Goal: Task Accomplishment & Management: Use online tool/utility

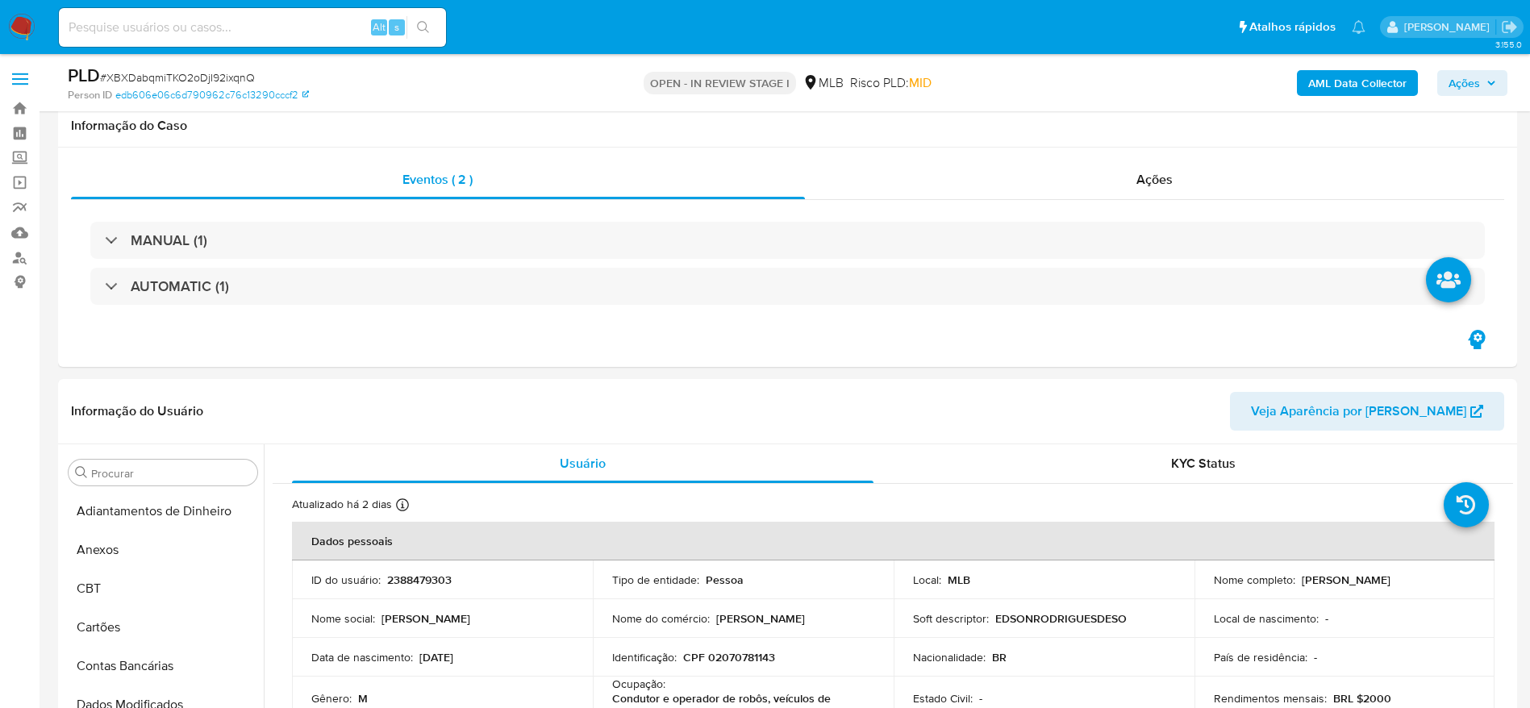
select select "10"
click at [748, 650] on p "CPF 02070781143" at bounding box center [729, 657] width 92 height 15
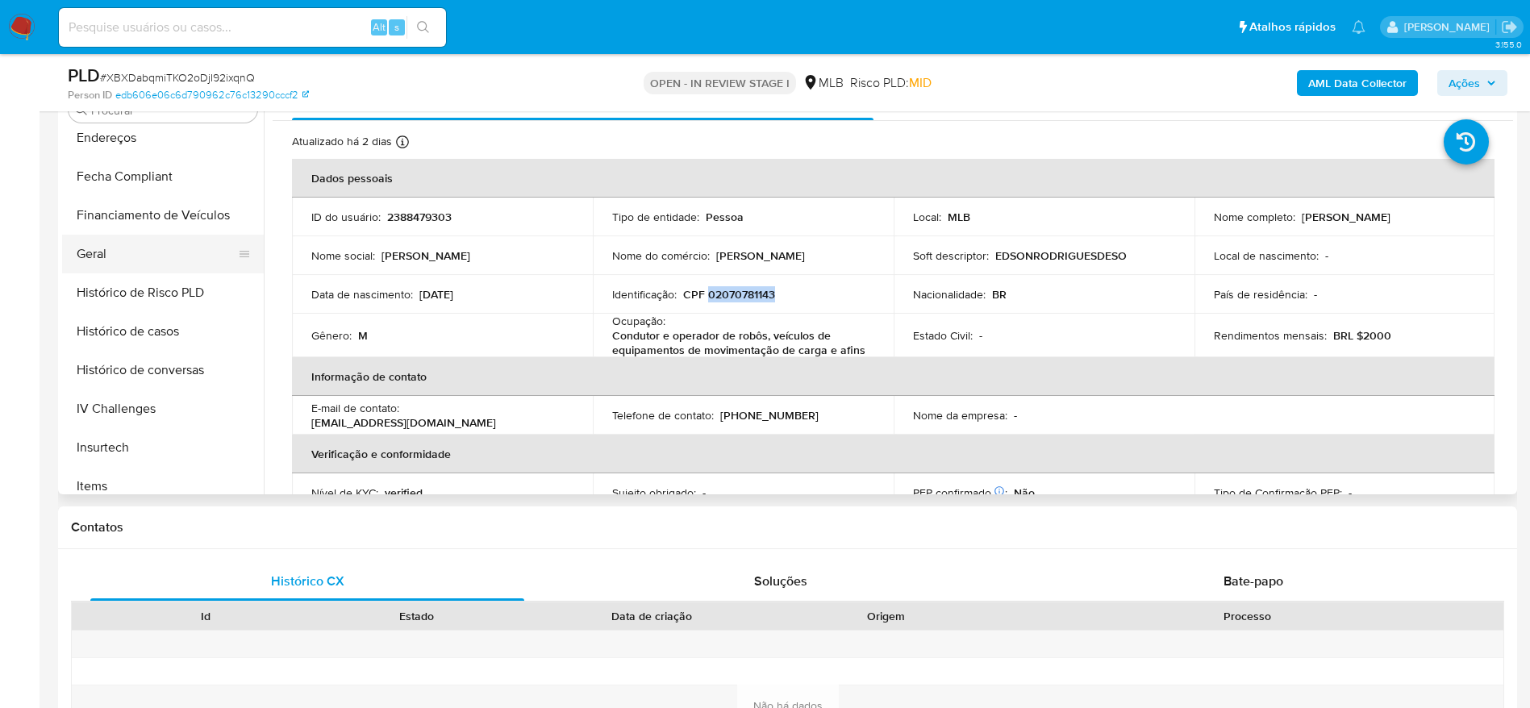
scroll to position [357, 0]
click at [146, 324] on button "Geral" at bounding box center [156, 333] width 189 height 39
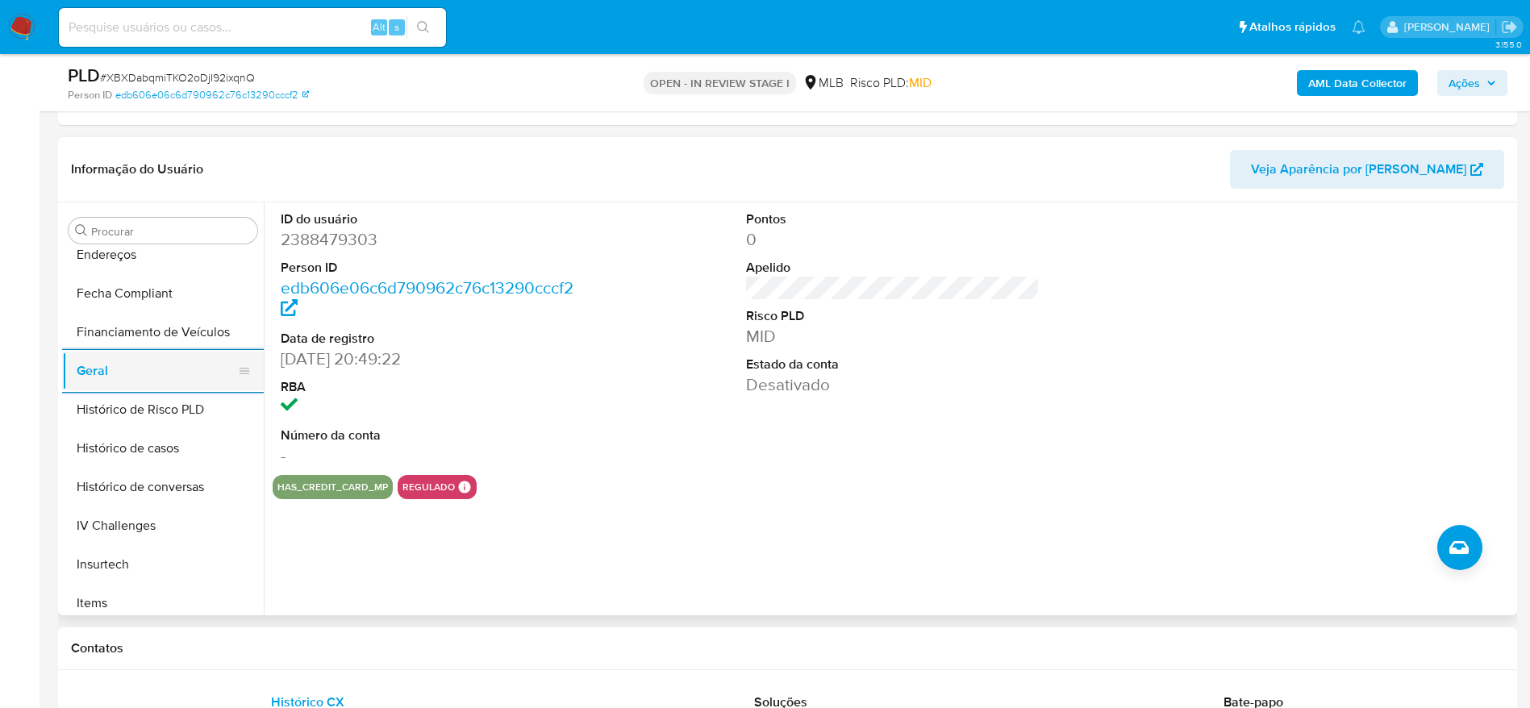
scroll to position [599, 0]
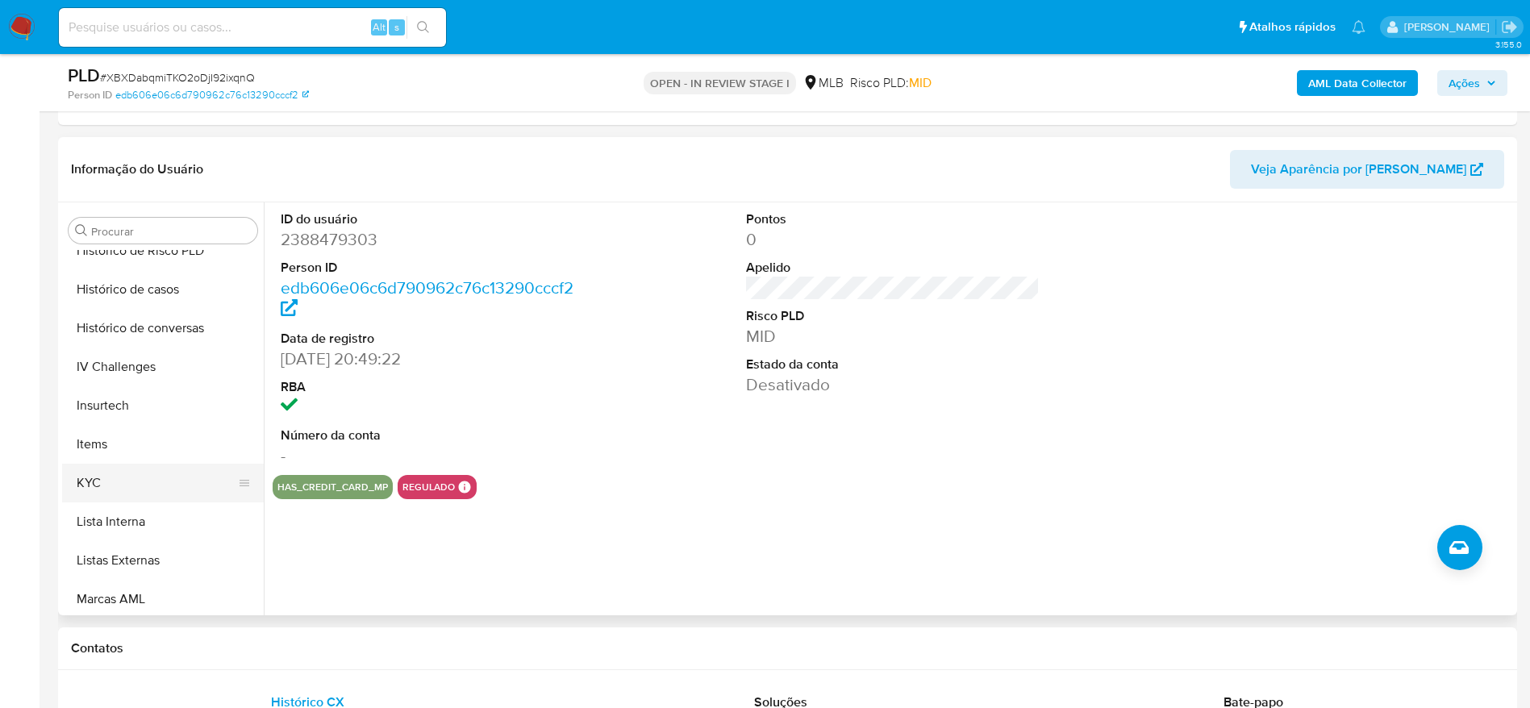
click at [104, 494] on button "KYC" at bounding box center [156, 483] width 189 height 39
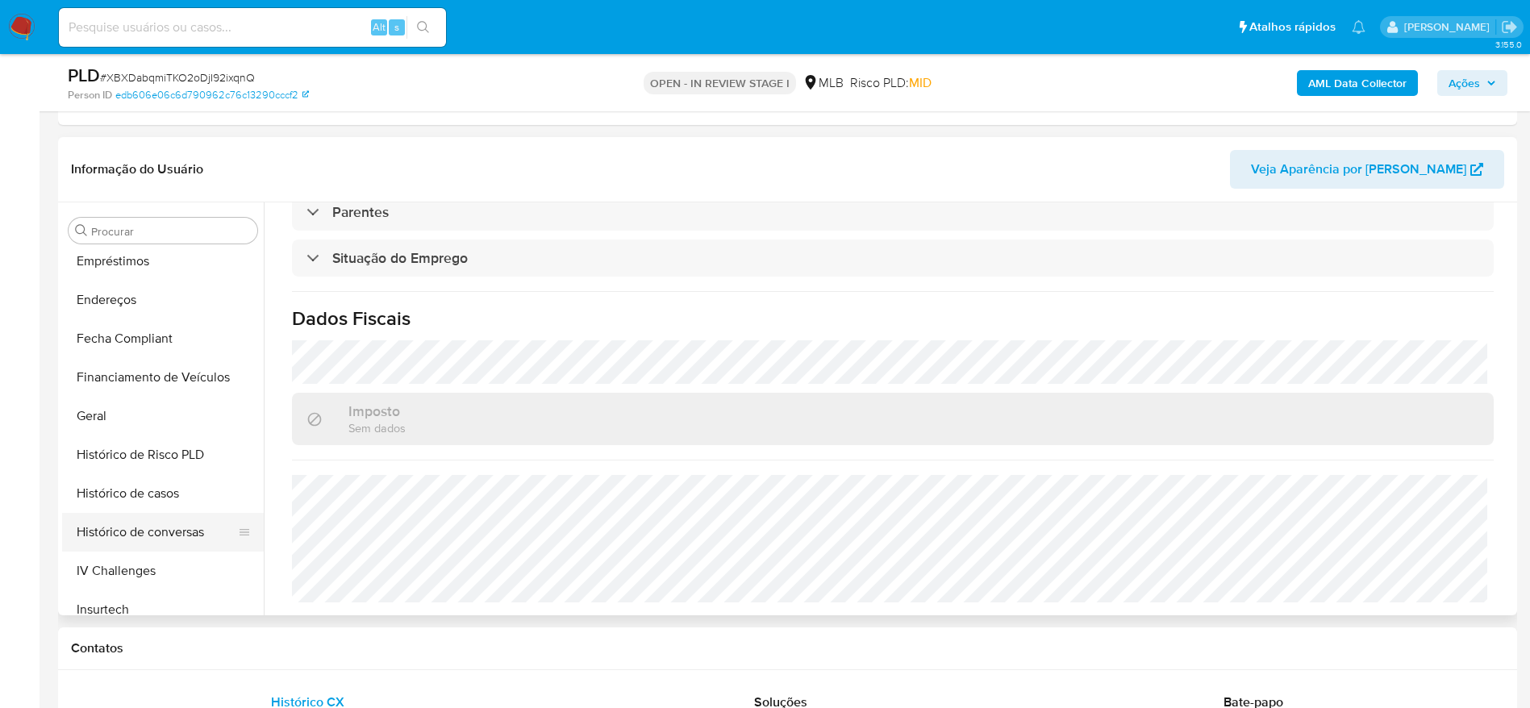
scroll to position [357, 0]
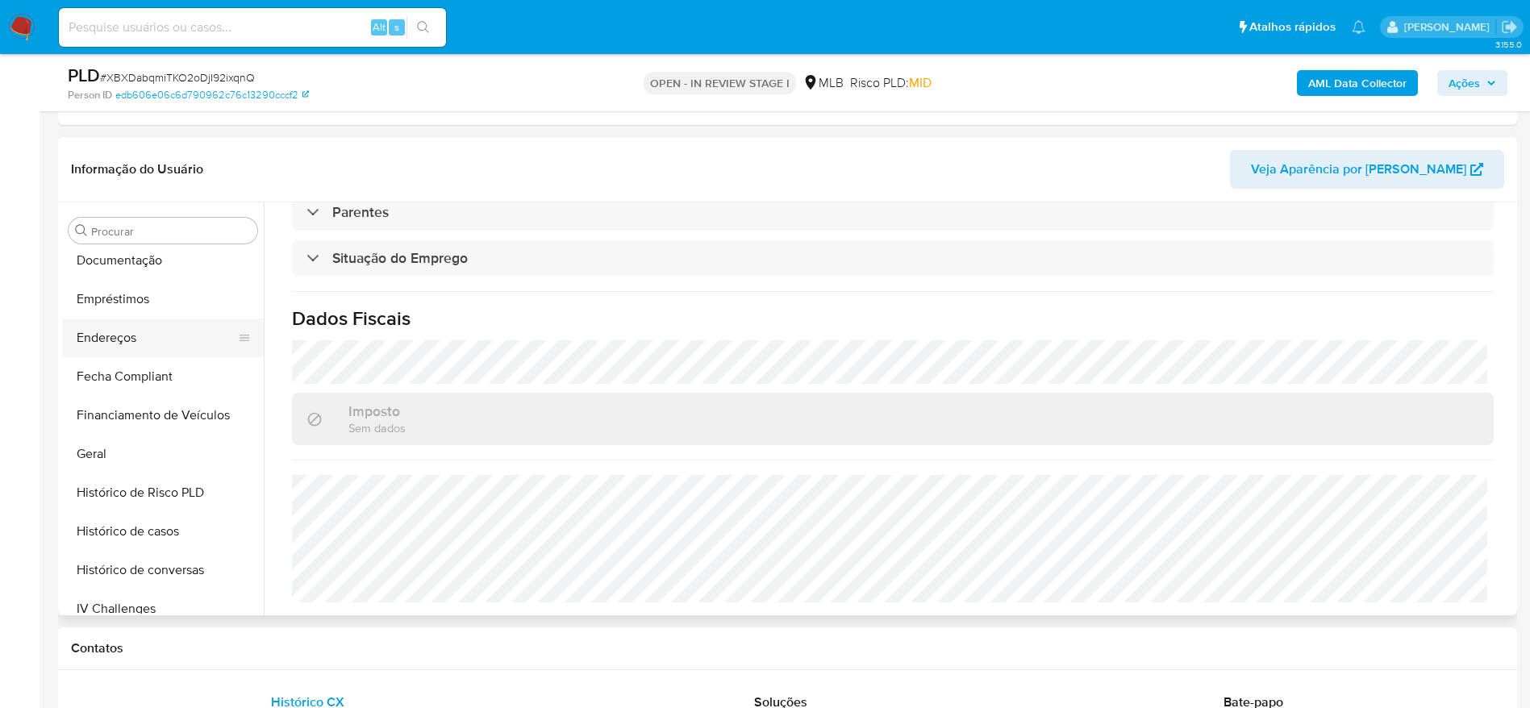
click at [122, 348] on button "Endereços" at bounding box center [156, 338] width 189 height 39
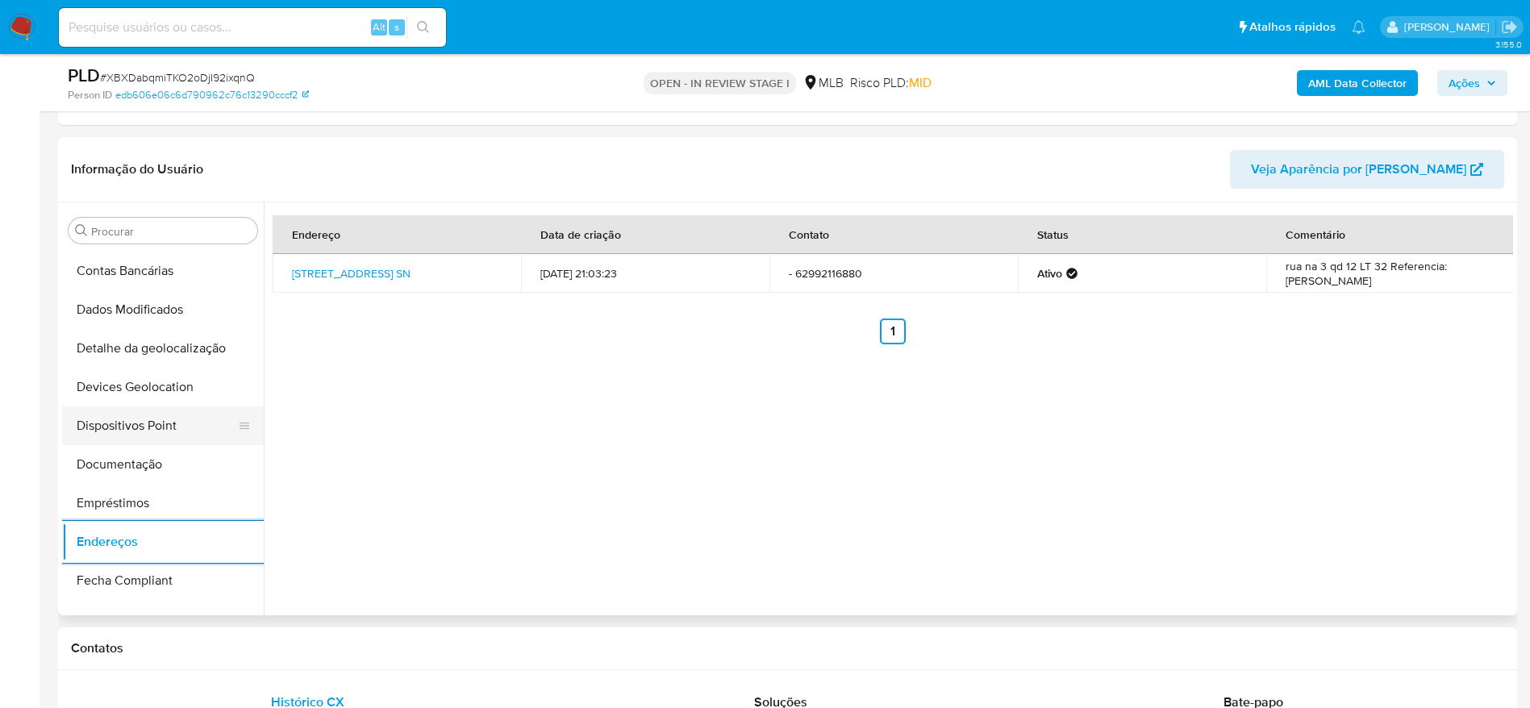
scroll to position [115, 0]
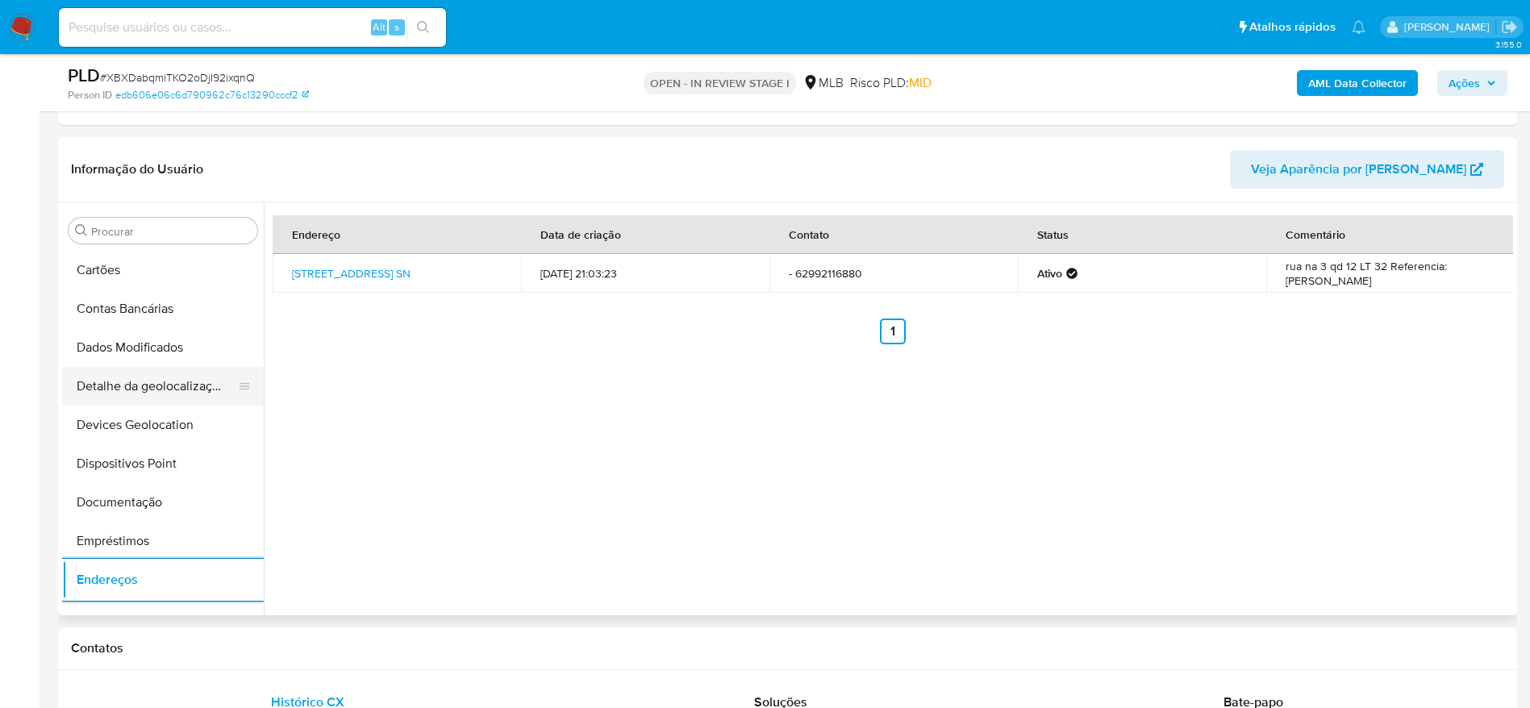
click at [143, 387] on button "Detalhe da geolocalização" at bounding box center [156, 386] width 189 height 39
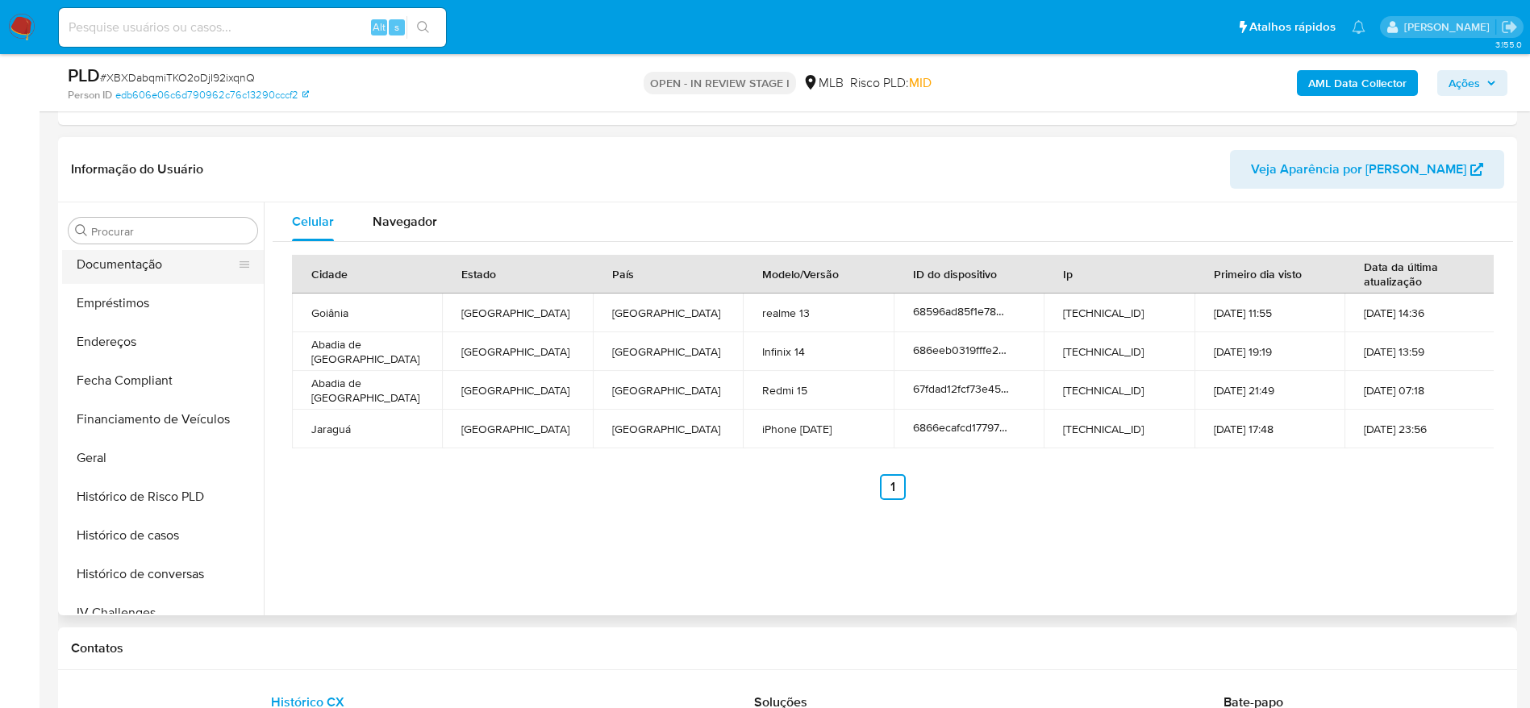
scroll to position [720, 0]
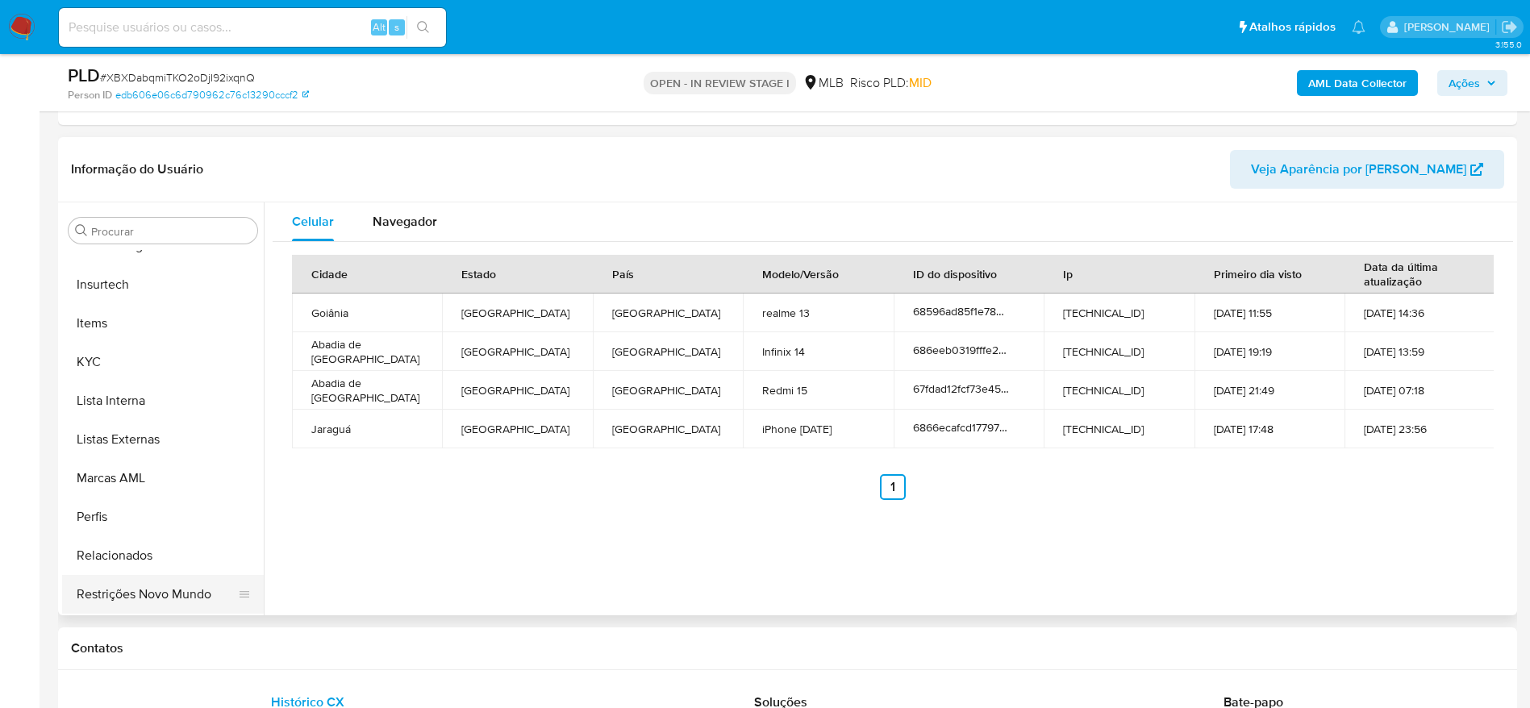
click at [116, 601] on button "Restrições Novo Mundo" at bounding box center [156, 594] width 189 height 39
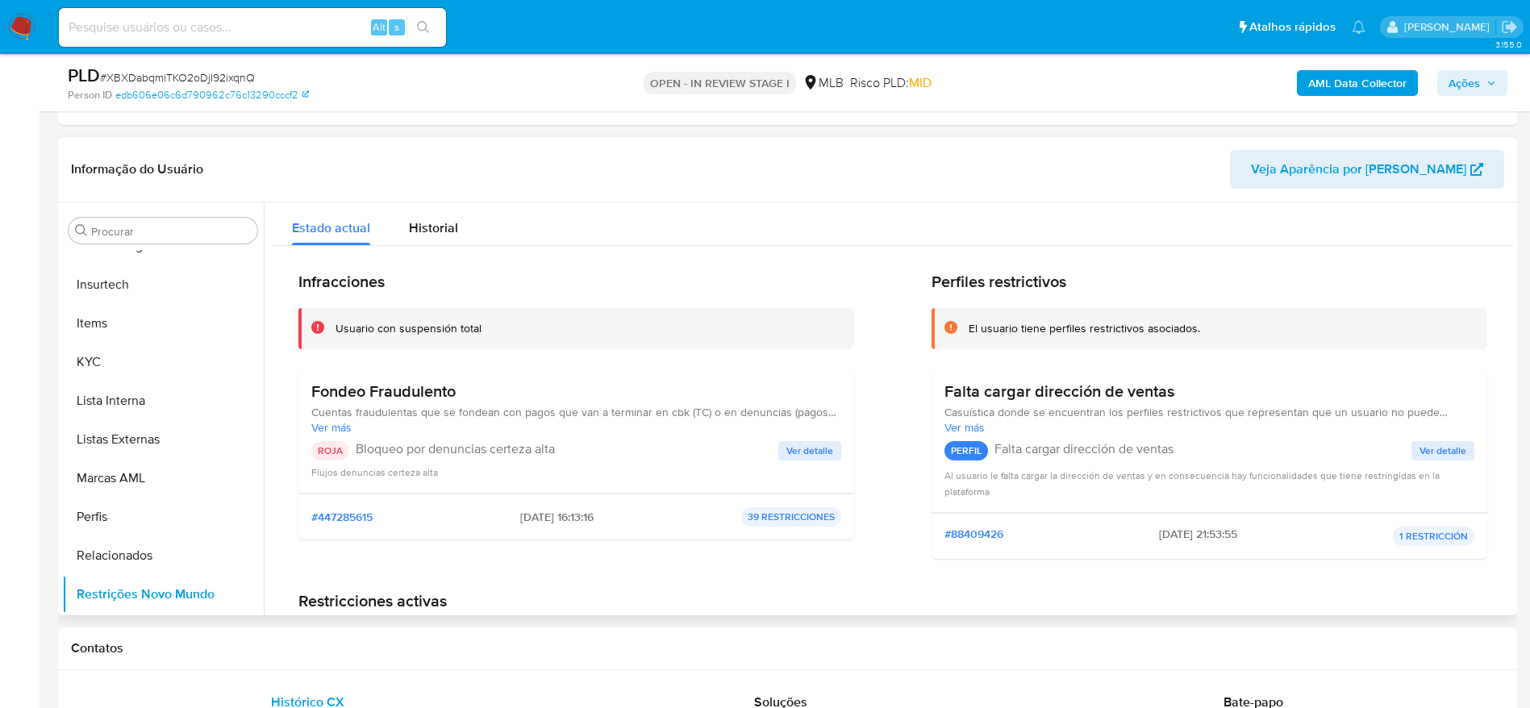
click at [800, 447] on span "Ver detalle" at bounding box center [809, 451] width 47 height 16
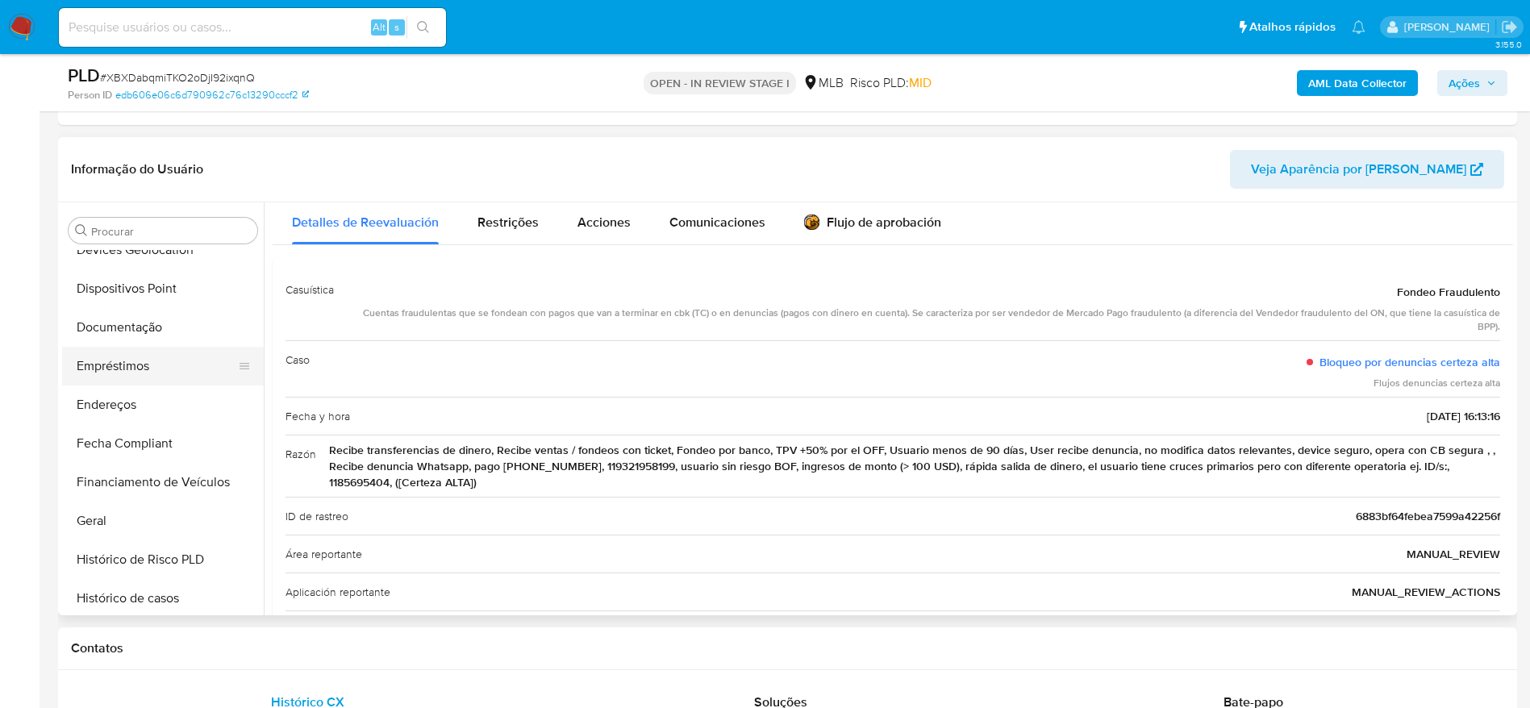
scroll to position [236, 0]
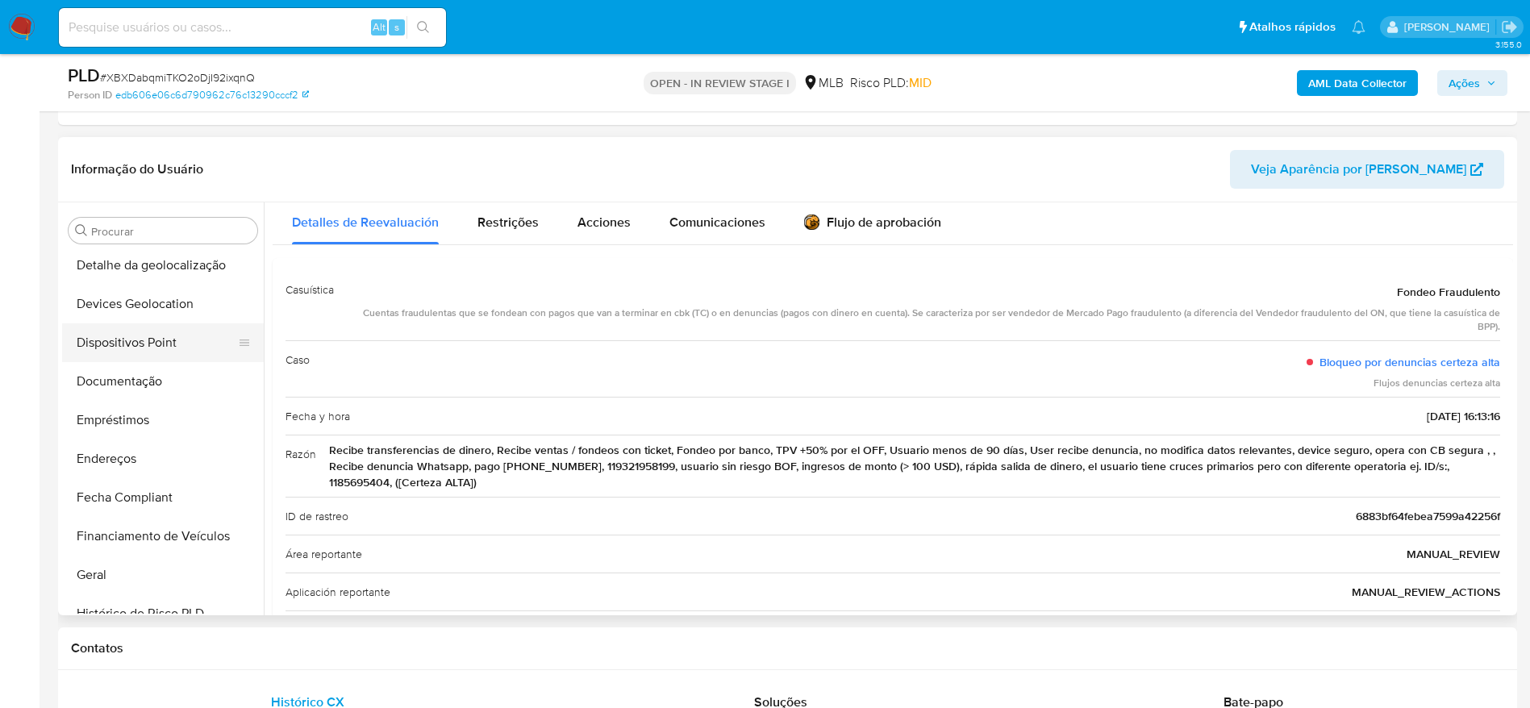
click at [135, 340] on button "Dispositivos Point" at bounding box center [156, 342] width 189 height 39
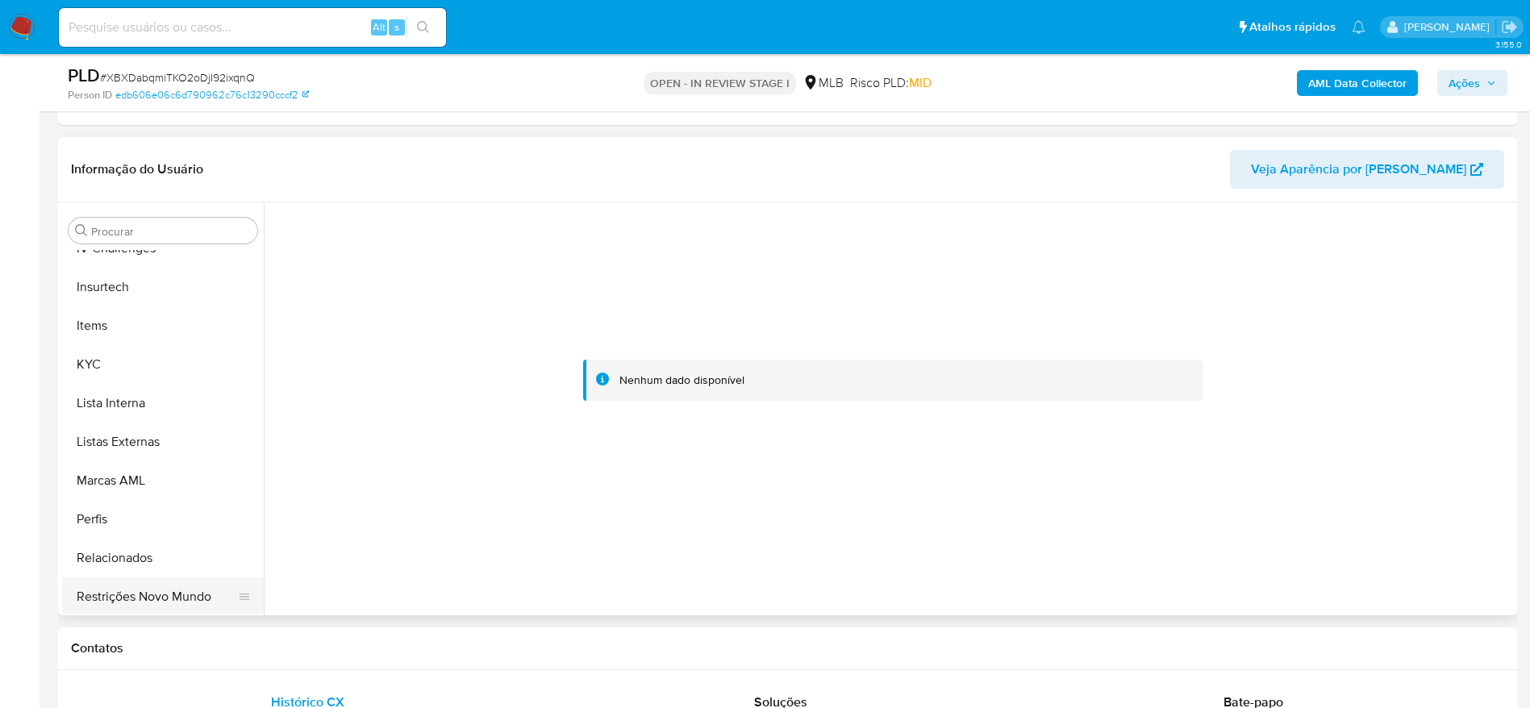
scroll to position [720, 0]
click at [163, 595] on button "Restrições Novo Mundo" at bounding box center [156, 594] width 189 height 39
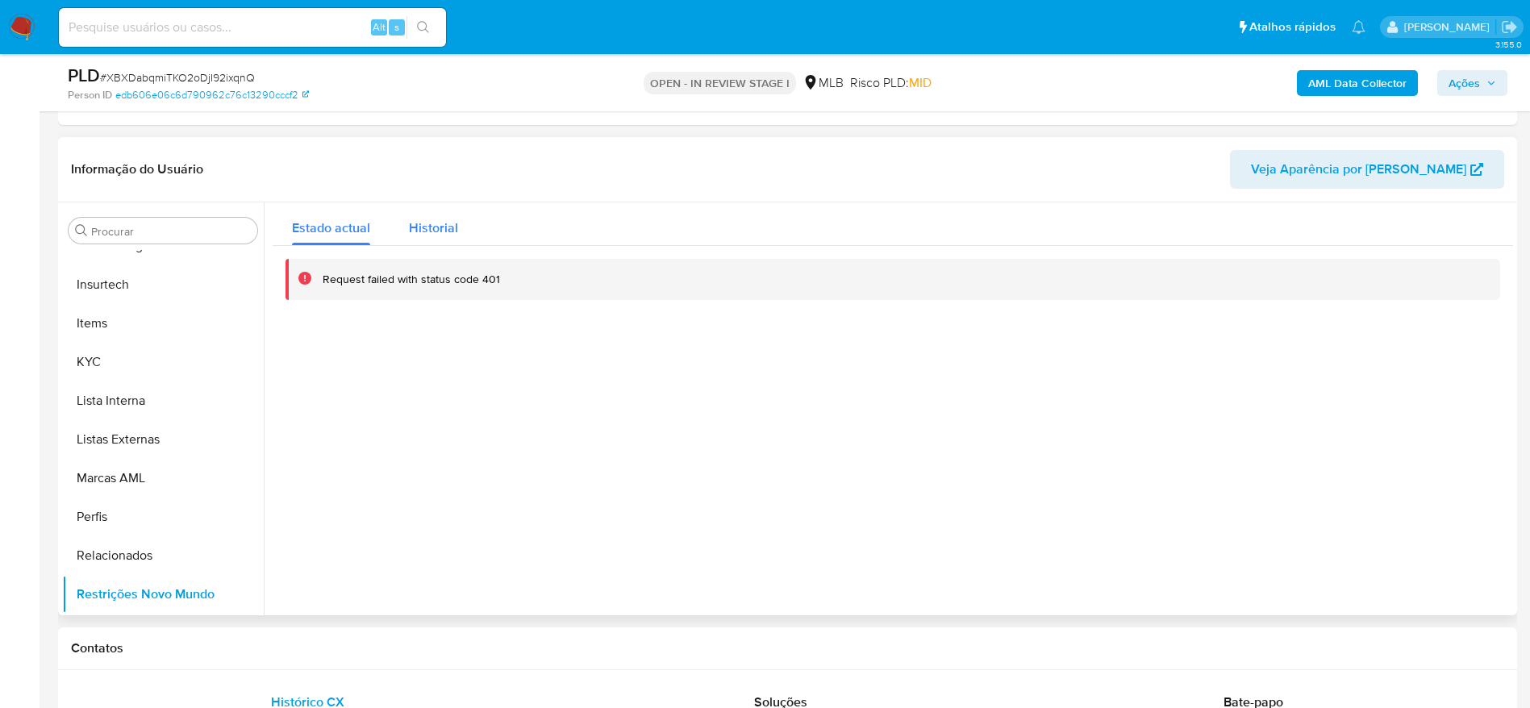
click at [415, 223] on span "Historial" at bounding box center [433, 228] width 49 height 19
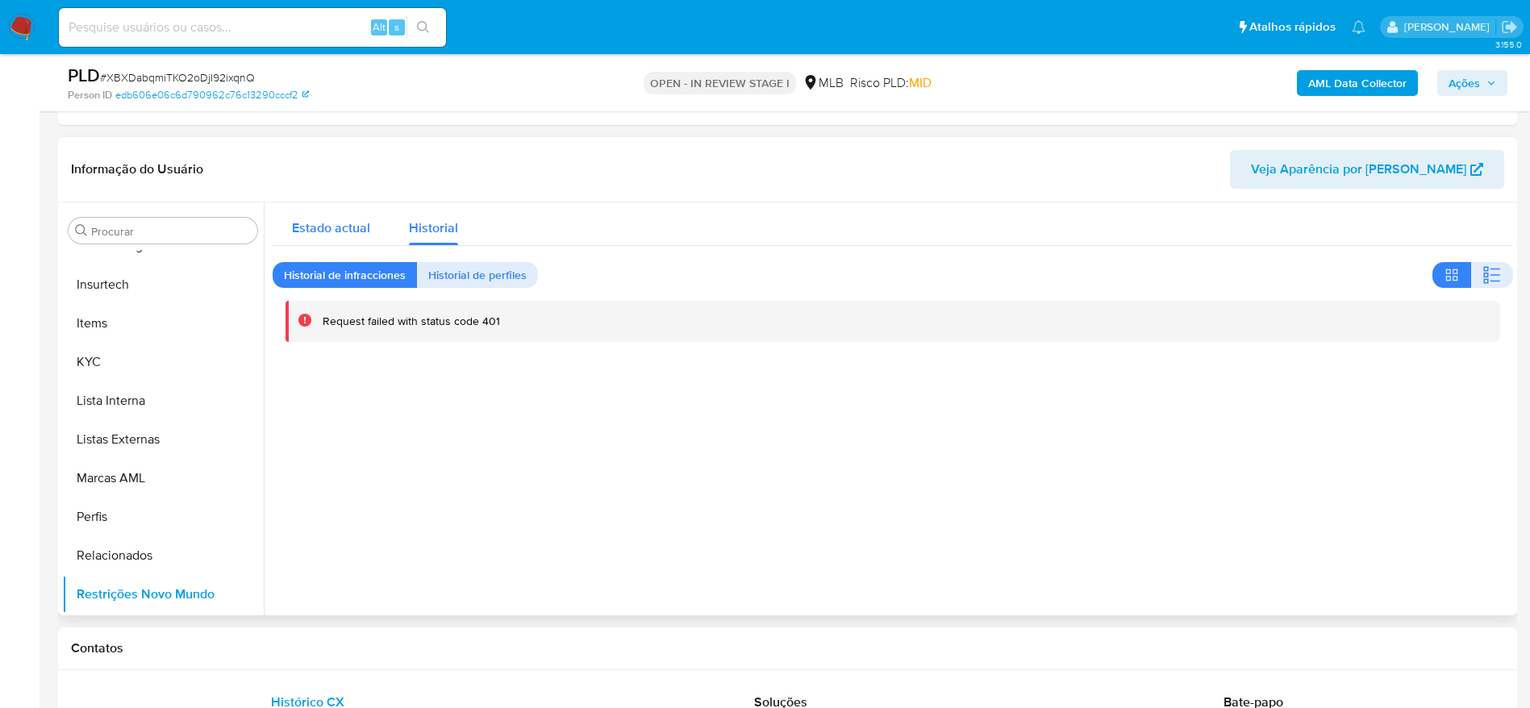
click at [332, 229] on span "Estado actual" at bounding box center [331, 228] width 78 height 19
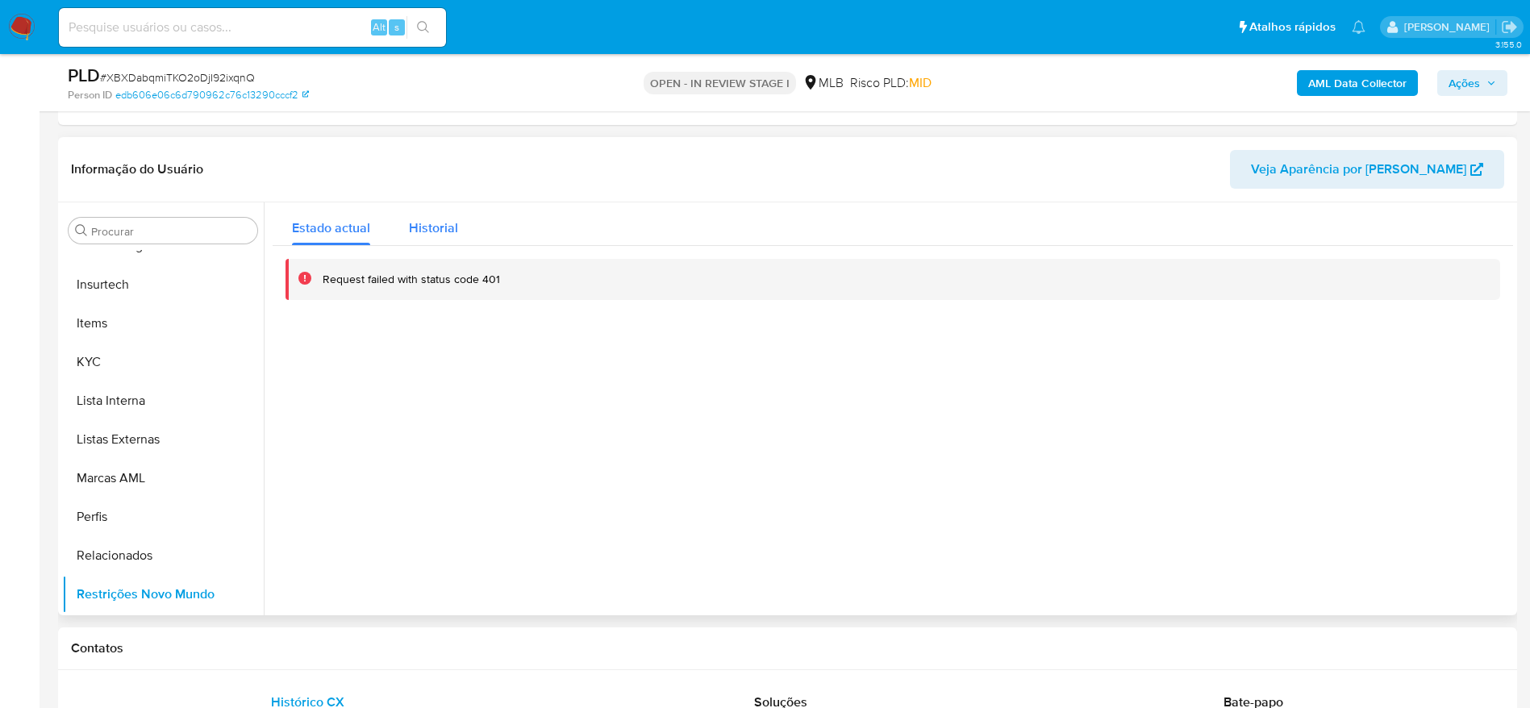
click at [421, 220] on span "Historial" at bounding box center [433, 228] width 49 height 19
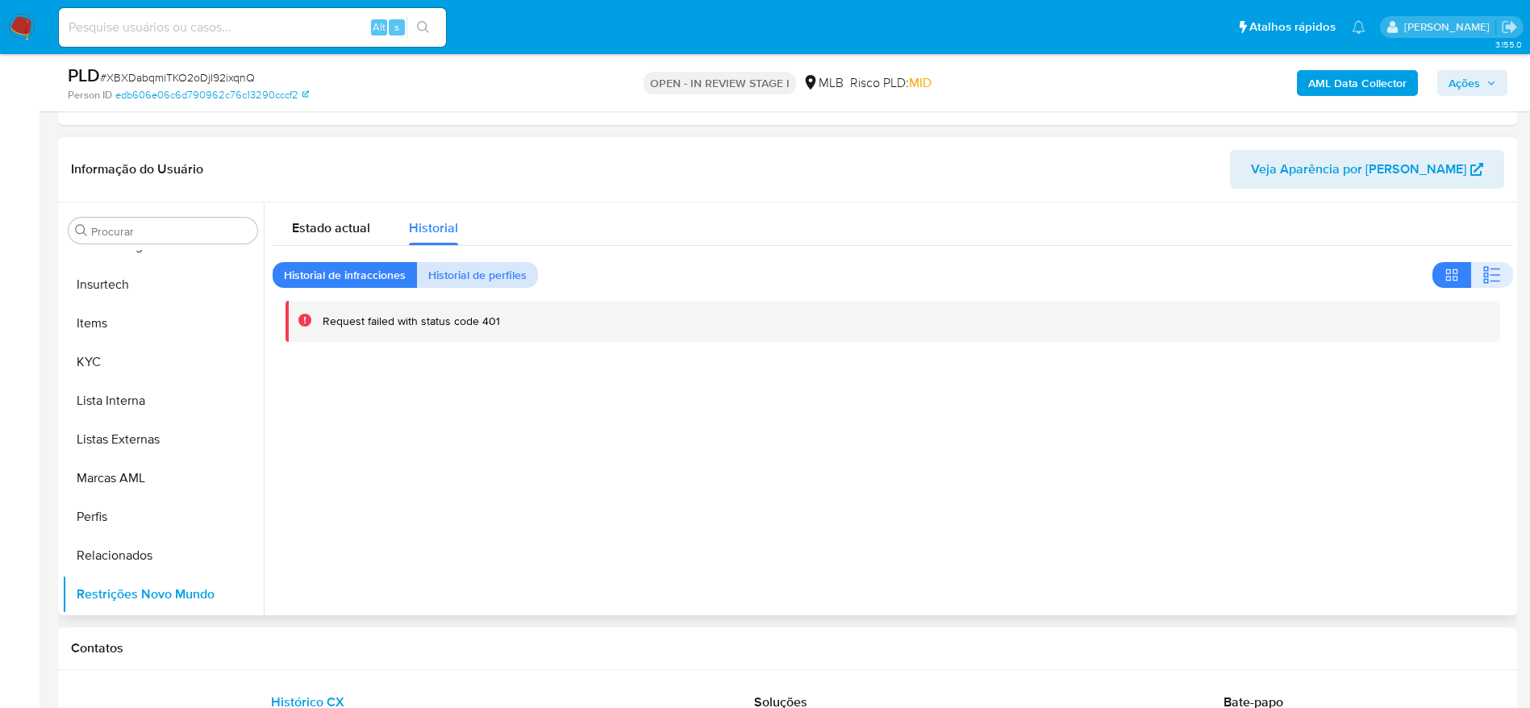
click at [473, 269] on span "Historial de perfiles" at bounding box center [477, 275] width 98 height 23
click at [339, 267] on span "Historial de infracciones" at bounding box center [345, 275] width 122 height 23
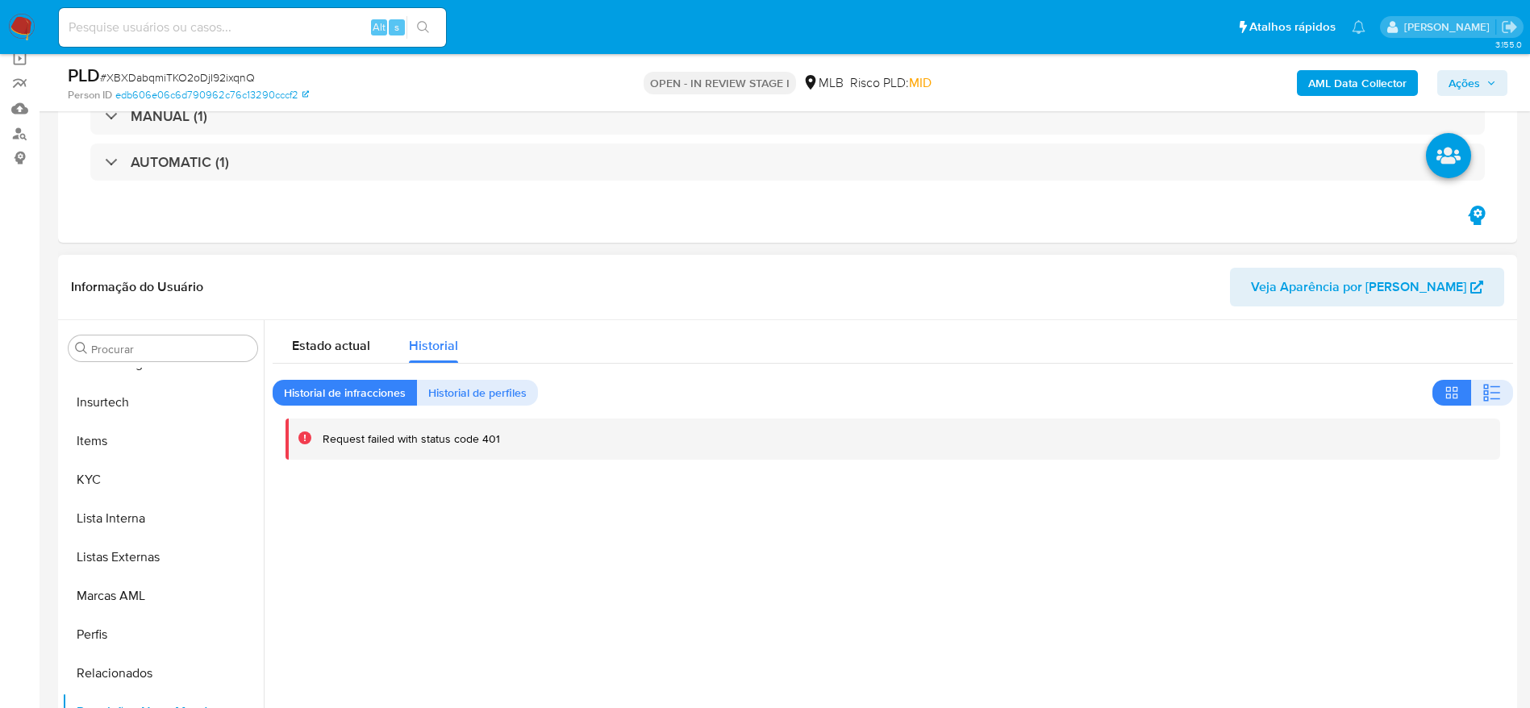
scroll to position [242, 0]
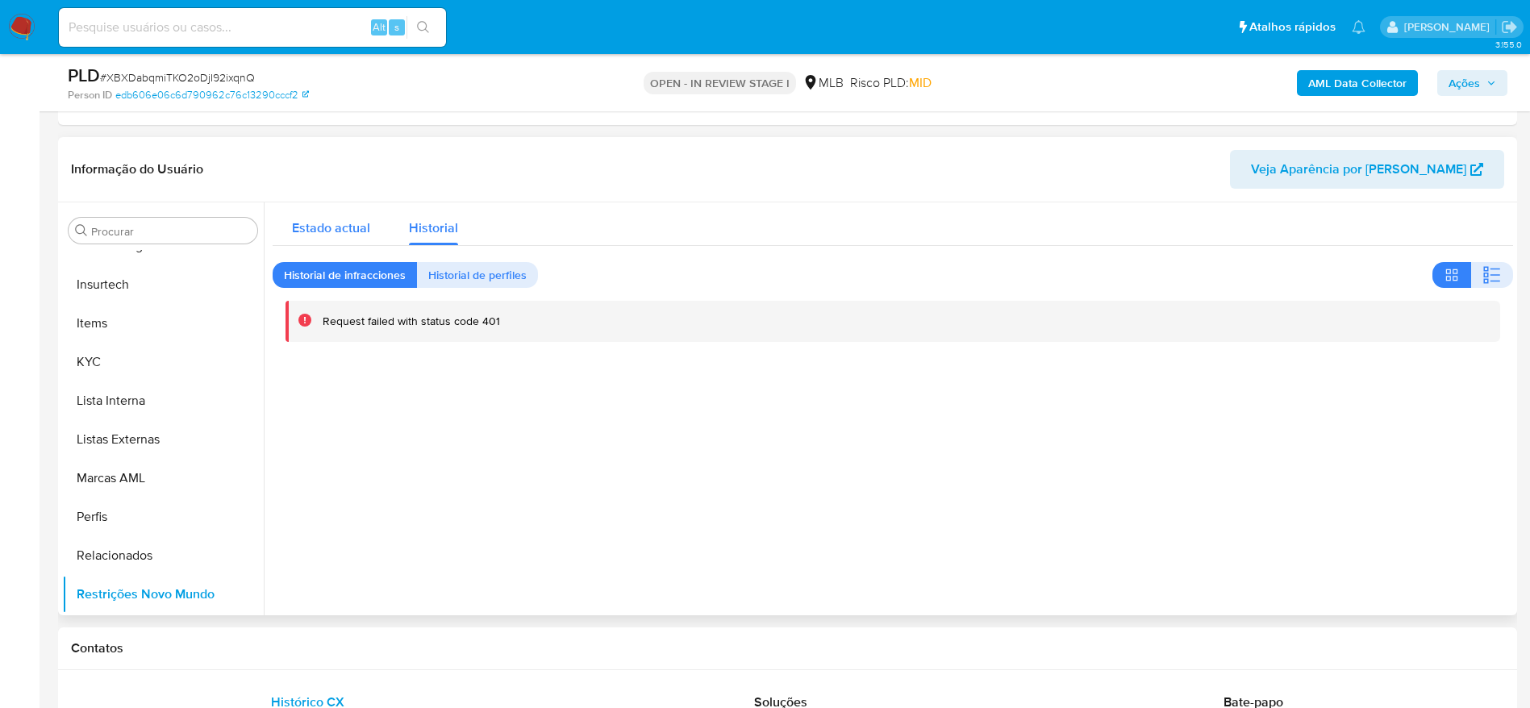
click at [321, 219] on span "Estado actual" at bounding box center [331, 228] width 78 height 19
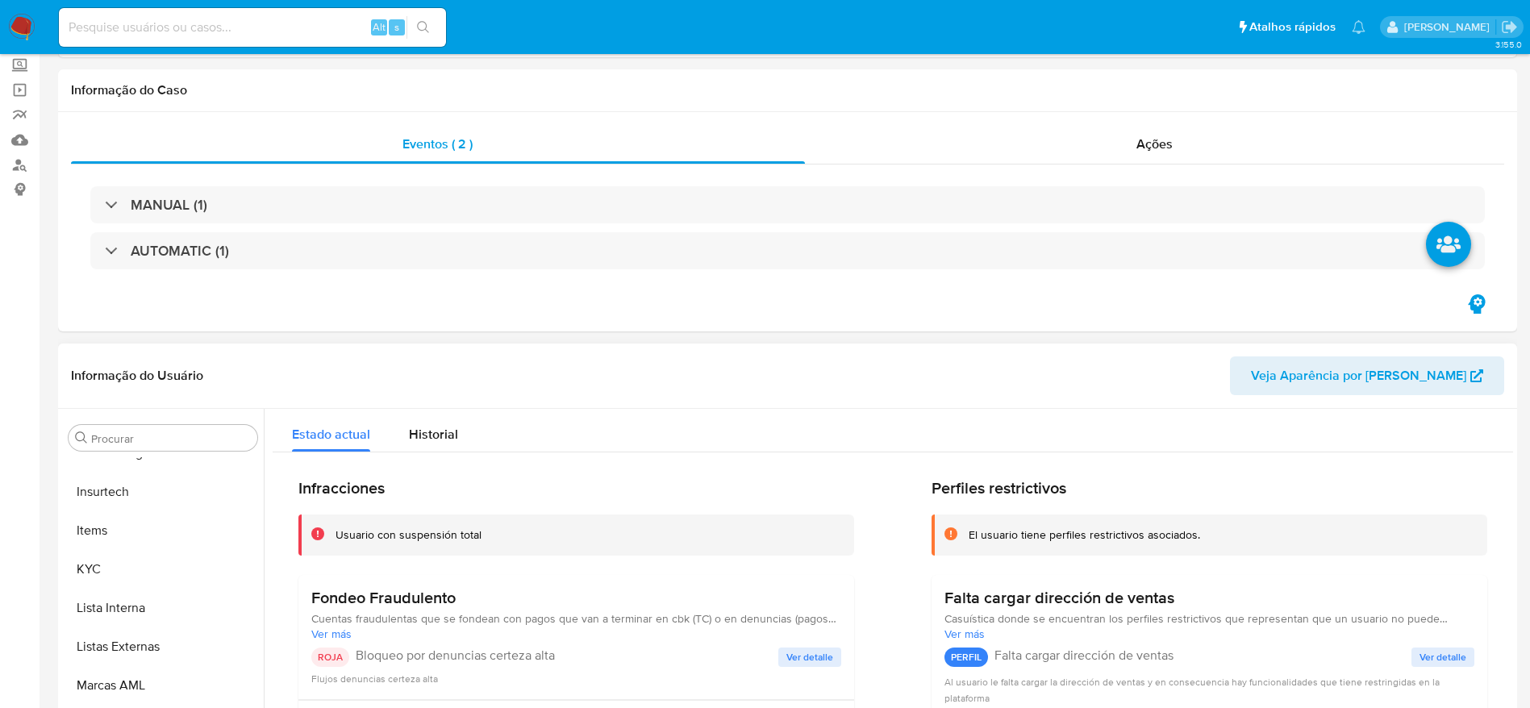
scroll to position [363, 0]
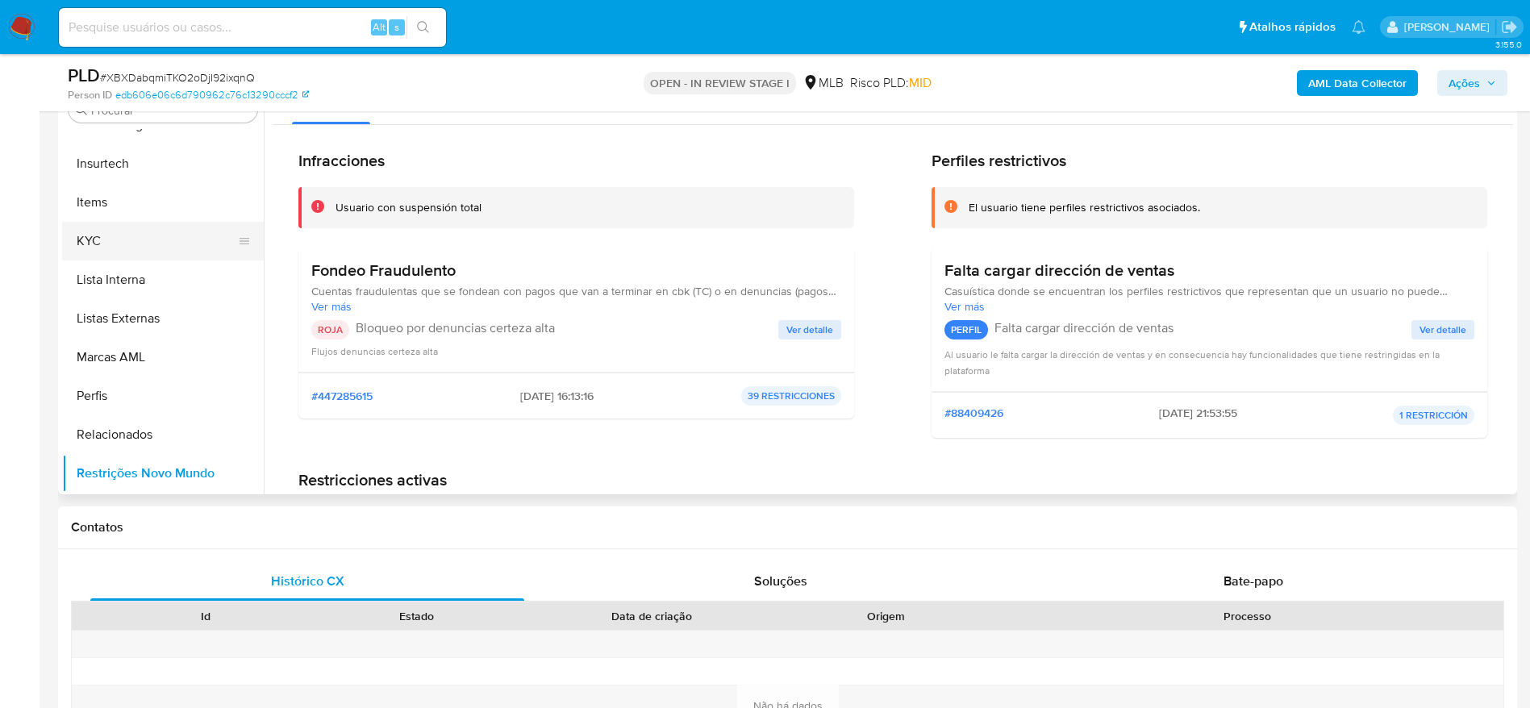
click at [122, 245] on button "KYC" at bounding box center [156, 241] width 189 height 39
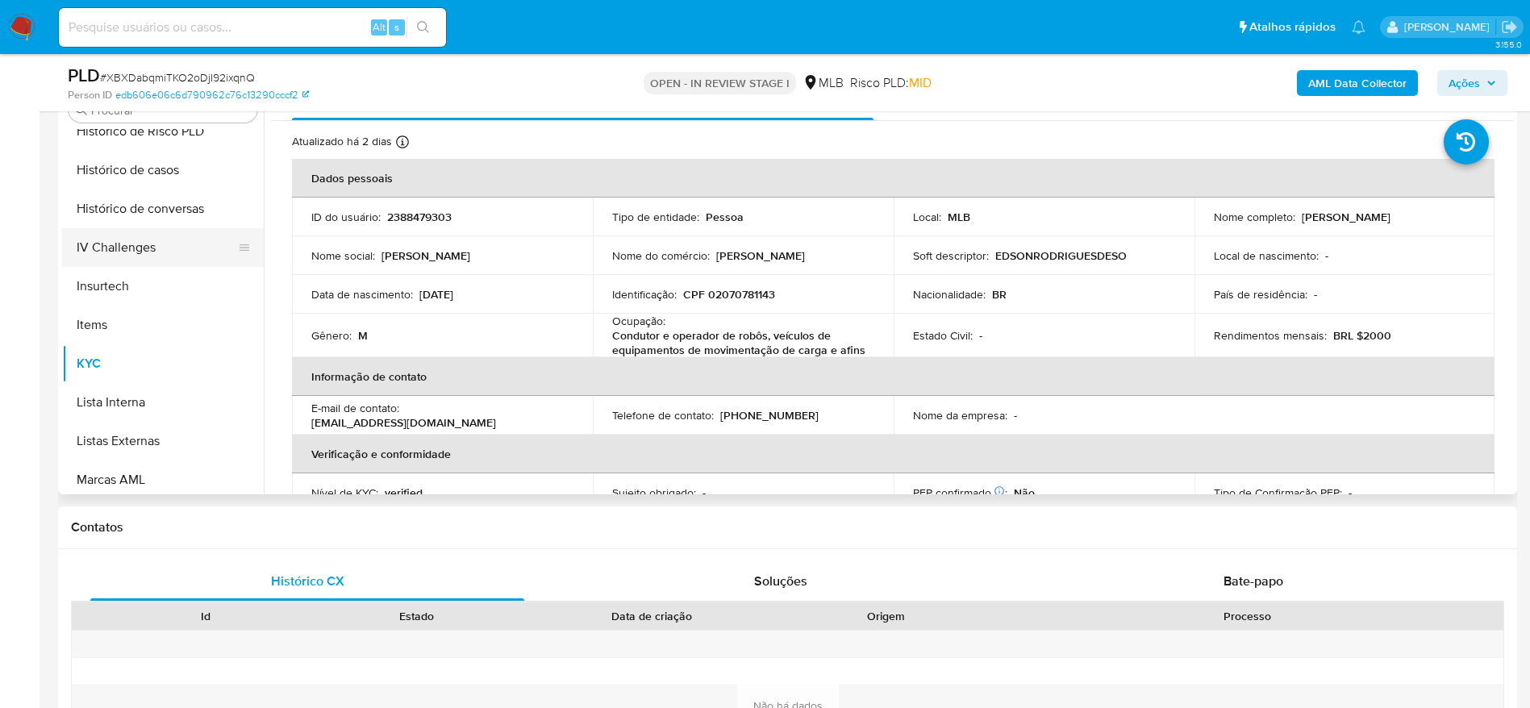
scroll to position [478, 0]
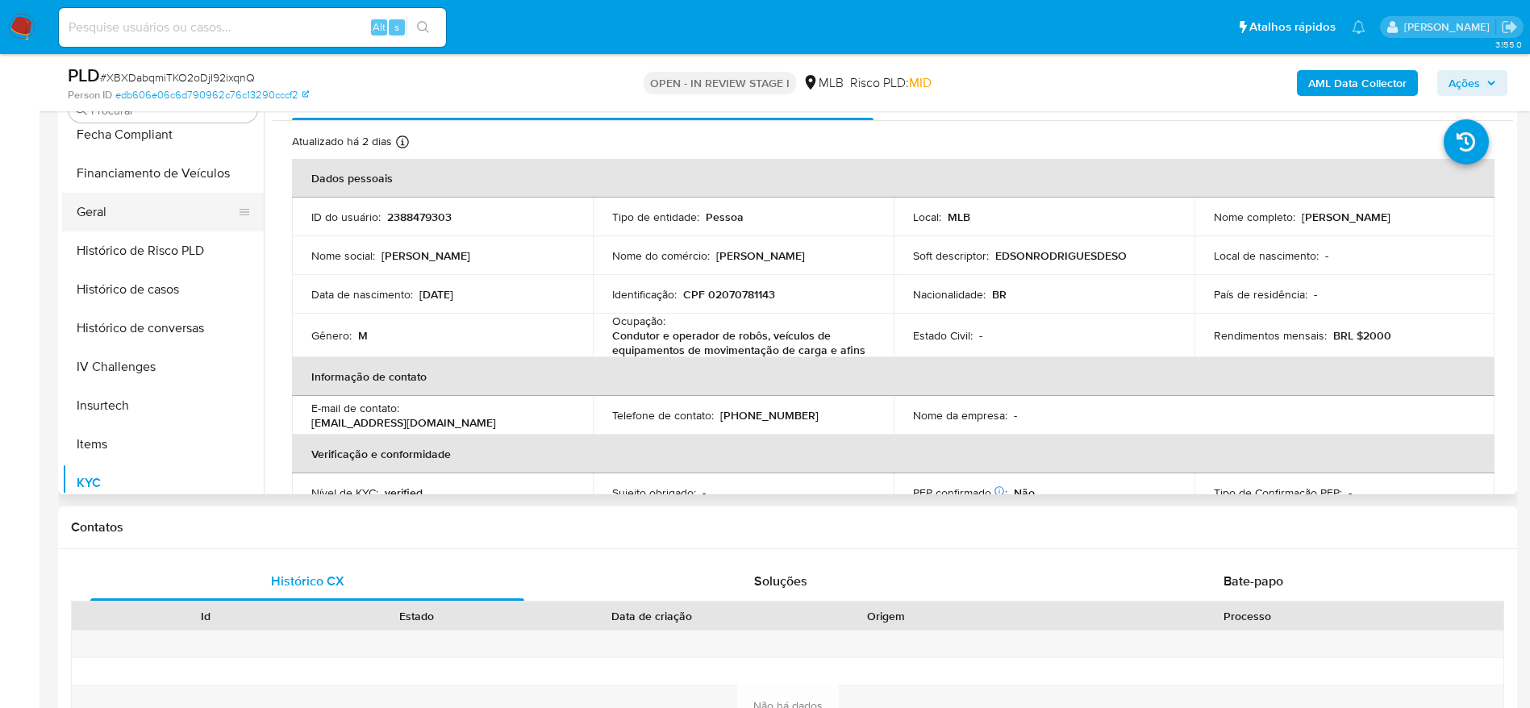
click at [119, 211] on button "Geral" at bounding box center [156, 212] width 189 height 39
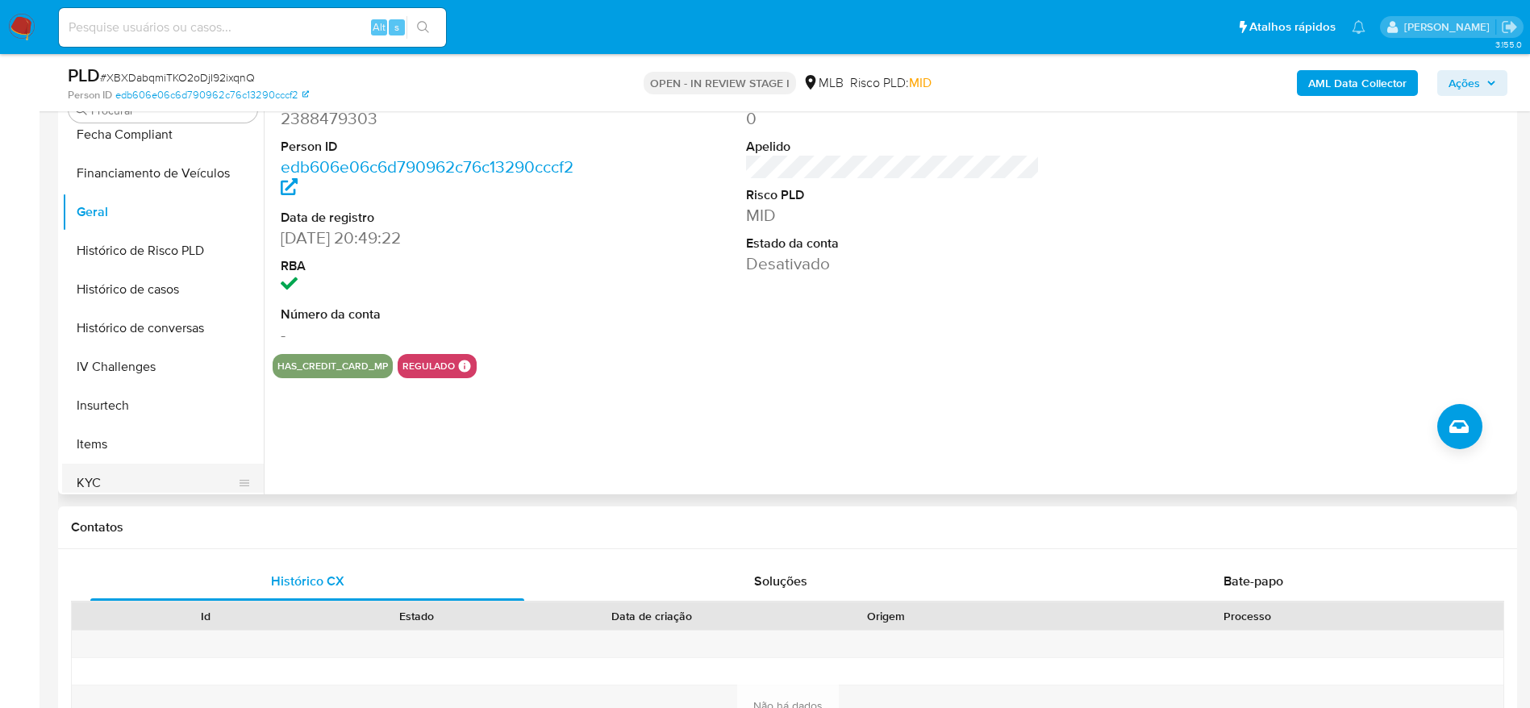
click at [123, 466] on button "KYC" at bounding box center [156, 483] width 189 height 39
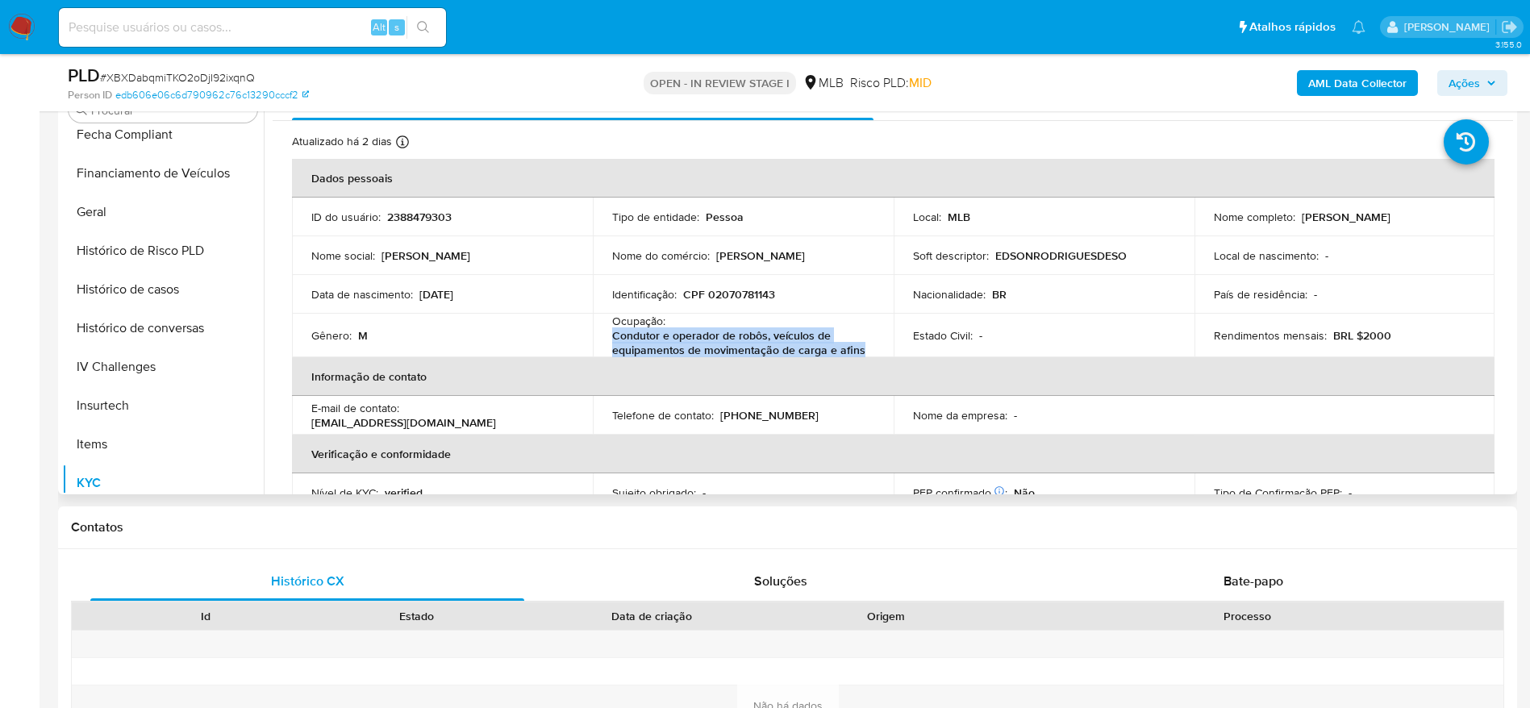
drag, startPoint x: 870, startPoint y: 348, endPoint x: 611, endPoint y: 343, distance: 259.0
click at [612, 343] on div "Ocupação : Condutor e operador de robôs, veículos de equipamentos de movimentaç…" at bounding box center [743, 336] width 262 height 44
copy p "Condutor e operador de robôs, veículos de equipamentos de movimentação de carga…"
drag, startPoint x: 1462, startPoint y: 84, endPoint x: 1414, endPoint y: 90, distance: 48.7
click at [1449, 84] on span "Ações" at bounding box center [1464, 83] width 31 height 26
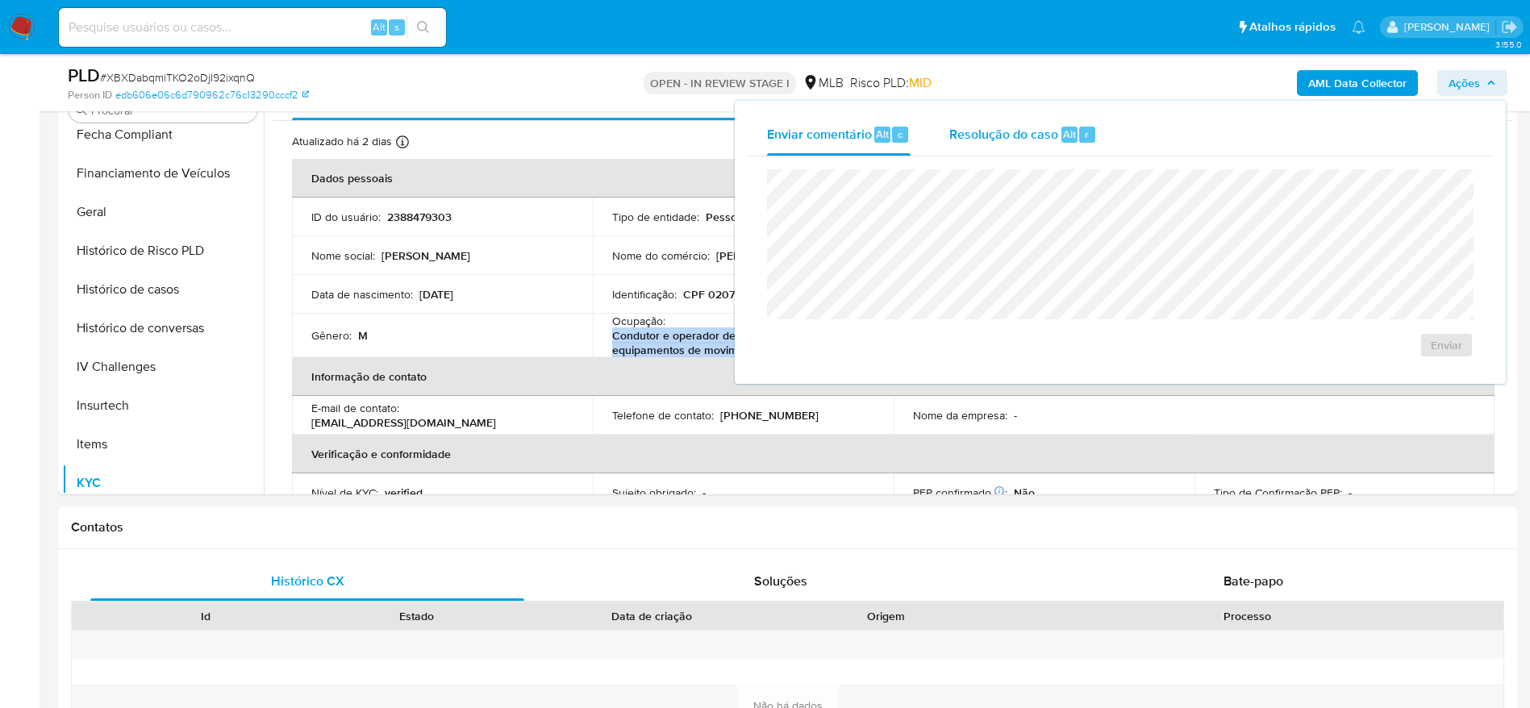
click at [965, 135] on span "Resolução do caso" at bounding box center [1003, 133] width 109 height 19
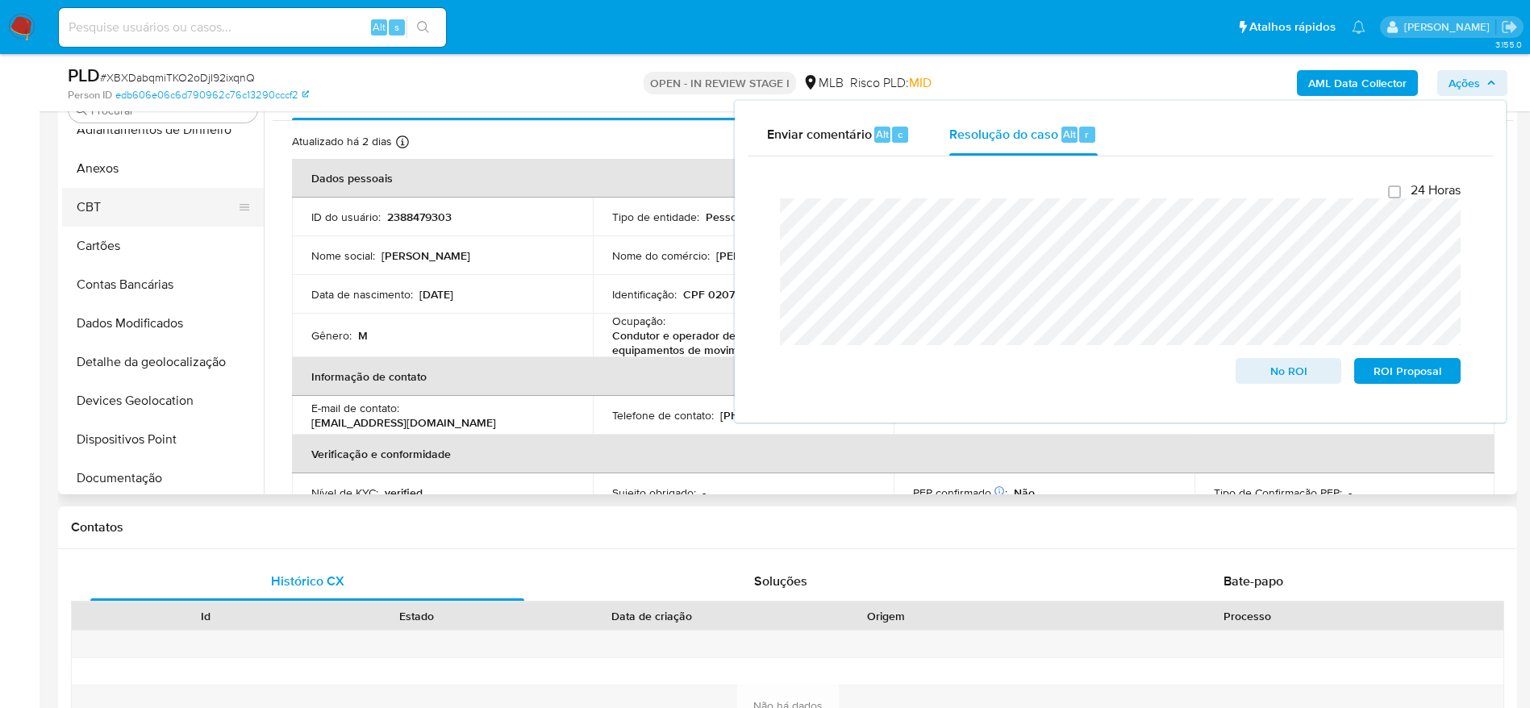
scroll to position [0, 0]
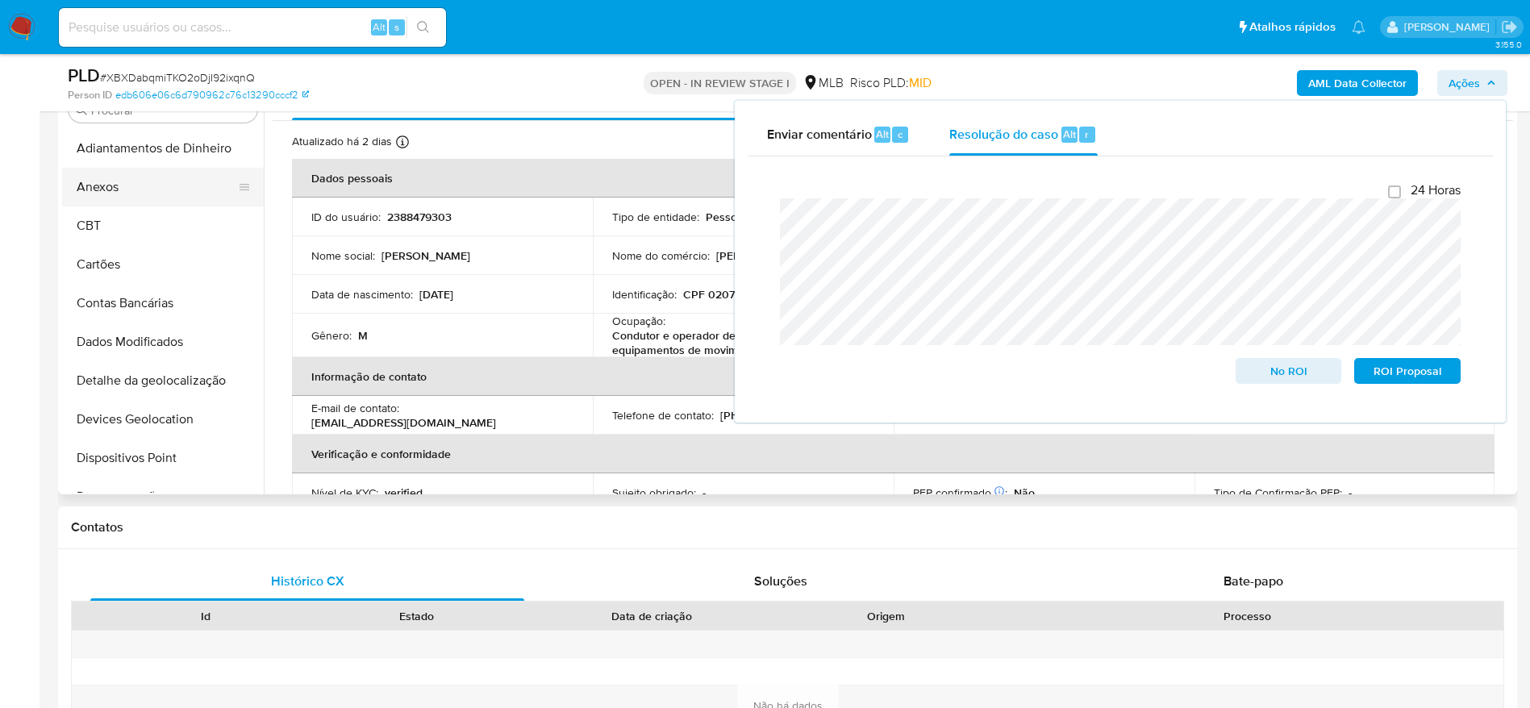
click at [138, 190] on button "Anexos" at bounding box center [156, 187] width 189 height 39
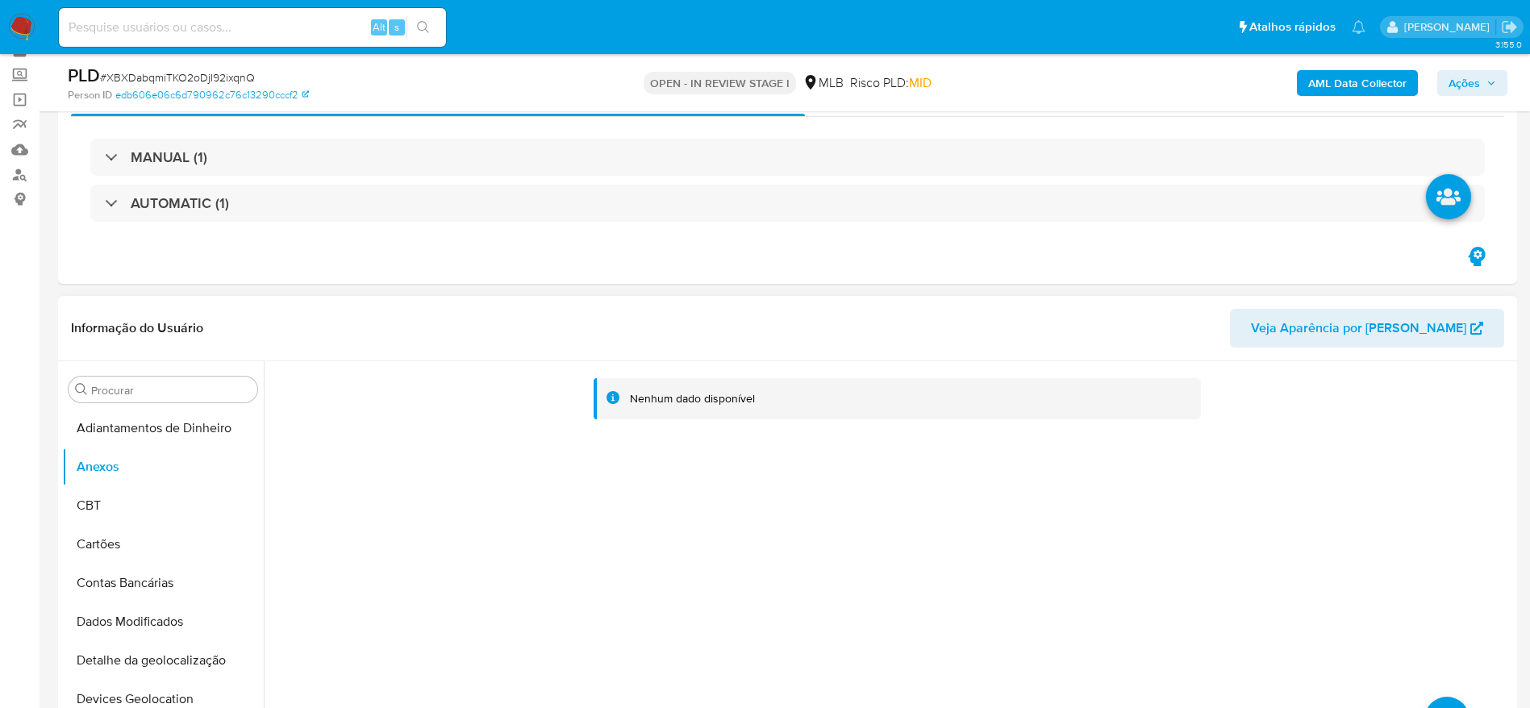
scroll to position [121, 0]
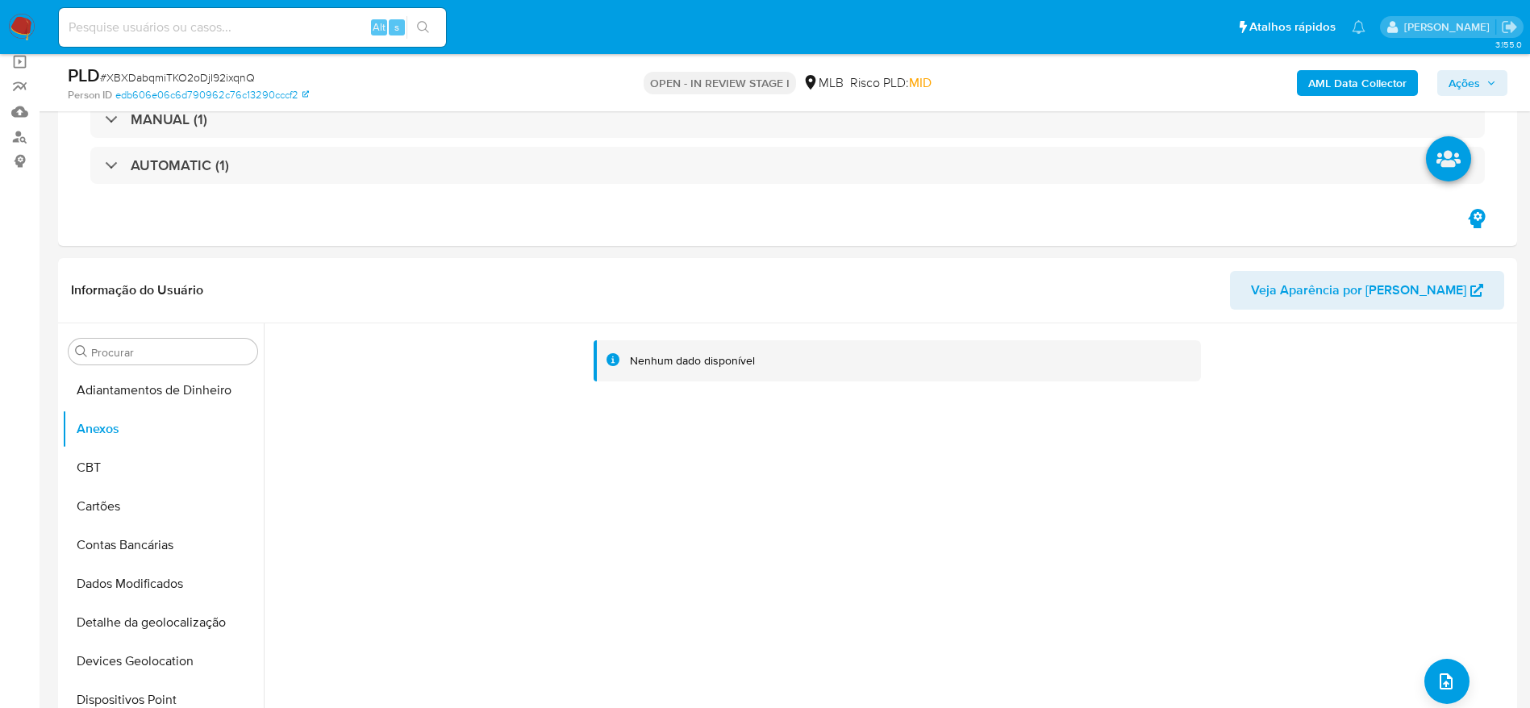
click at [1341, 83] on b "AML Data Collector" at bounding box center [1357, 83] width 98 height 26
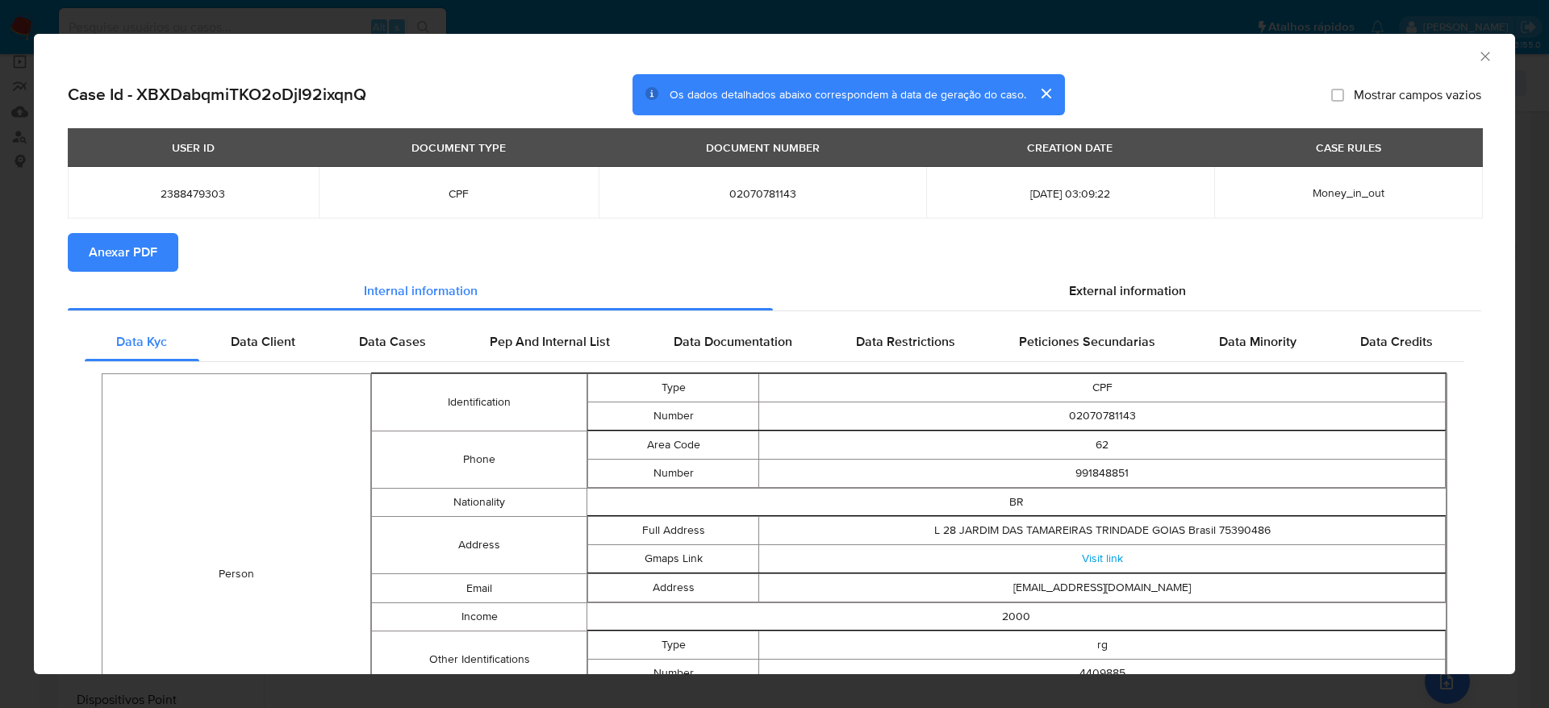
click at [127, 249] on span "Anexar PDF" at bounding box center [123, 252] width 69 height 35
click at [1477, 51] on icon "Fechar a janela" at bounding box center [1485, 56] width 16 height 16
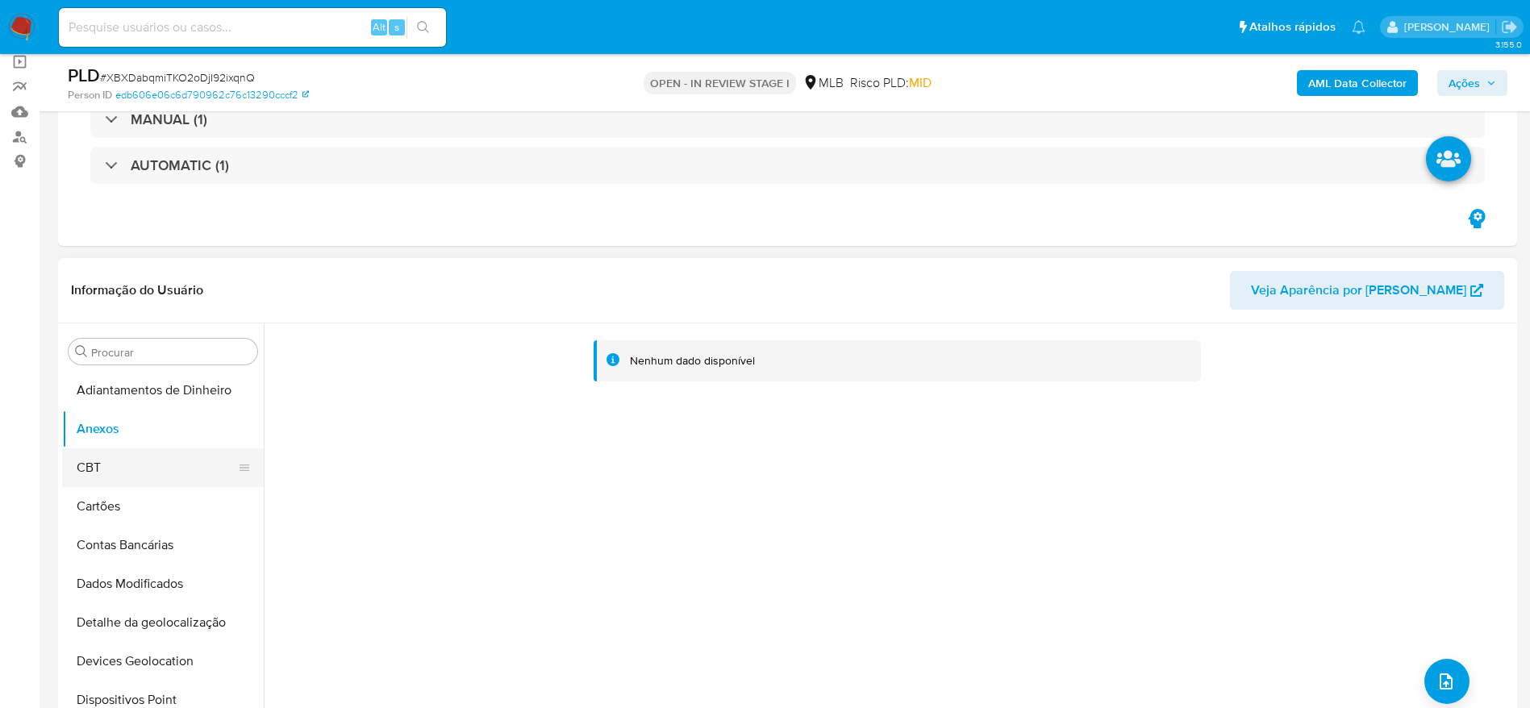
click at [130, 469] on button "CBT" at bounding box center [156, 468] width 189 height 39
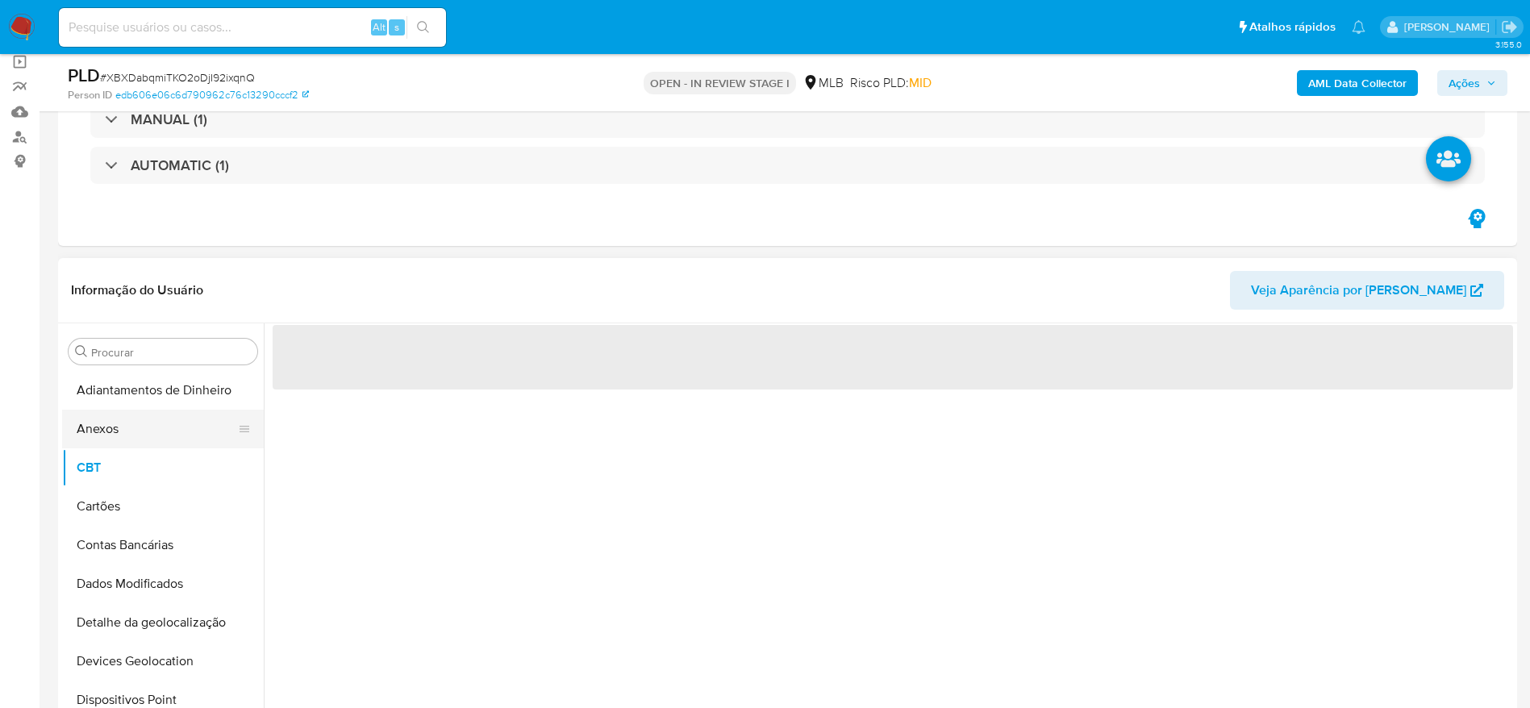
click at [136, 431] on button "Anexos" at bounding box center [156, 429] width 189 height 39
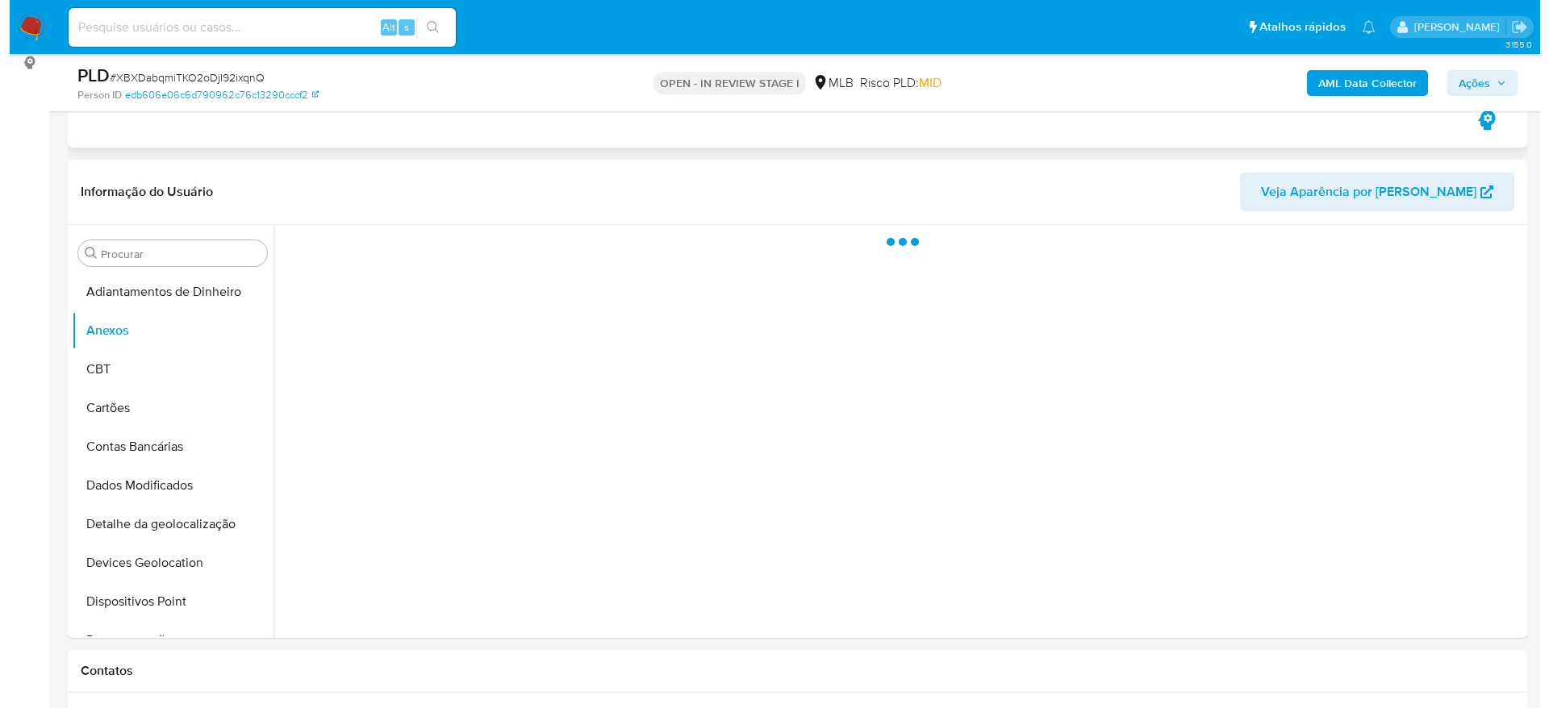
scroll to position [242, 0]
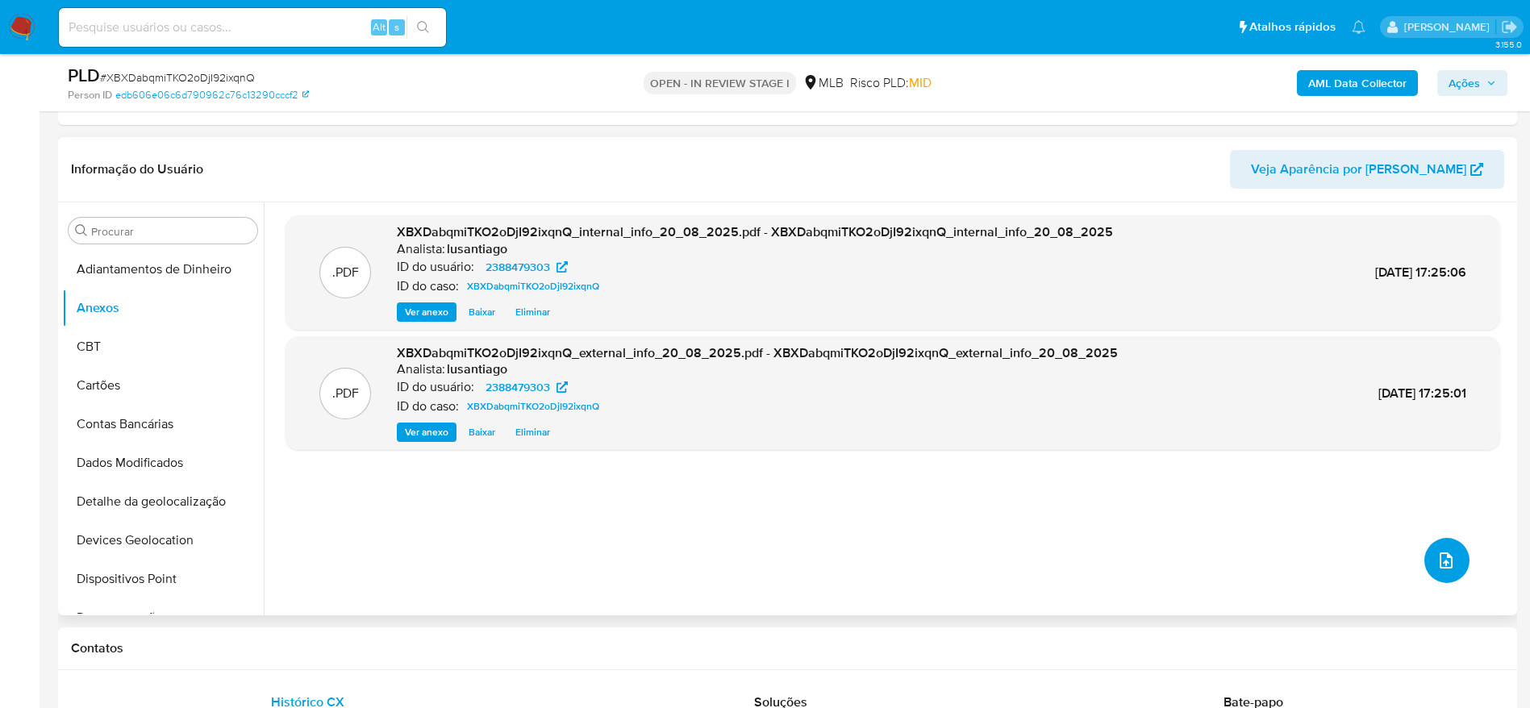
click at [1449, 565] on span "upload-file" at bounding box center [1446, 560] width 19 height 19
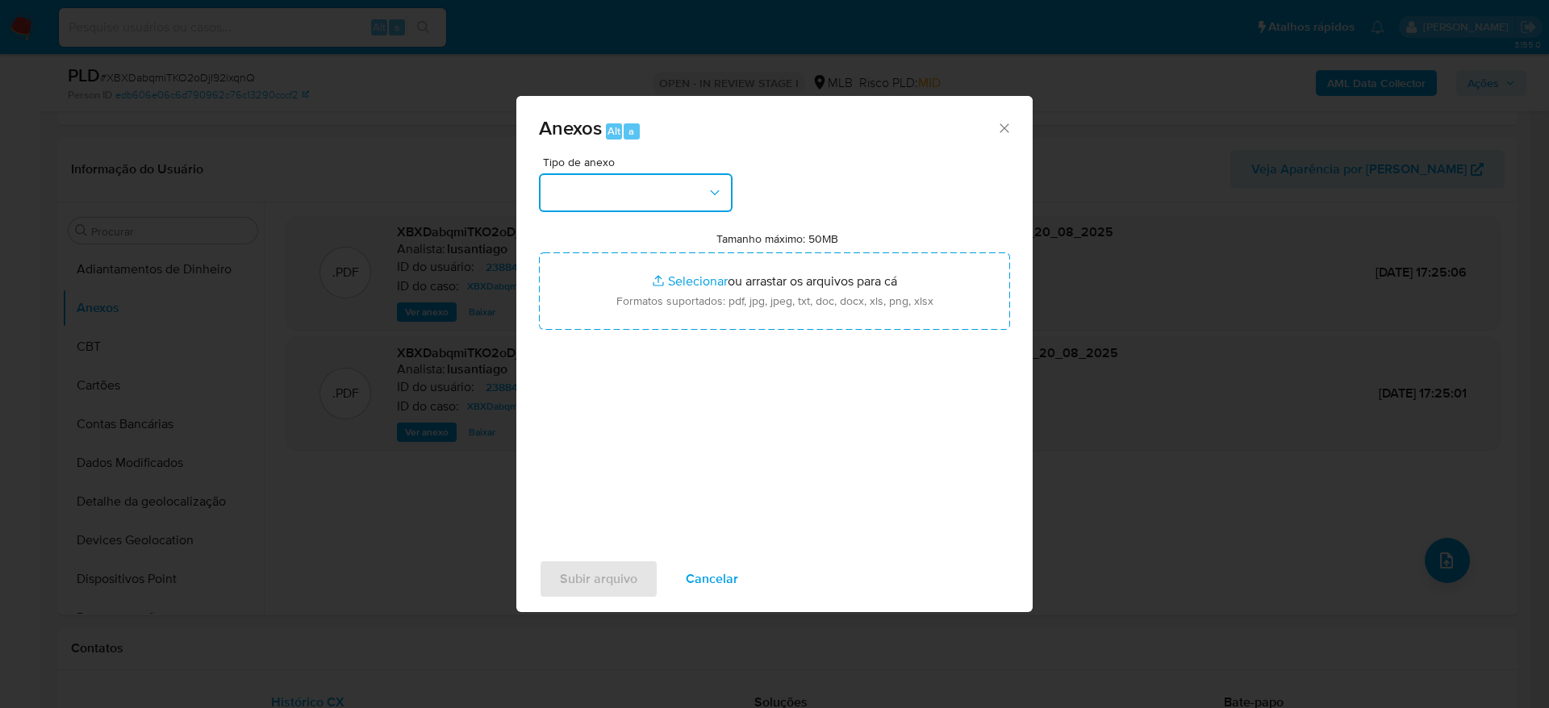
click at [603, 195] on button "button" at bounding box center [636, 192] width 194 height 39
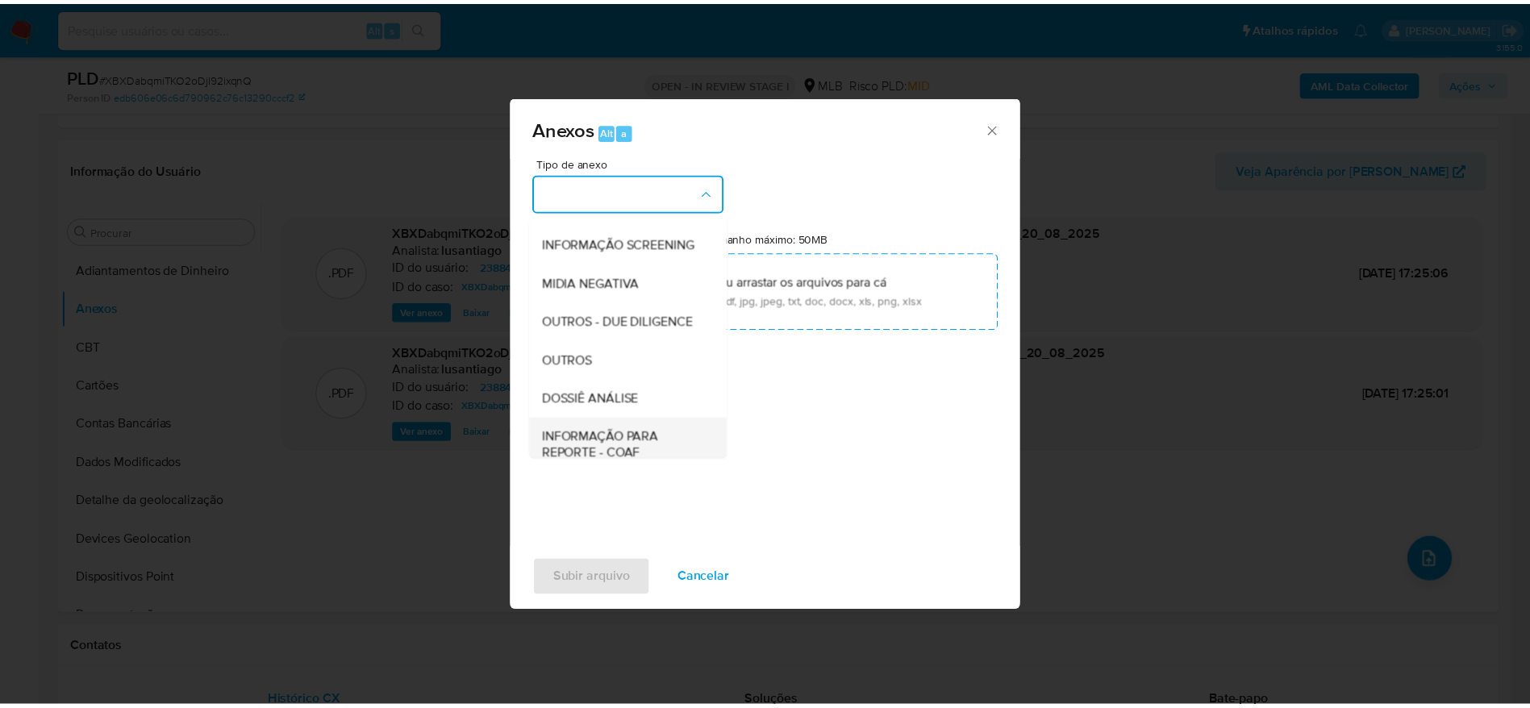
scroll to position [248, 0]
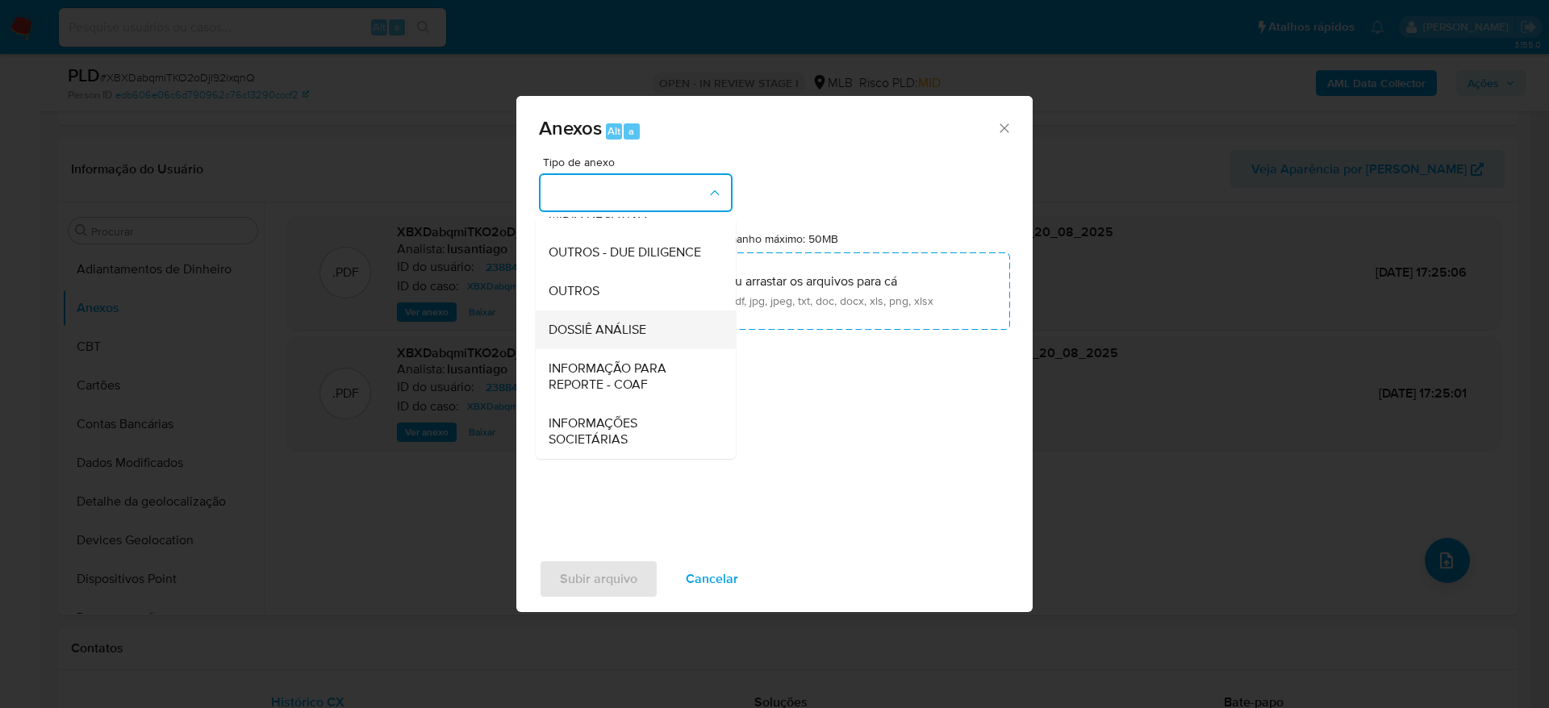
click at [609, 328] on span "DOSSIÊ ANÁLISE" at bounding box center [598, 330] width 98 height 16
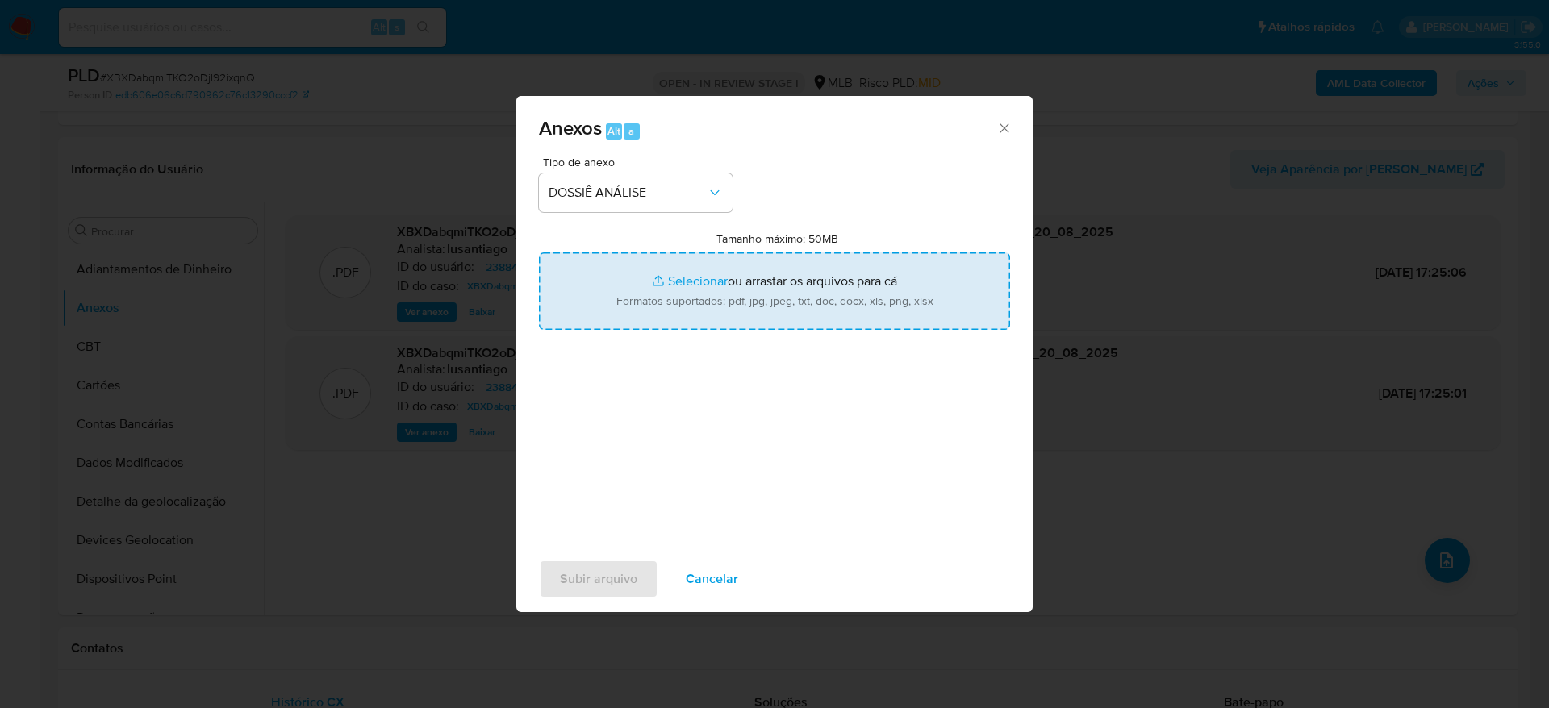
type input "C:\fakepath\Mulan 2388479303_2025_08_20_14_44_58 (1).xlsx"
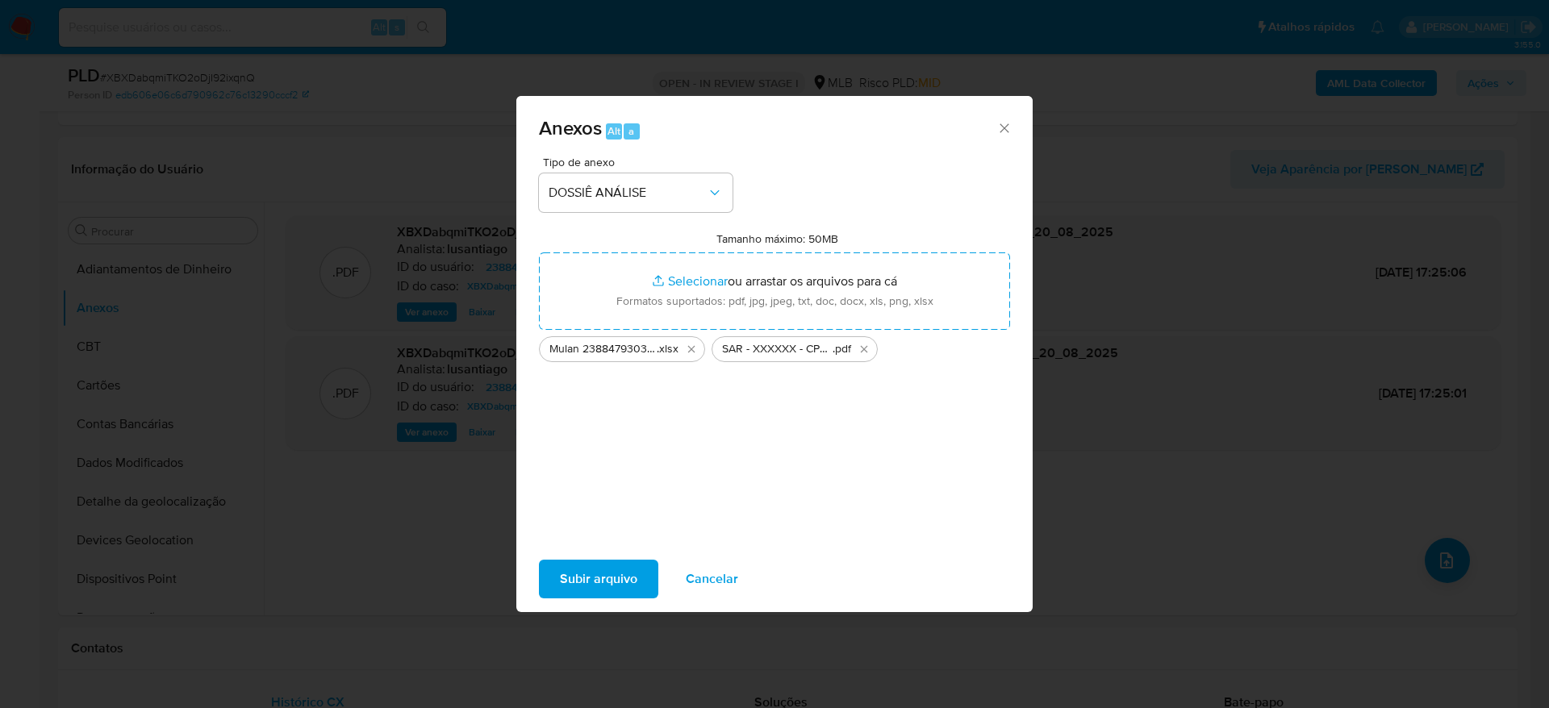
click at [602, 586] on span "Subir arquivo" at bounding box center [598, 578] width 77 height 35
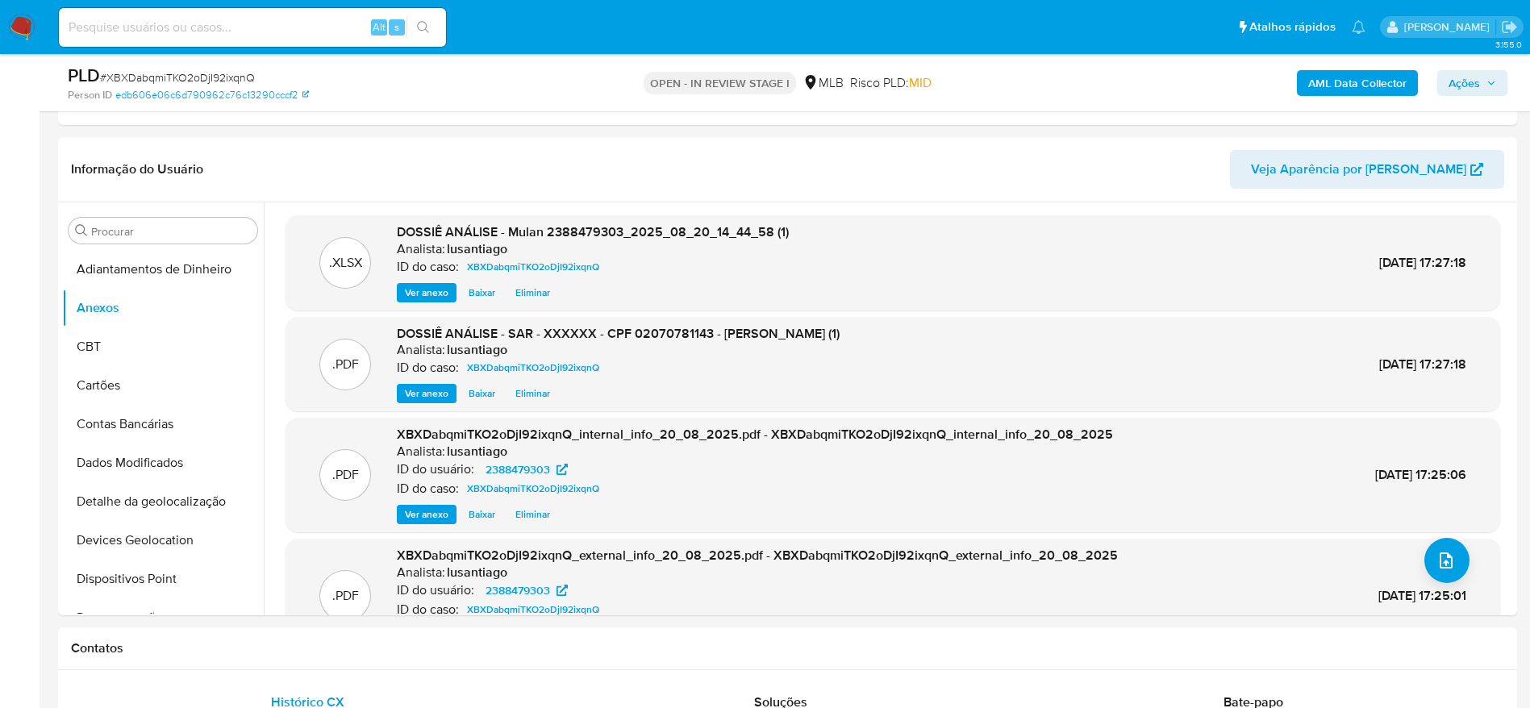
click at [1475, 90] on span "Ações" at bounding box center [1464, 83] width 31 height 26
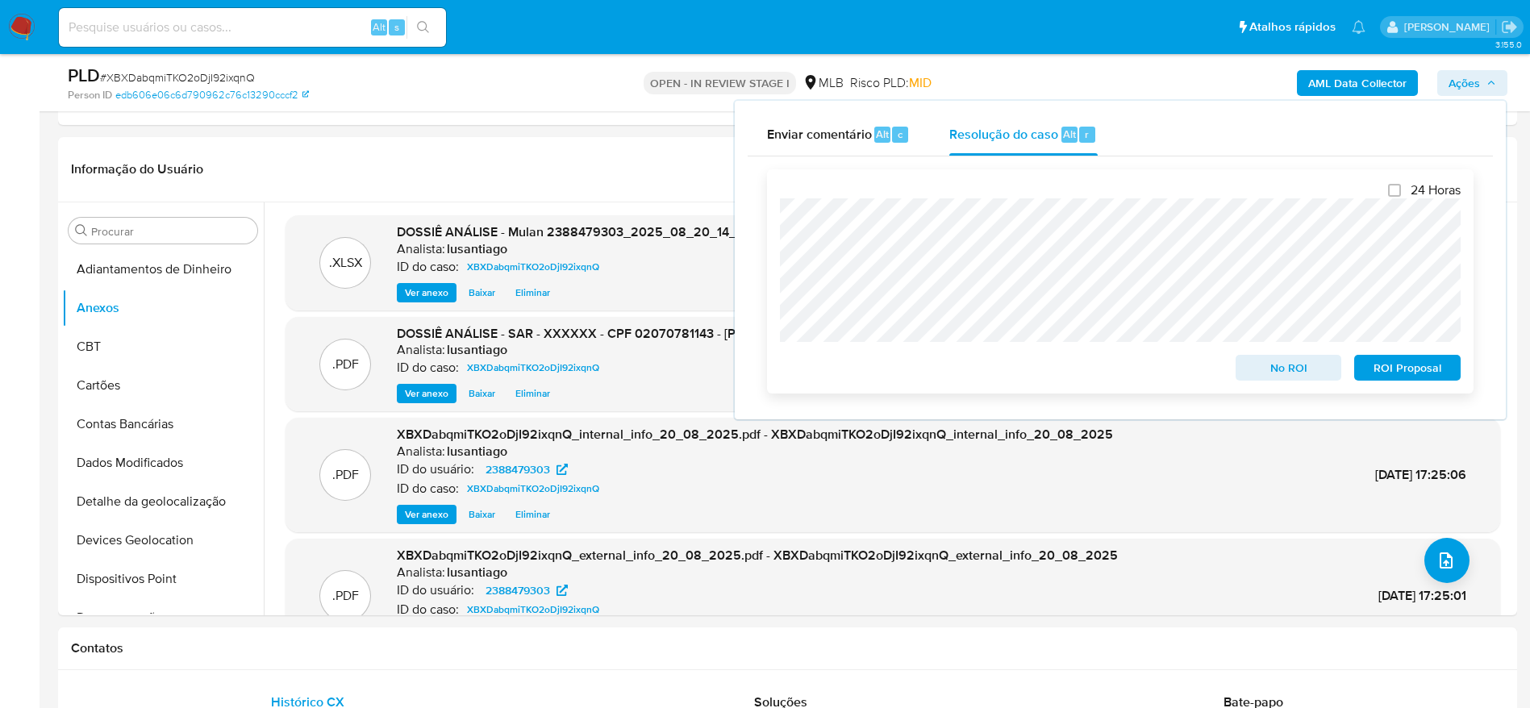
click at [1404, 374] on span "ROI Proposal" at bounding box center [1408, 368] width 84 height 23
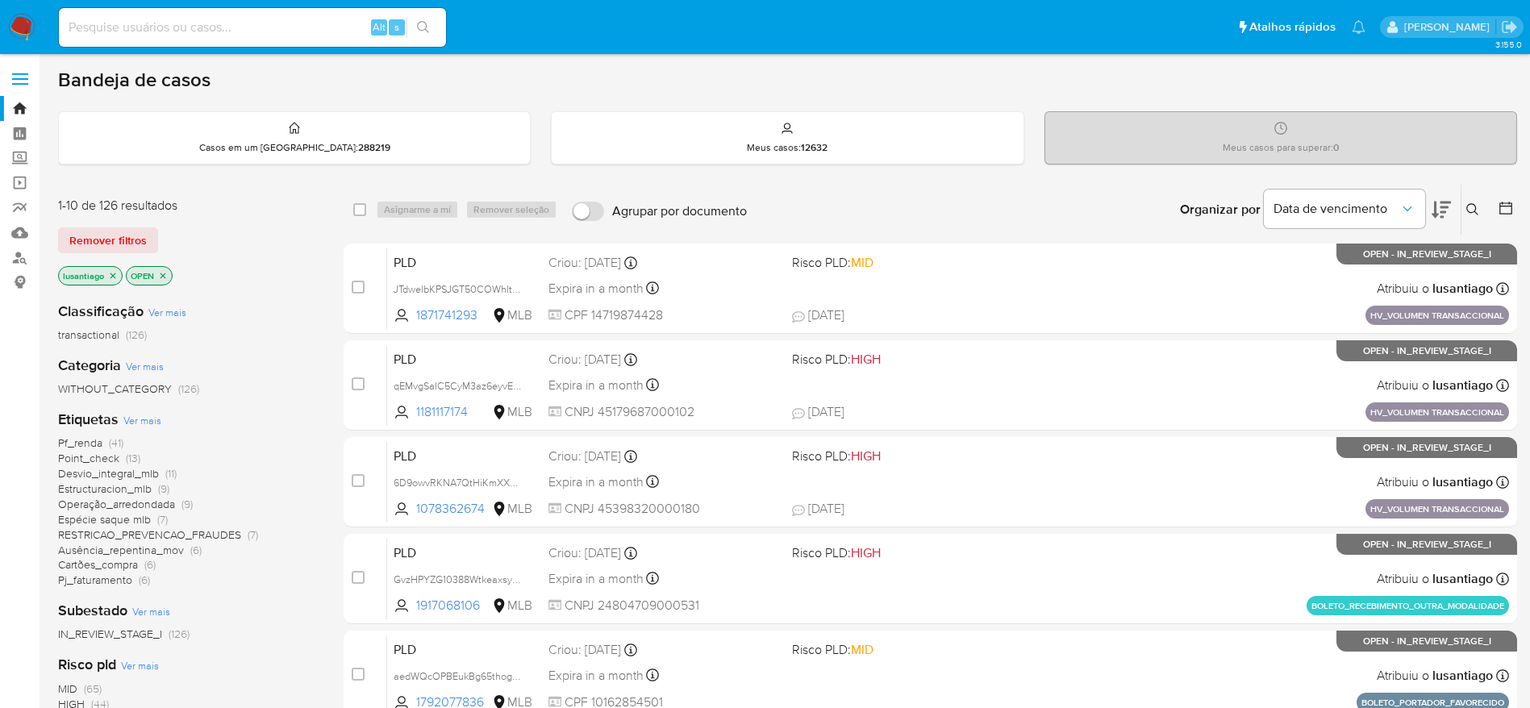
click at [322, 17] on input at bounding box center [252, 27] width 387 height 21
click at [316, 23] on input at bounding box center [252, 27] width 387 height 21
paste input "714760322"
type input "714760322"
click at [428, 19] on button "search-icon" at bounding box center [423, 27] width 33 height 23
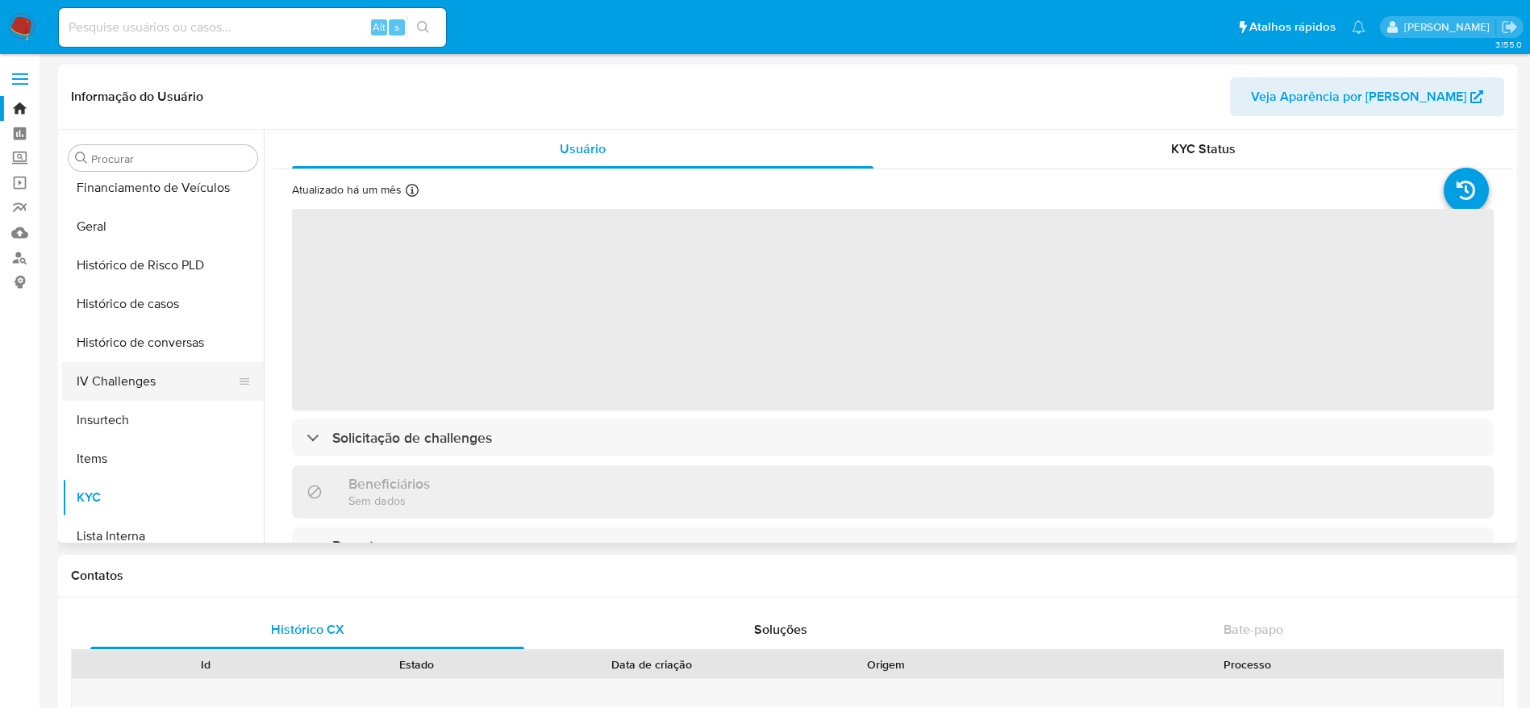
scroll to position [478, 0]
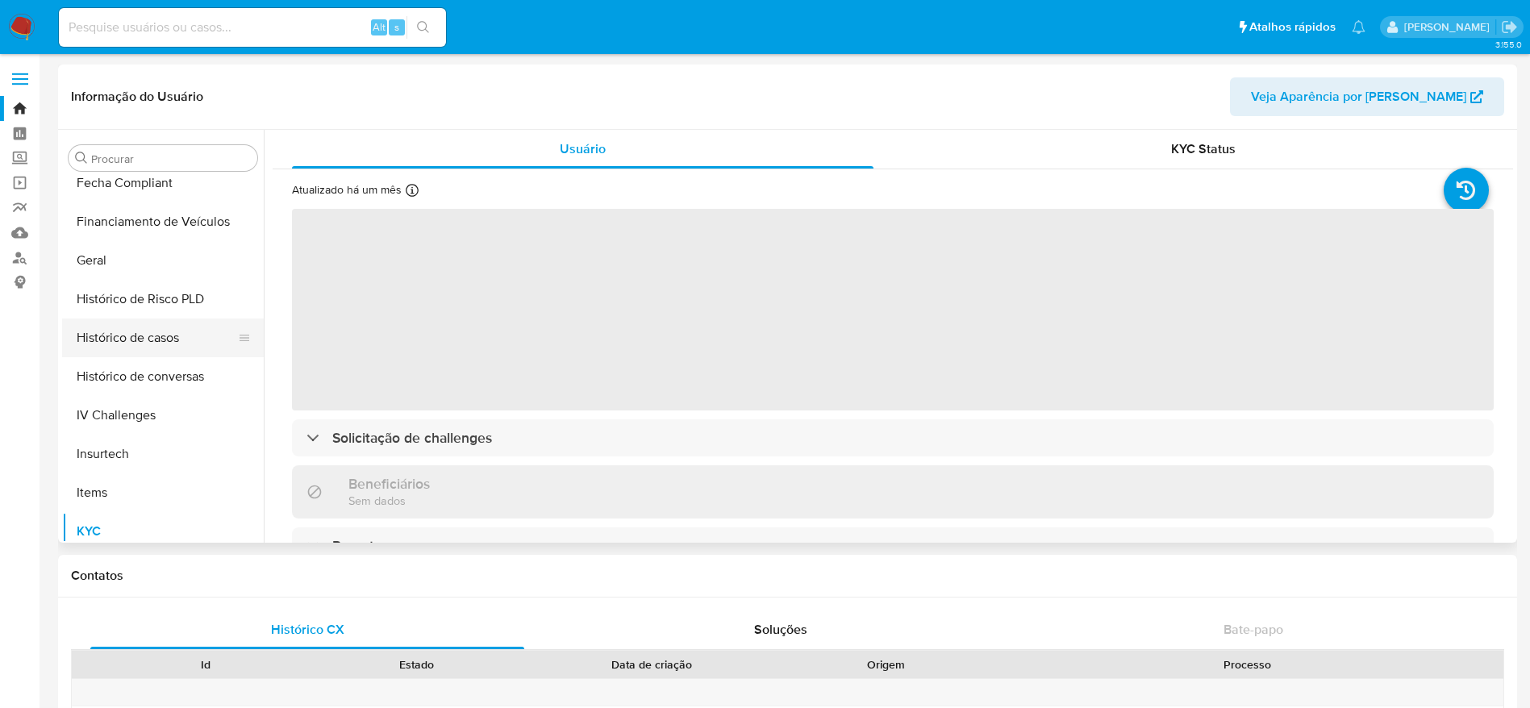
click at [147, 349] on button "Histórico de casos" at bounding box center [156, 338] width 189 height 39
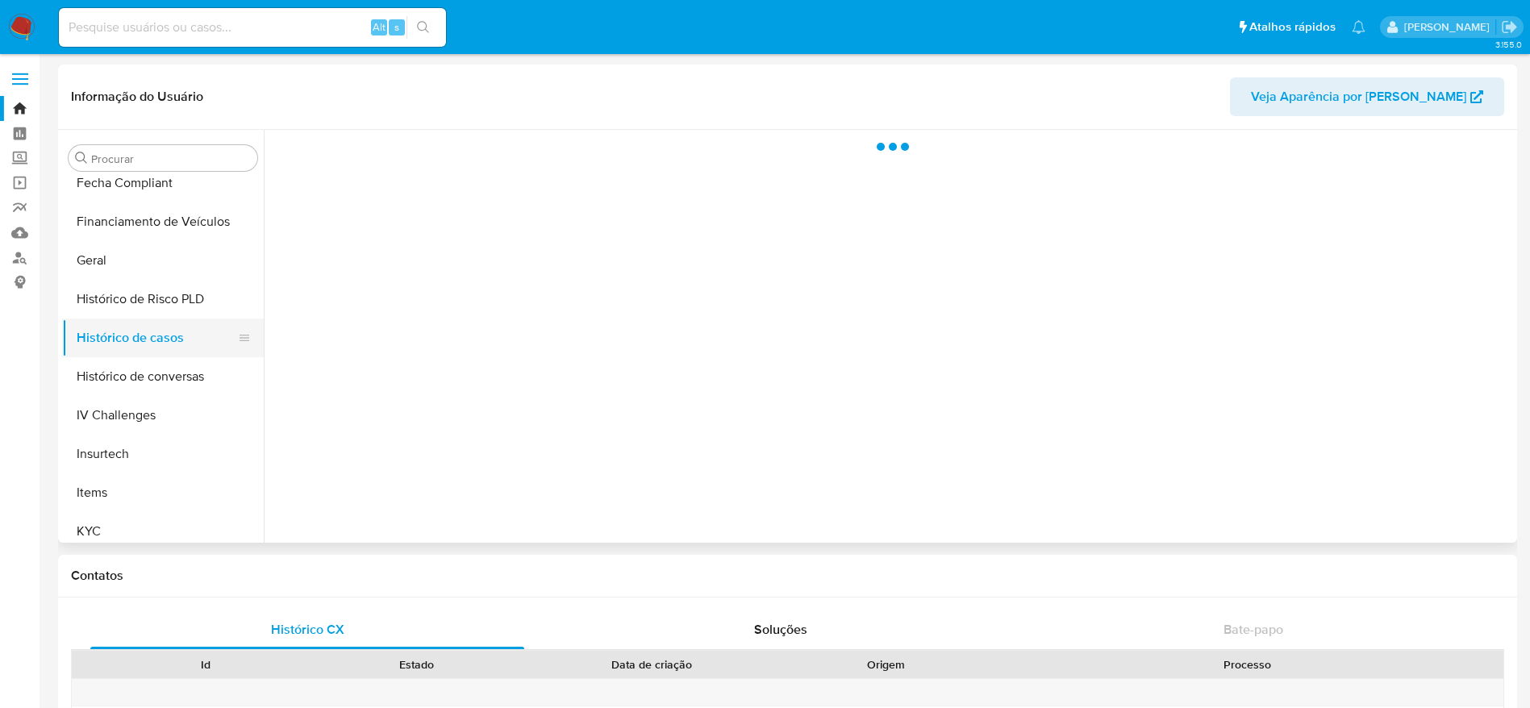
select select "10"
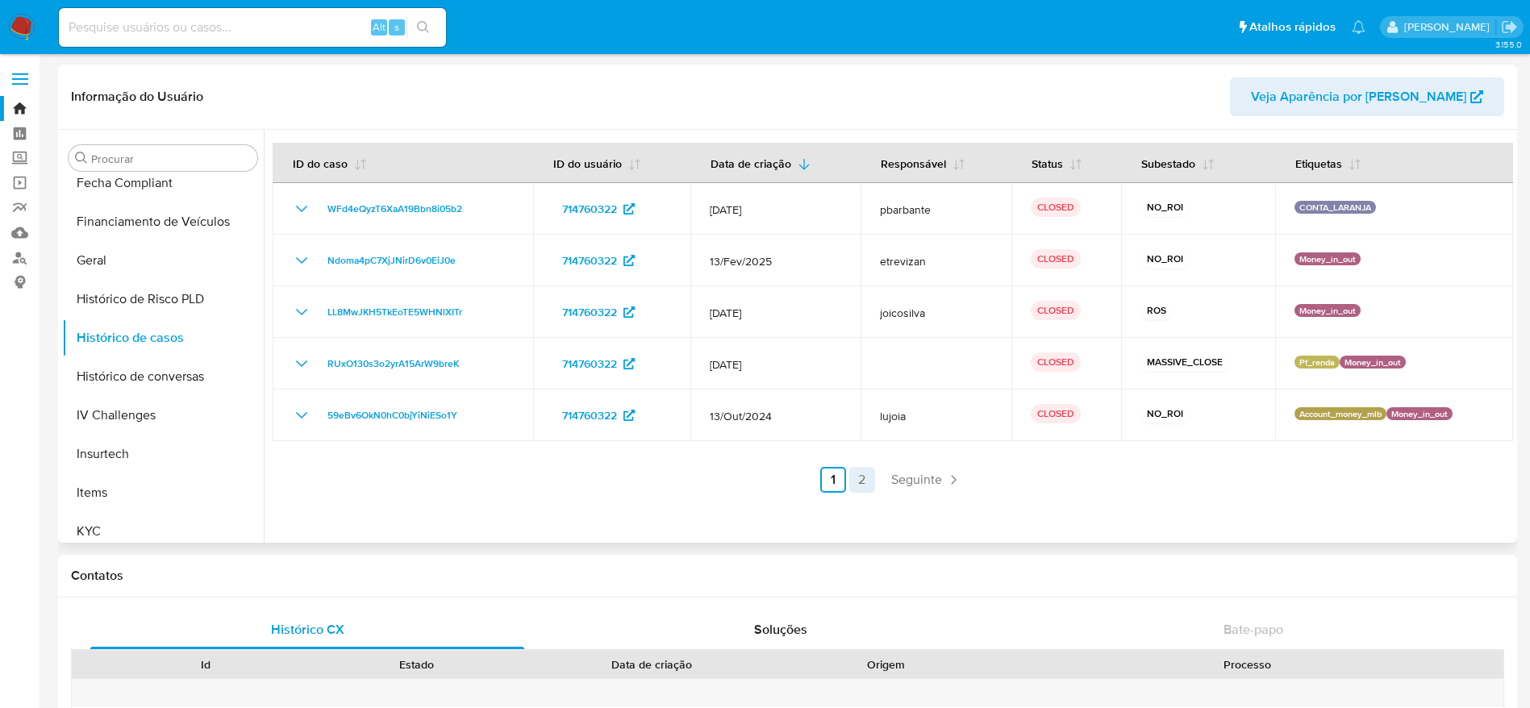
click at [857, 482] on link "2" at bounding box center [862, 480] width 26 height 26
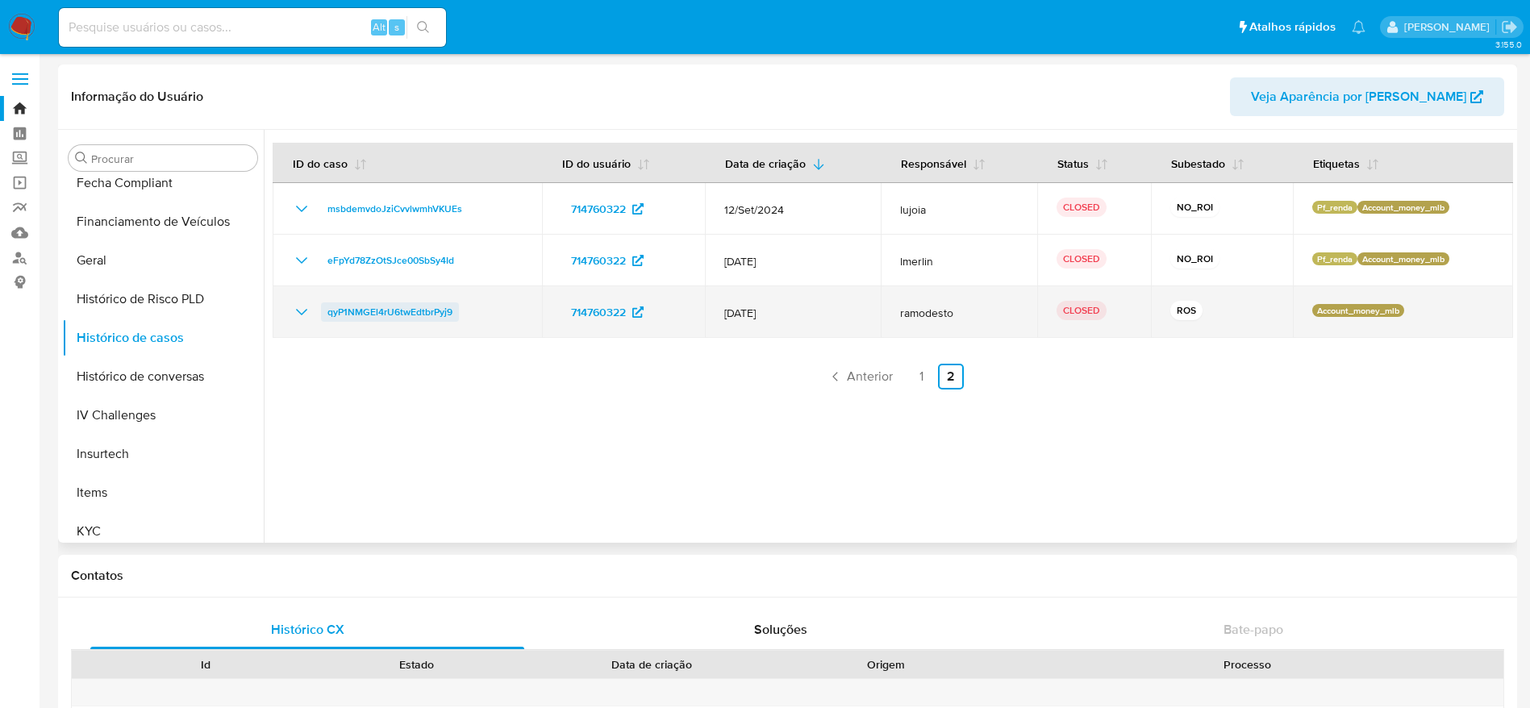
click at [376, 321] on span "qyP1NMGEl4rU6twEdtbrPyj9" at bounding box center [390, 311] width 125 height 19
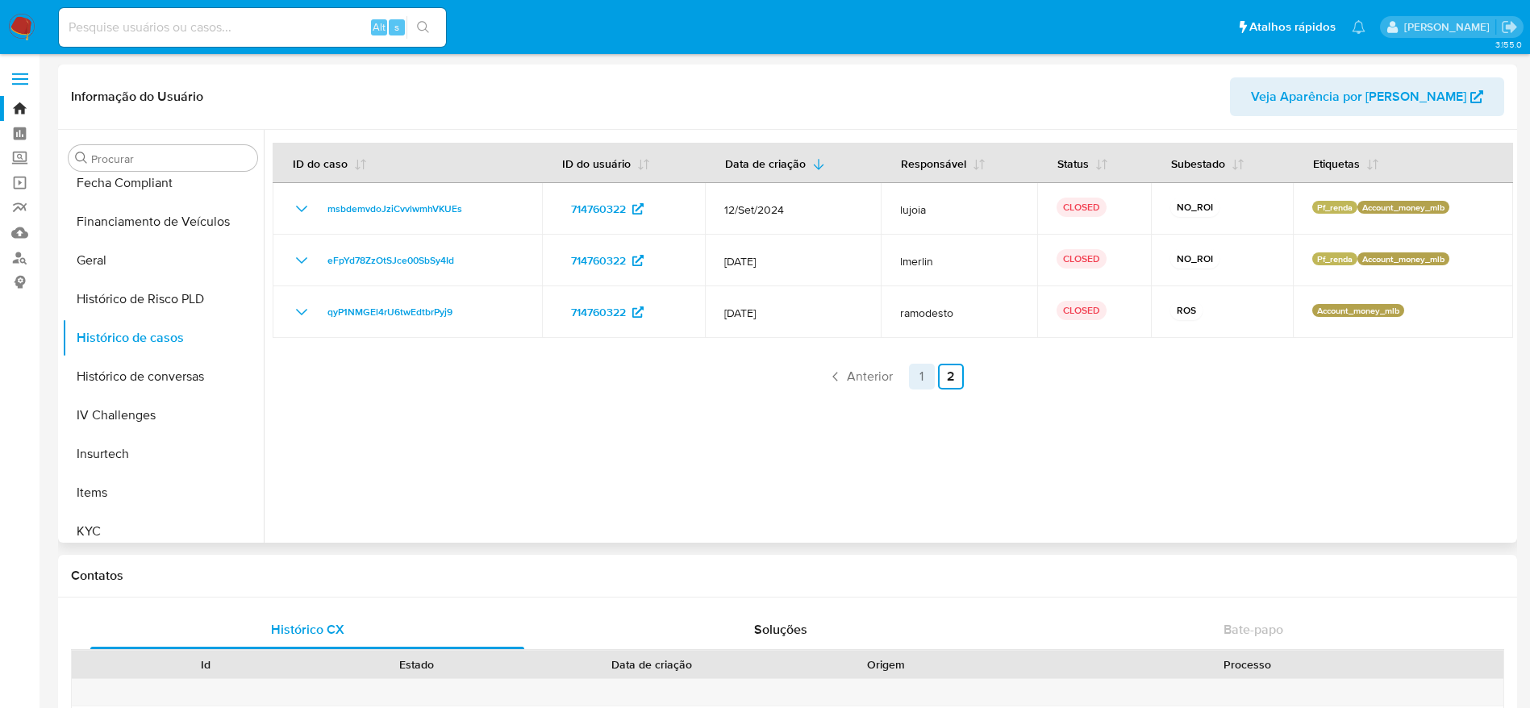
click at [923, 382] on link "1" at bounding box center [922, 377] width 26 height 26
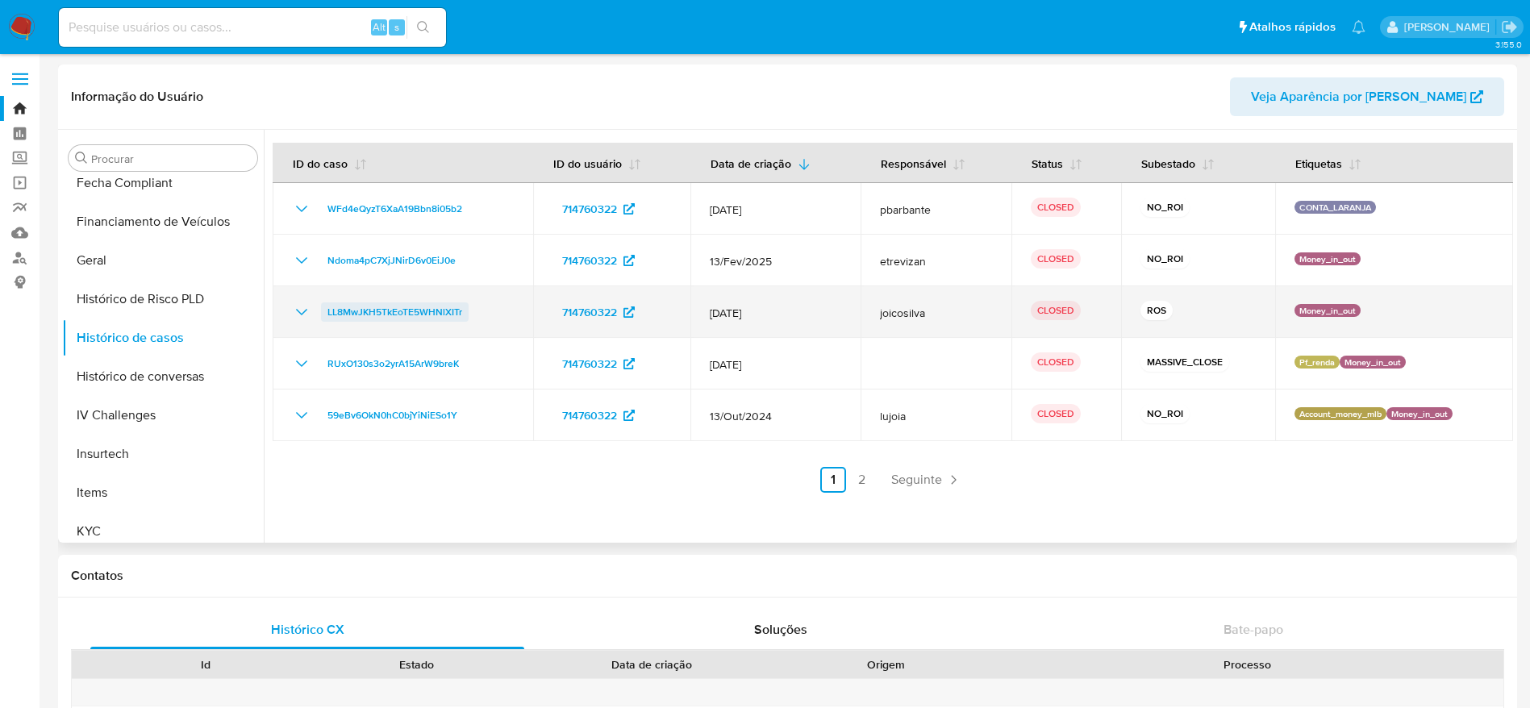
click at [418, 310] on span "LL8MwJKH5TkEoTE5WHNlXITr" at bounding box center [395, 311] width 135 height 19
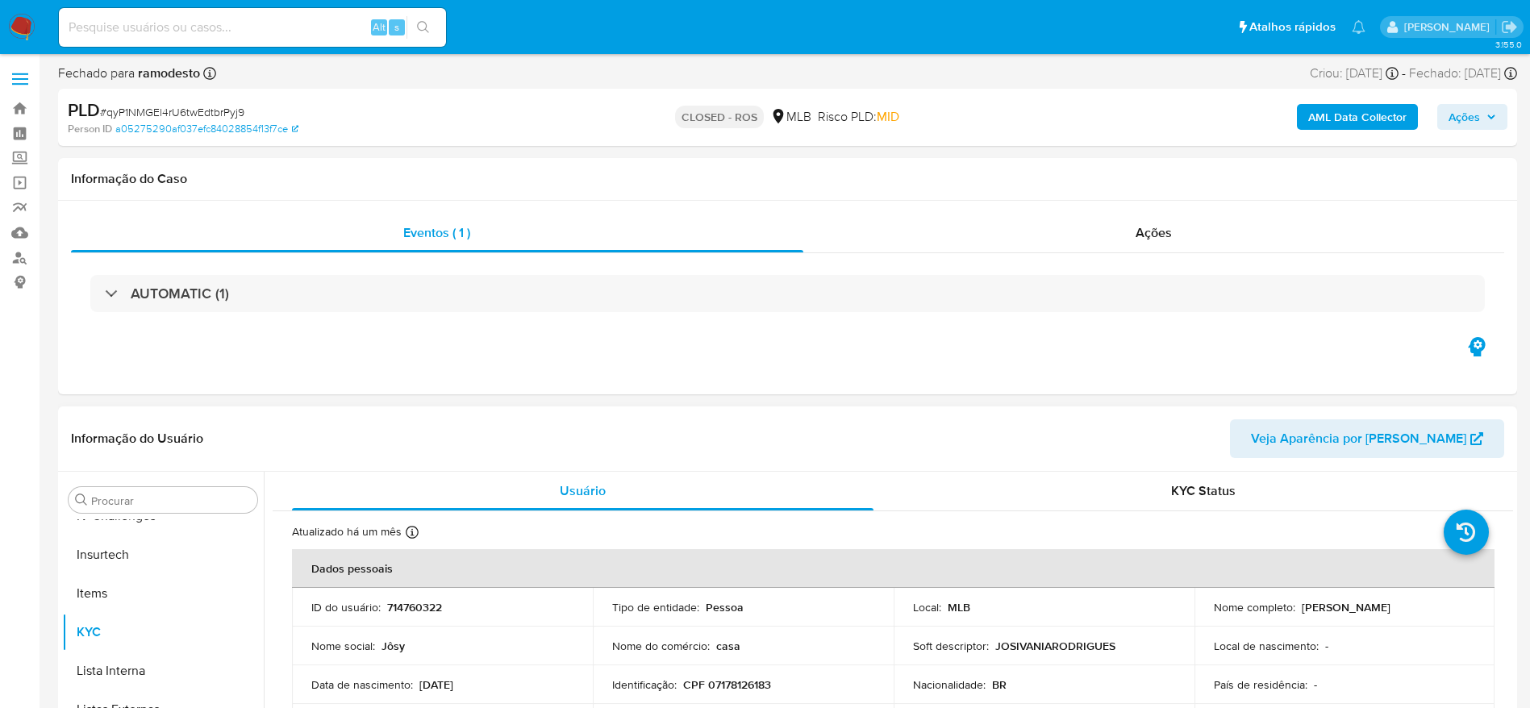
scroll to position [720, 0]
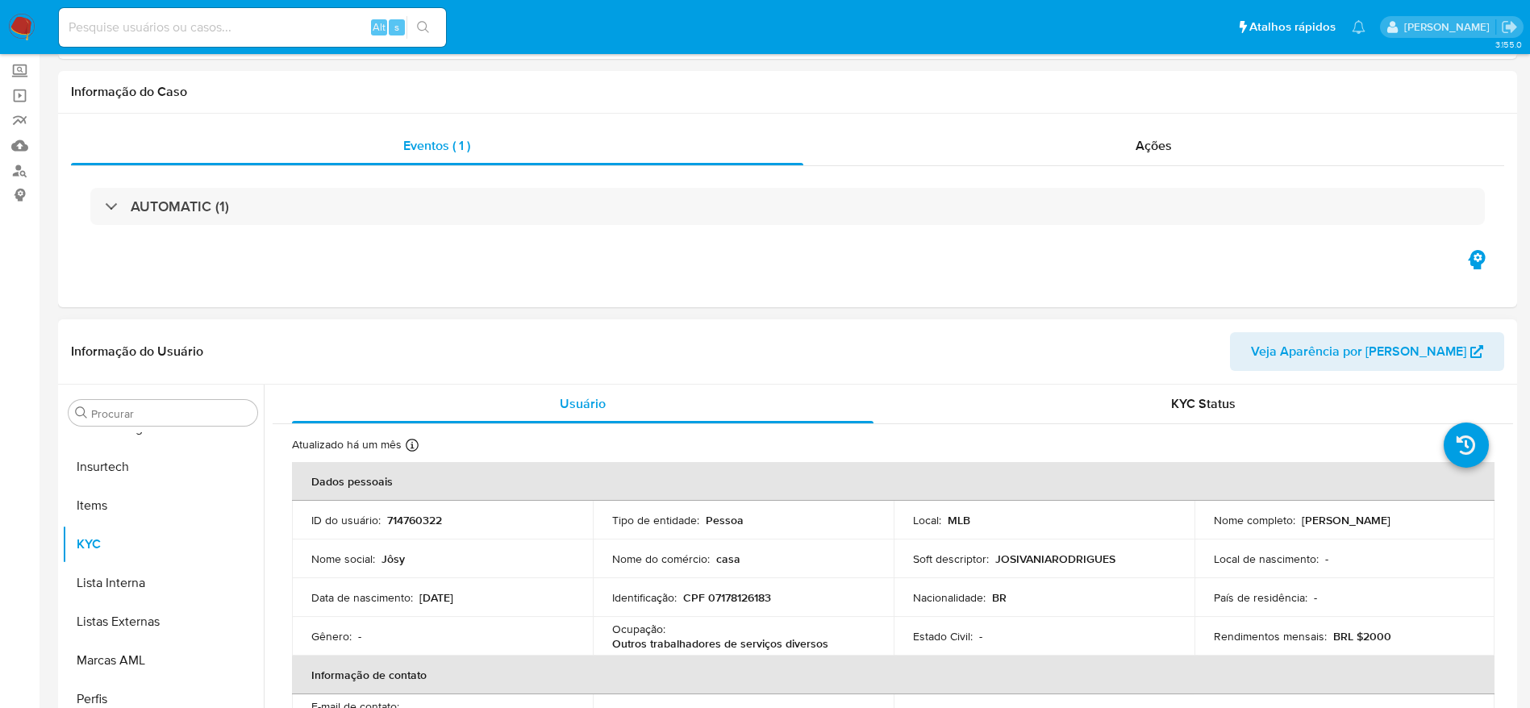
select select "10"
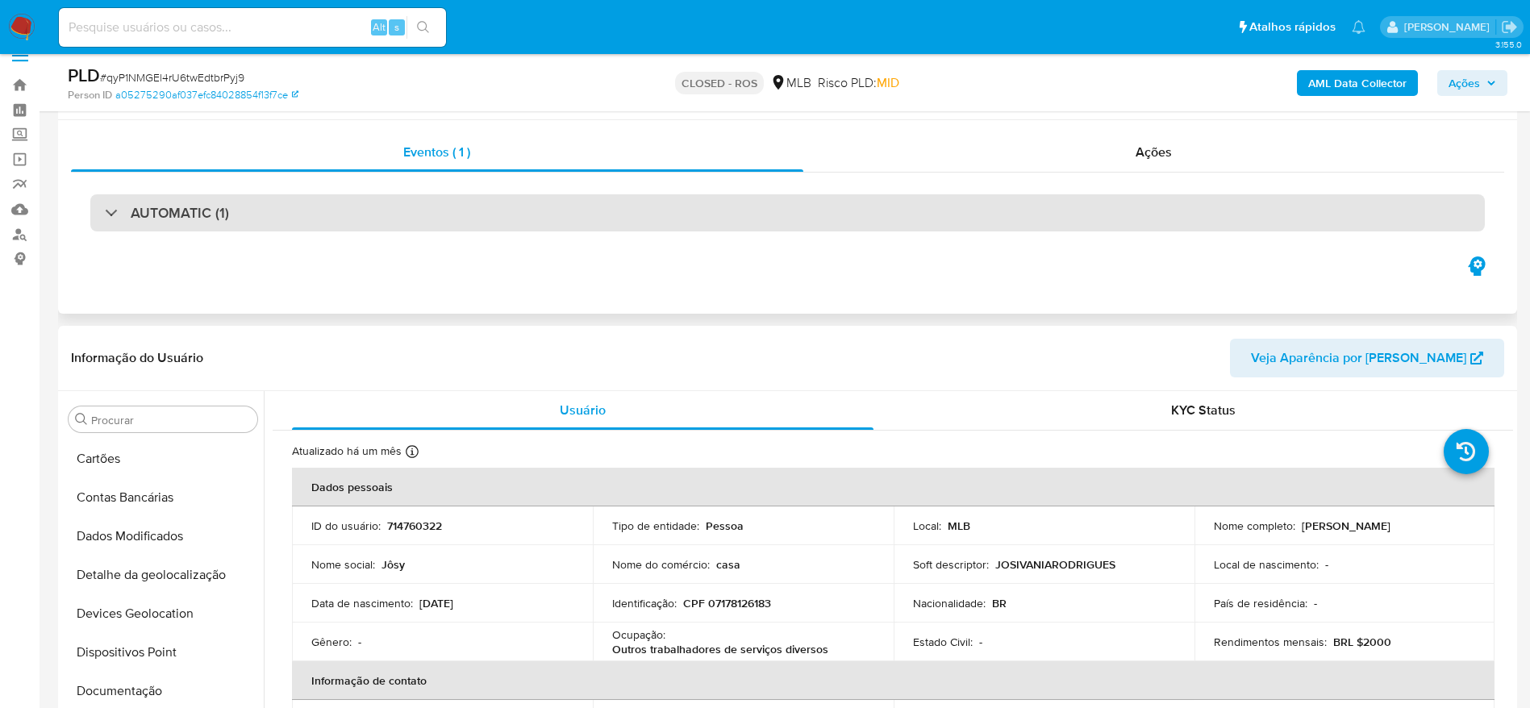
scroll to position [0, 0]
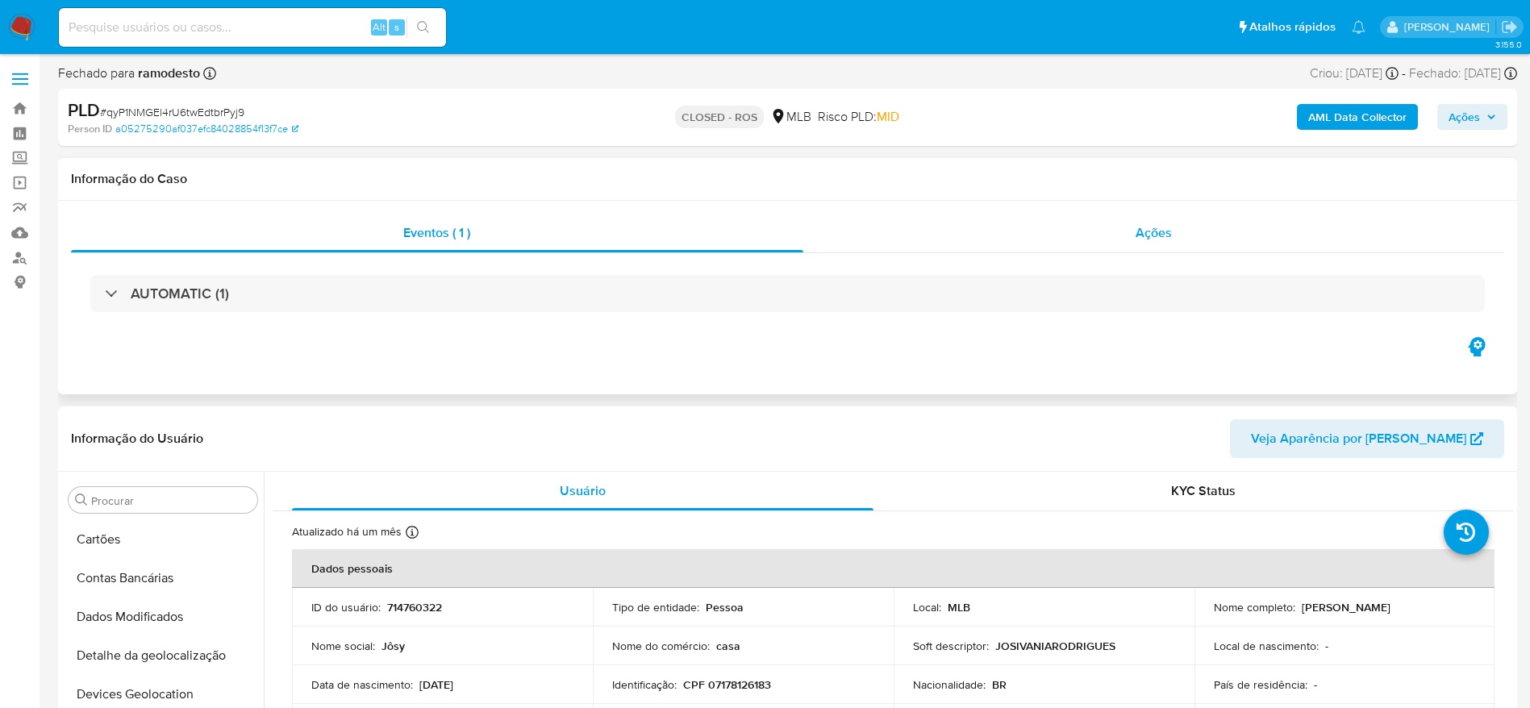
click at [1042, 241] on div "Ações" at bounding box center [1154, 233] width 702 height 39
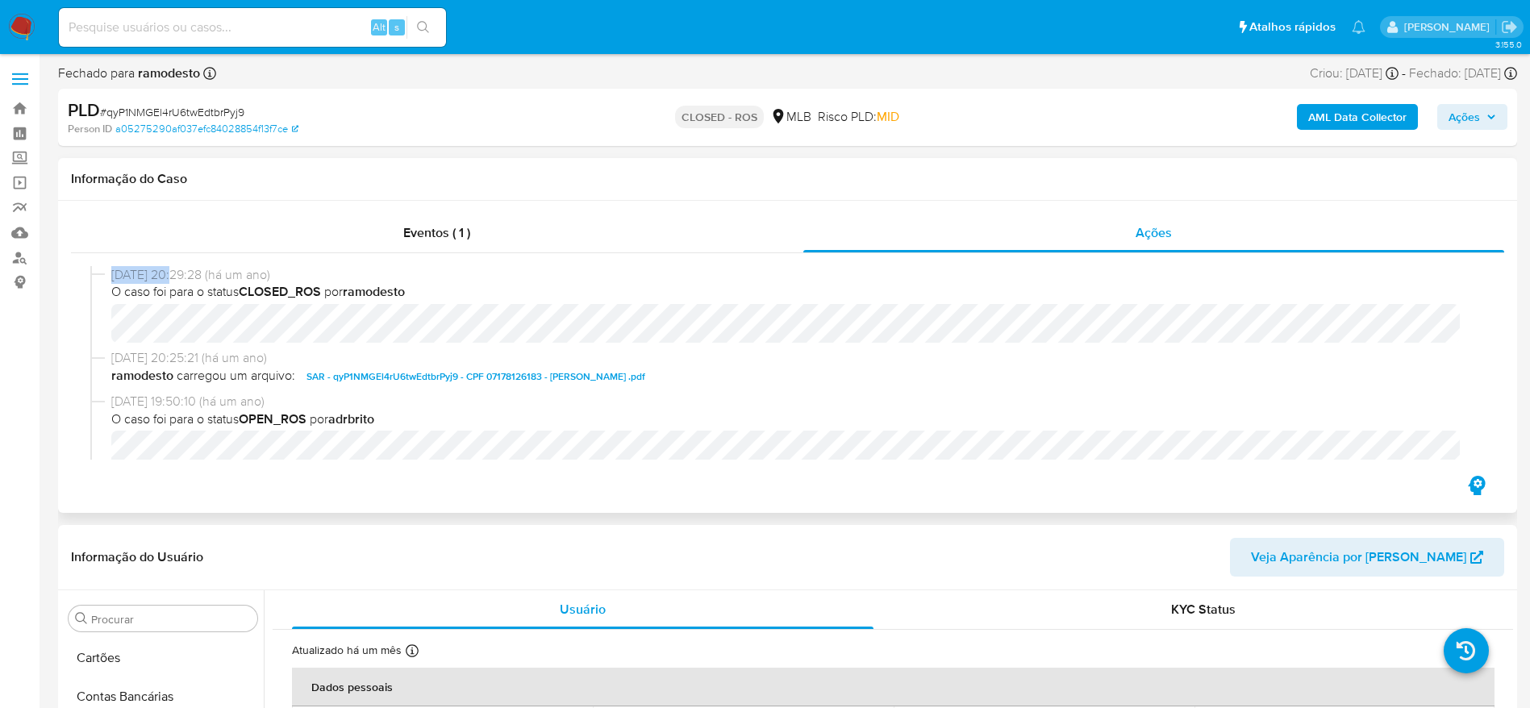
drag, startPoint x: 110, startPoint y: 277, endPoint x: 173, endPoint y: 277, distance: 62.9
click at [173, 277] on div "01/07/2024 20:29:28 (há um ano) O caso foi para o status CLOSED_ROS por ramodes…" at bounding box center [787, 308] width 1395 height 84
copy span "01/07/2024"
click at [310, 28] on input at bounding box center [252, 27] width 387 height 21
paste input "1185695404"
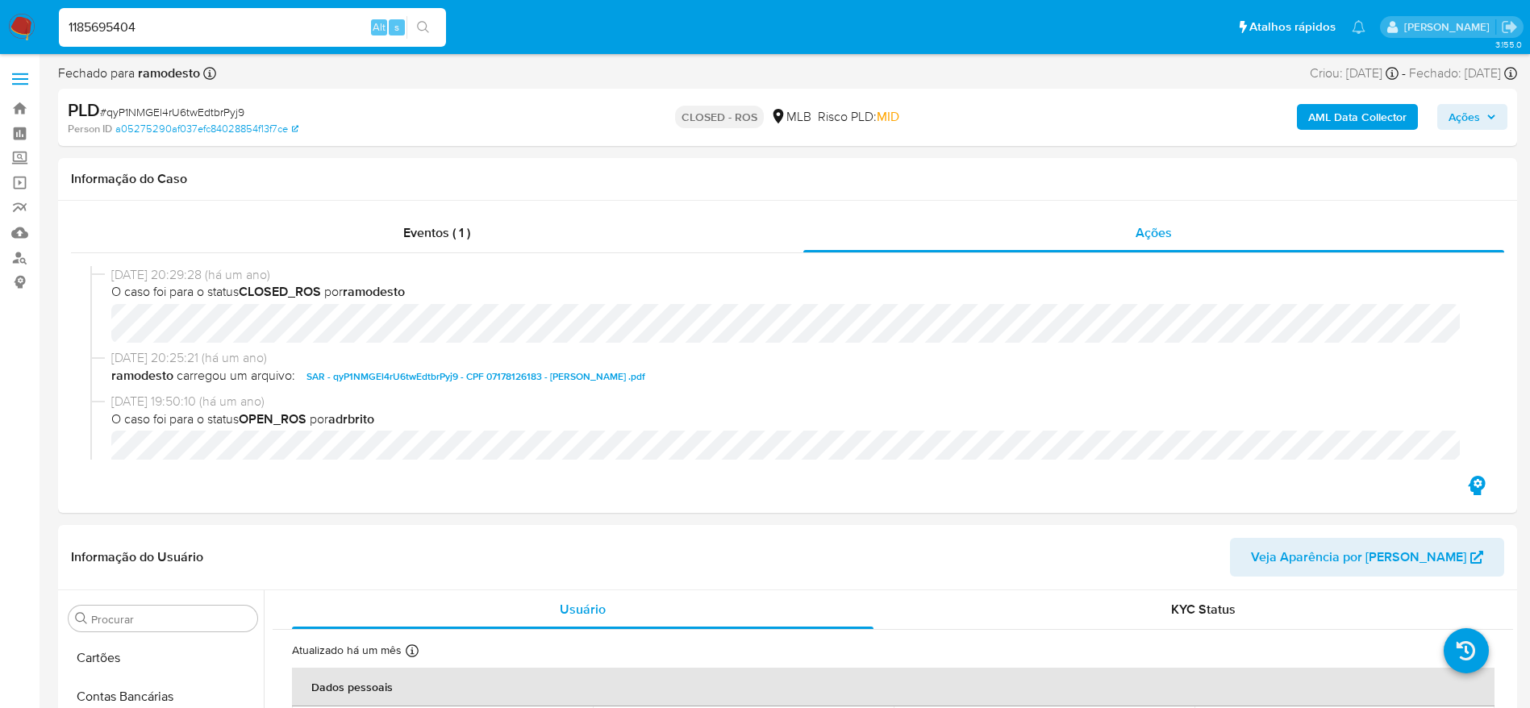
type input "1185695404"
click at [437, 23] on button "search-icon" at bounding box center [423, 27] width 33 height 23
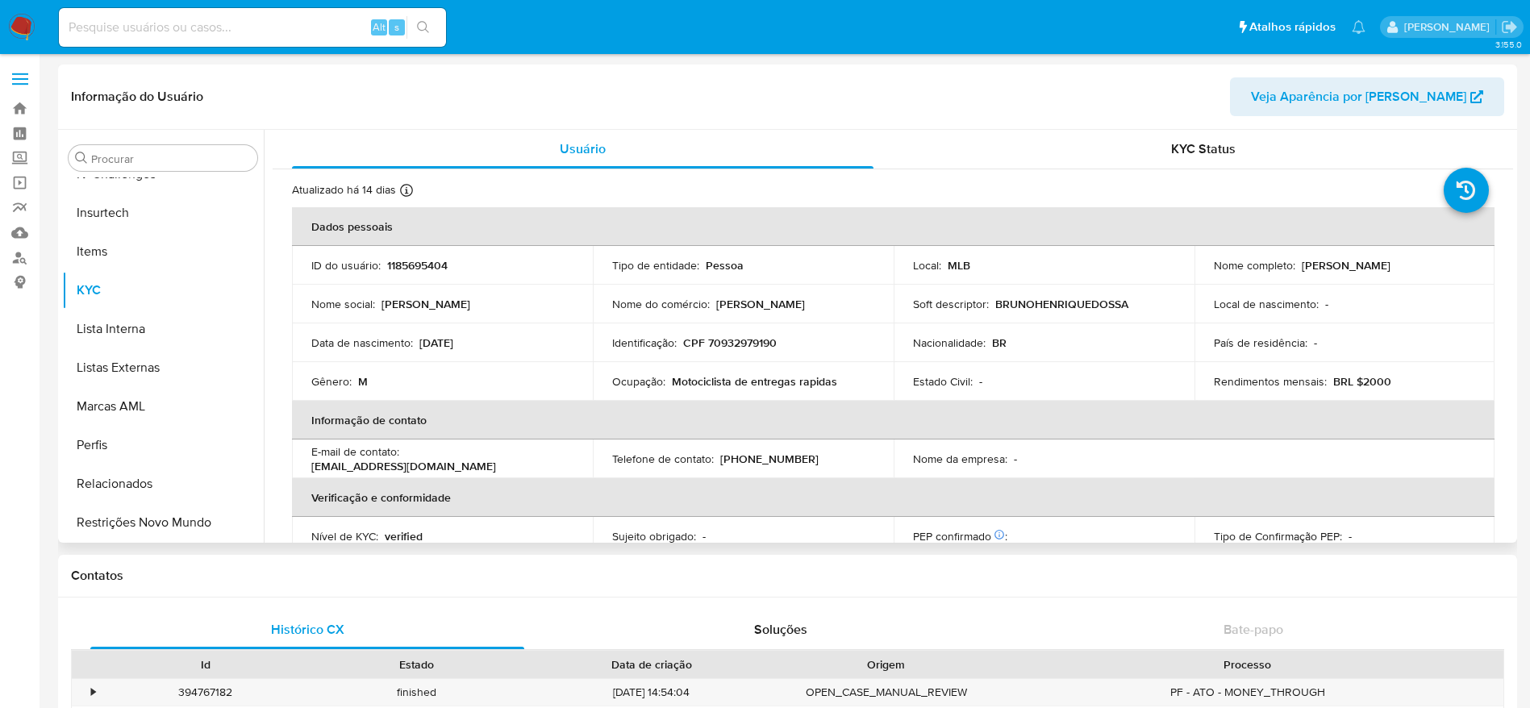
scroll to position [720, 0]
select select "10"
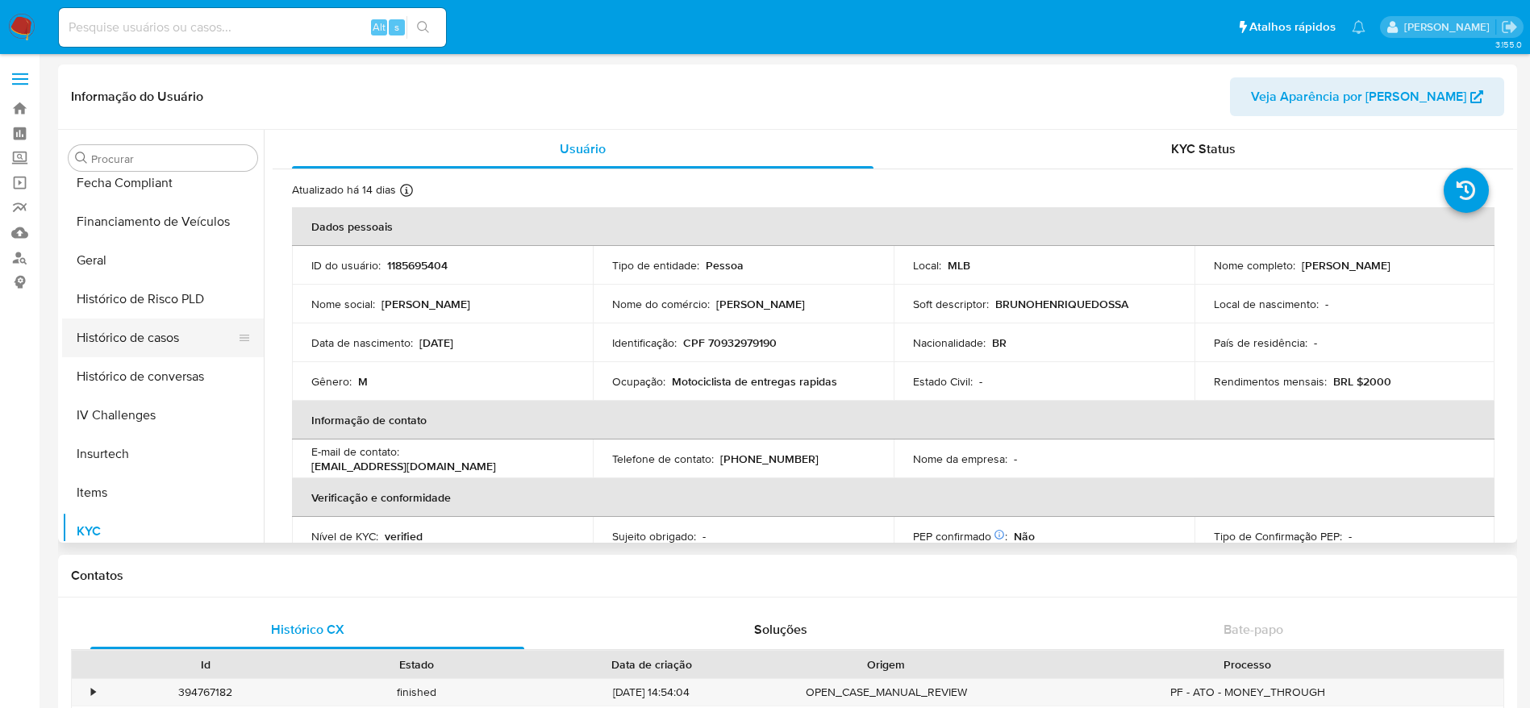
click at [146, 336] on button "Histórico de casos" at bounding box center [156, 338] width 189 height 39
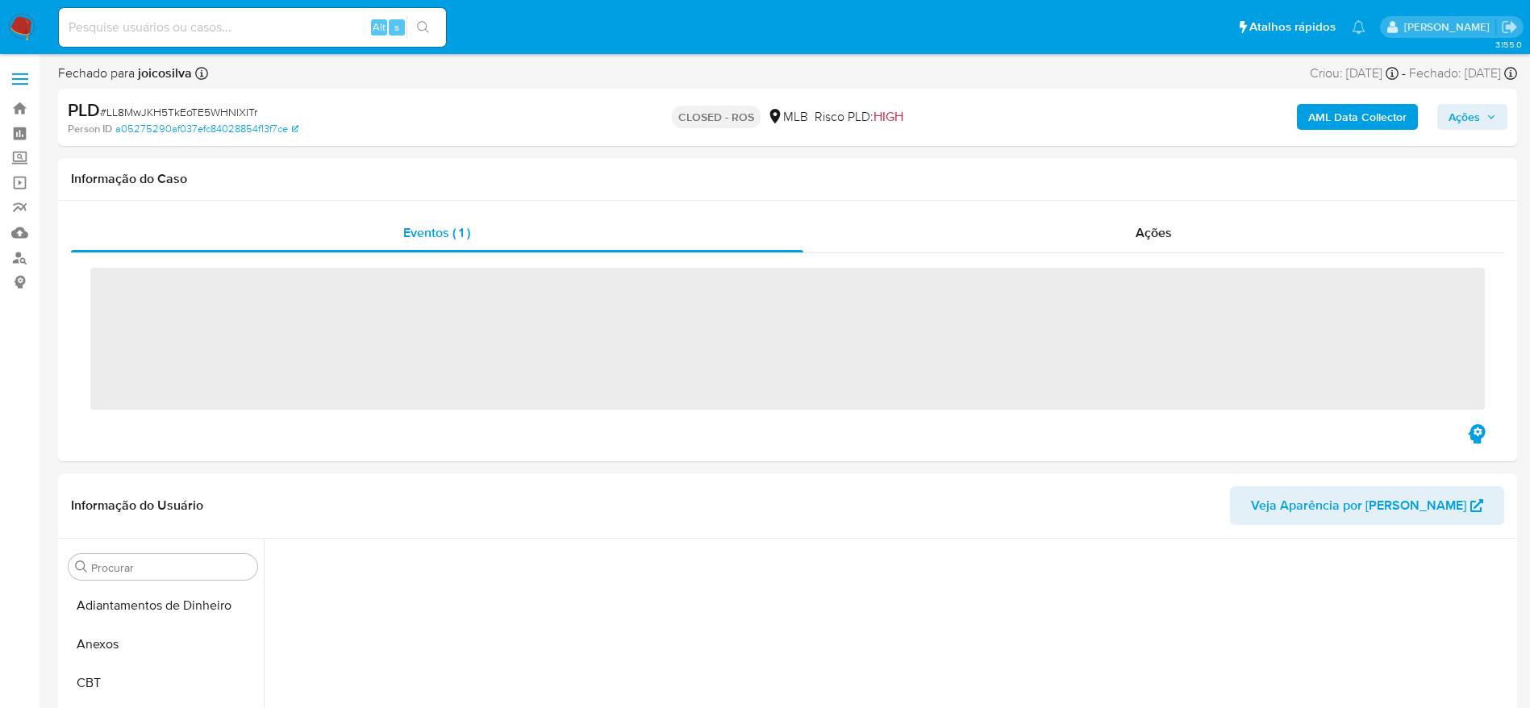
scroll to position [639, 0]
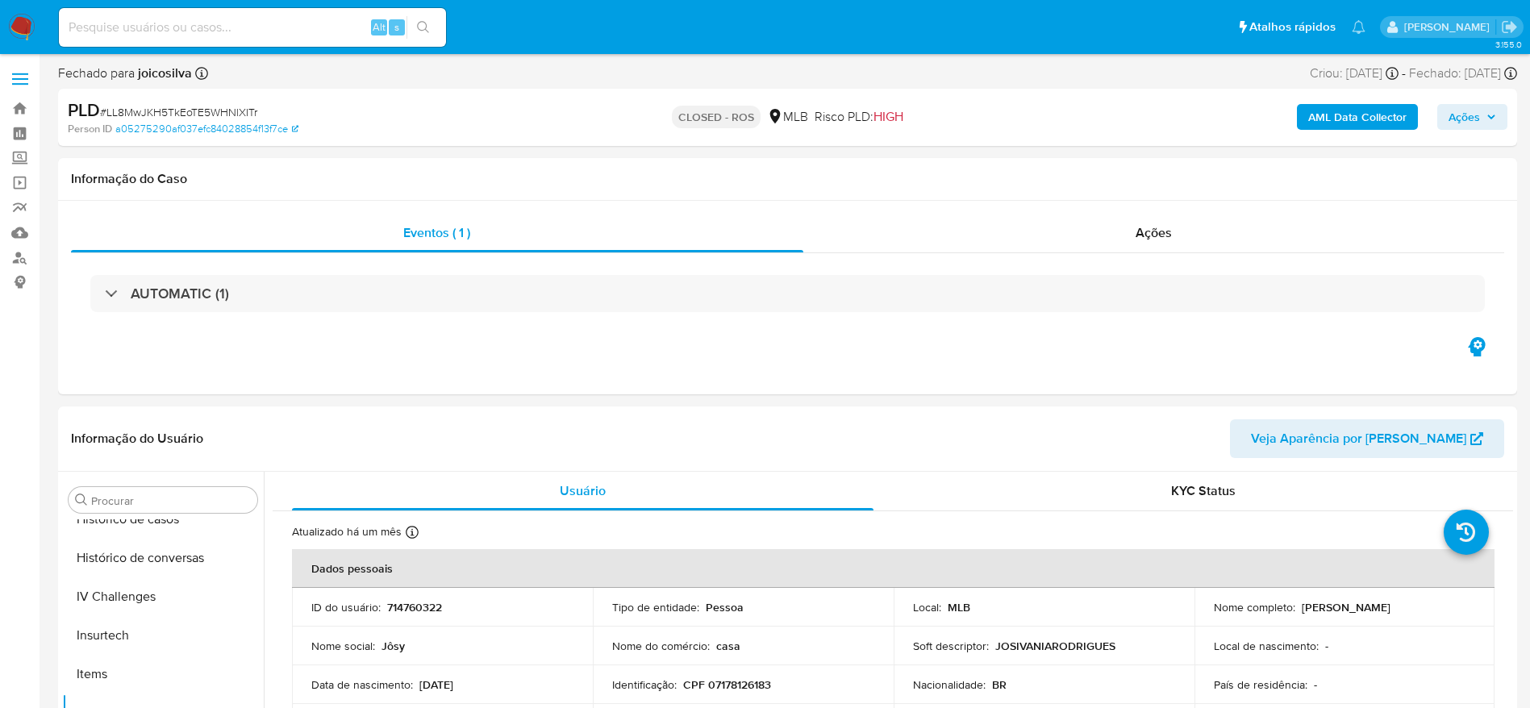
select select "10"
click at [996, 230] on div "Ações" at bounding box center [1154, 233] width 702 height 39
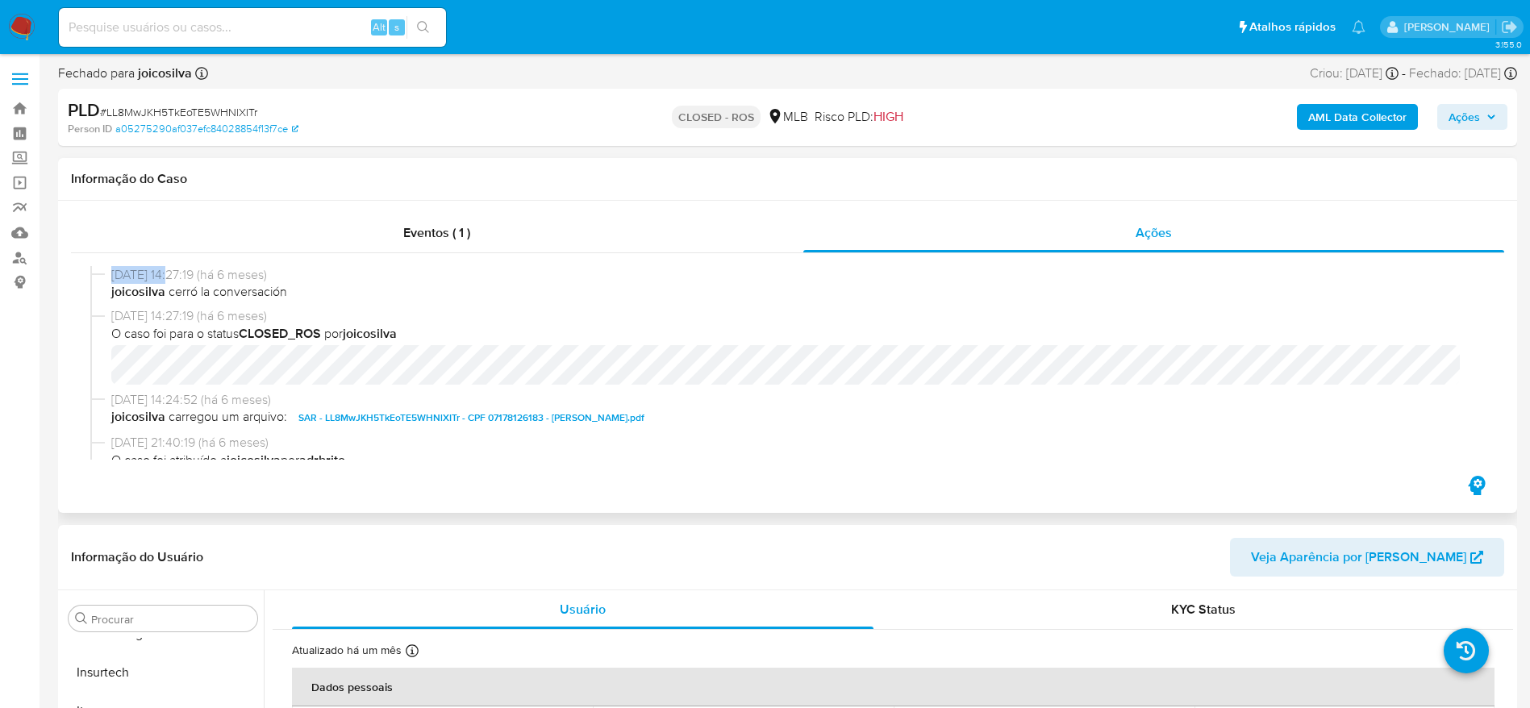
drag, startPoint x: 109, startPoint y: 273, endPoint x: 178, endPoint y: 277, distance: 69.5
click at [178, 277] on div "25/02/2025 14:27:19 (há 6 meses) joicosilva cerró la conversación" at bounding box center [787, 286] width 1395 height 41
copy span "25/02/2025"
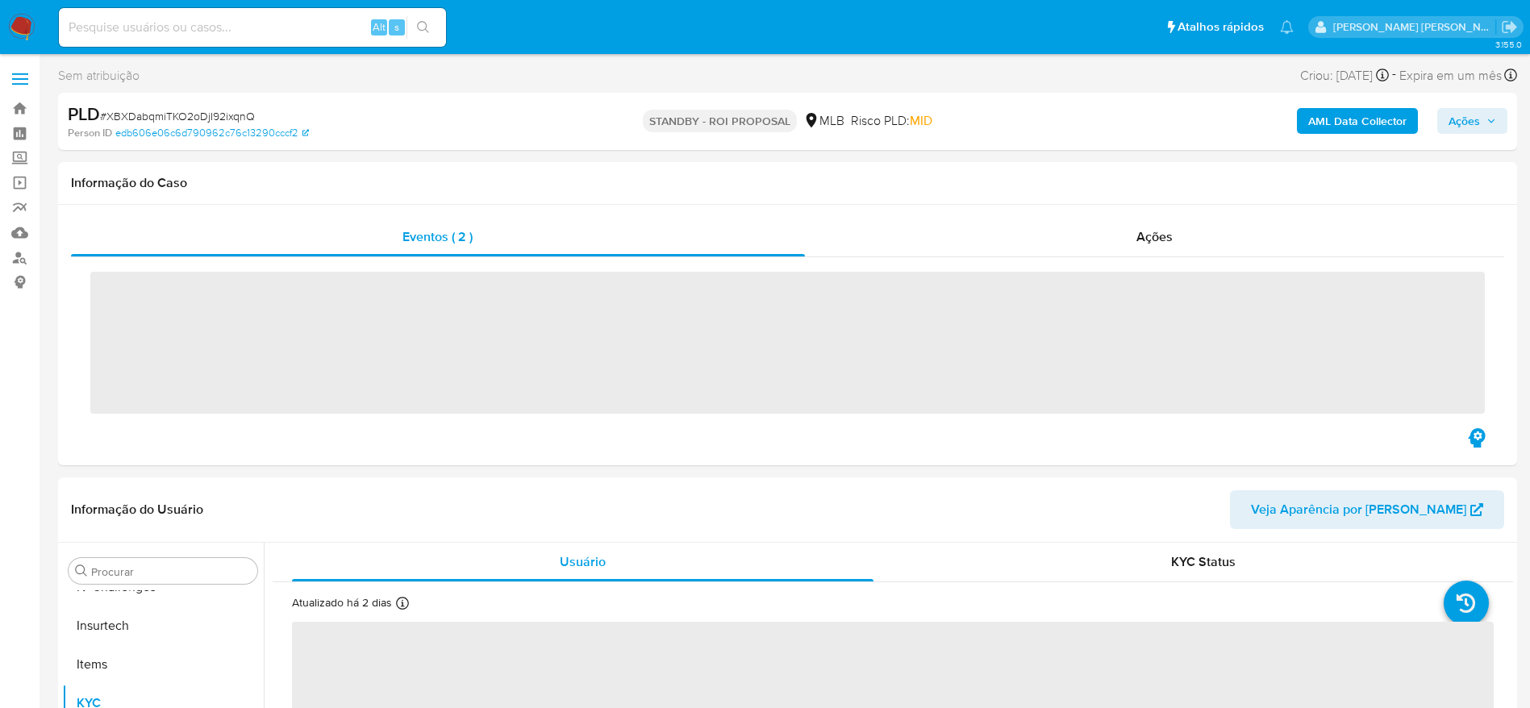
scroll to position [720, 0]
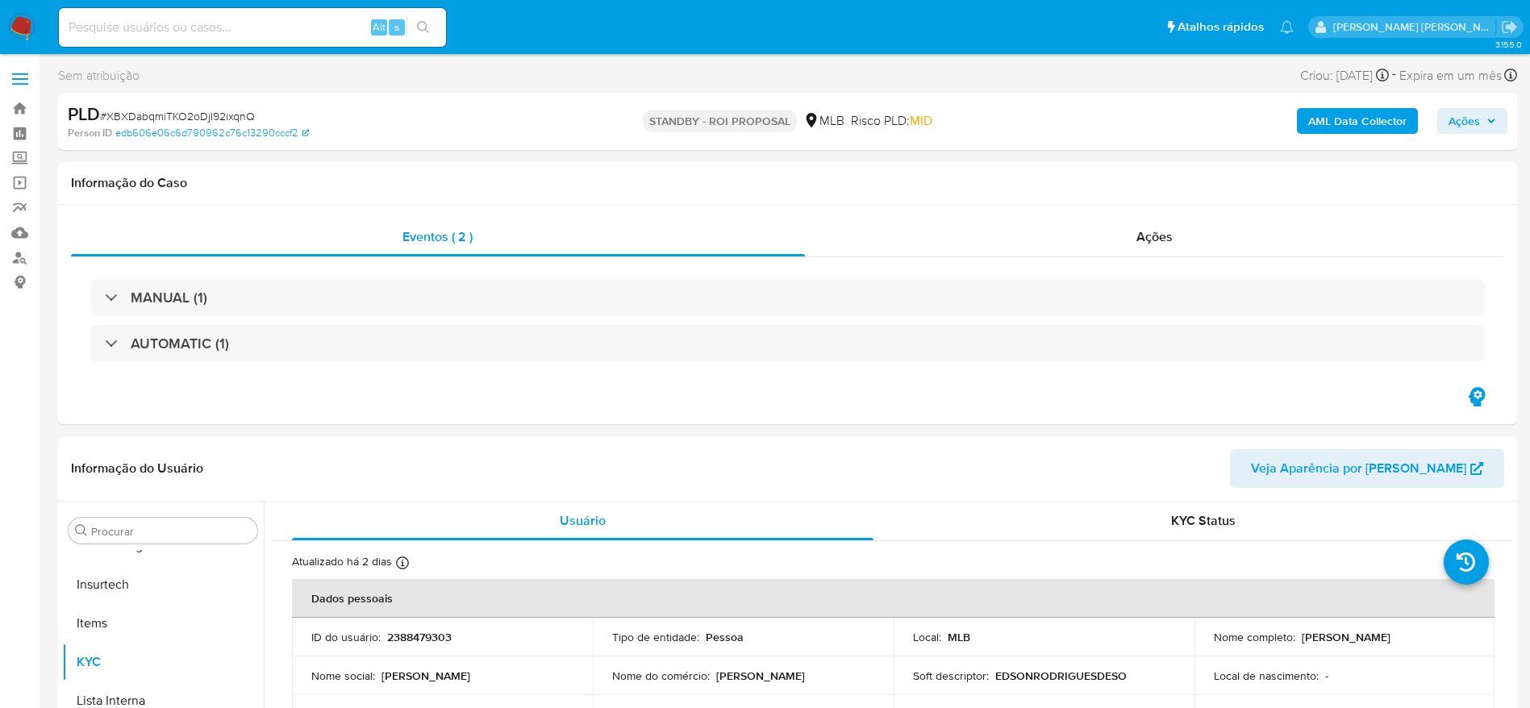
select select "10"
click at [23, 104] on link "Bandeja" at bounding box center [96, 108] width 192 height 25
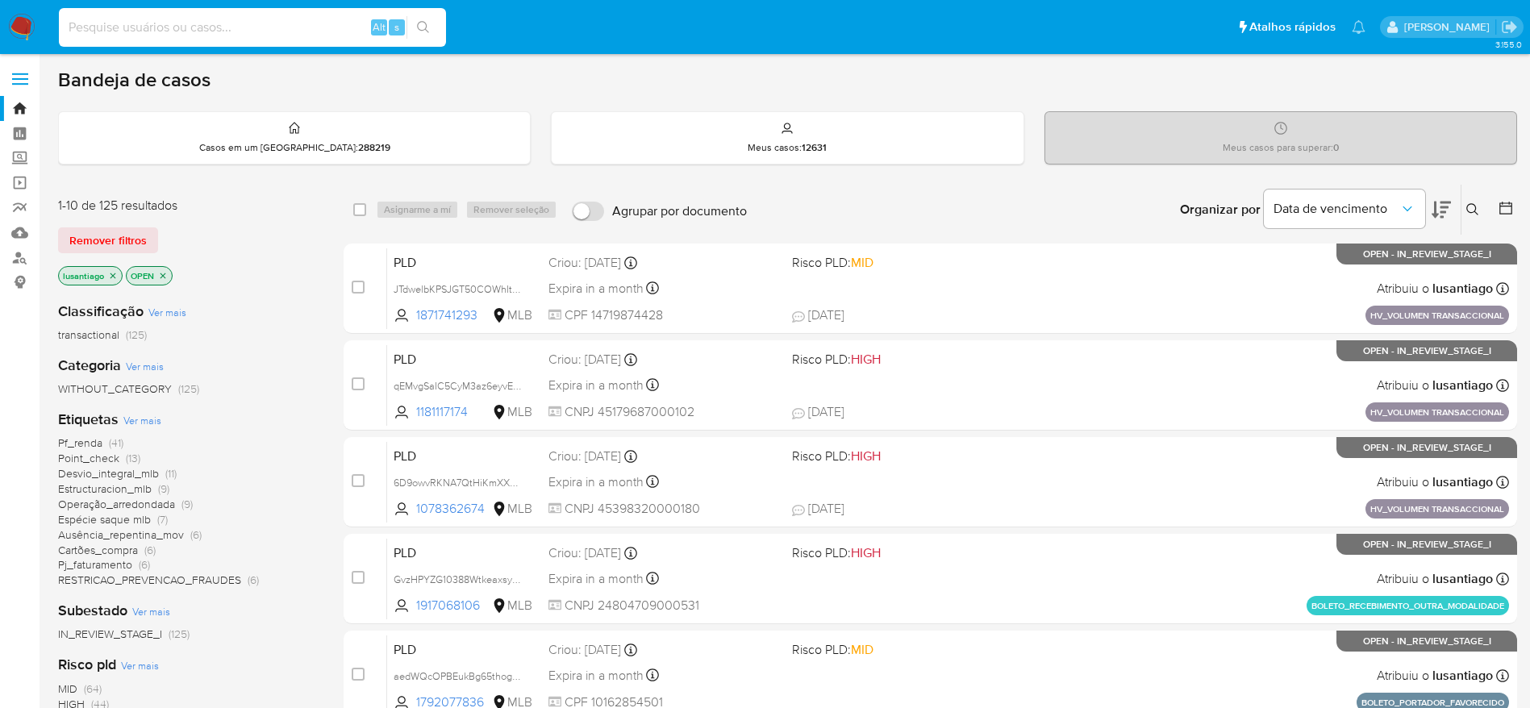
click at [251, 35] on input at bounding box center [252, 27] width 387 height 21
paste input "579248521"
type input "579248521"
click at [430, 25] on icon "search-icon" at bounding box center [423, 27] width 13 height 13
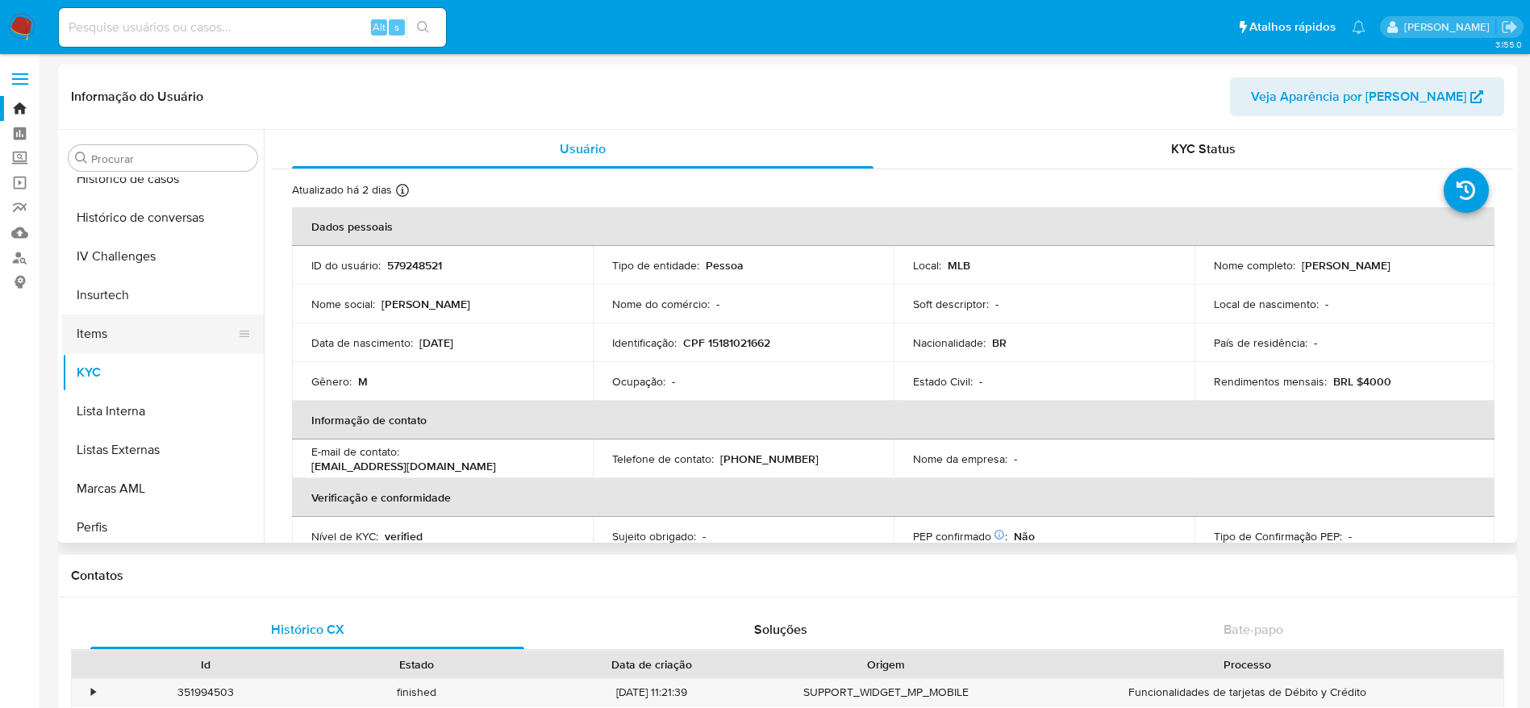
scroll to position [599, 0]
select select "10"
click at [170, 222] on button "Histórico de casos" at bounding box center [156, 217] width 189 height 39
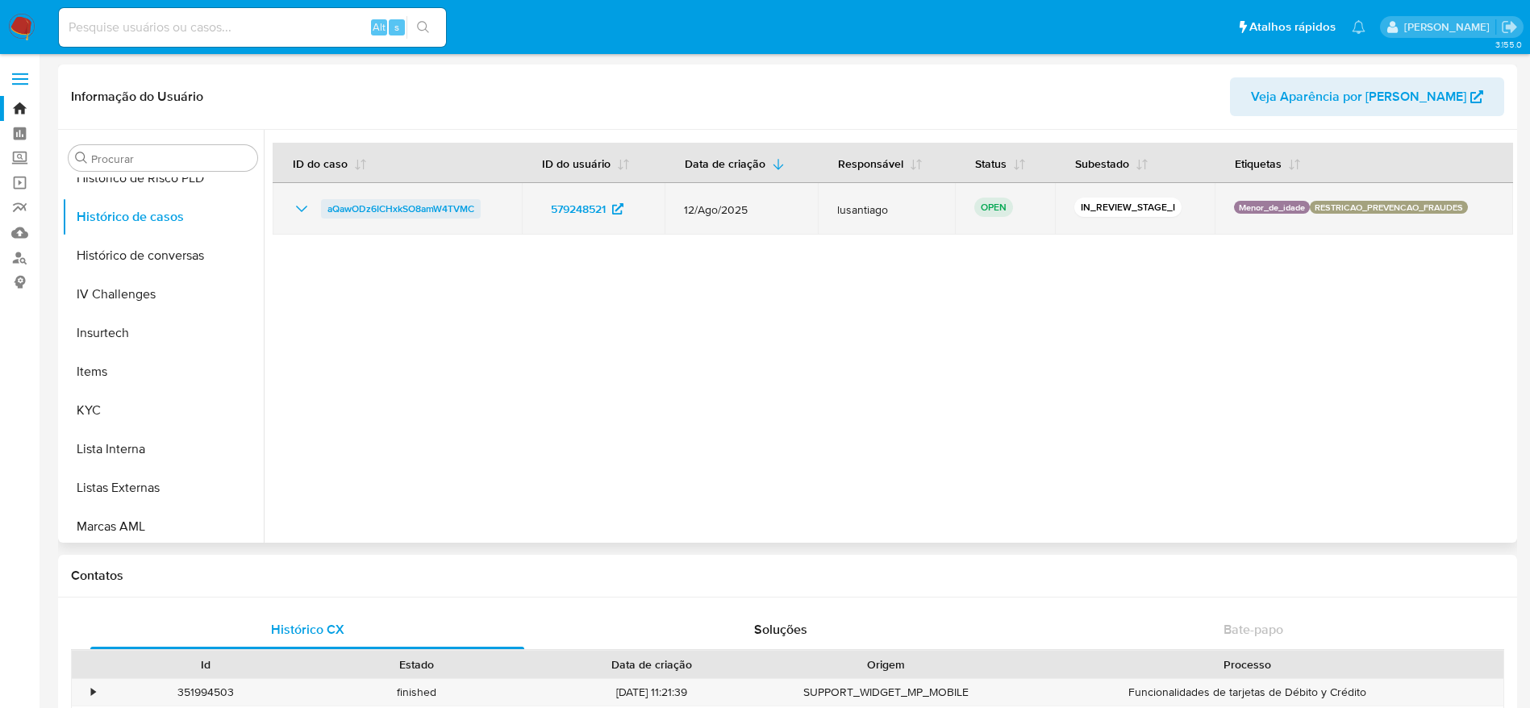
click at [368, 211] on span "aQawODz6ICHxkSO8amW4TVMC" at bounding box center [401, 208] width 147 height 19
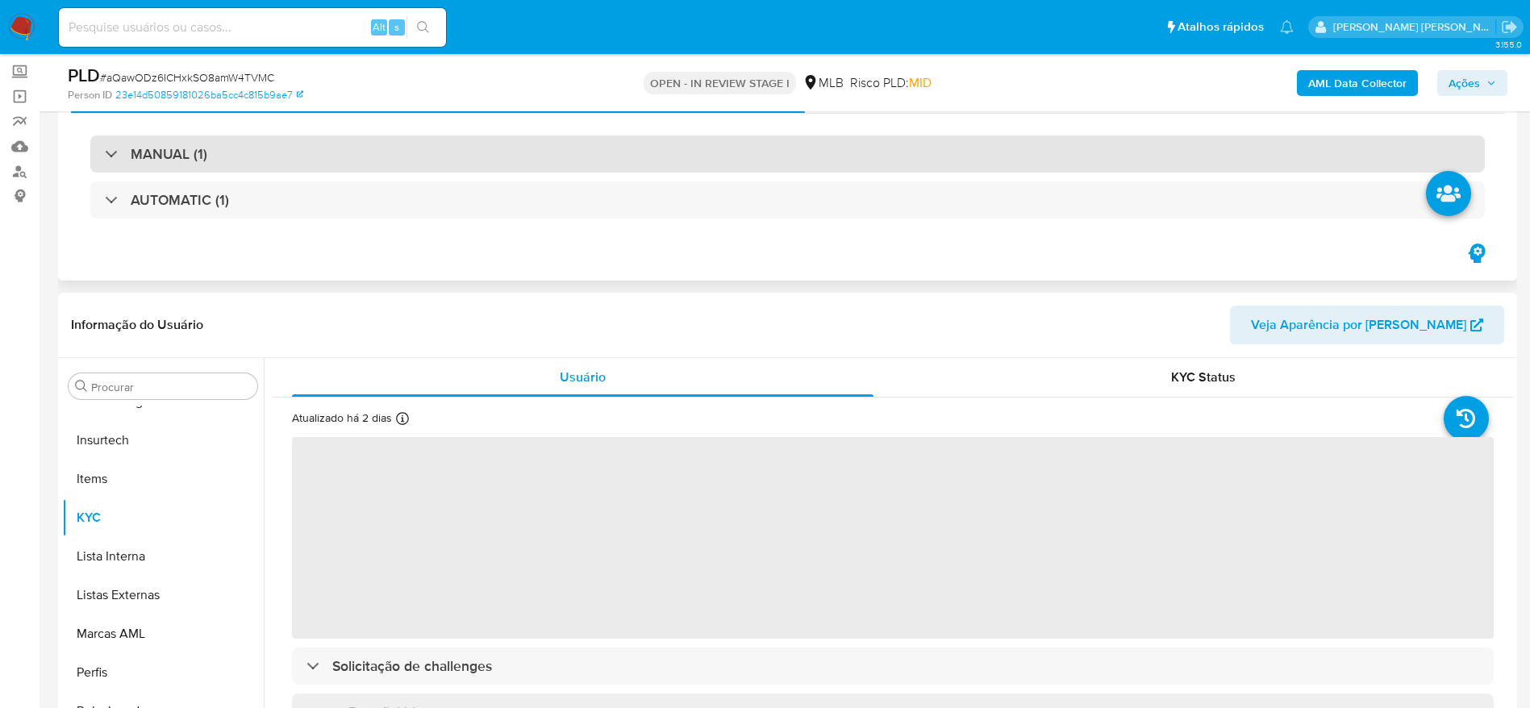
scroll to position [242, 0]
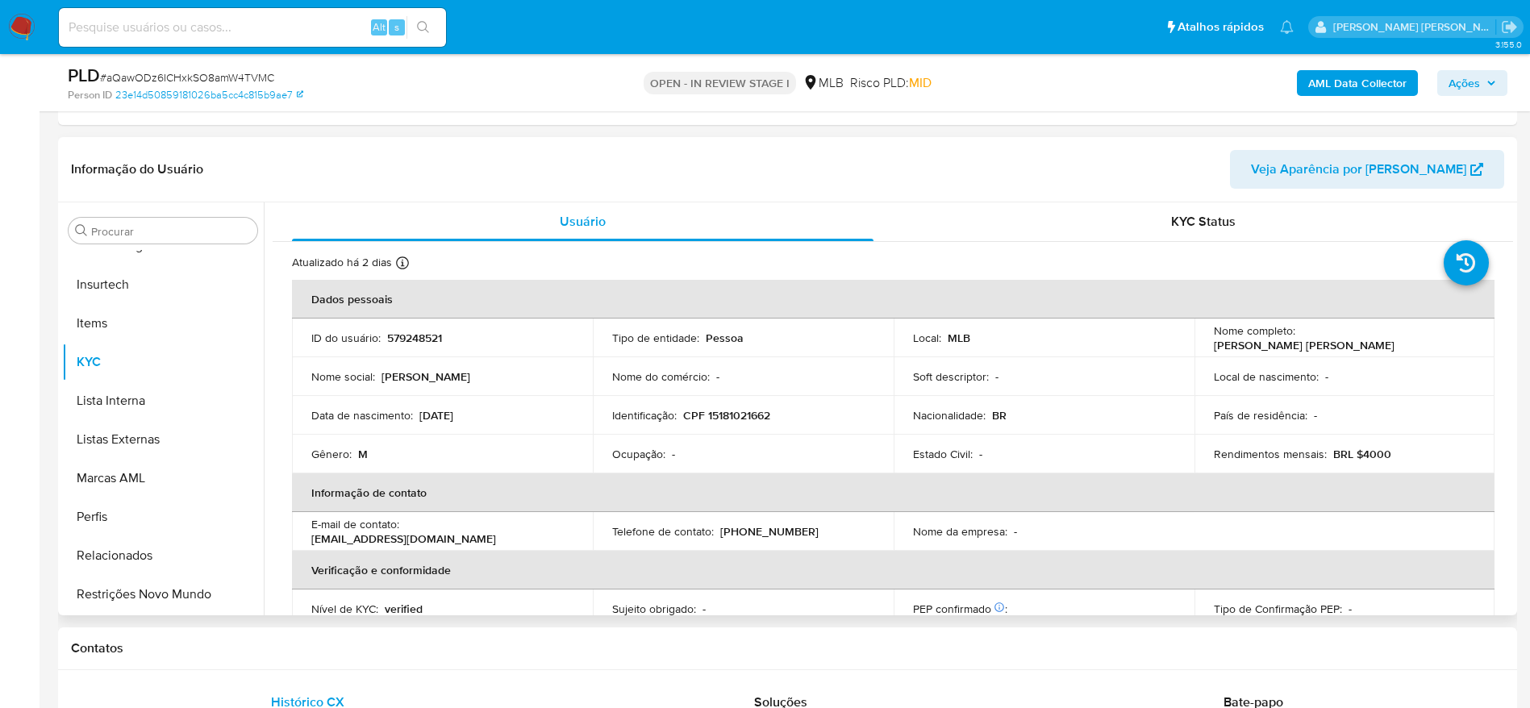
select select "10"
click at [738, 414] on p "CPF 15181021662" at bounding box center [726, 415] width 87 height 15
copy p "15181021662"
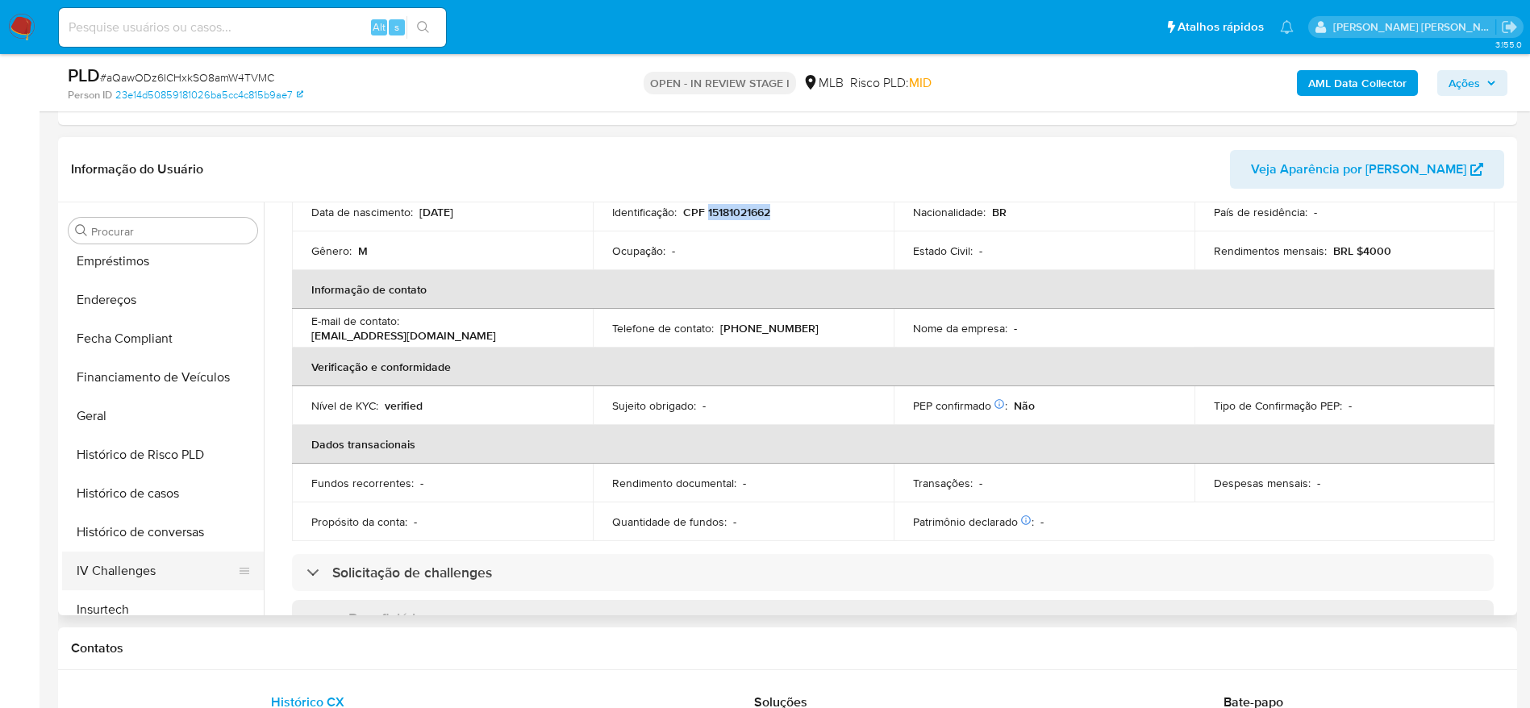
scroll to position [357, 0]
click at [127, 325] on button "Endereços" at bounding box center [156, 338] width 189 height 39
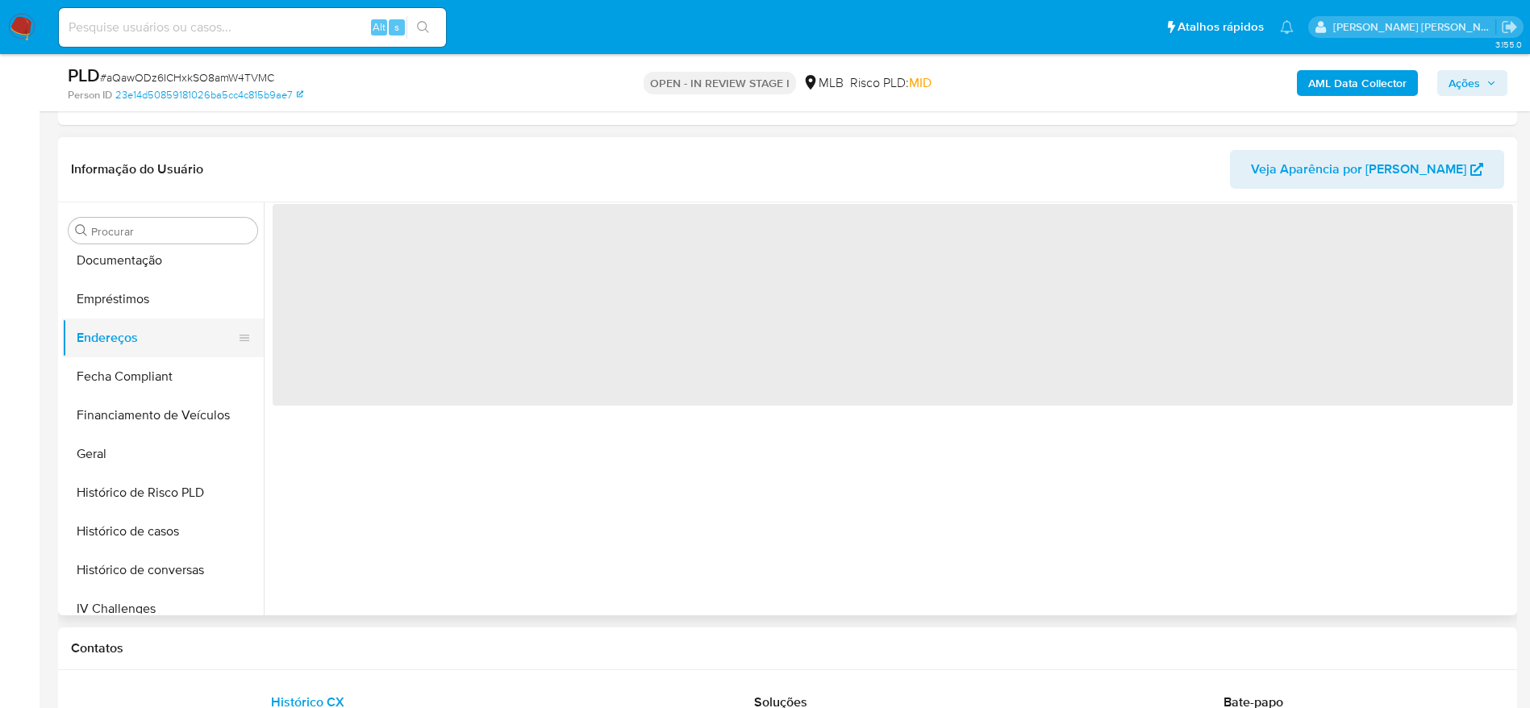
scroll to position [0, 0]
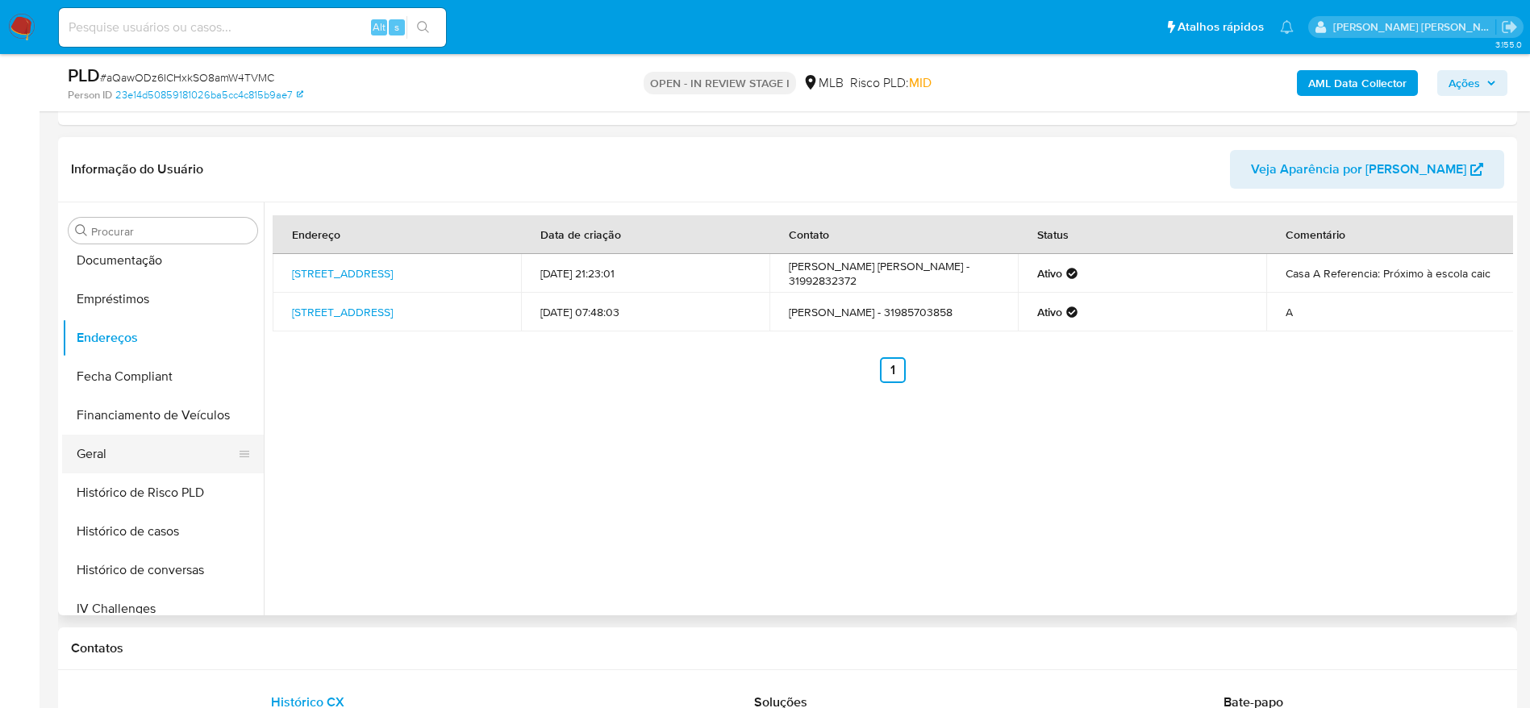
click at [106, 449] on button "Geral" at bounding box center [156, 454] width 189 height 39
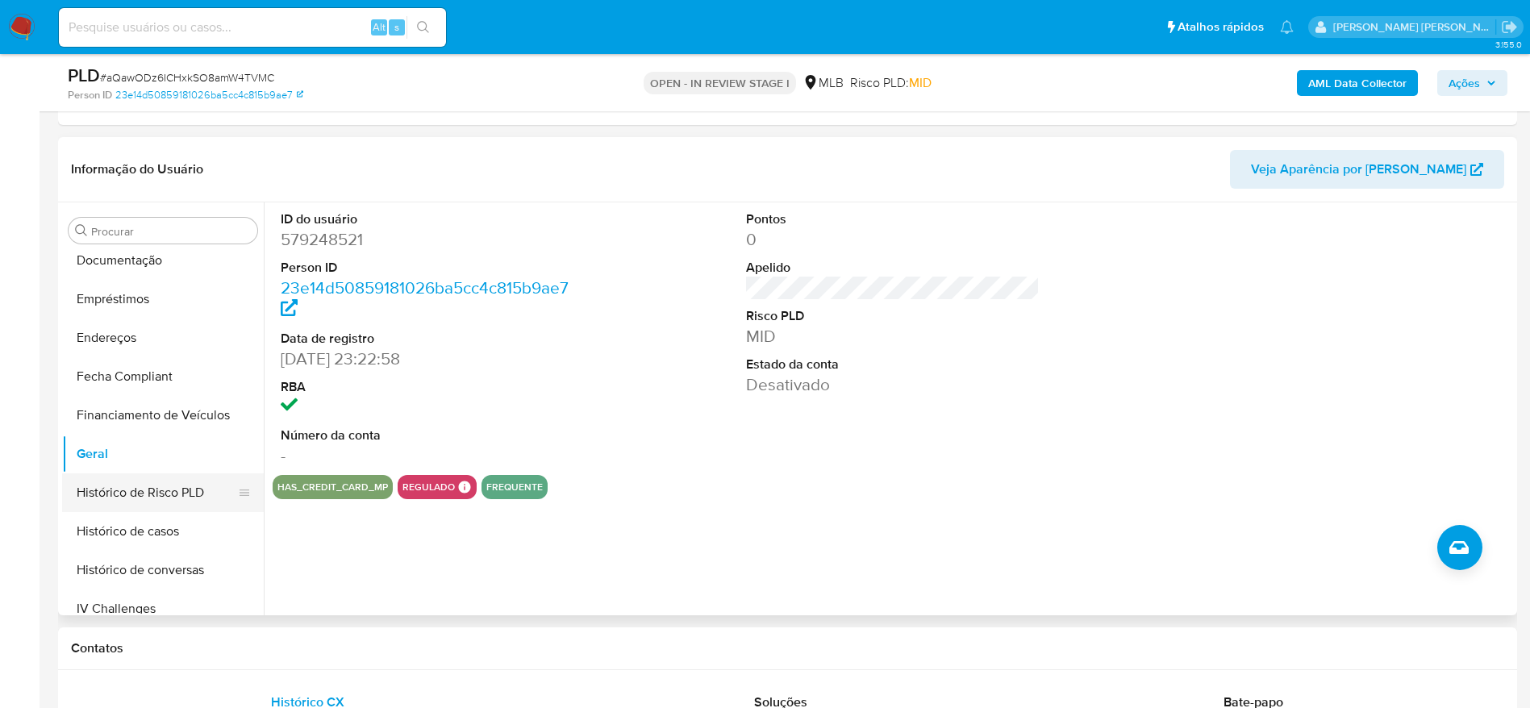
scroll to position [599, 0]
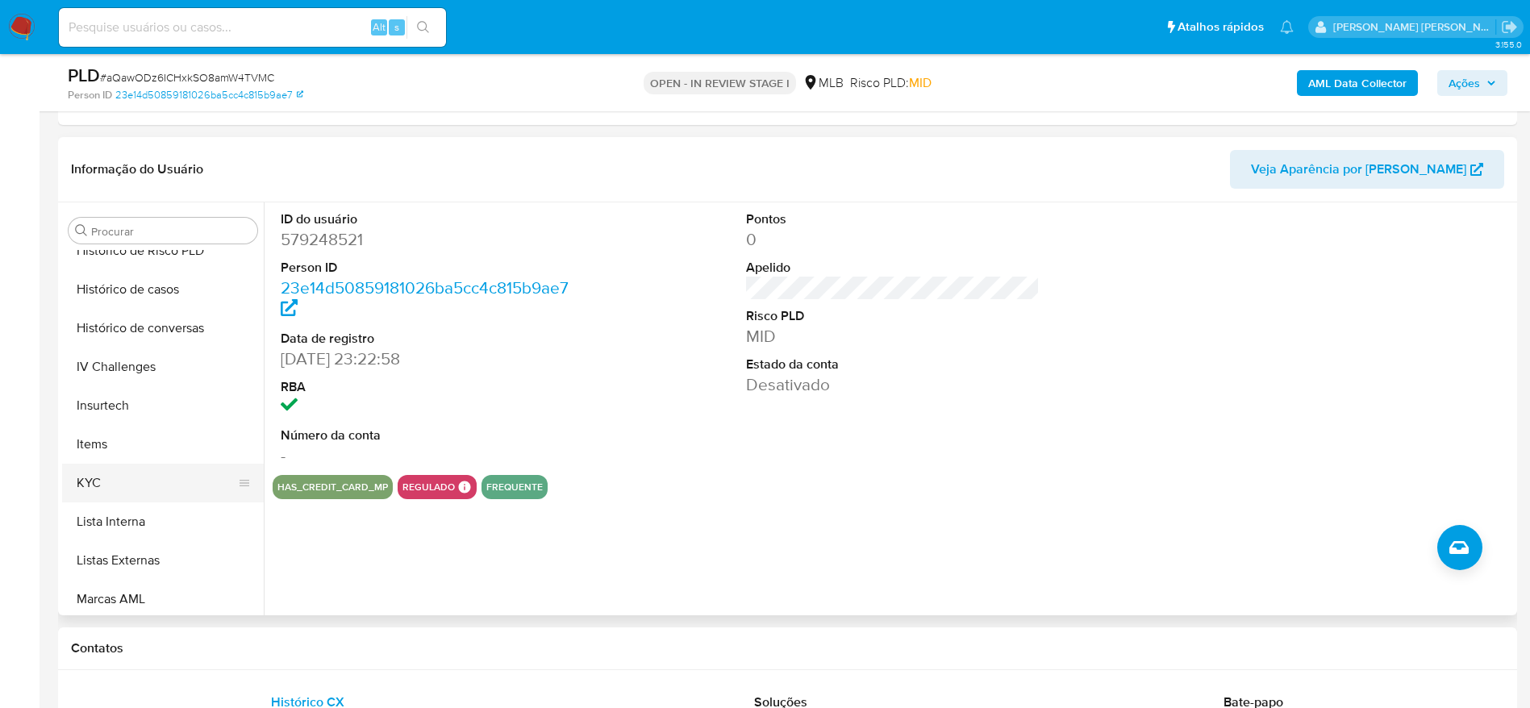
click at [136, 474] on button "KYC" at bounding box center [156, 483] width 189 height 39
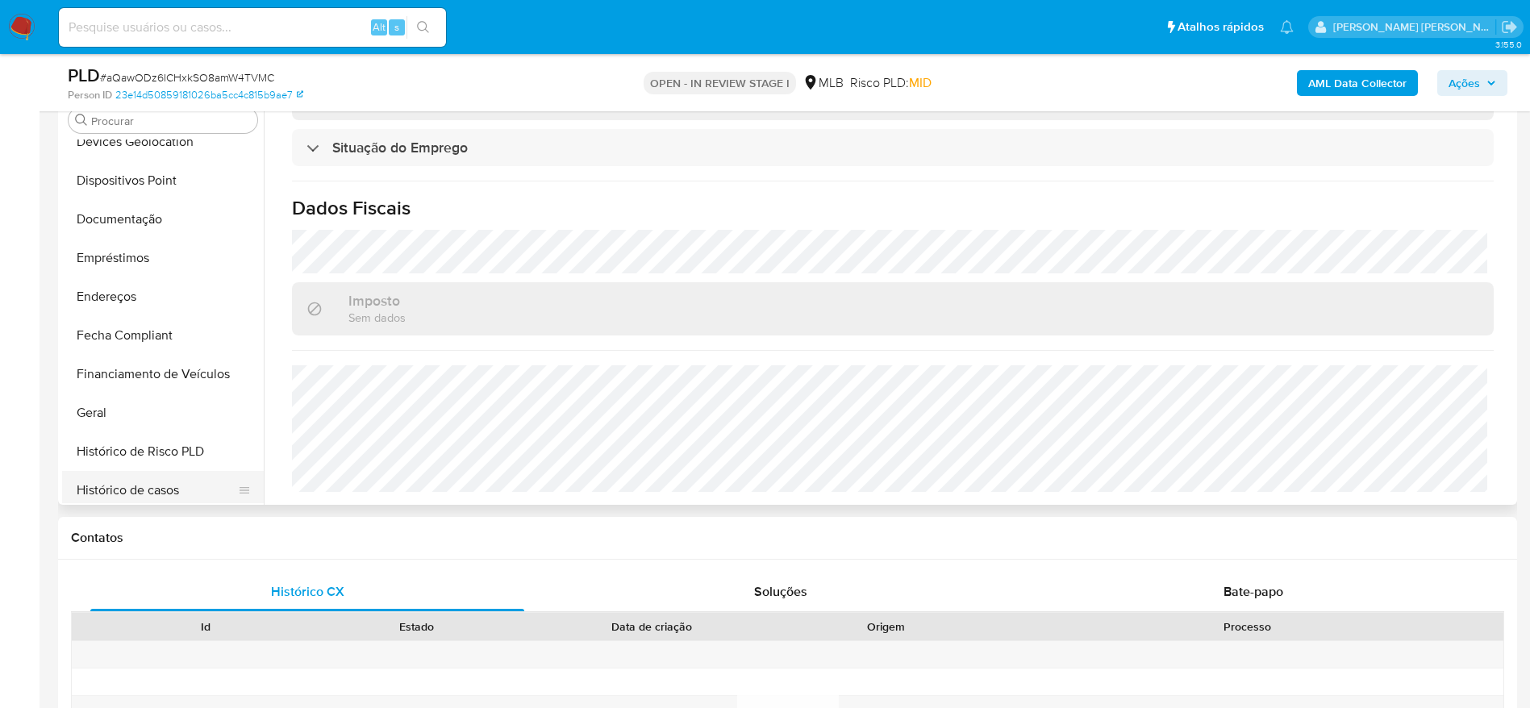
scroll to position [236, 0]
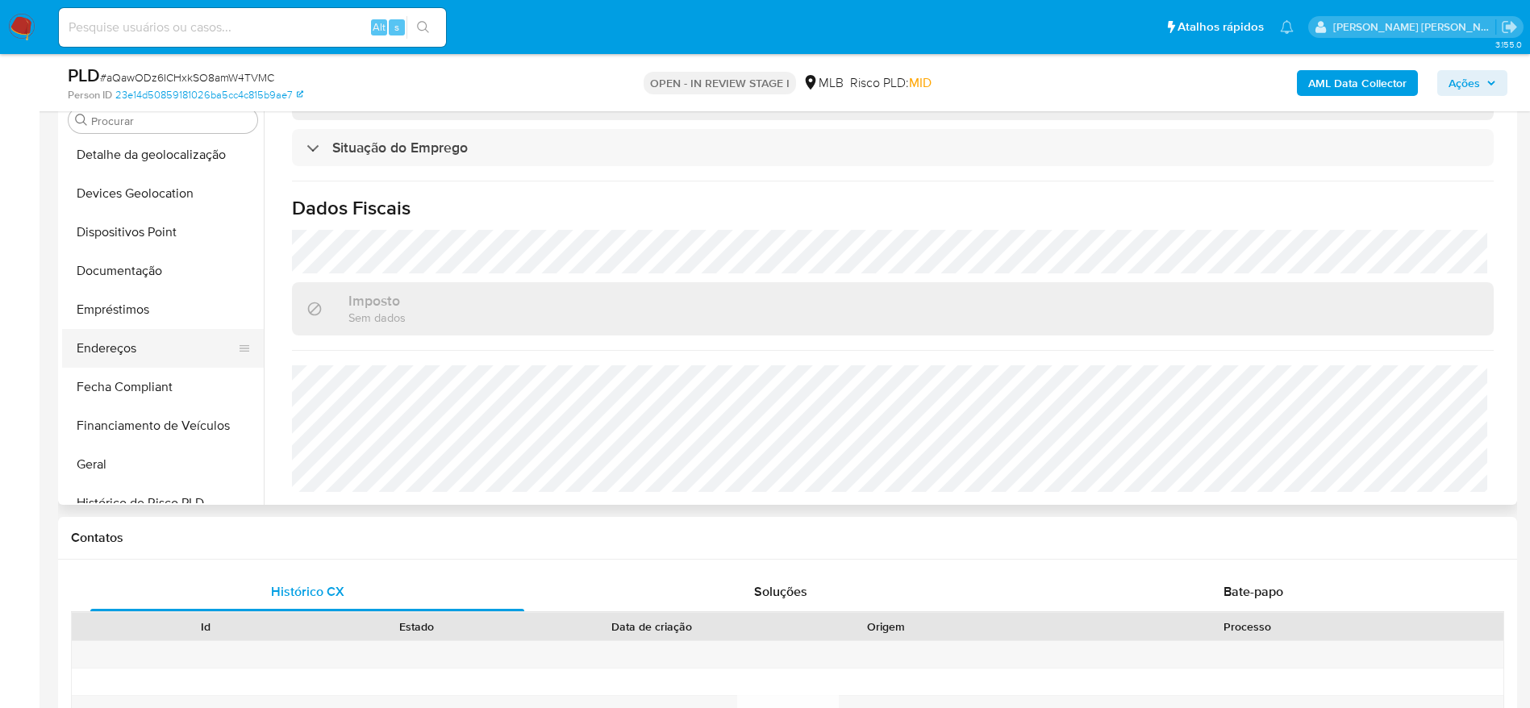
click at [131, 350] on button "Endereços" at bounding box center [156, 348] width 189 height 39
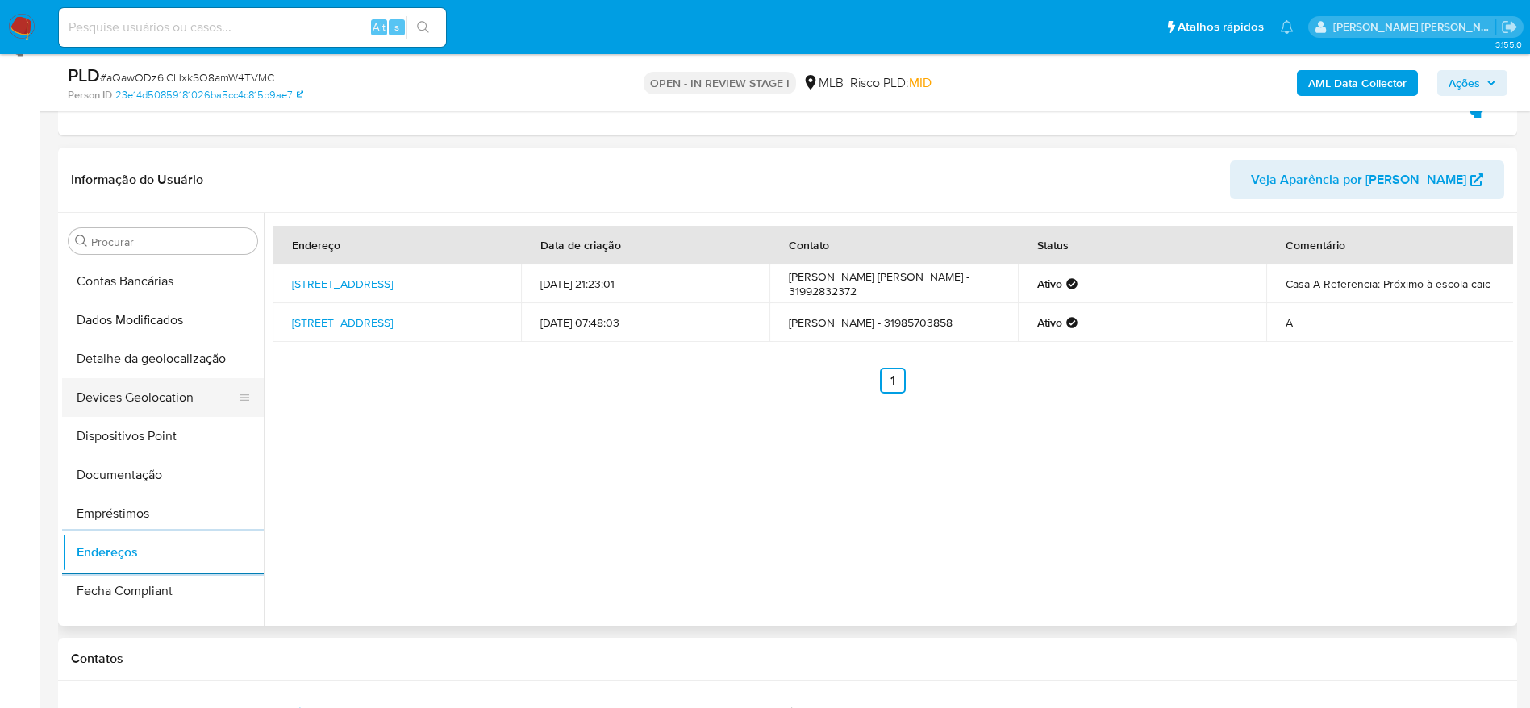
scroll to position [115, 0]
click at [146, 390] on button "Detalhe da geolocalização" at bounding box center [156, 397] width 189 height 39
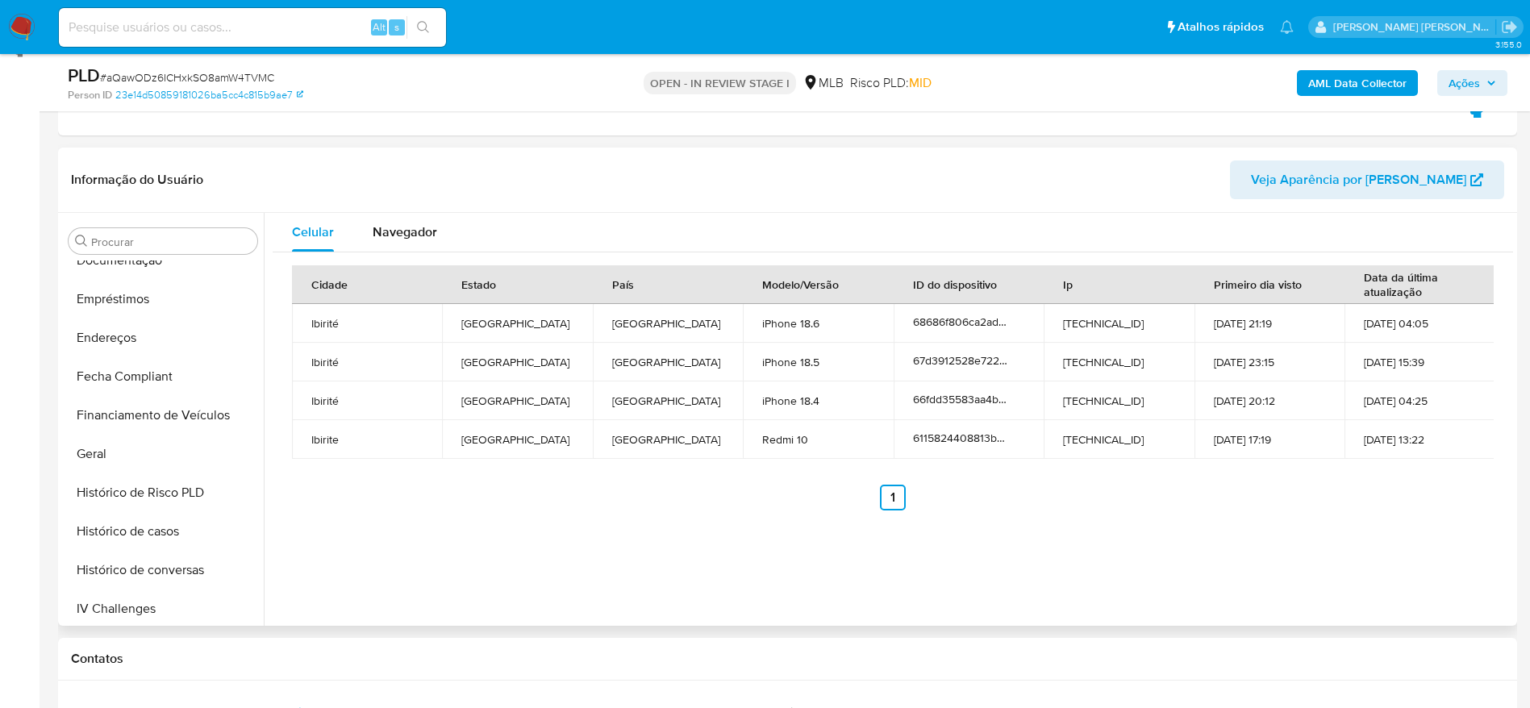
scroll to position [720, 0]
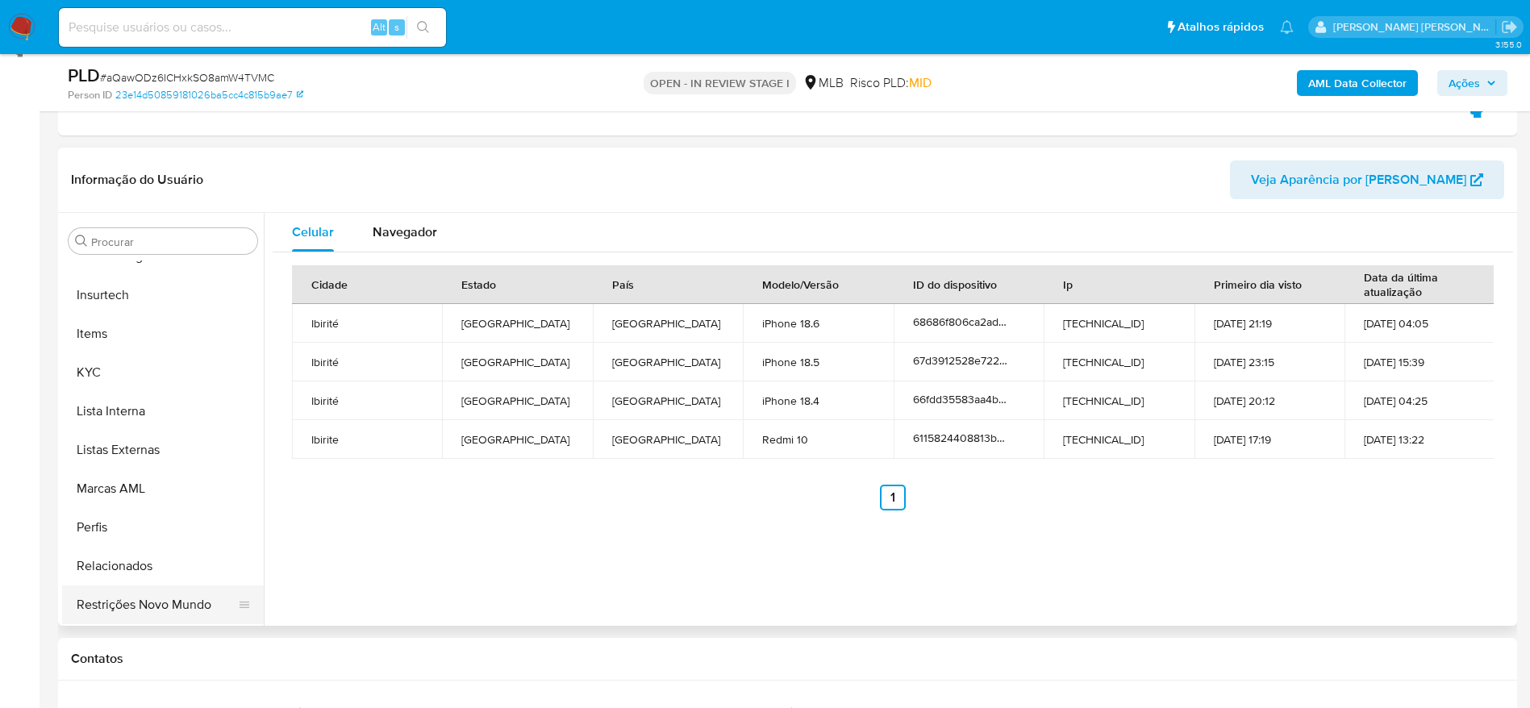
click at [172, 598] on button "Restrições Novo Mundo" at bounding box center [156, 605] width 189 height 39
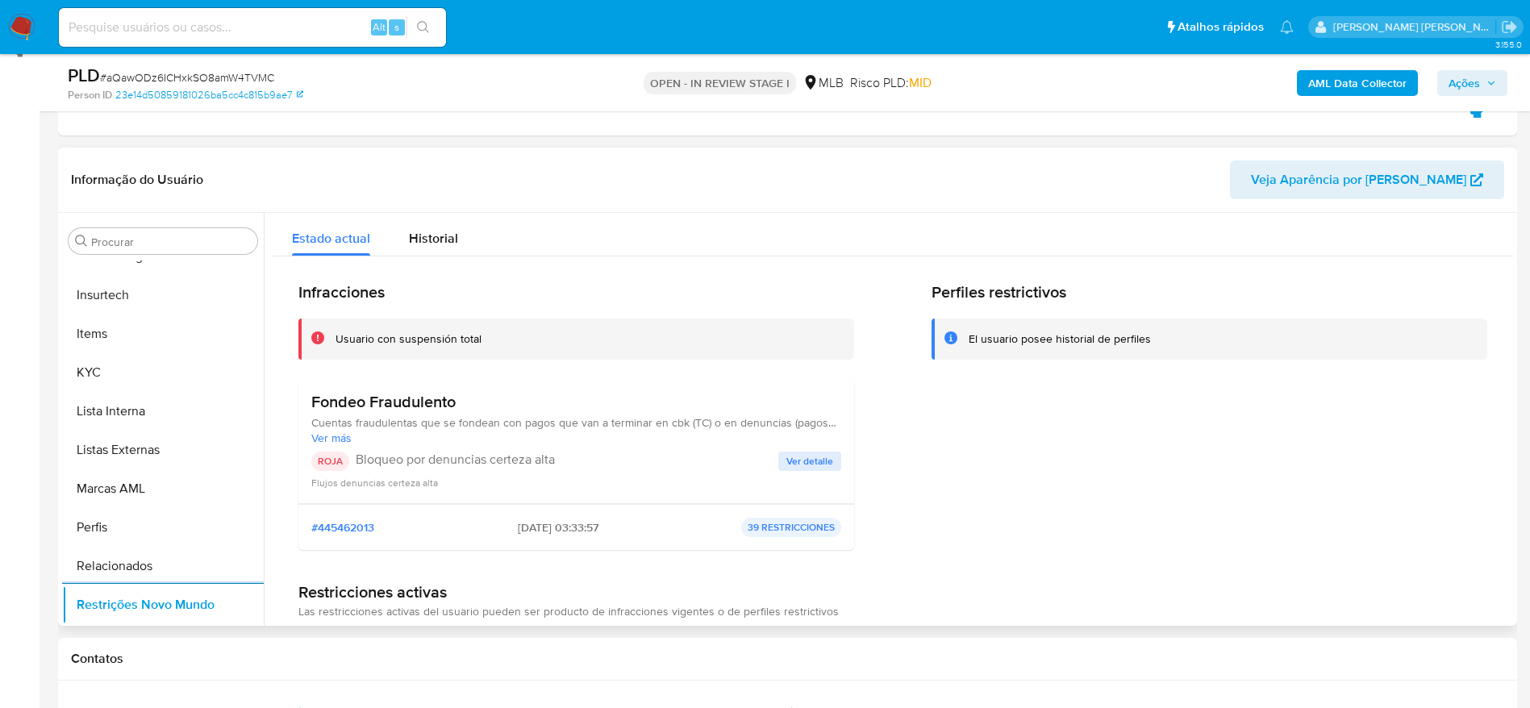
click at [794, 464] on span "Ver detalle" at bounding box center [809, 461] width 47 height 16
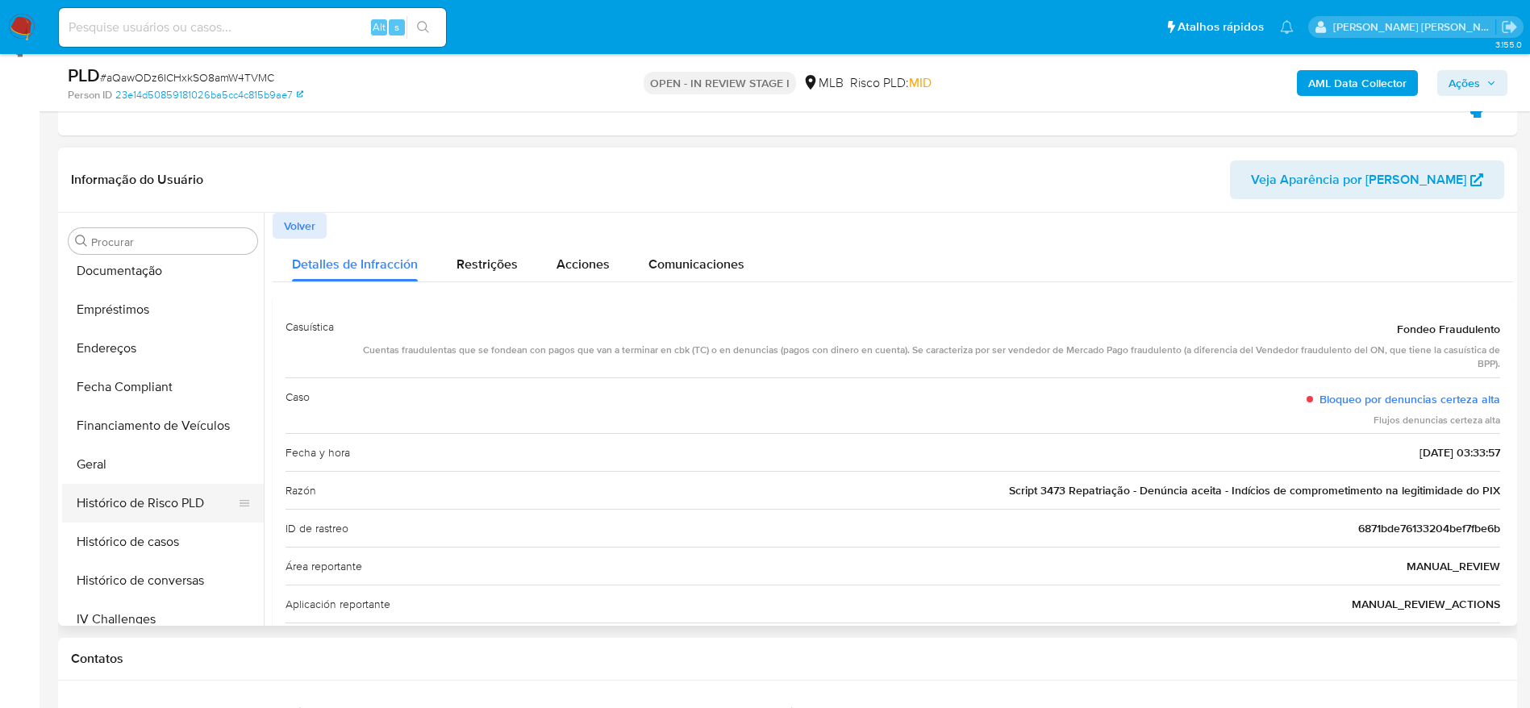
scroll to position [236, 0]
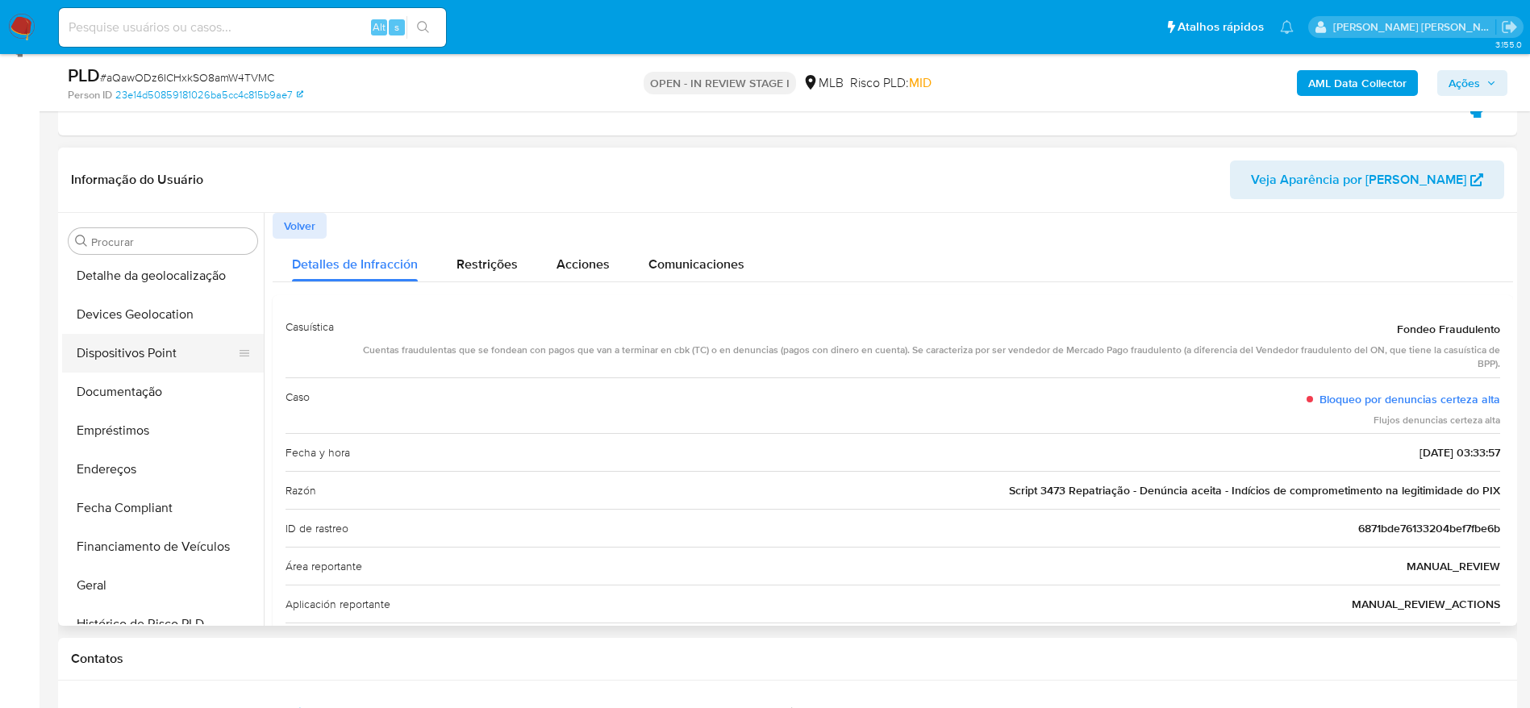
click at [143, 367] on button "Dispositivos Point" at bounding box center [156, 353] width 189 height 39
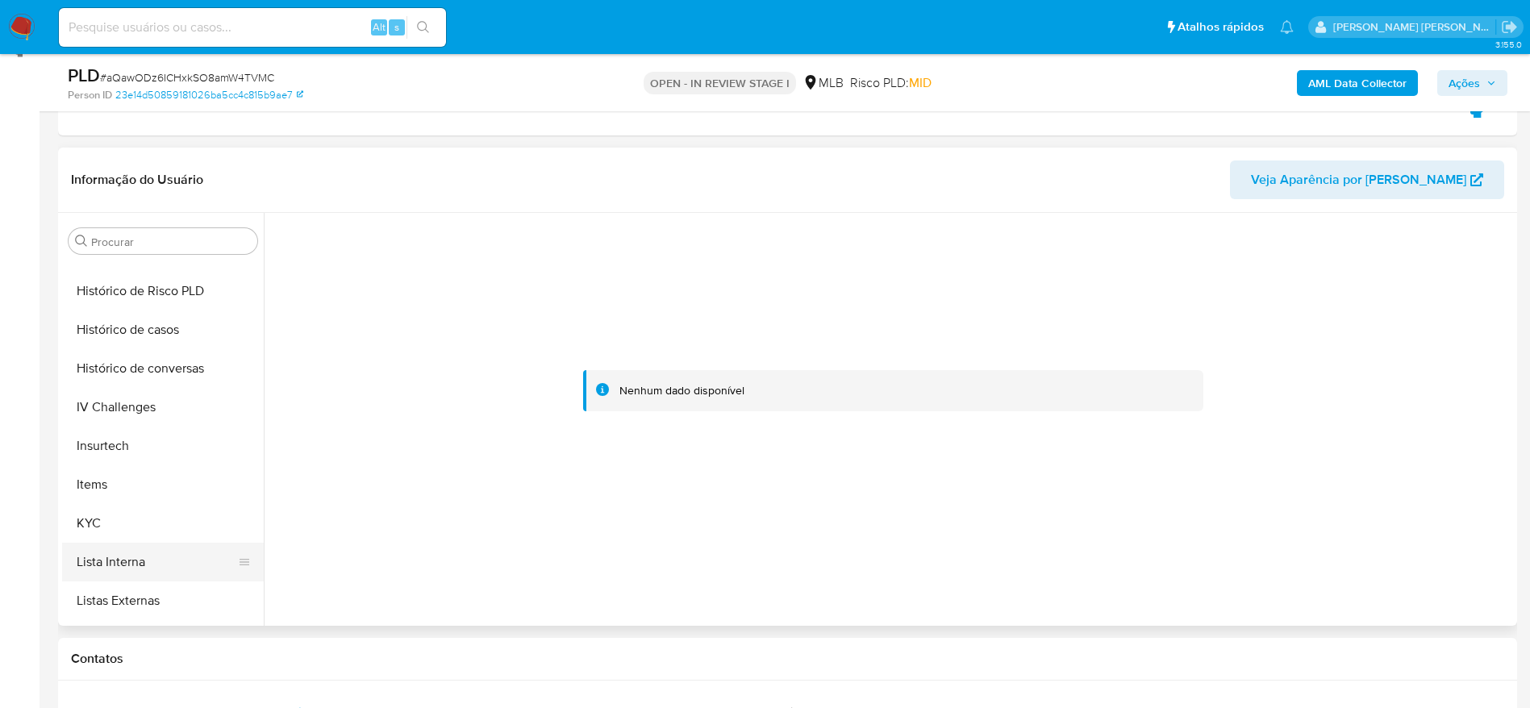
scroll to position [599, 0]
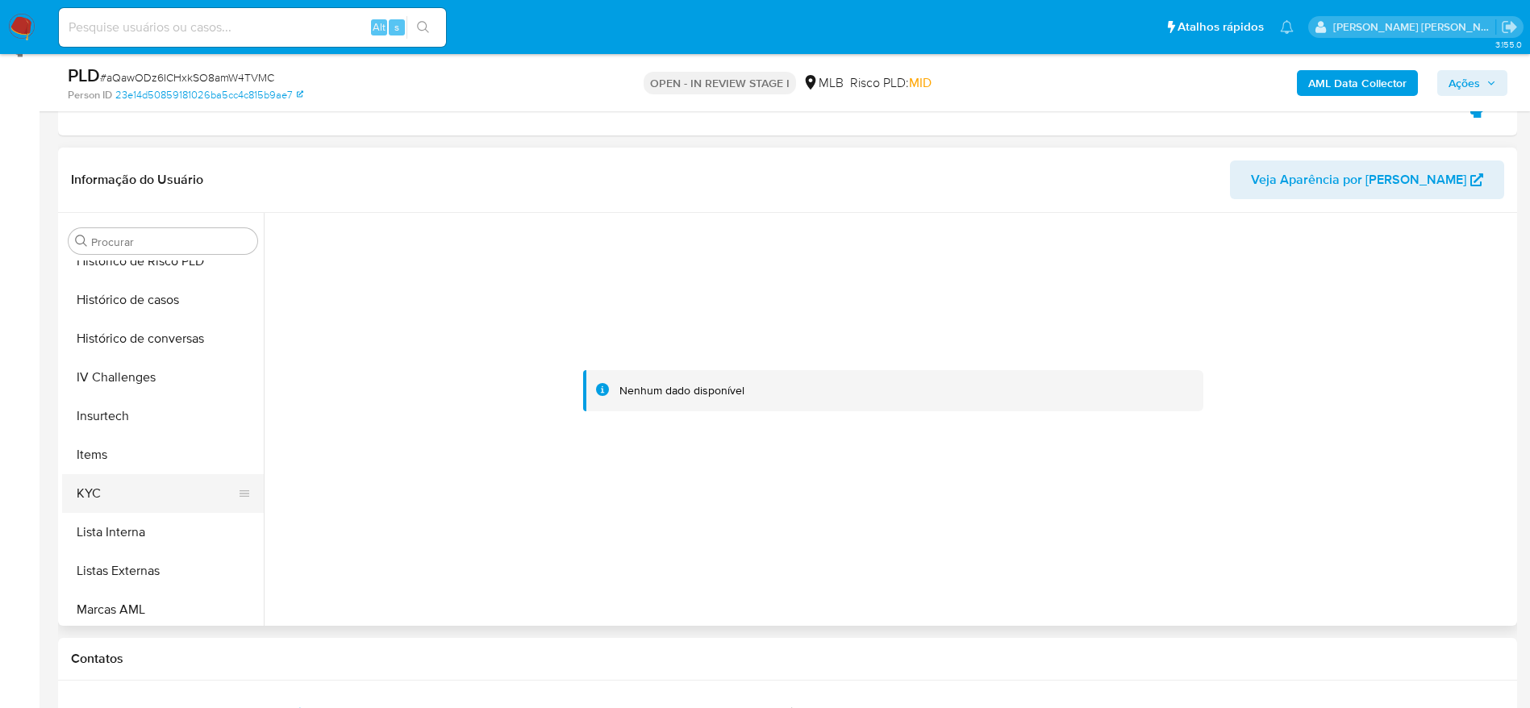
click at [137, 494] on button "KYC" at bounding box center [156, 493] width 189 height 39
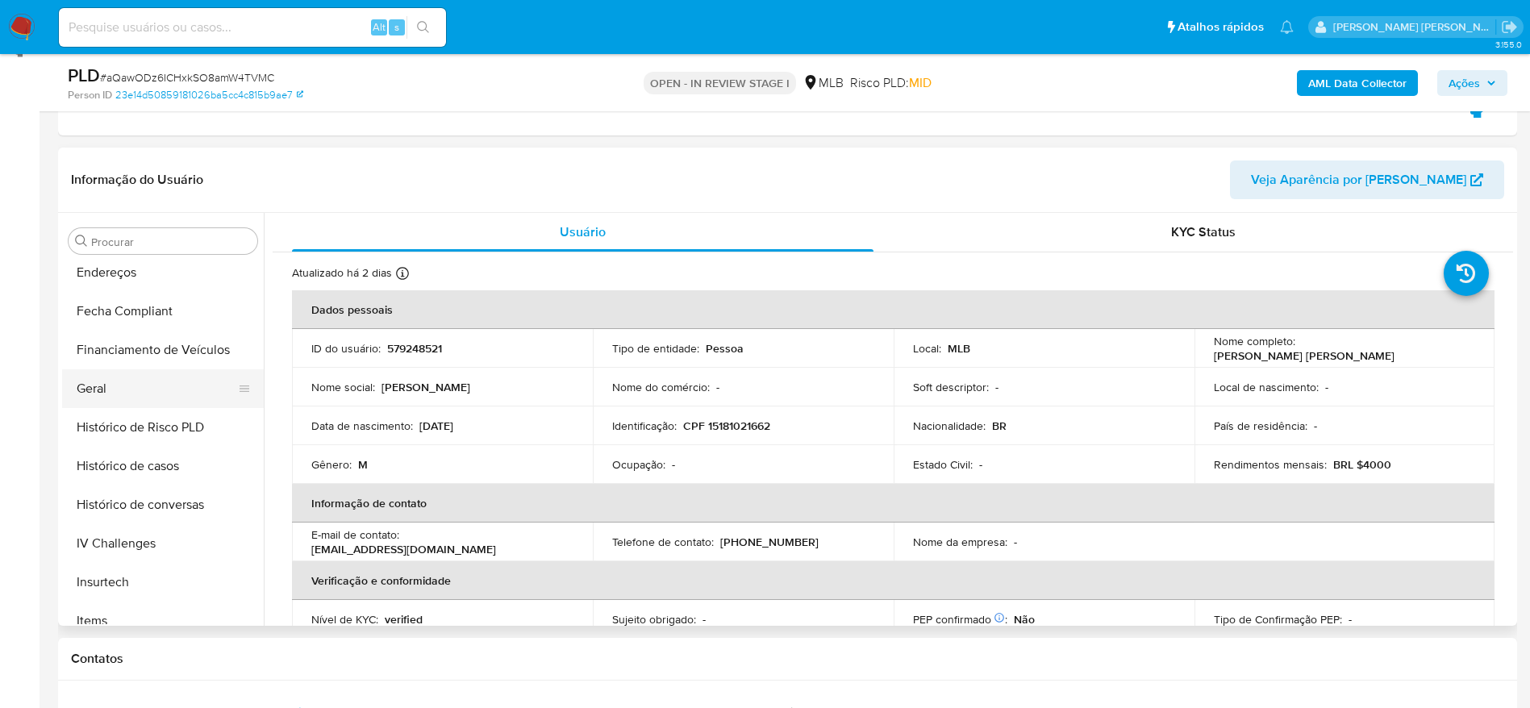
scroll to position [357, 0]
click at [102, 456] on button "Geral" at bounding box center [156, 464] width 189 height 39
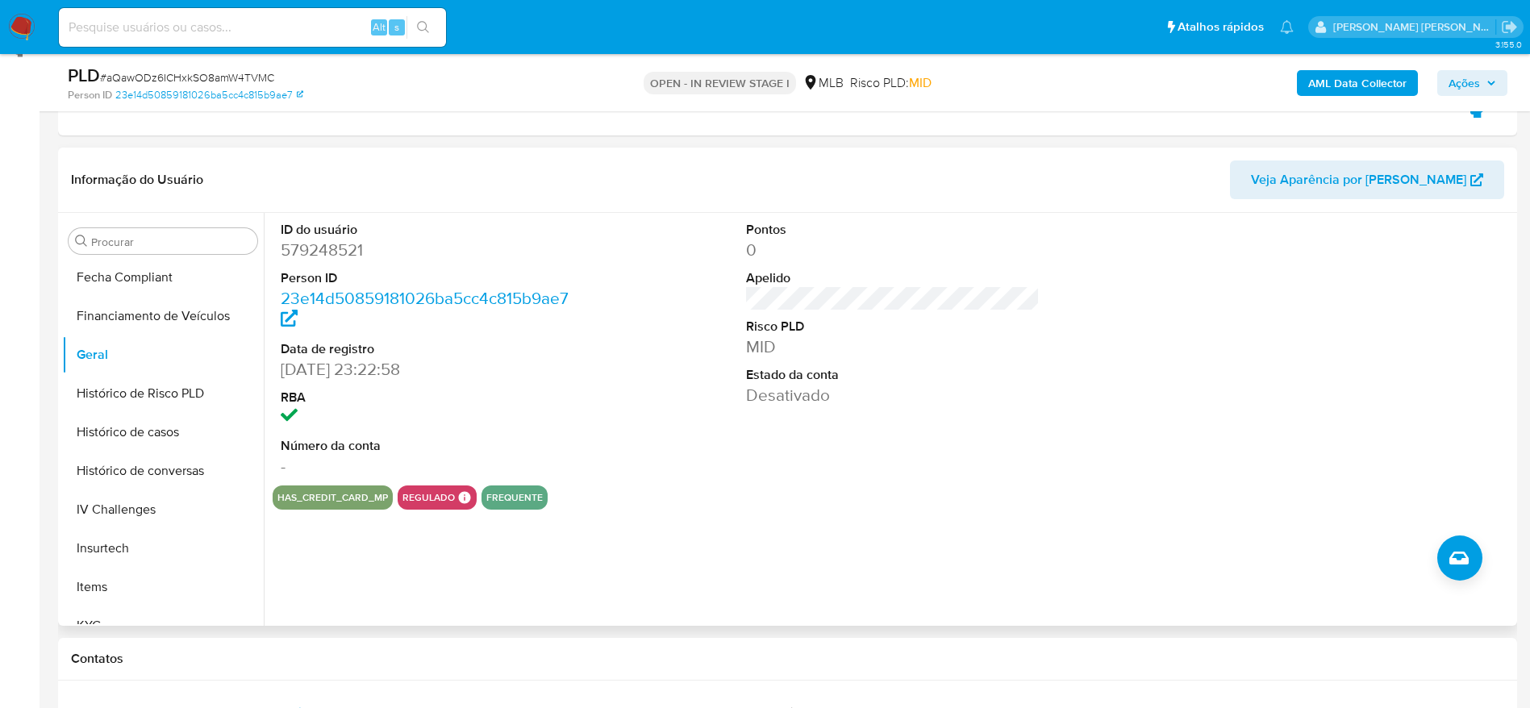
scroll to position [599, 0]
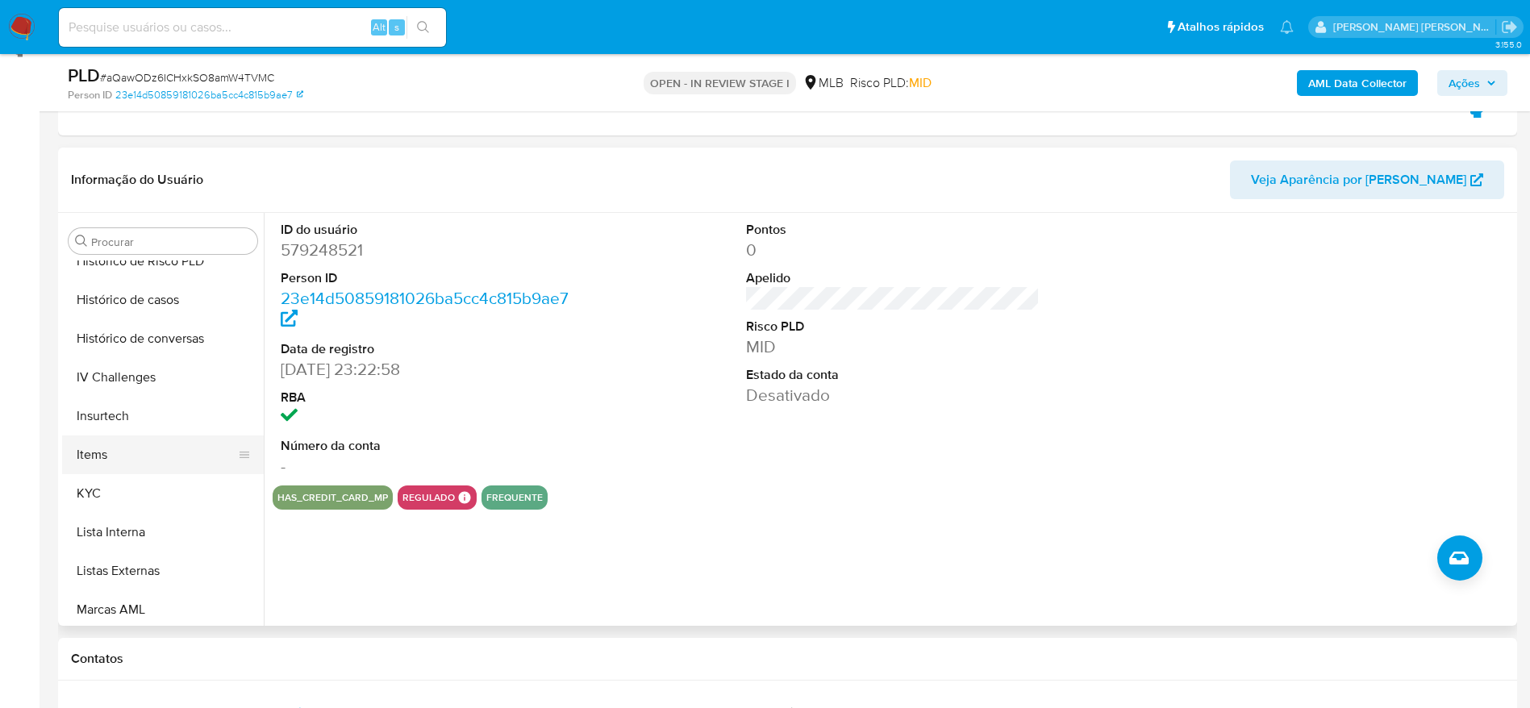
click at [147, 464] on button "Items" at bounding box center [156, 455] width 189 height 39
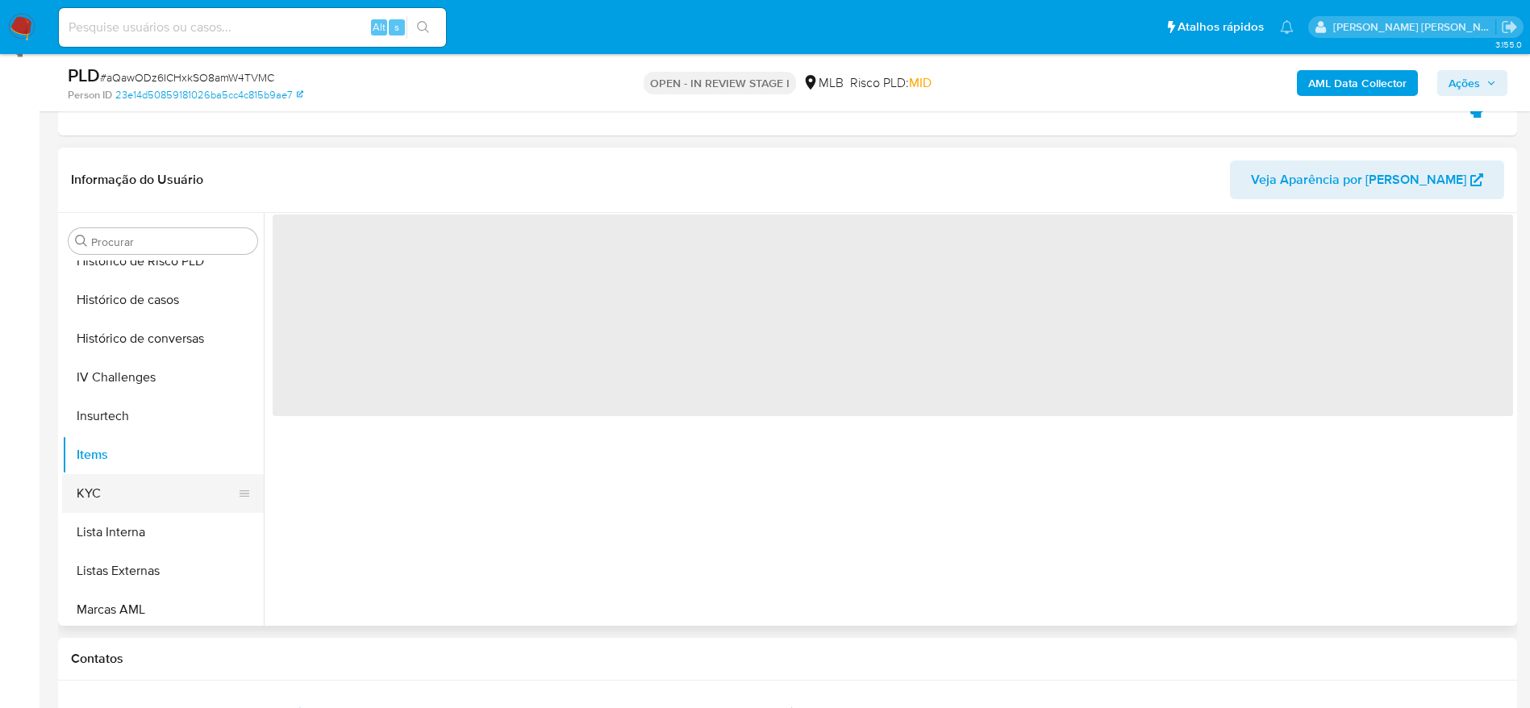
click at [135, 490] on button "KYC" at bounding box center [156, 493] width 189 height 39
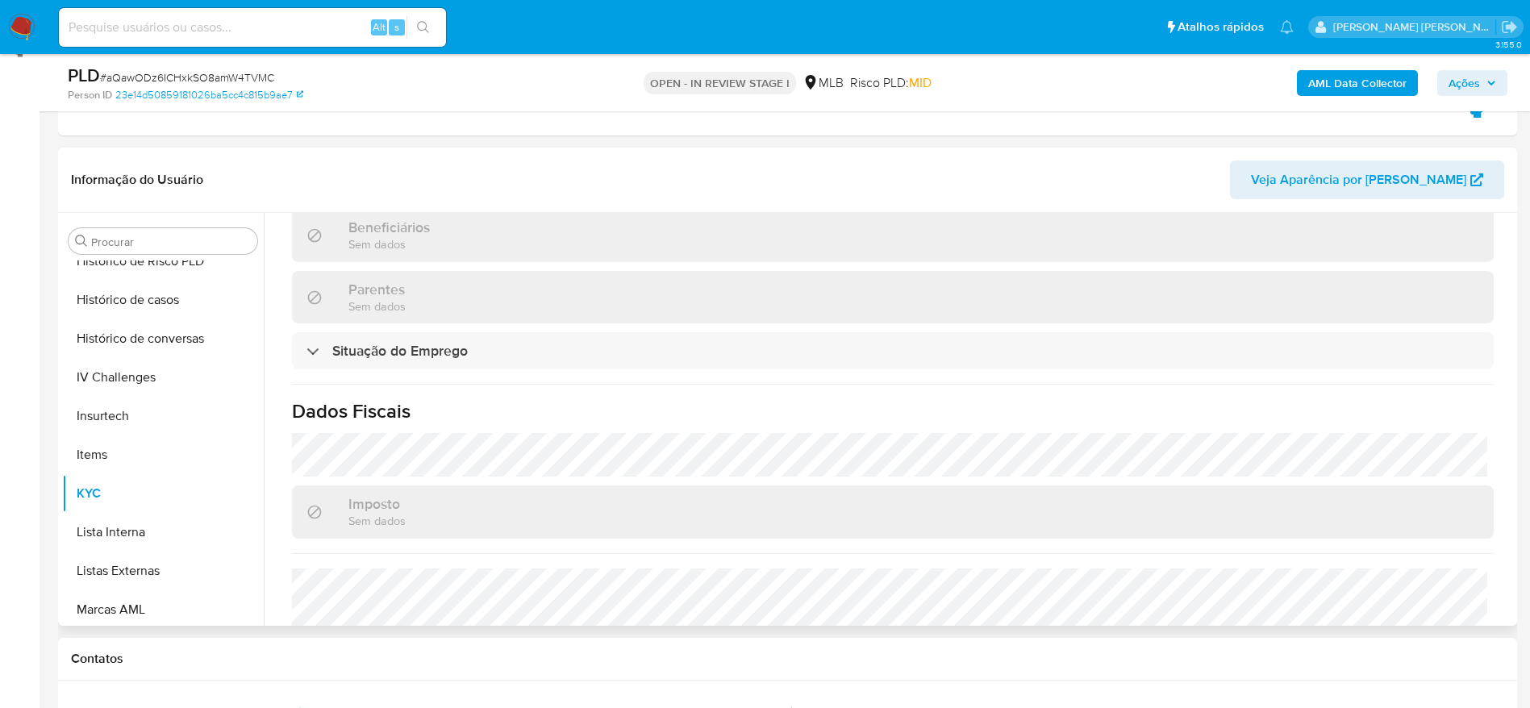
scroll to position [687, 0]
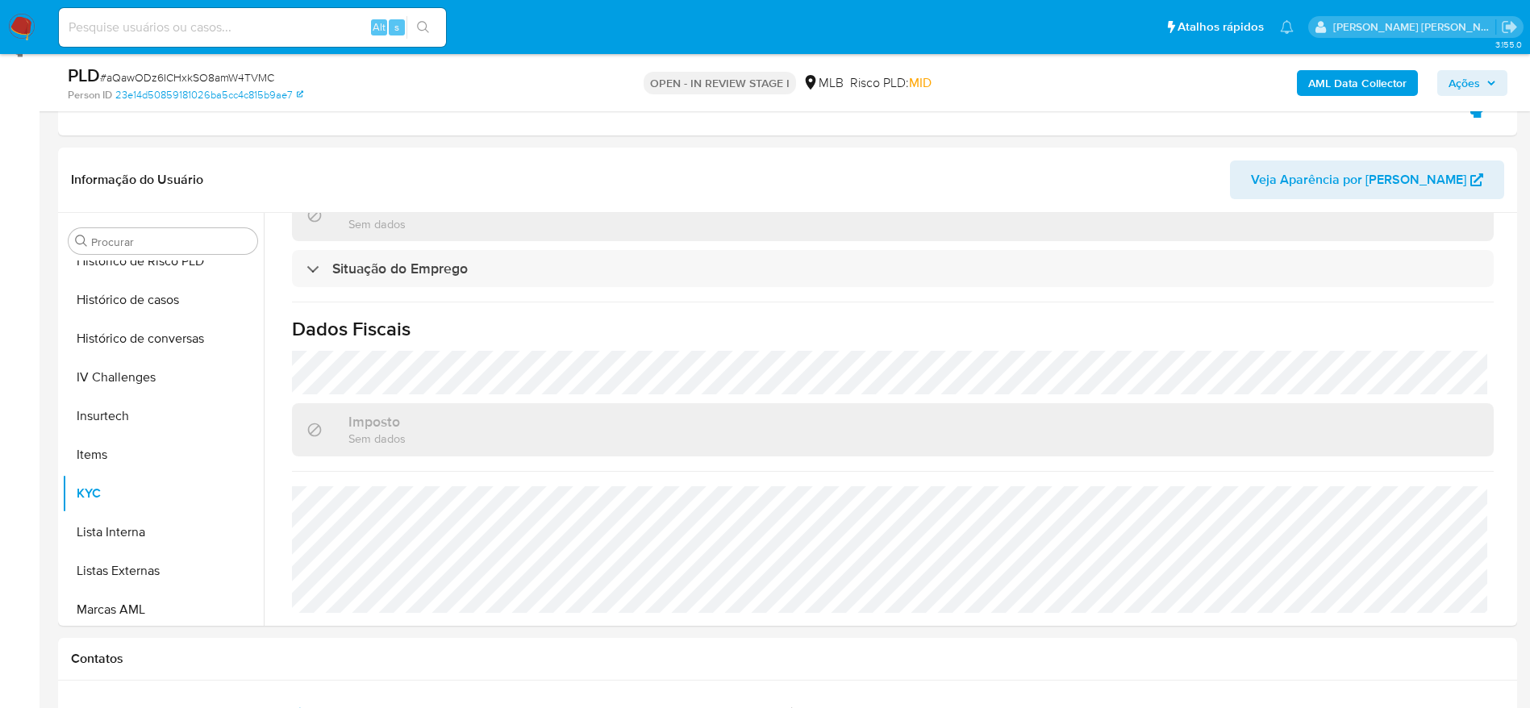
drag, startPoint x: 1467, startPoint y: 77, endPoint x: 1448, endPoint y: 79, distance: 18.7
click at [1467, 75] on span "Ações" at bounding box center [1464, 83] width 31 height 26
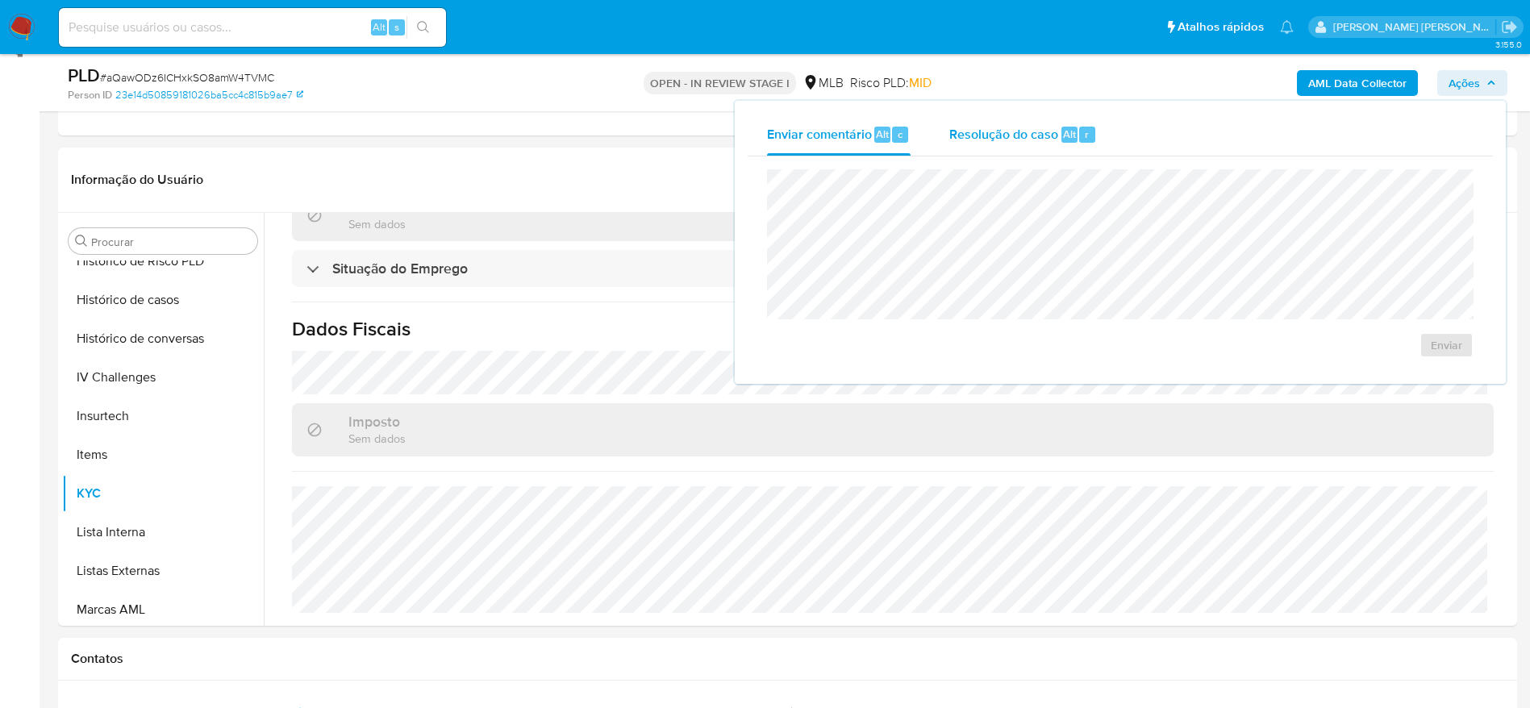
click at [976, 135] on span "Resolução do caso" at bounding box center [1003, 133] width 109 height 19
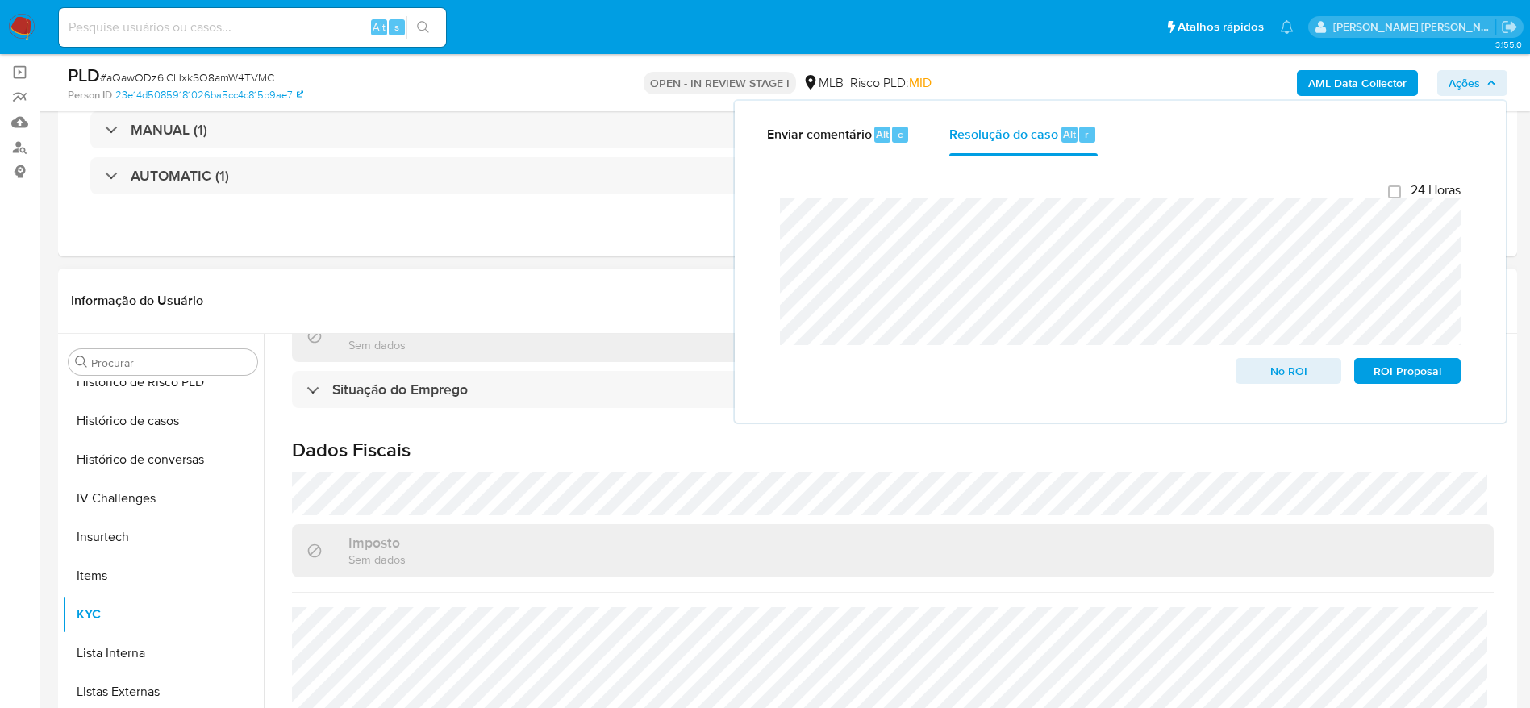
scroll to position [0, 0]
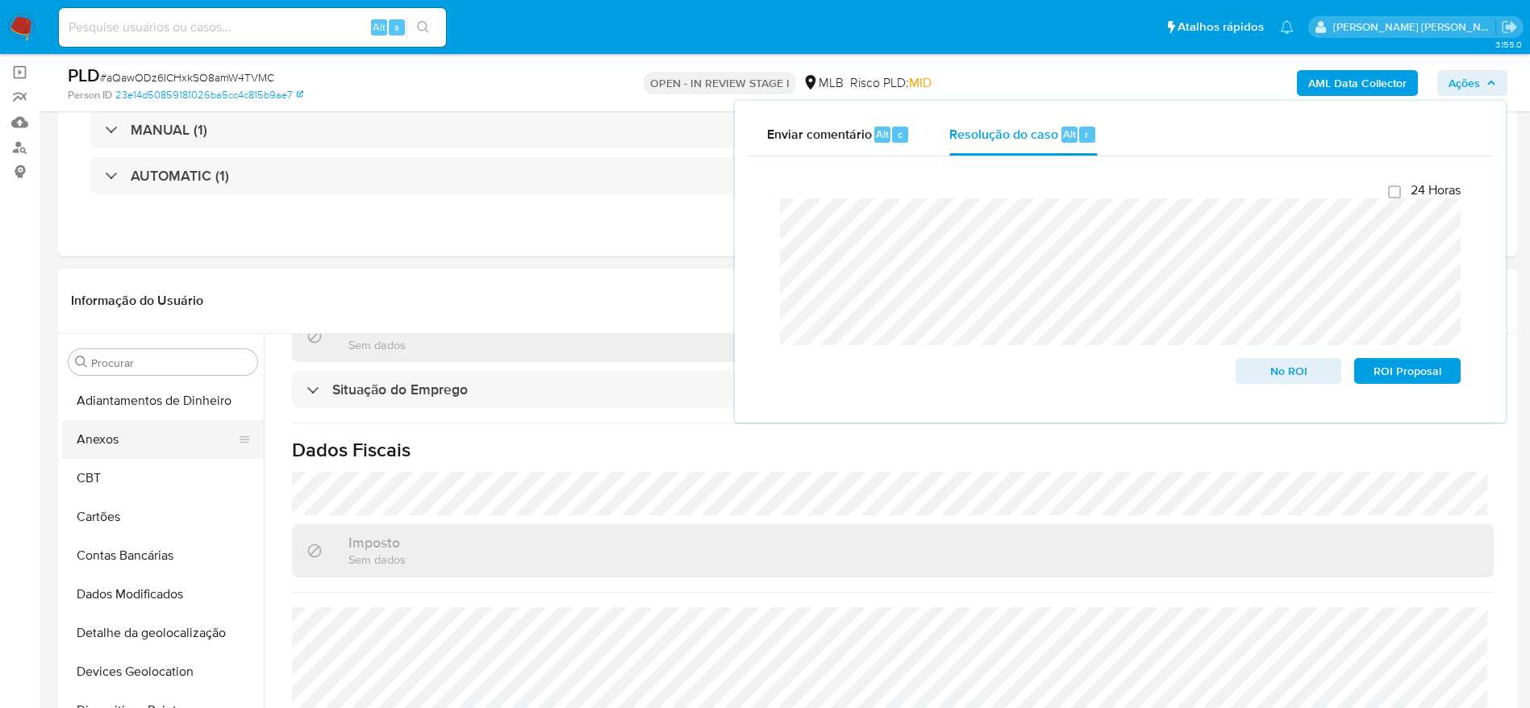
click at [133, 428] on button "Anexos" at bounding box center [156, 439] width 189 height 39
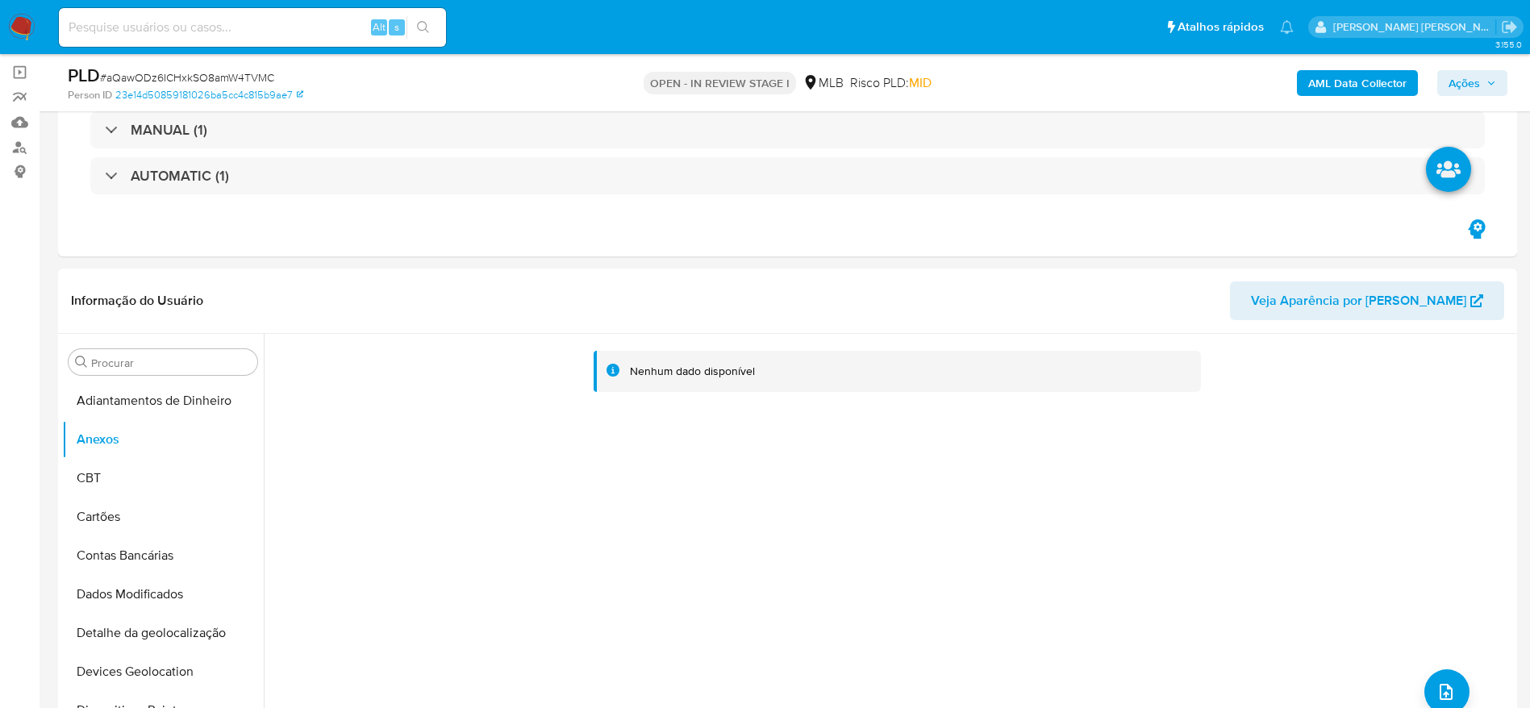
click at [1340, 74] on b "AML Data Collector" at bounding box center [1357, 83] width 98 height 26
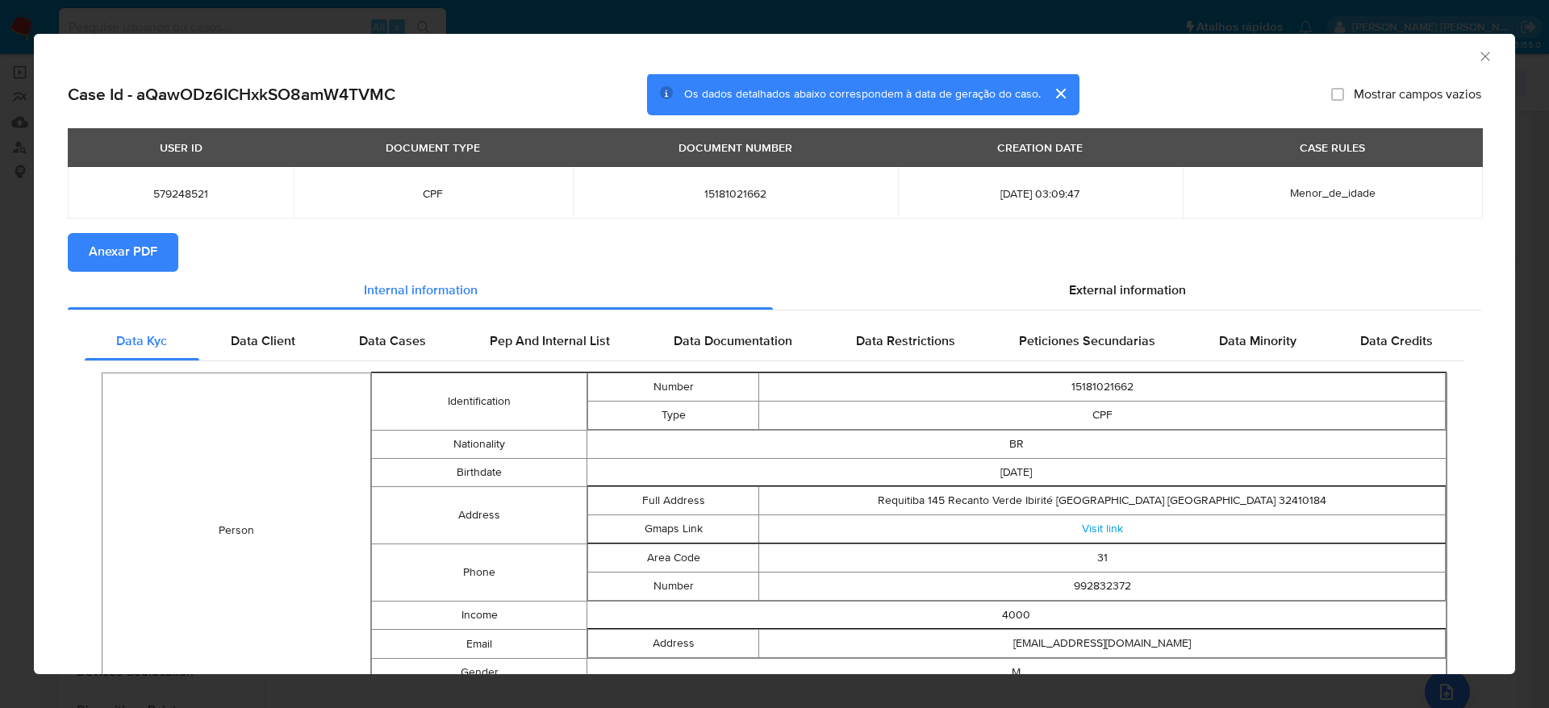
click at [136, 246] on span "Anexar PDF" at bounding box center [123, 252] width 69 height 35
click at [1477, 58] on icon "Fechar a janela" at bounding box center [1485, 56] width 16 height 16
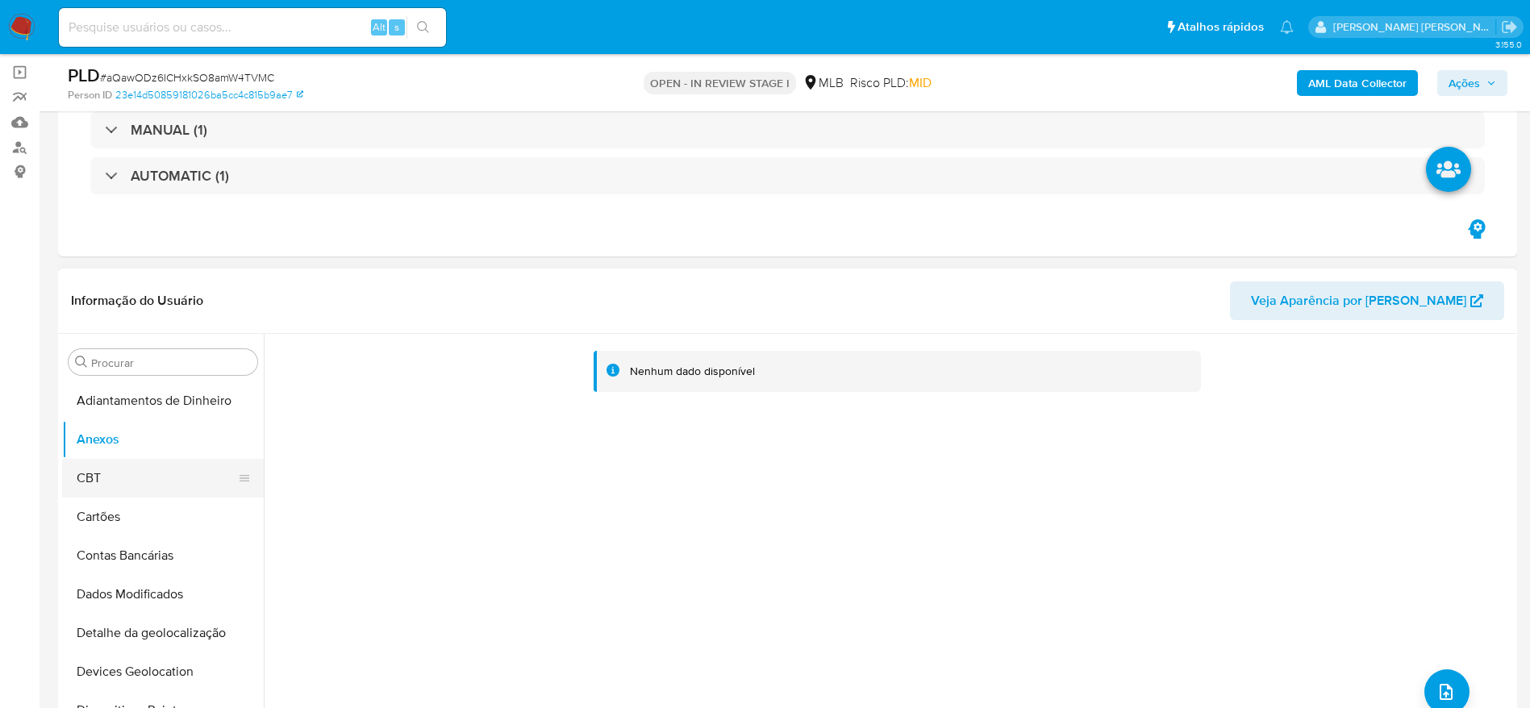
click at [137, 486] on button "CBT" at bounding box center [156, 478] width 189 height 39
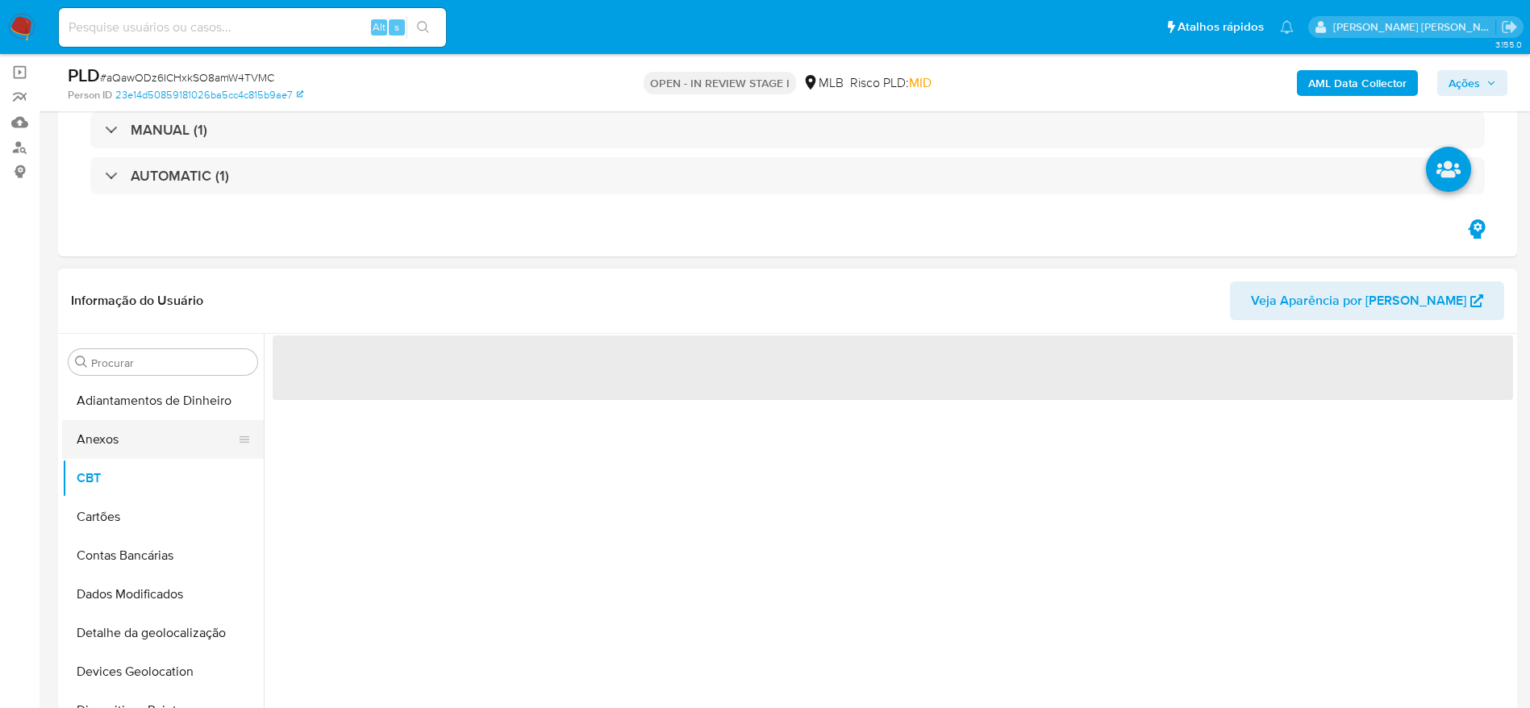
click at [132, 448] on button "Anexos" at bounding box center [156, 439] width 189 height 39
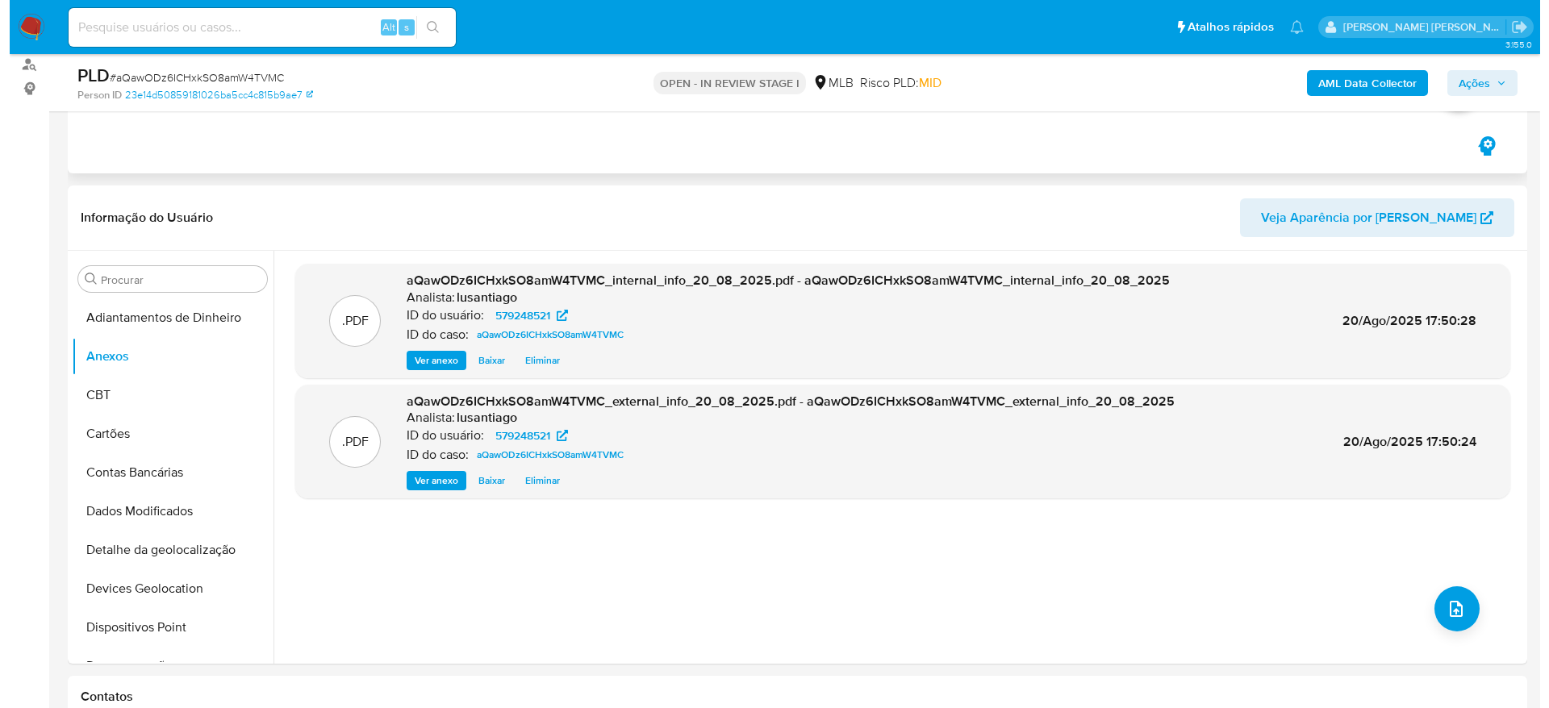
scroll to position [232, 0]
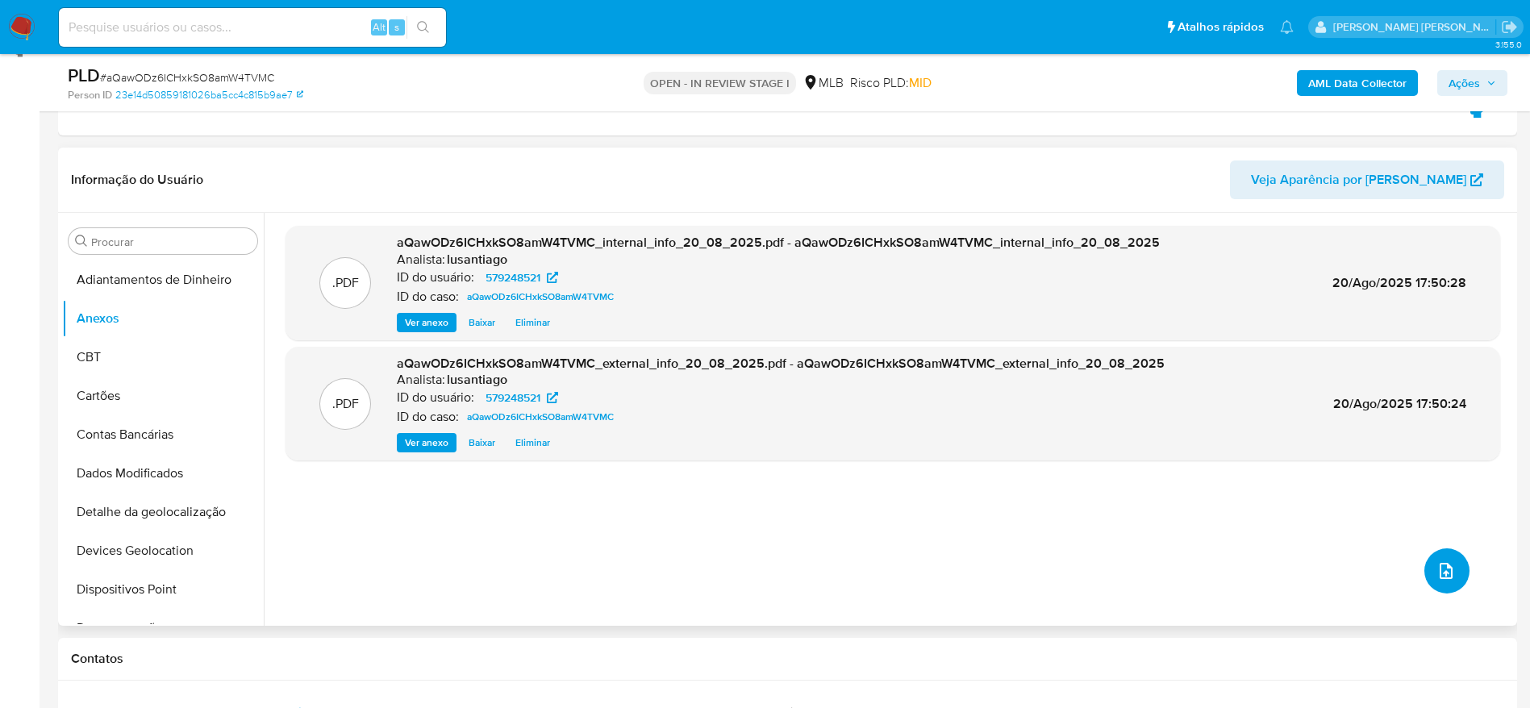
click at [1446, 574] on icon "upload-file" at bounding box center [1446, 571] width 13 height 16
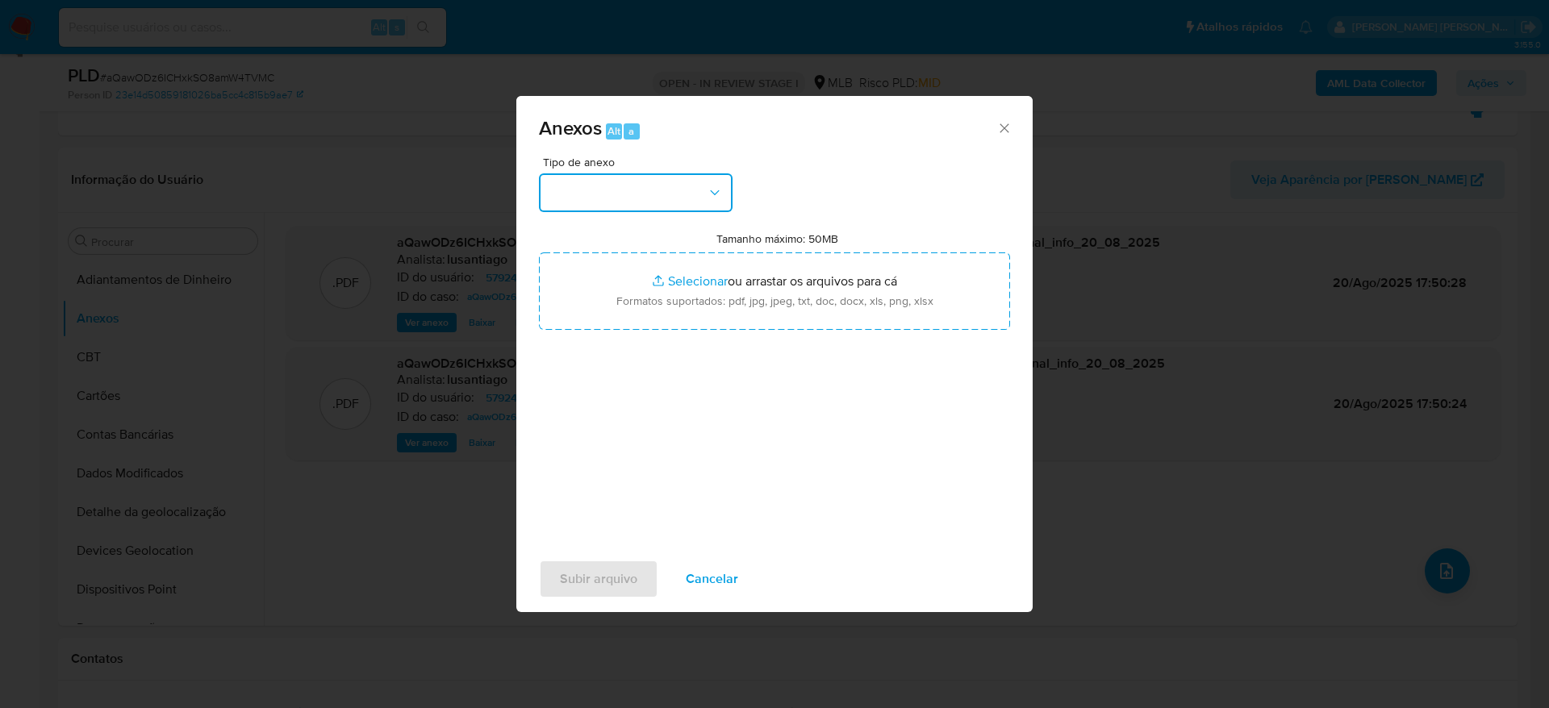
click at [682, 191] on button "button" at bounding box center [636, 192] width 194 height 39
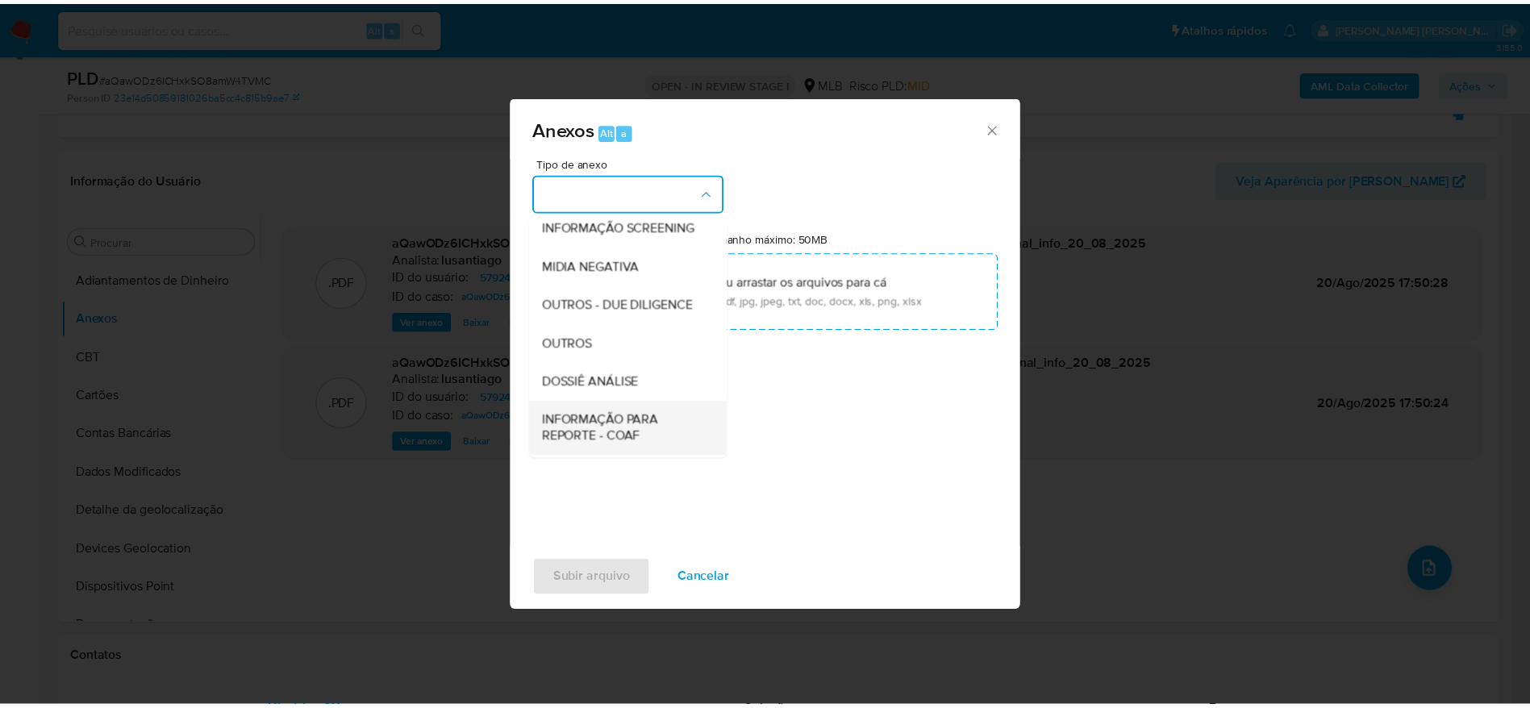
scroll to position [248, 0]
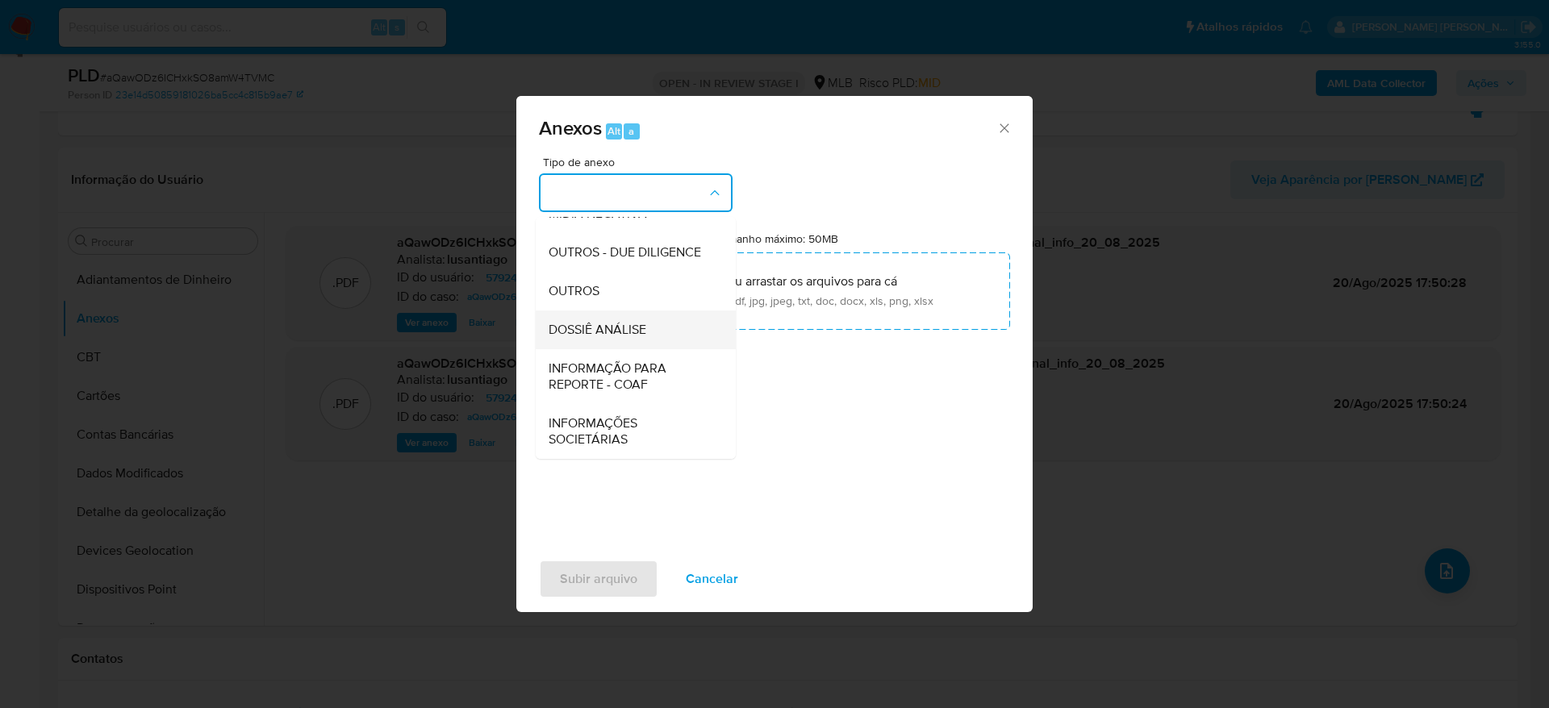
click at [615, 340] on div "DOSSIÊ ANÁLISE" at bounding box center [631, 330] width 165 height 39
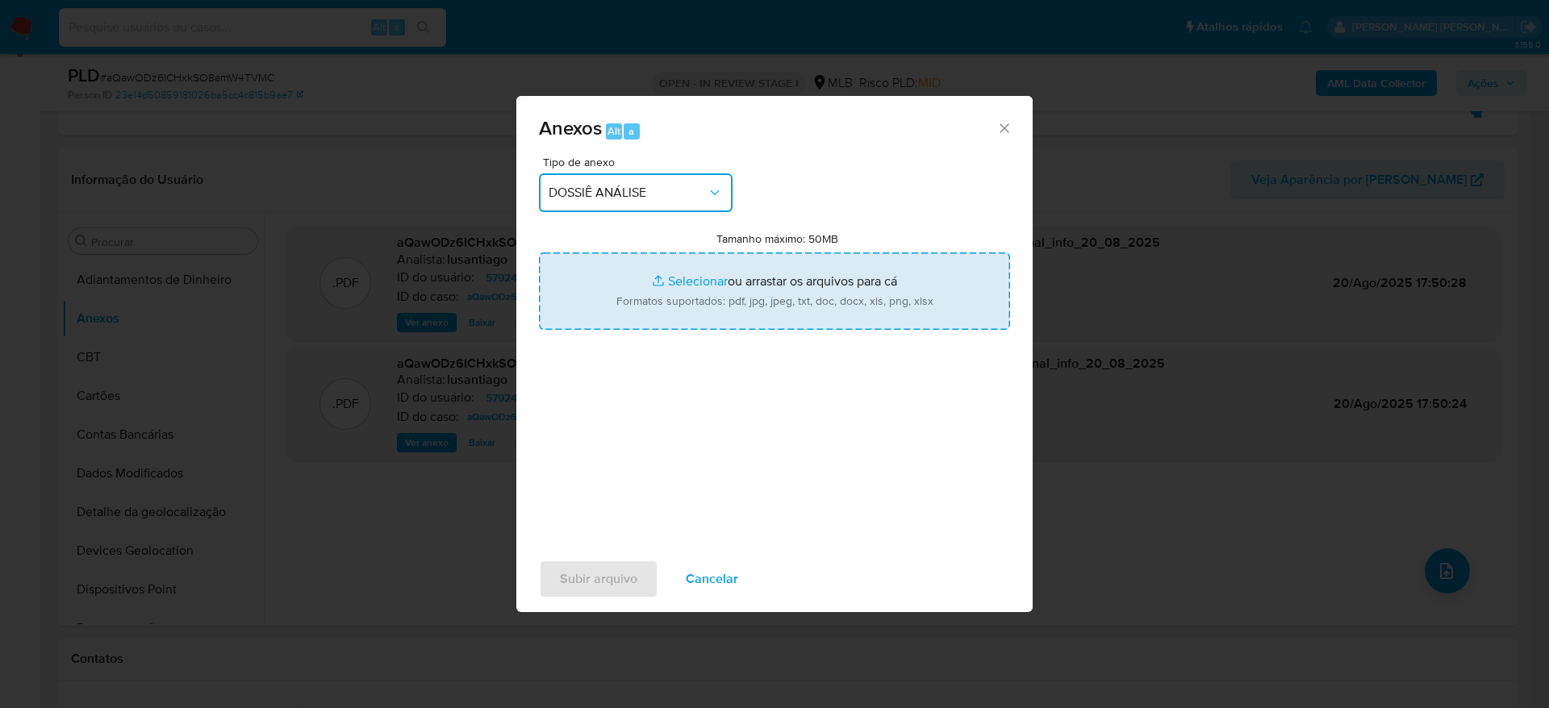
type input "C:\fakepath\Mulan 579248521_2025_08_20_14_43_36.xlsx"
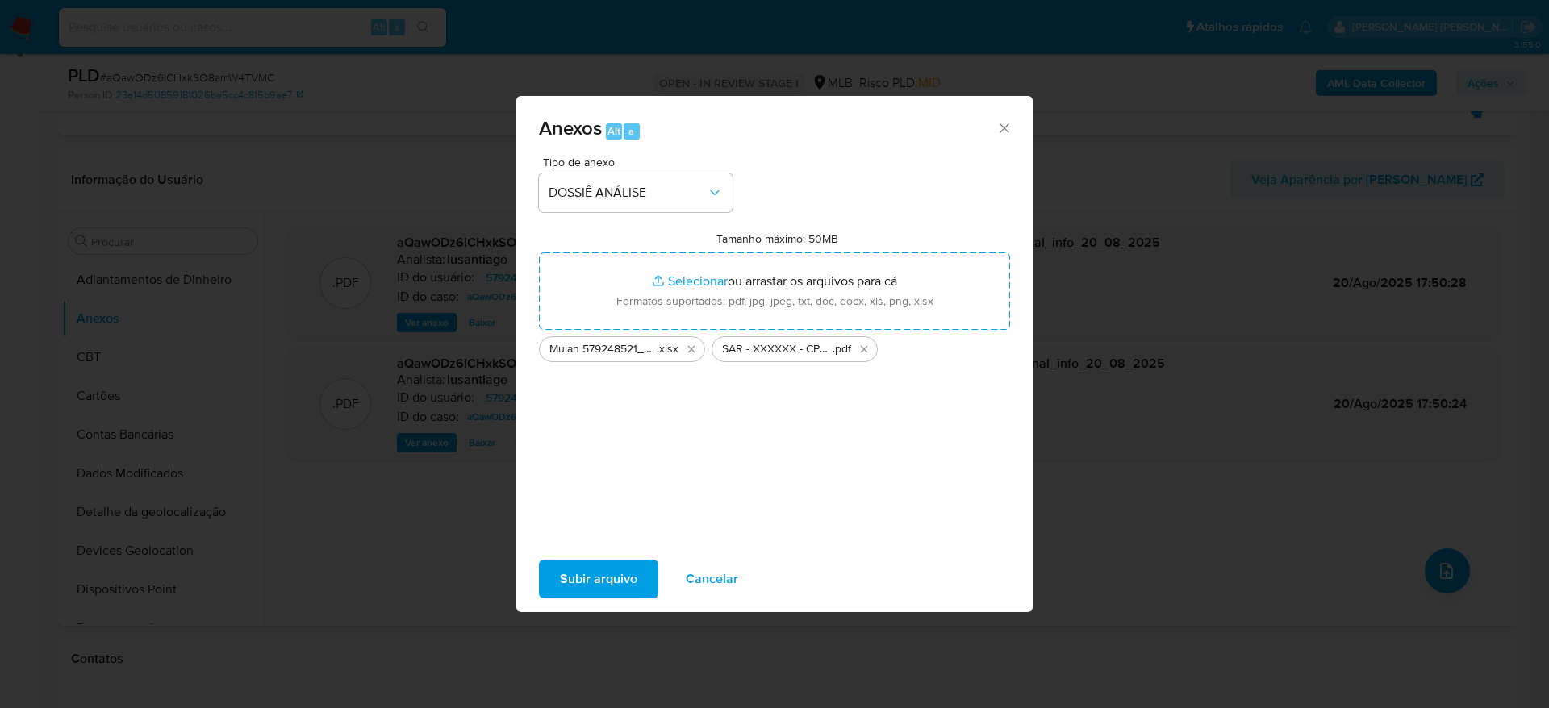
click at [592, 572] on span "Subir arquivo" at bounding box center [598, 578] width 77 height 35
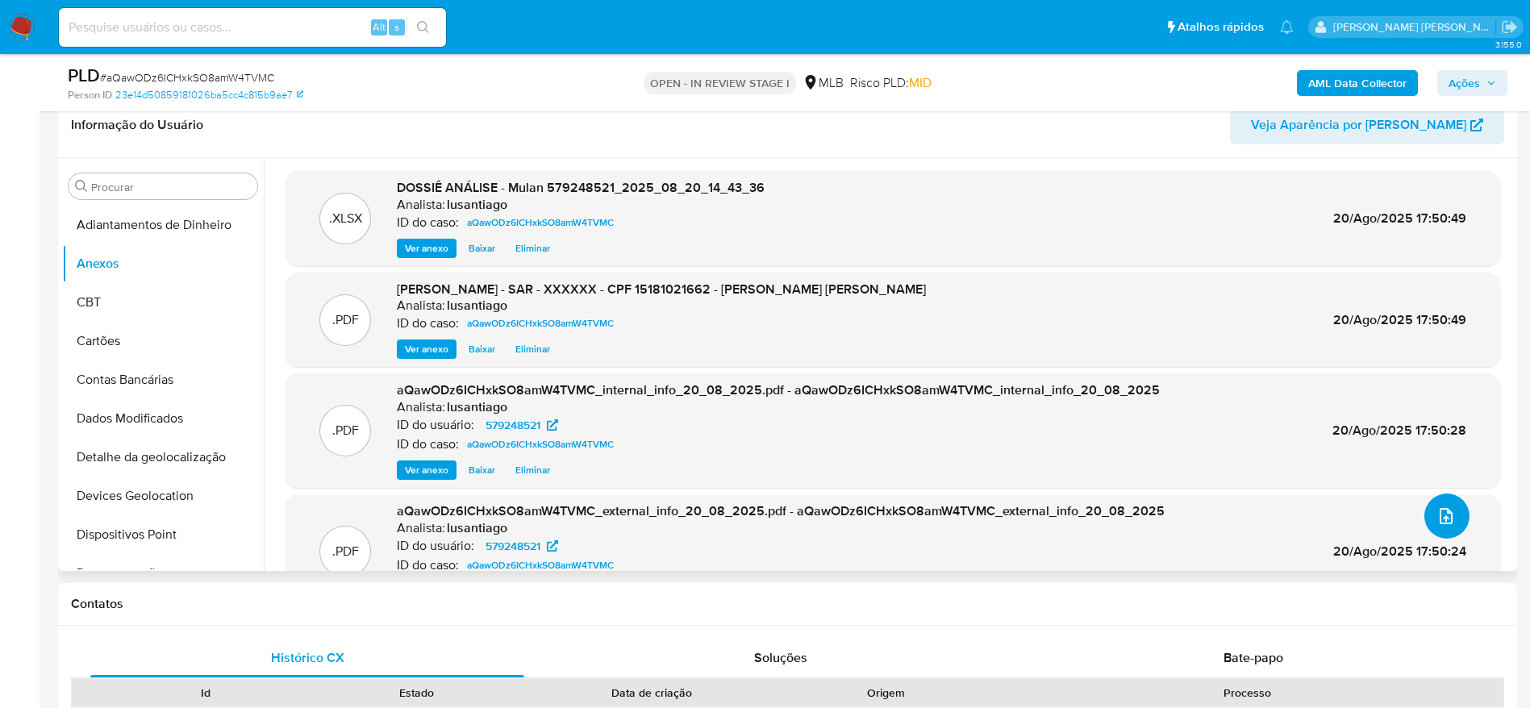
scroll to position [232, 0]
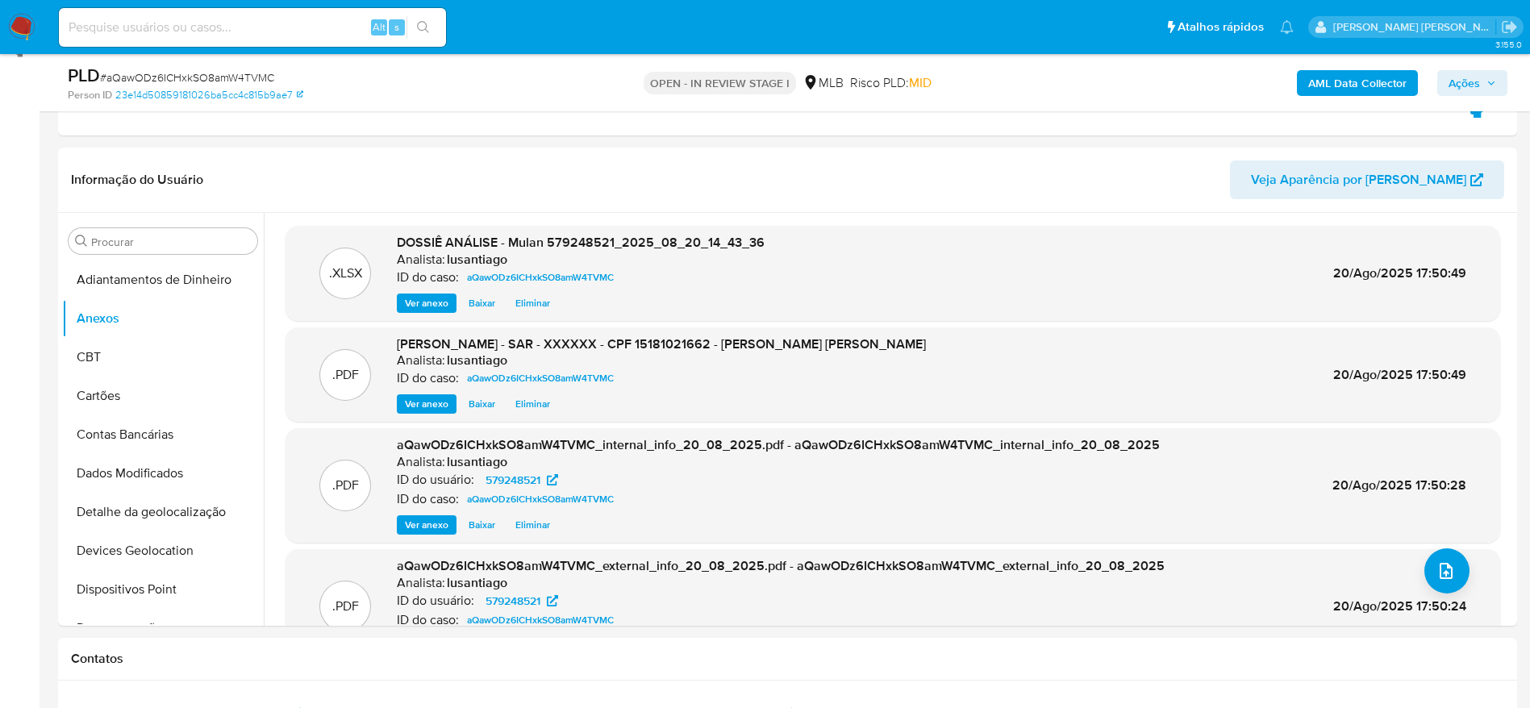
click at [1479, 88] on span "Ações" at bounding box center [1464, 83] width 31 height 26
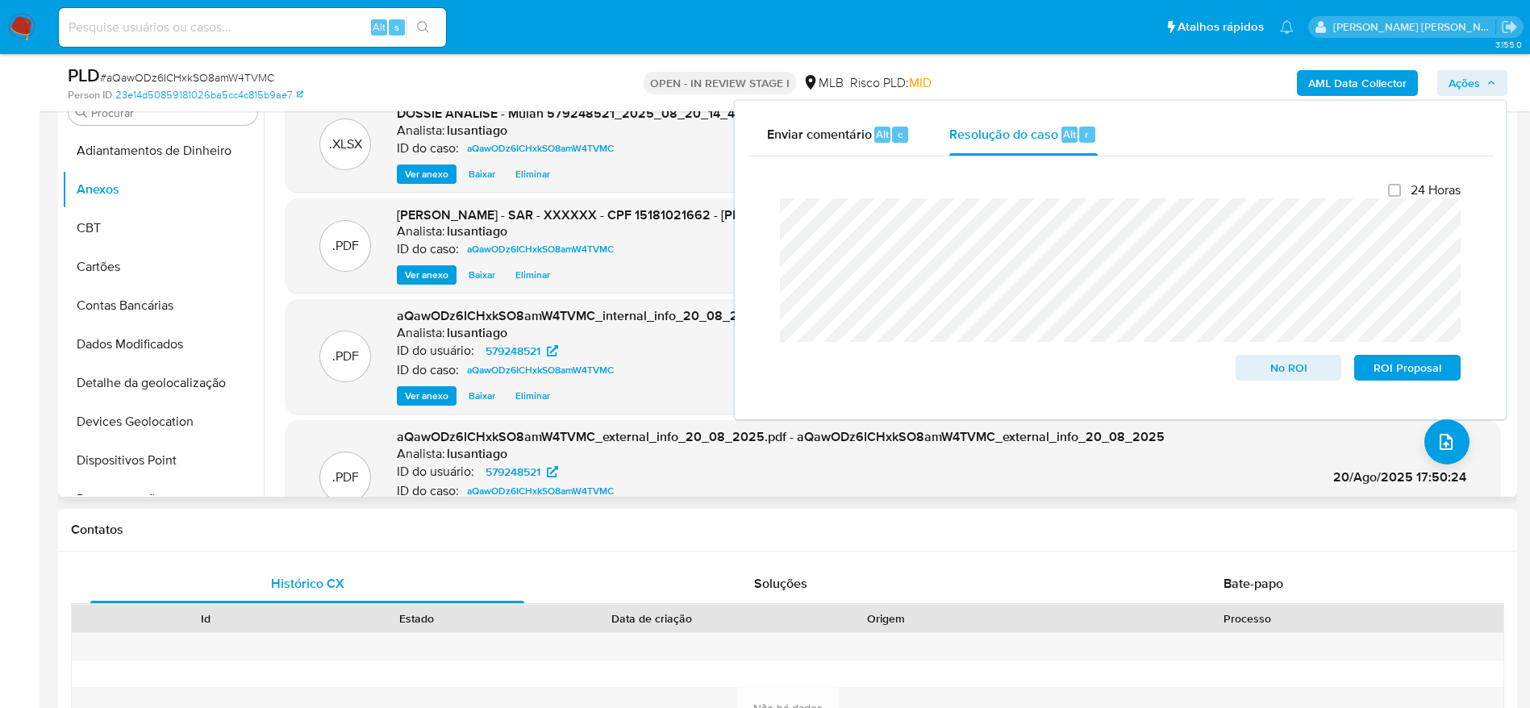
scroll to position [353, 0]
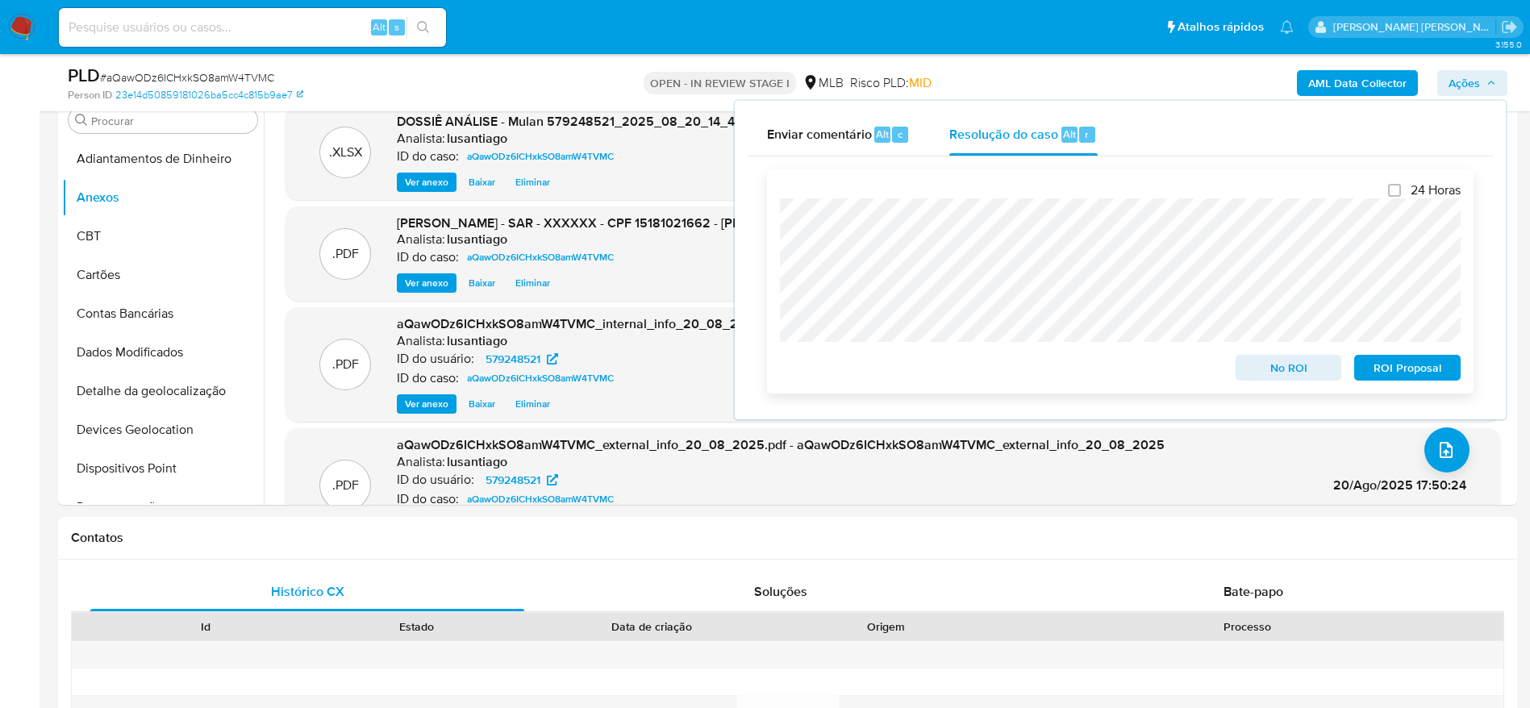
click at [1394, 365] on span "ROI Proposal" at bounding box center [1408, 368] width 84 height 23
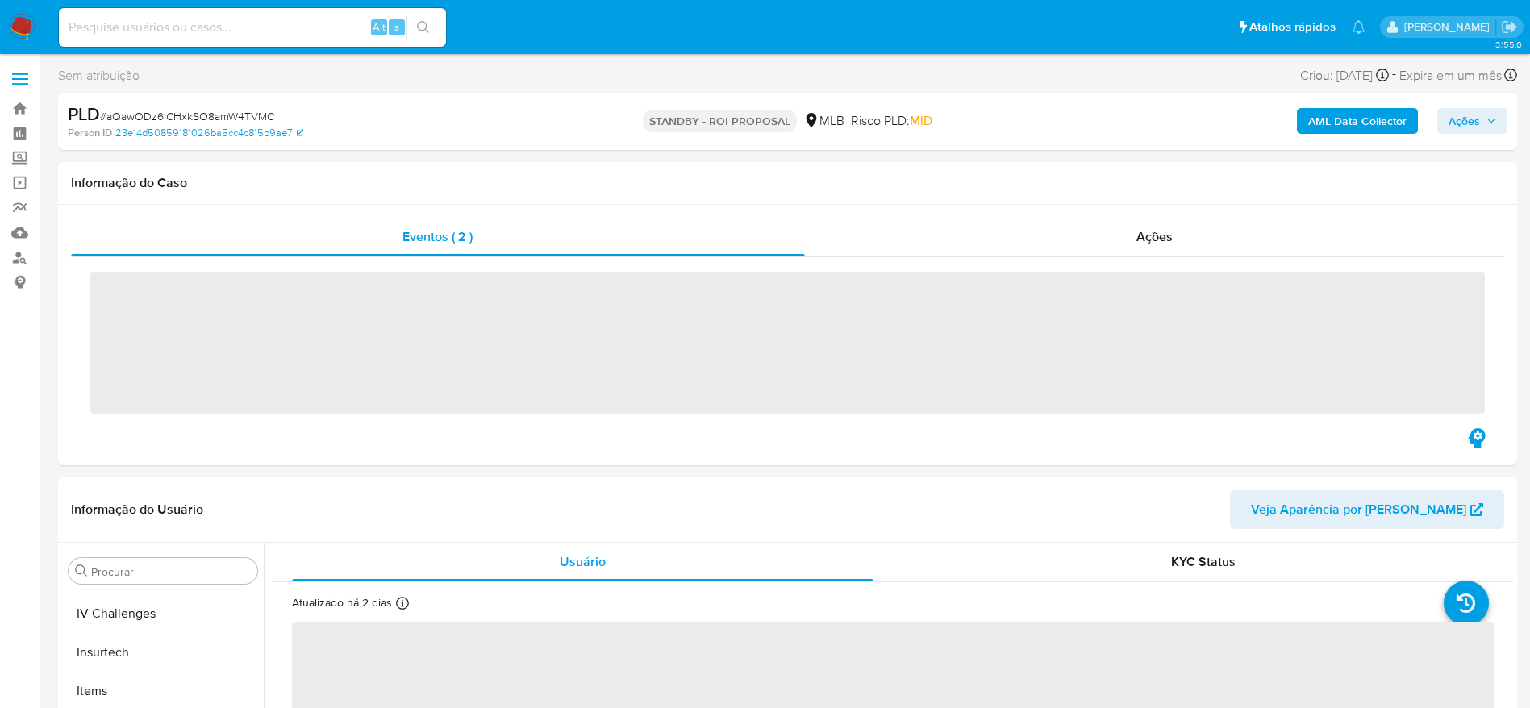
scroll to position [720, 0]
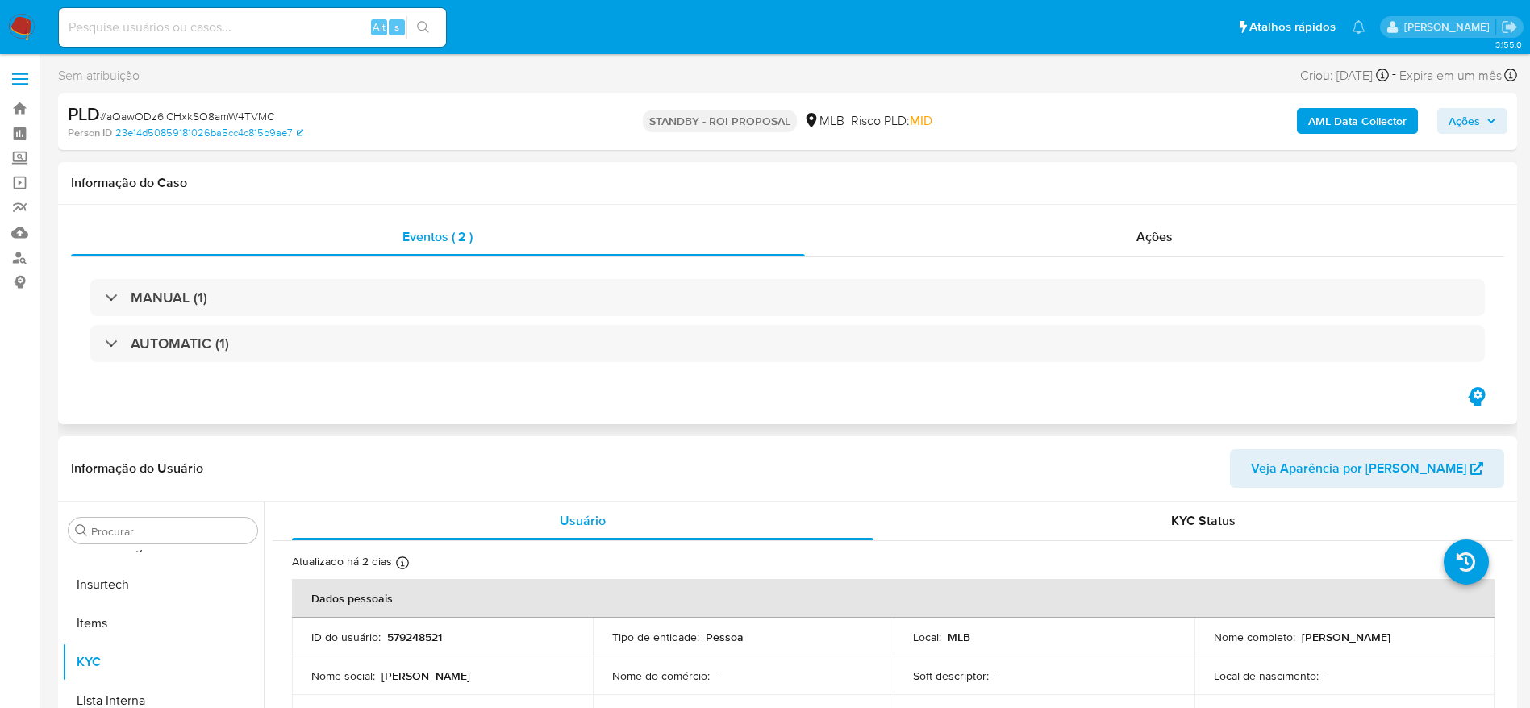
select select "10"
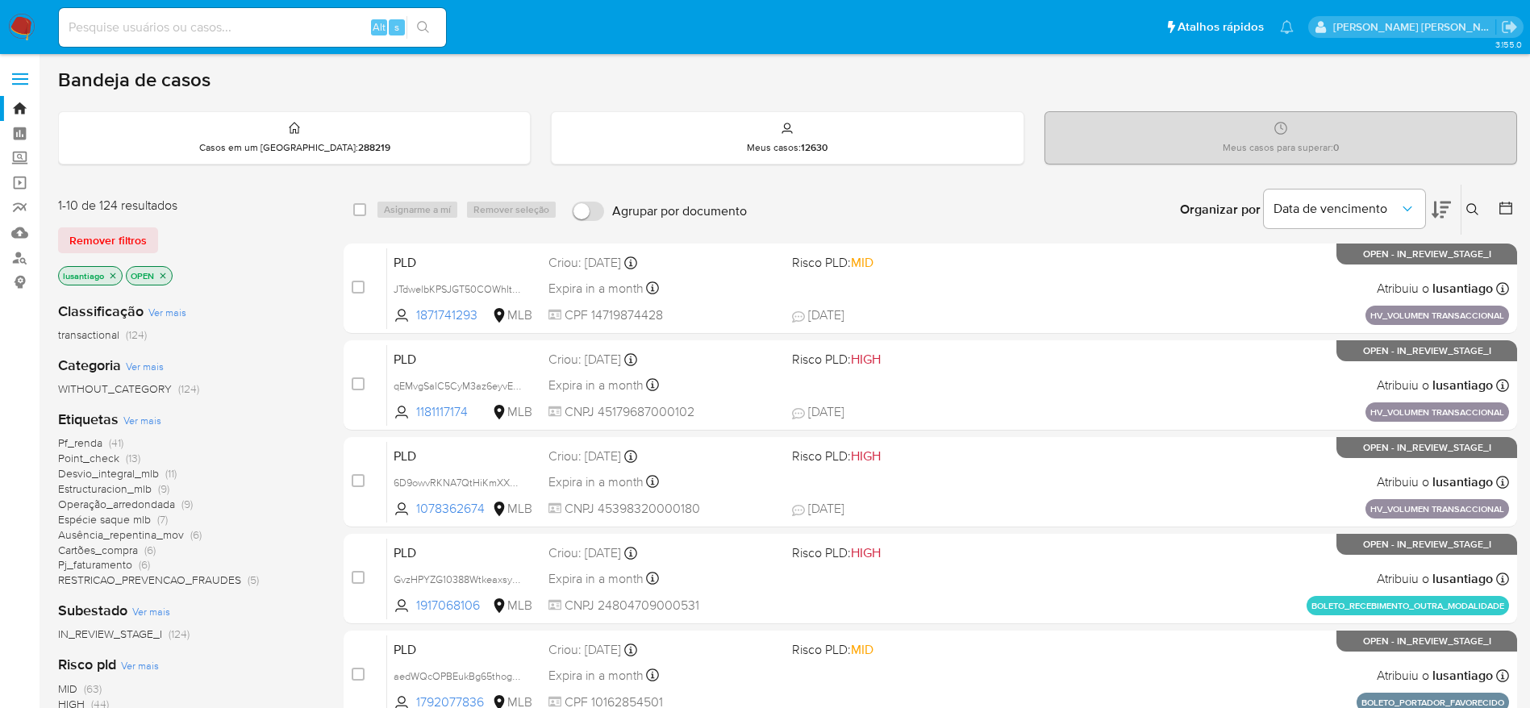
click at [240, 35] on input at bounding box center [252, 27] width 387 height 21
paste input "325502696"
type input "325502696"
click at [425, 24] on icon "search-icon" at bounding box center [423, 27] width 13 height 13
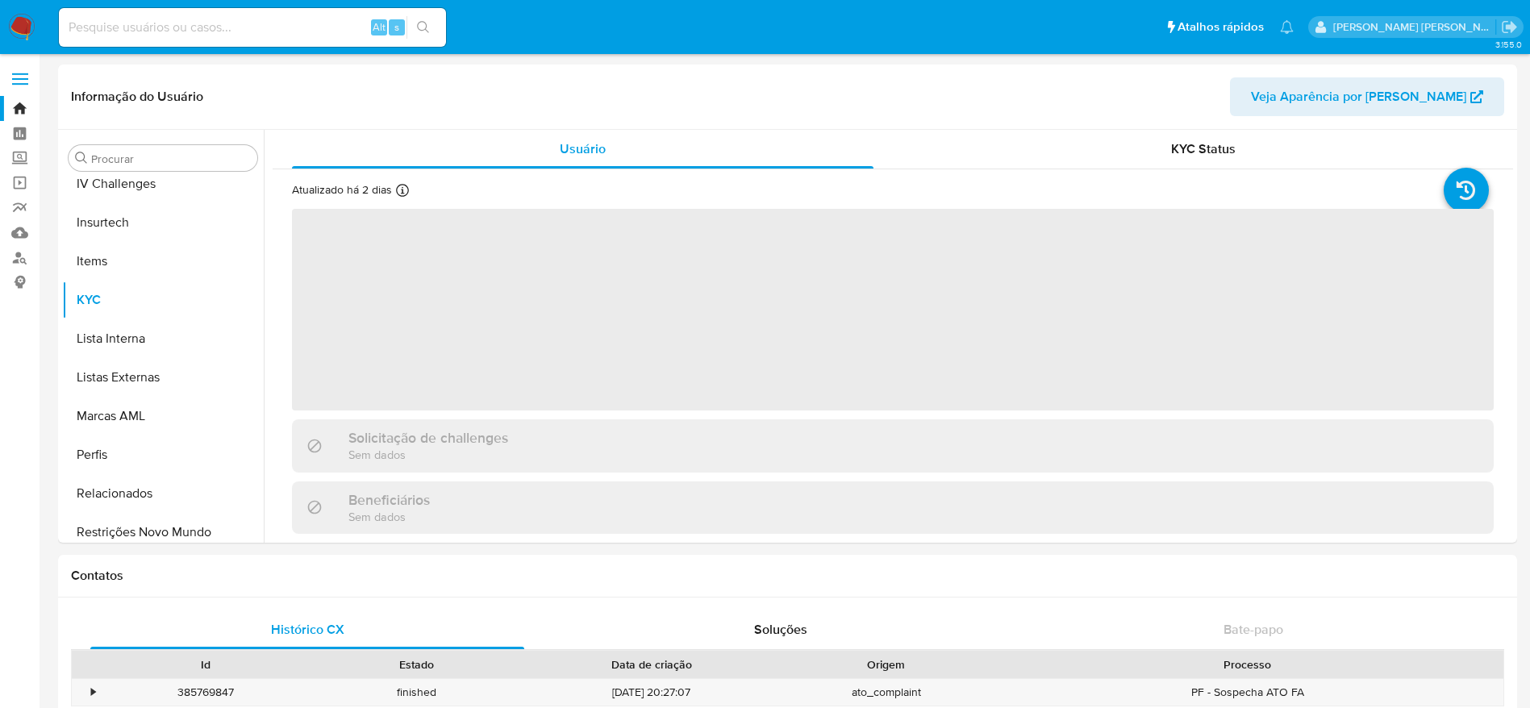
scroll to position [720, 0]
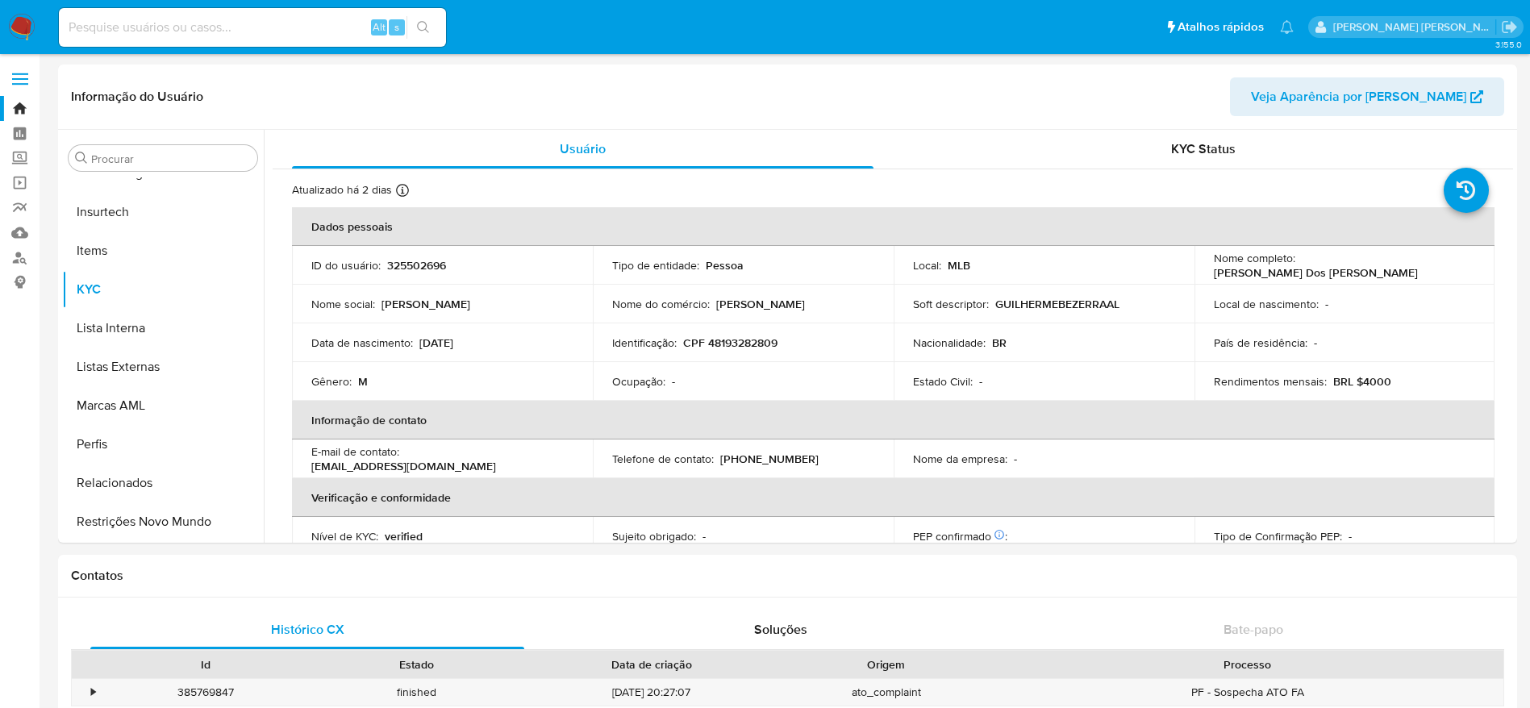
select select "10"
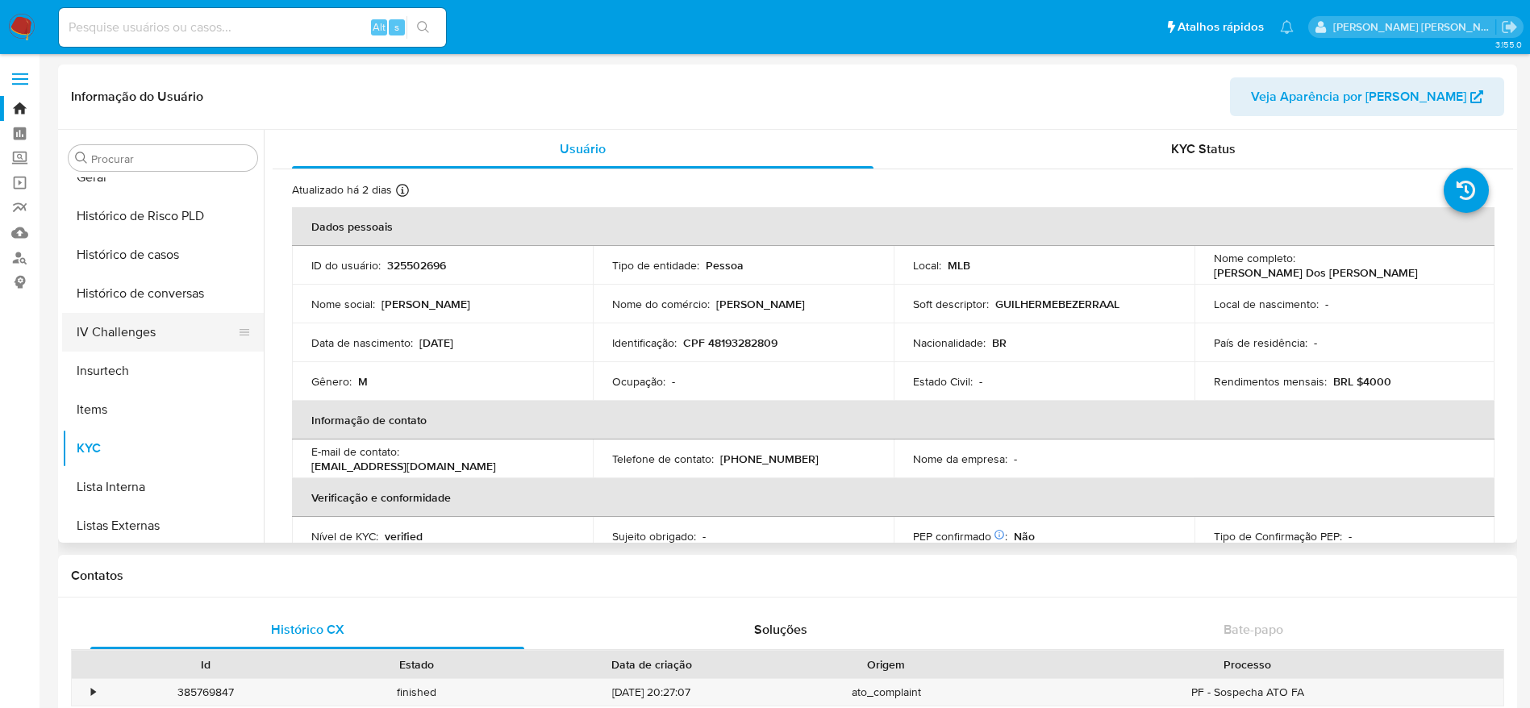
scroll to position [599, 0]
click at [144, 214] on button "Histórico de casos" at bounding box center [156, 217] width 189 height 39
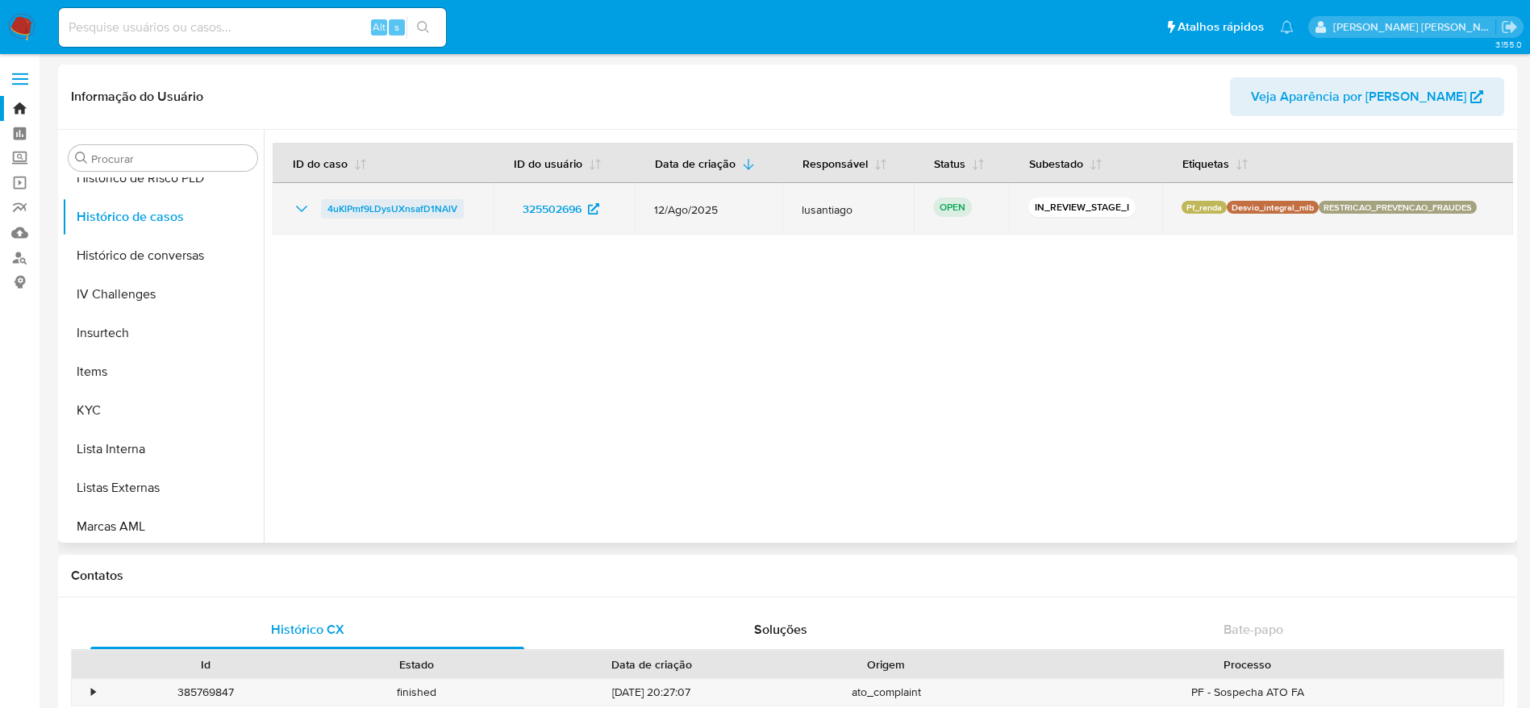
click at [398, 201] on span "4uKlPmf9LDysUXnsafD1NAlV" at bounding box center [393, 208] width 130 height 19
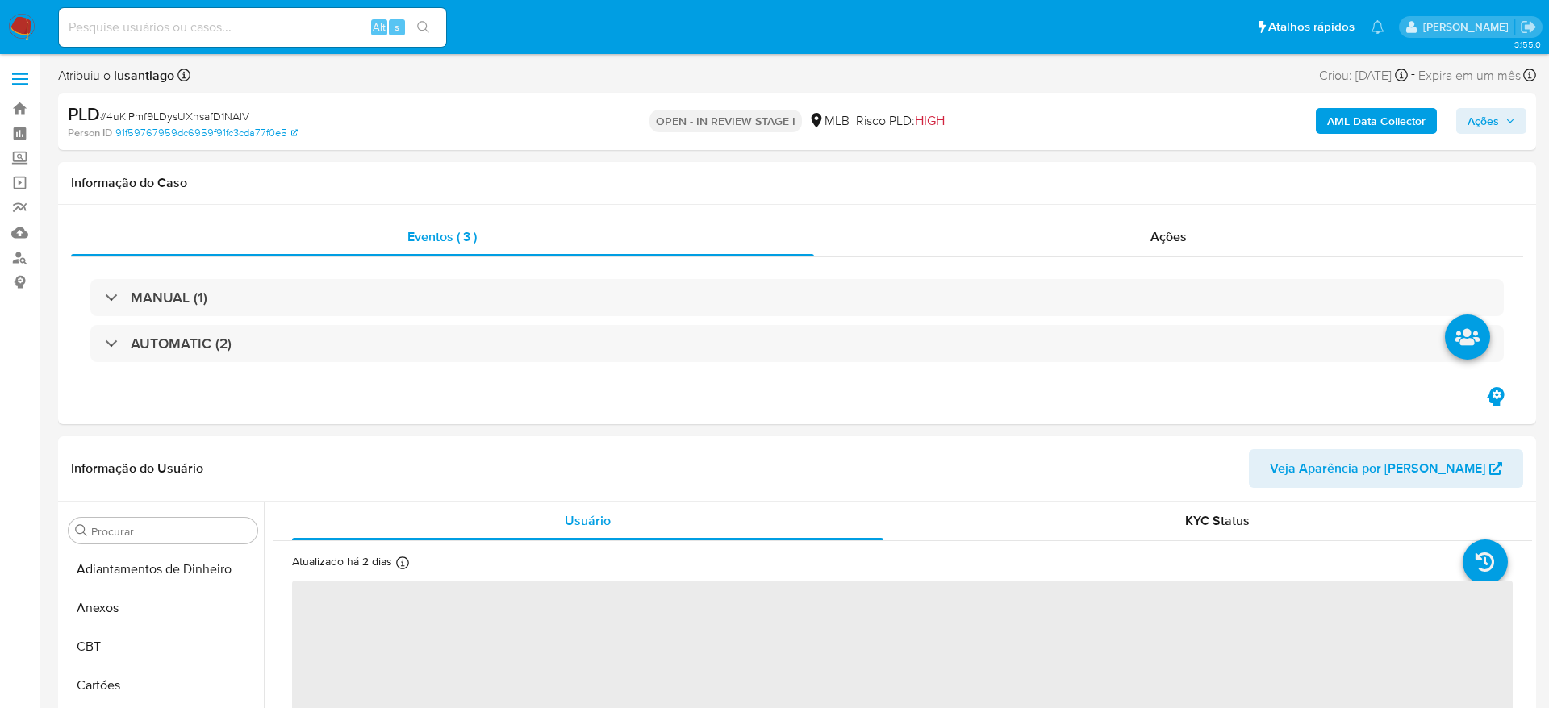
select select "10"
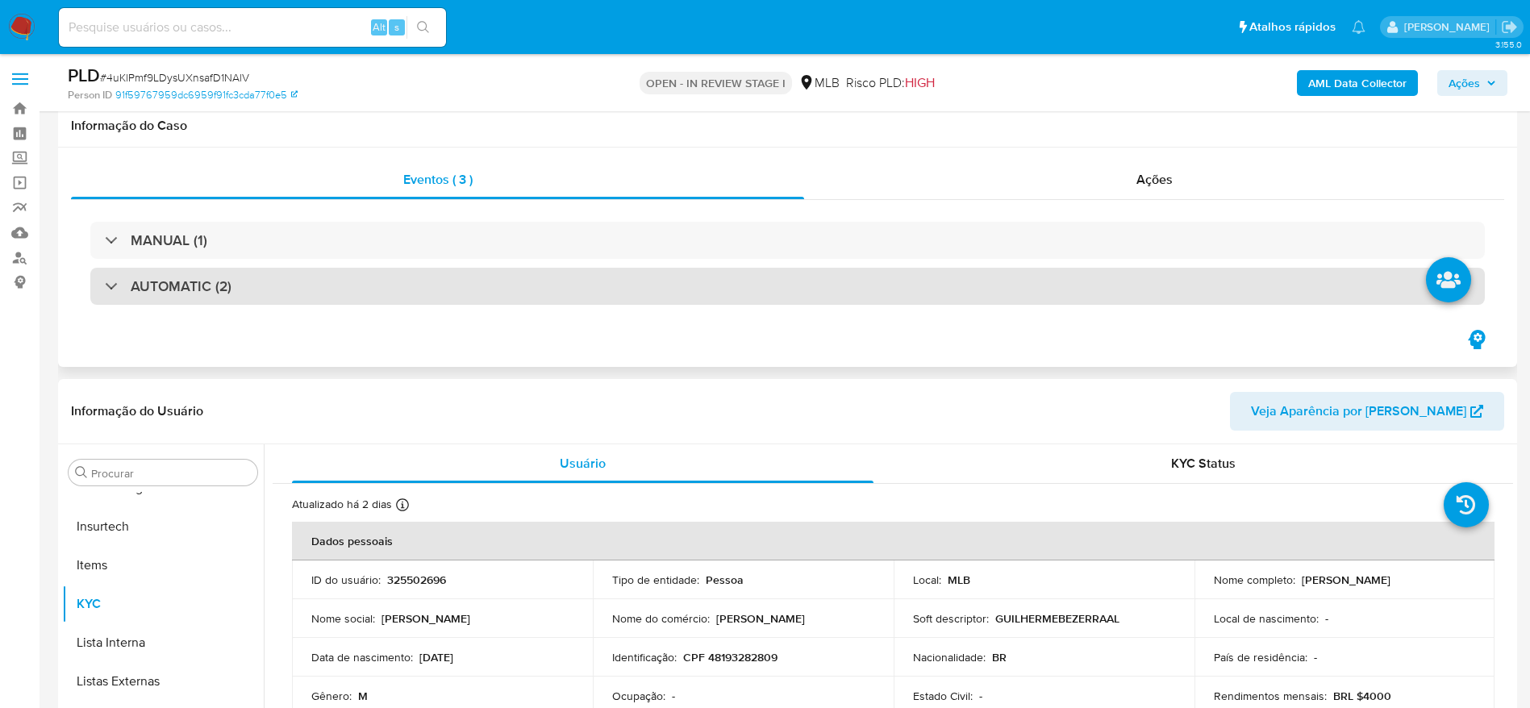
scroll to position [242, 0]
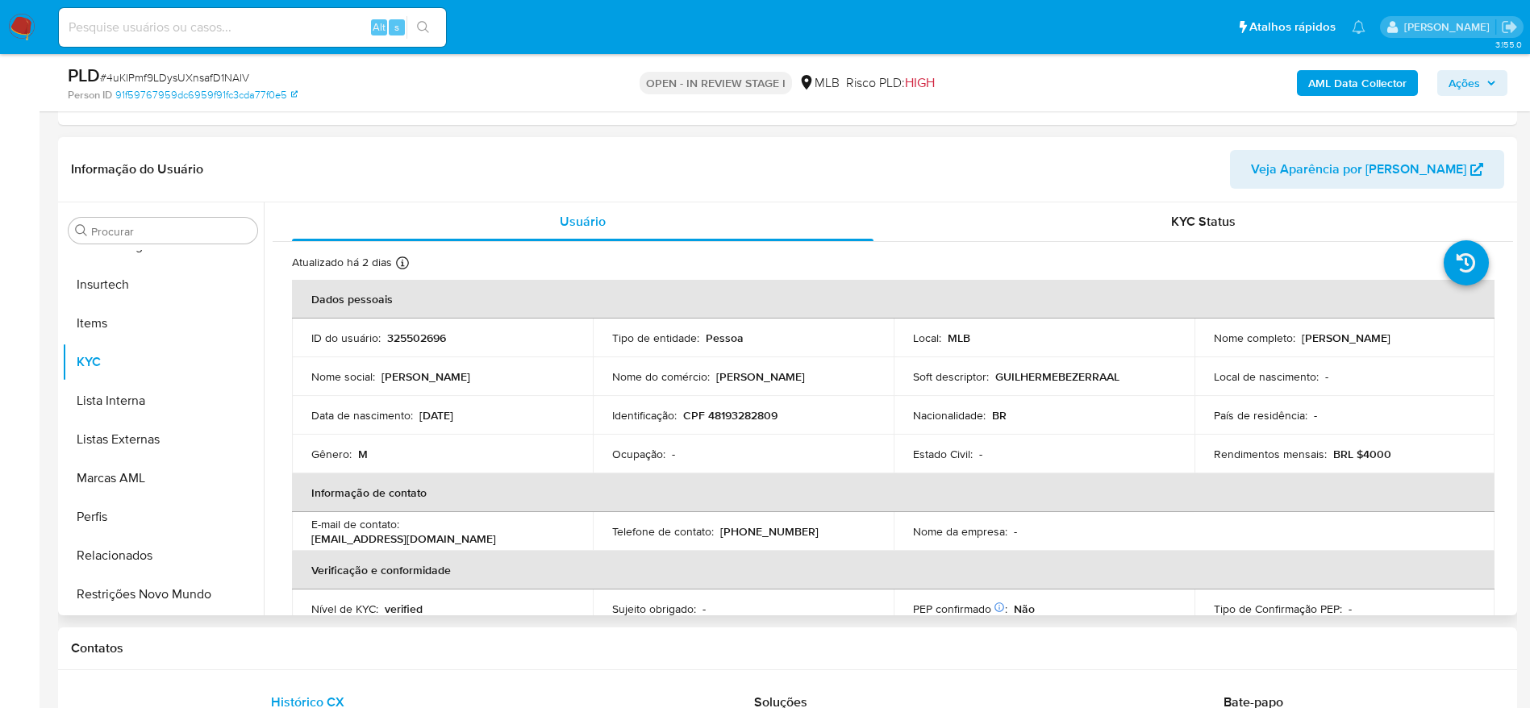
click at [741, 416] on p "CPF 48193282809" at bounding box center [730, 415] width 94 height 15
copy p "48193282809"
click at [753, 420] on p "CPF 48193282809" at bounding box center [730, 415] width 94 height 15
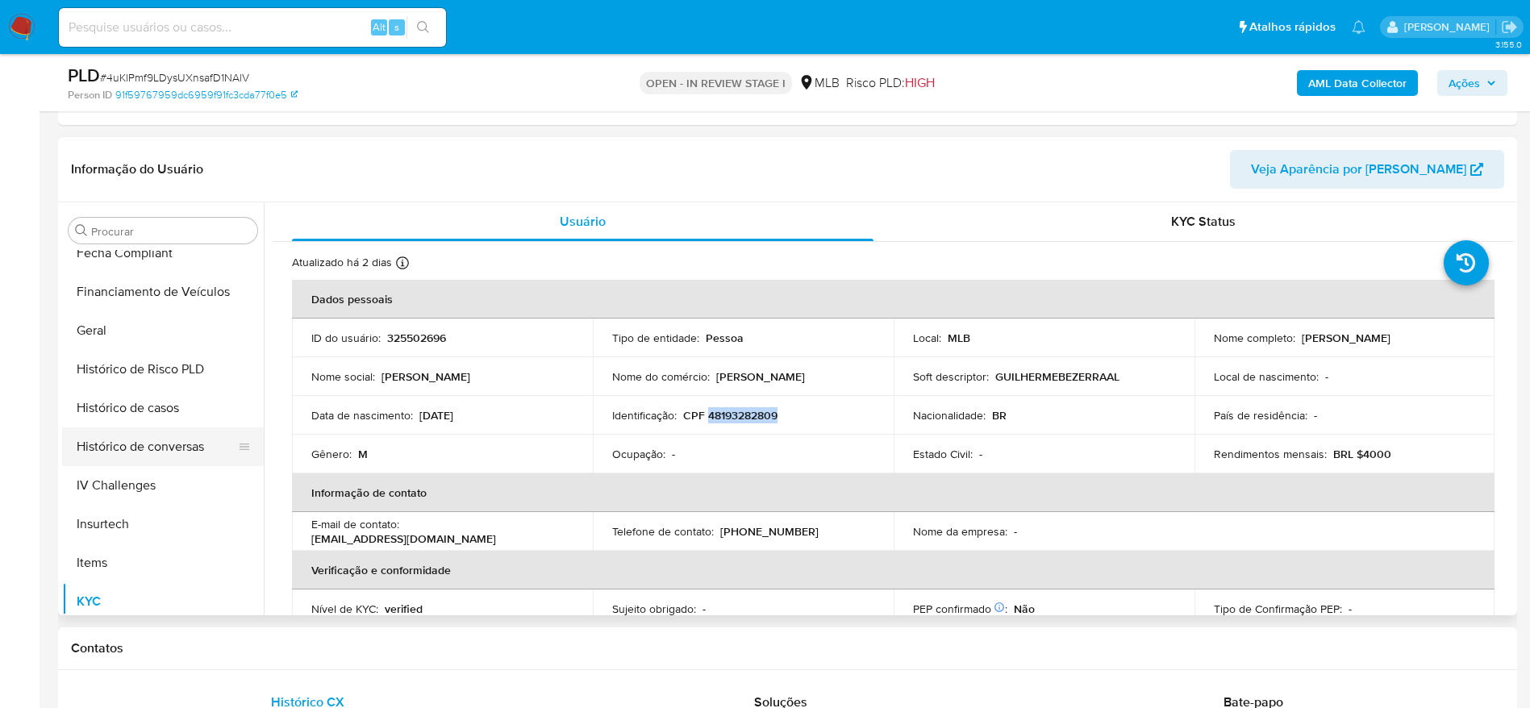
scroll to position [478, 0]
click at [122, 336] on button "Geral" at bounding box center [156, 333] width 189 height 39
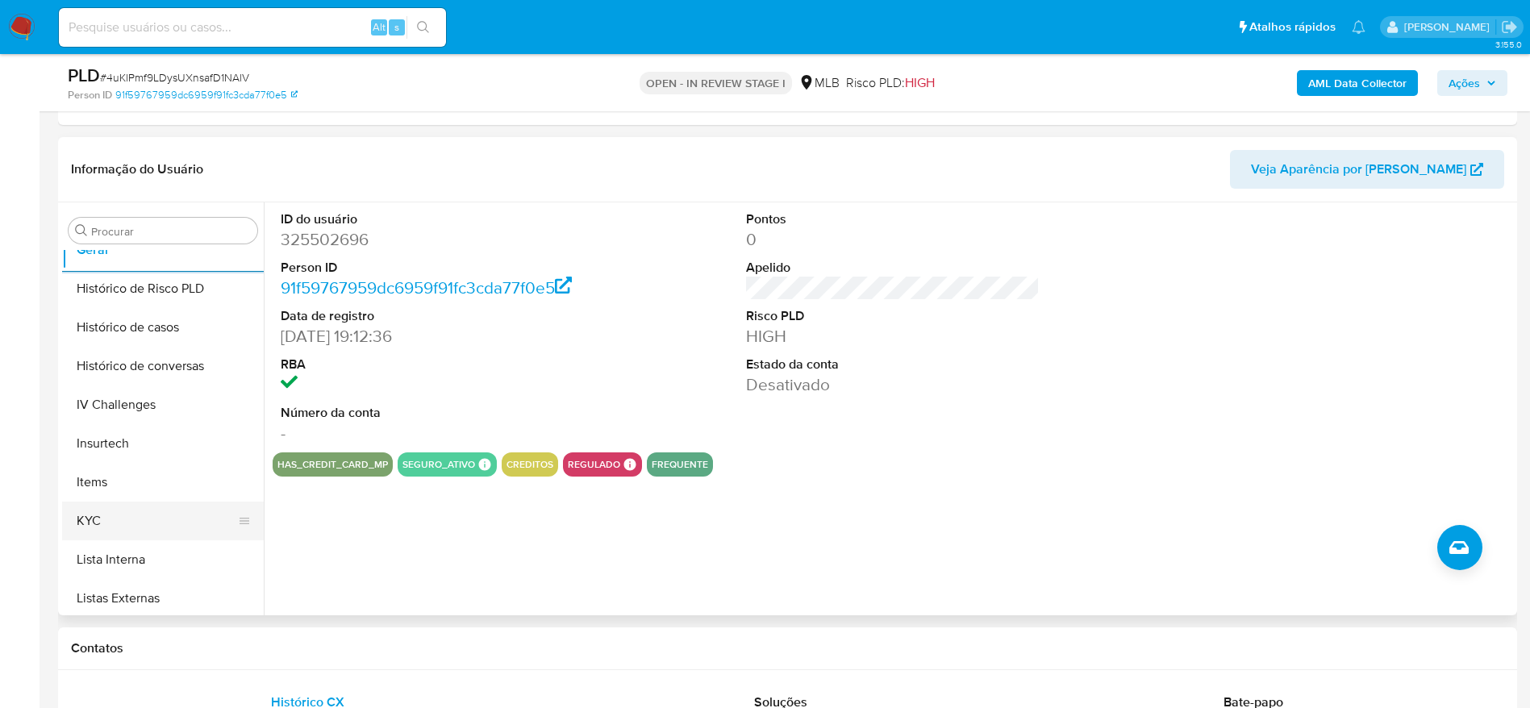
scroll to position [599, 0]
click at [145, 471] on button "KYC" at bounding box center [156, 483] width 189 height 39
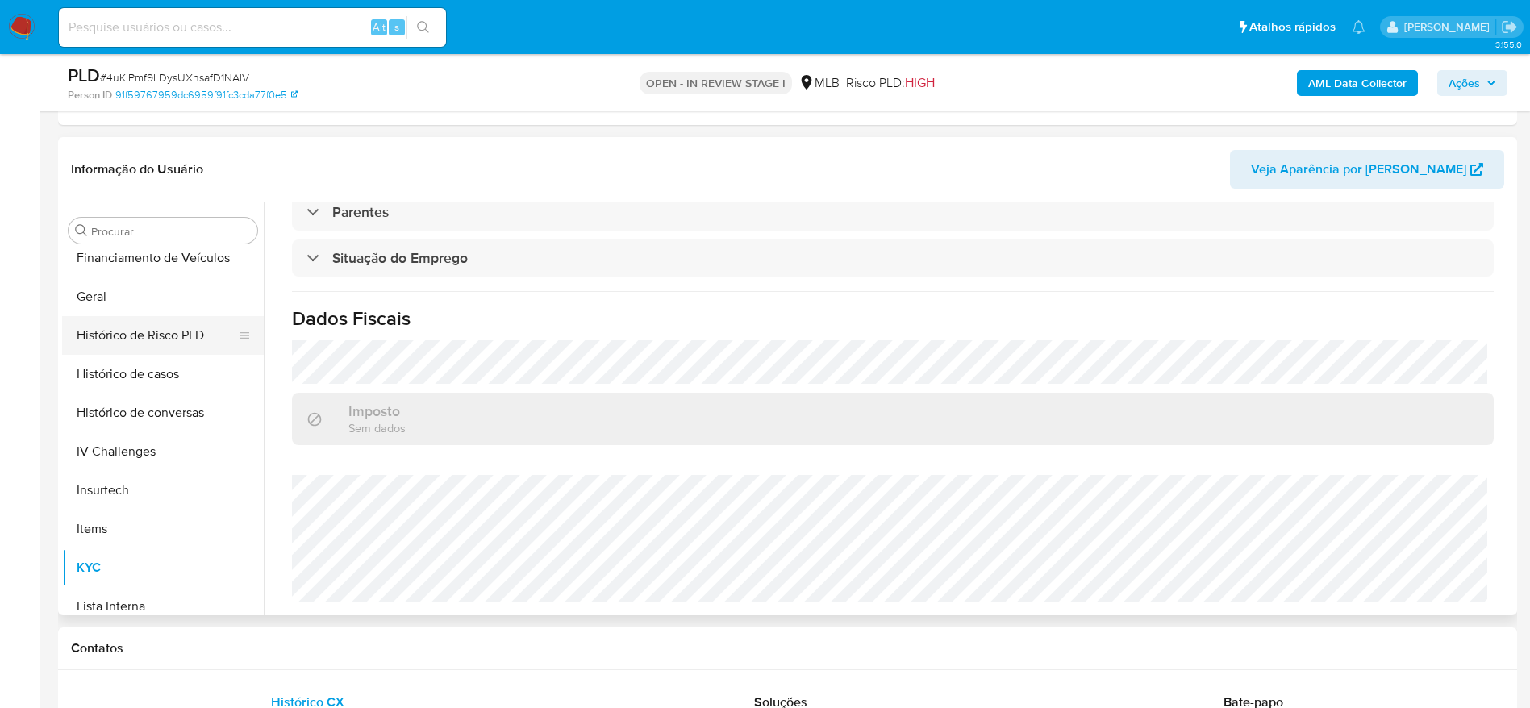
scroll to position [357, 0]
click at [143, 344] on button "Endereços" at bounding box center [156, 338] width 189 height 39
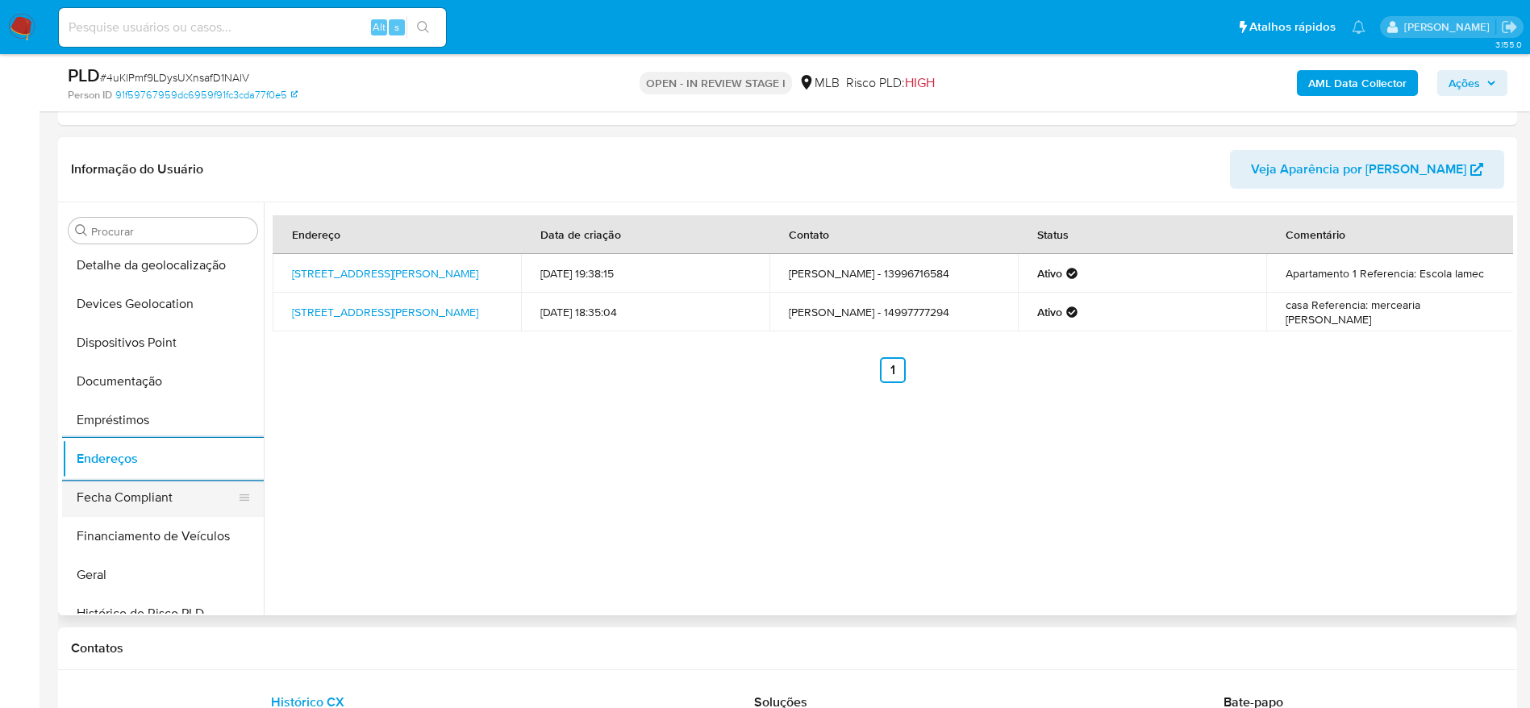
scroll to position [115, 0]
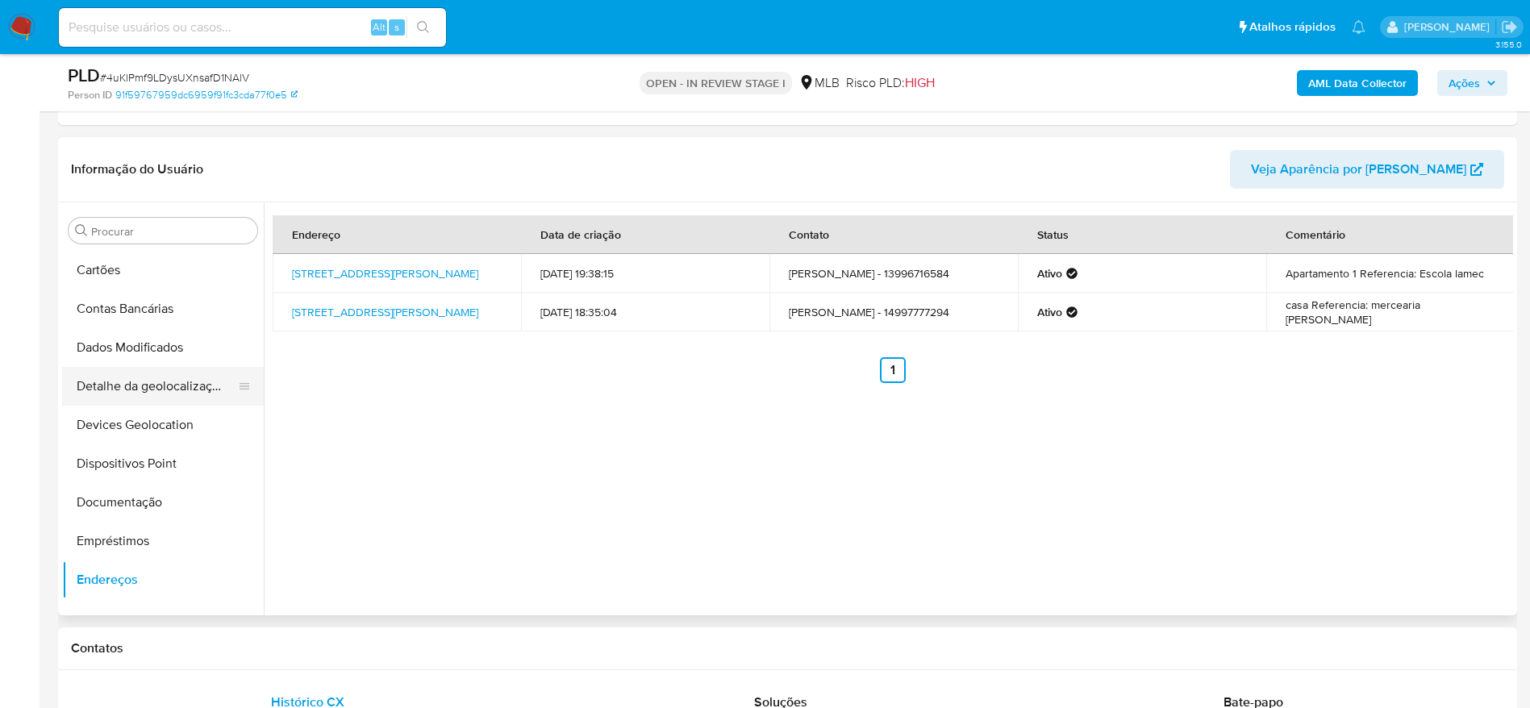
click at [169, 391] on button "Detalhe da geolocalização" at bounding box center [156, 386] width 189 height 39
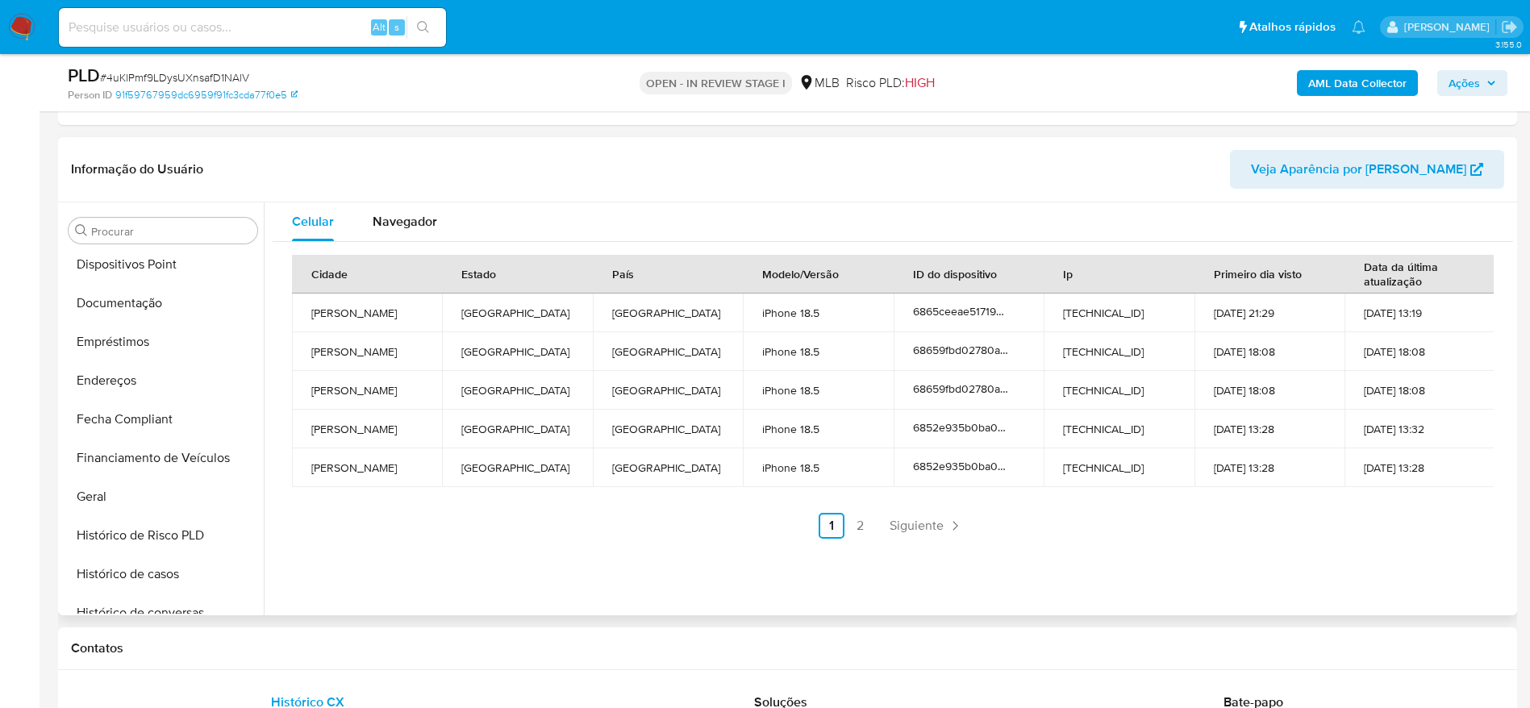
scroll to position [720, 0]
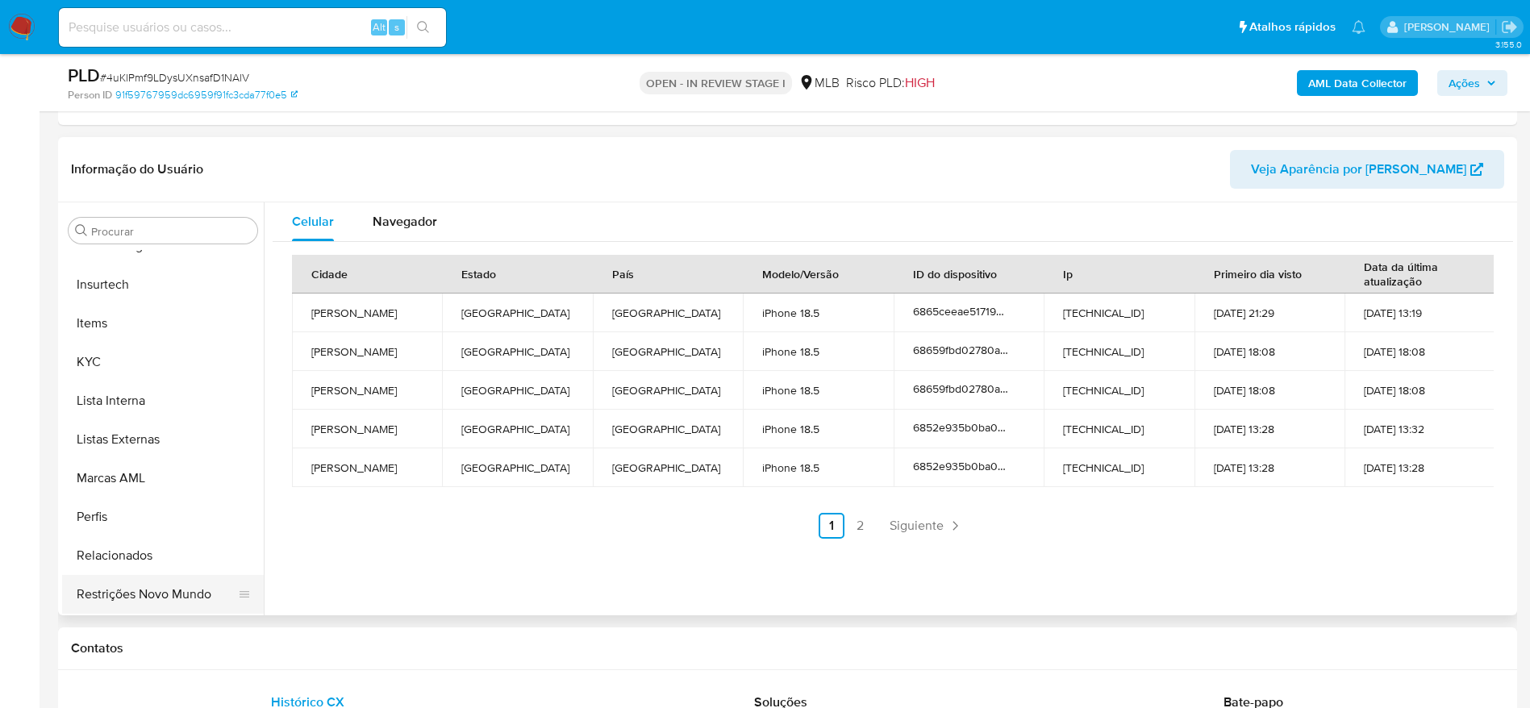
click at [147, 586] on button "Restrições Novo Mundo" at bounding box center [156, 594] width 189 height 39
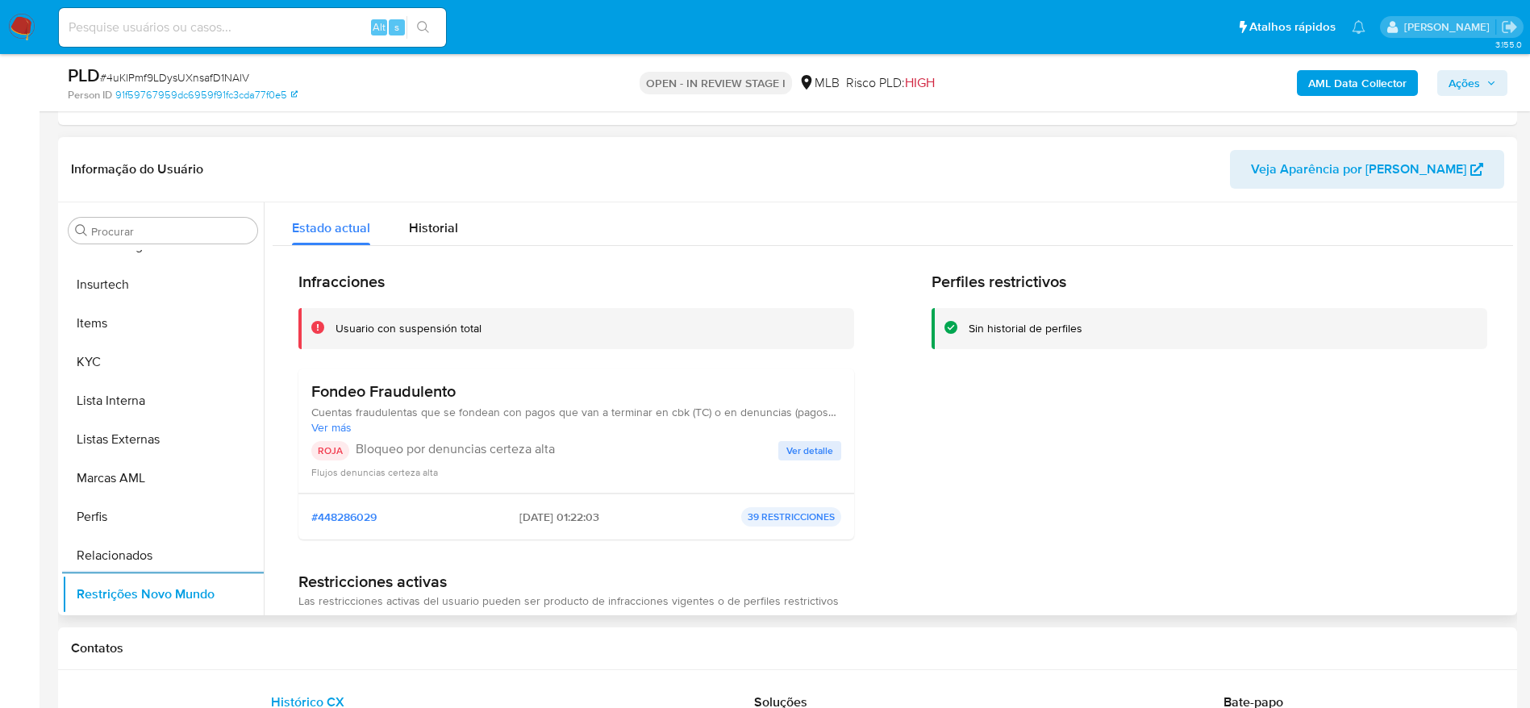
click at [803, 446] on span "Ver detalle" at bounding box center [809, 451] width 47 height 16
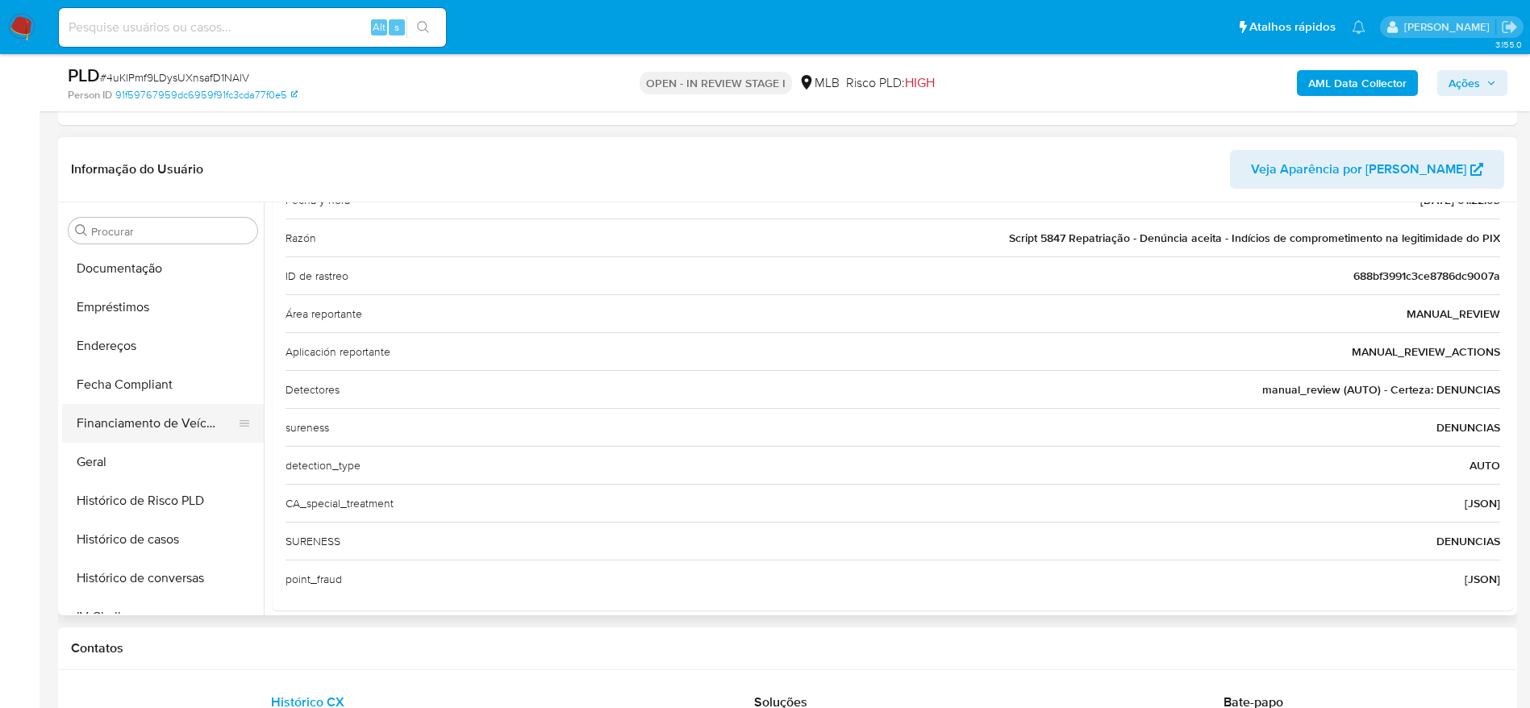
scroll to position [236, 0]
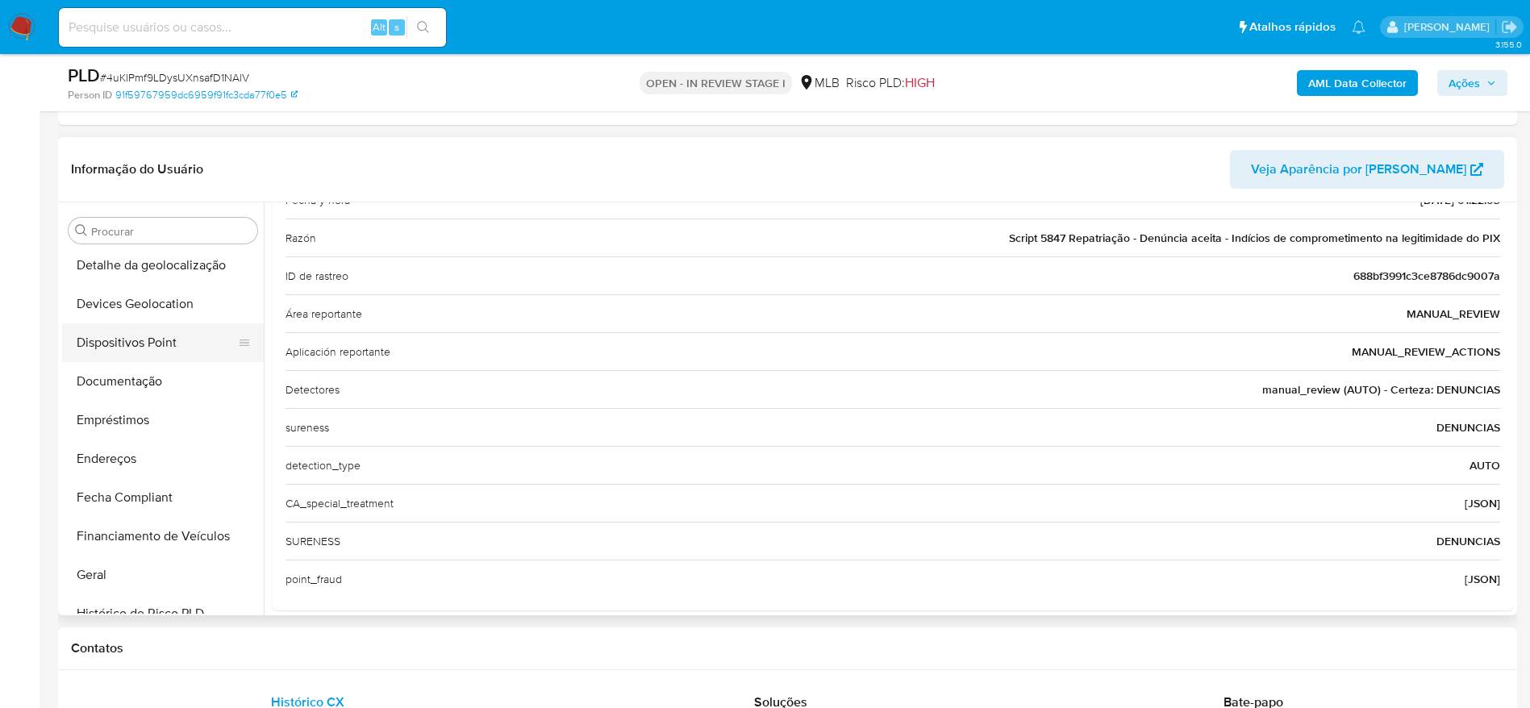
click at [136, 336] on button "Dispositivos Point" at bounding box center [156, 342] width 189 height 39
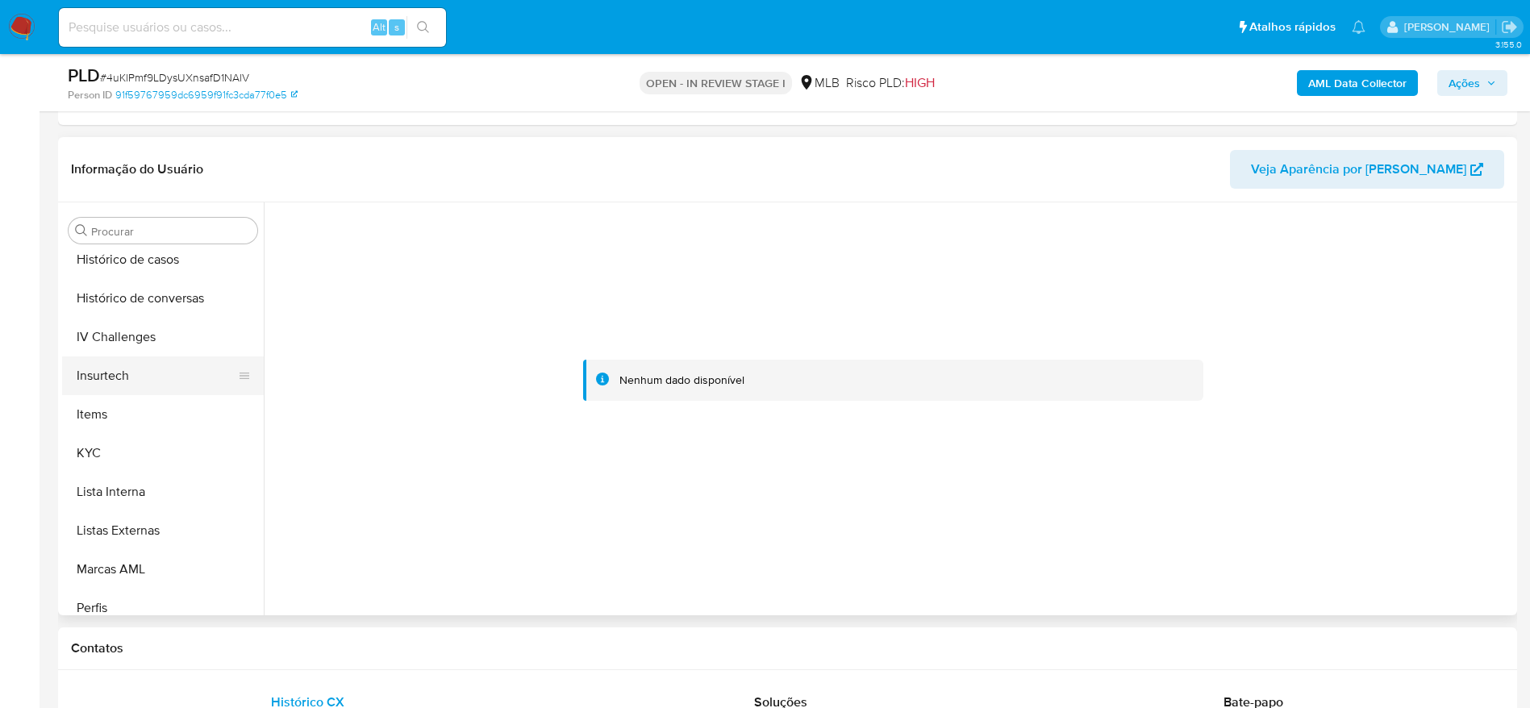
scroll to position [720, 0]
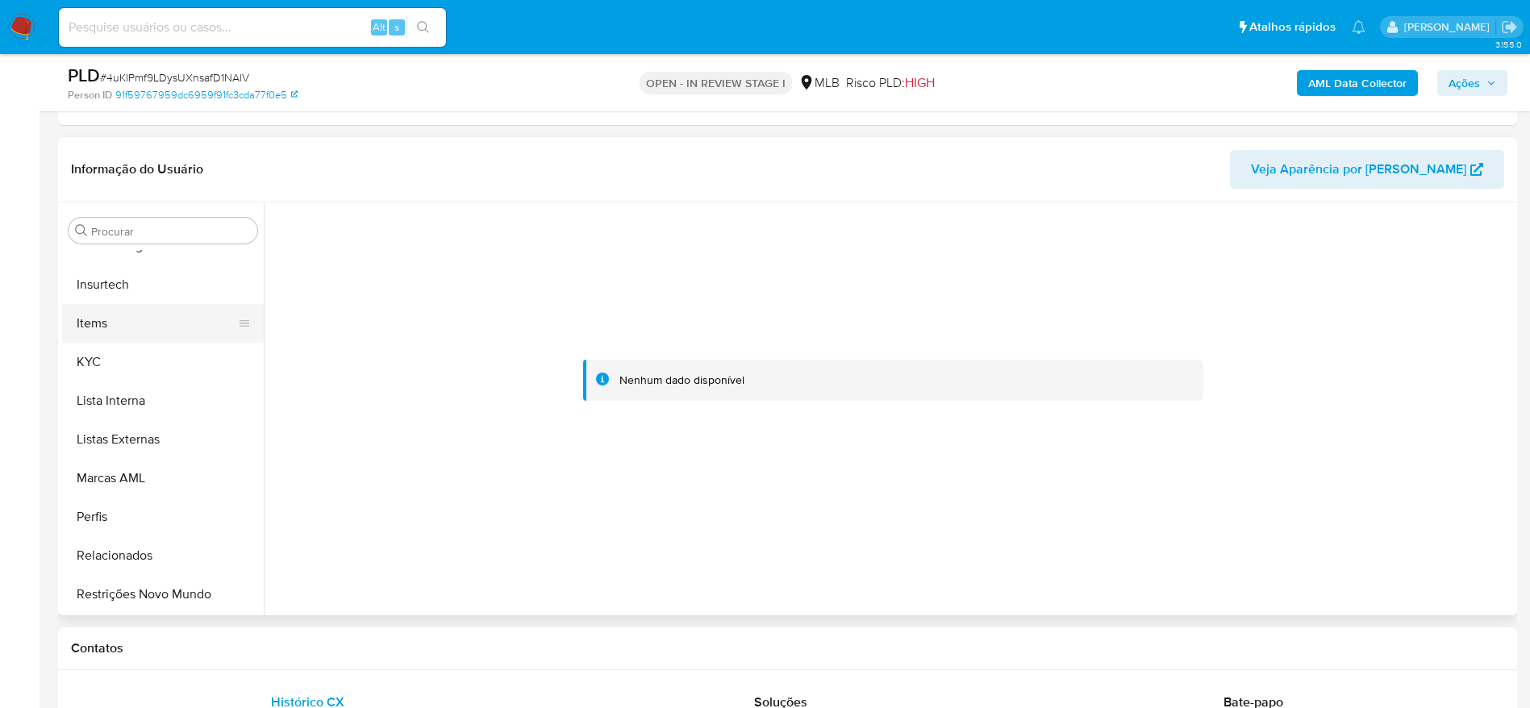
click at [121, 324] on button "Items" at bounding box center [156, 323] width 189 height 39
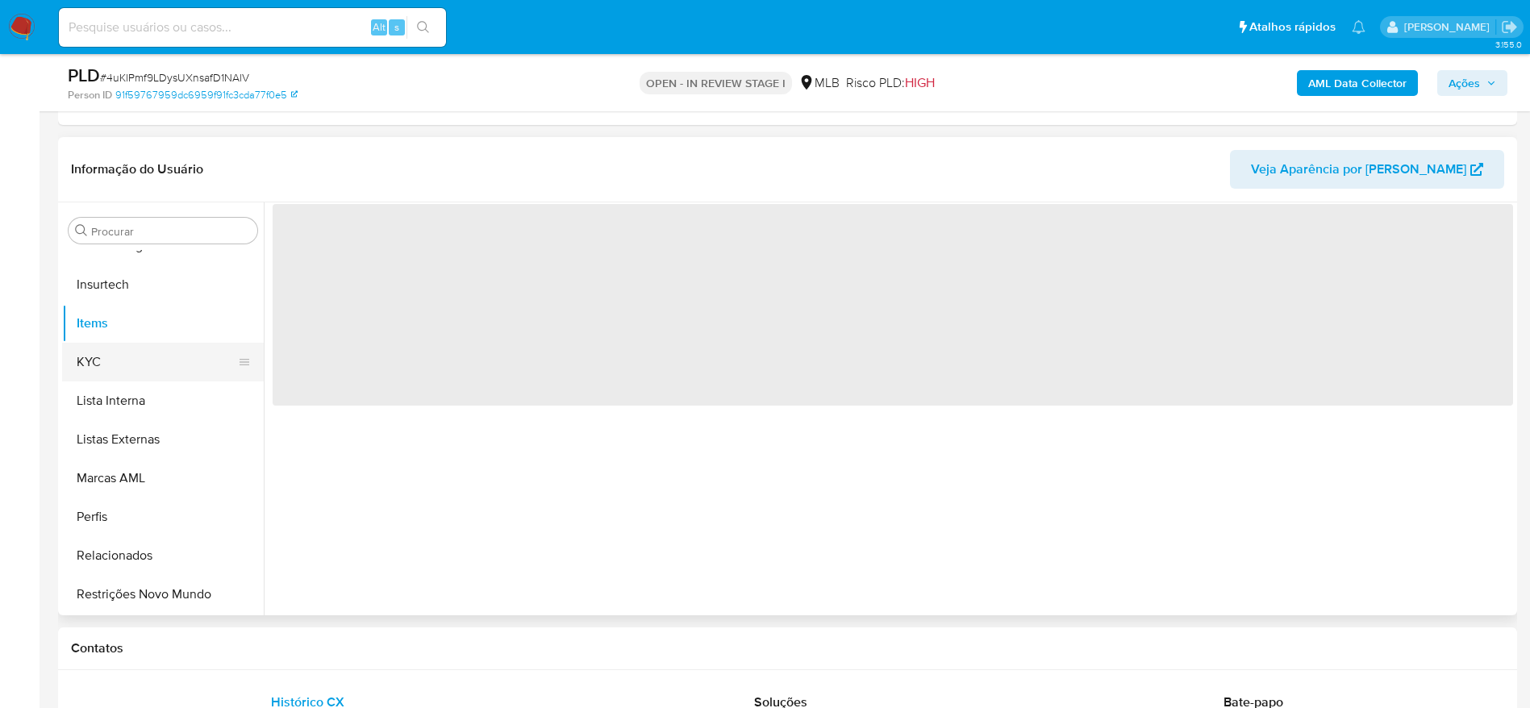
click at [118, 358] on button "KYC" at bounding box center [156, 362] width 189 height 39
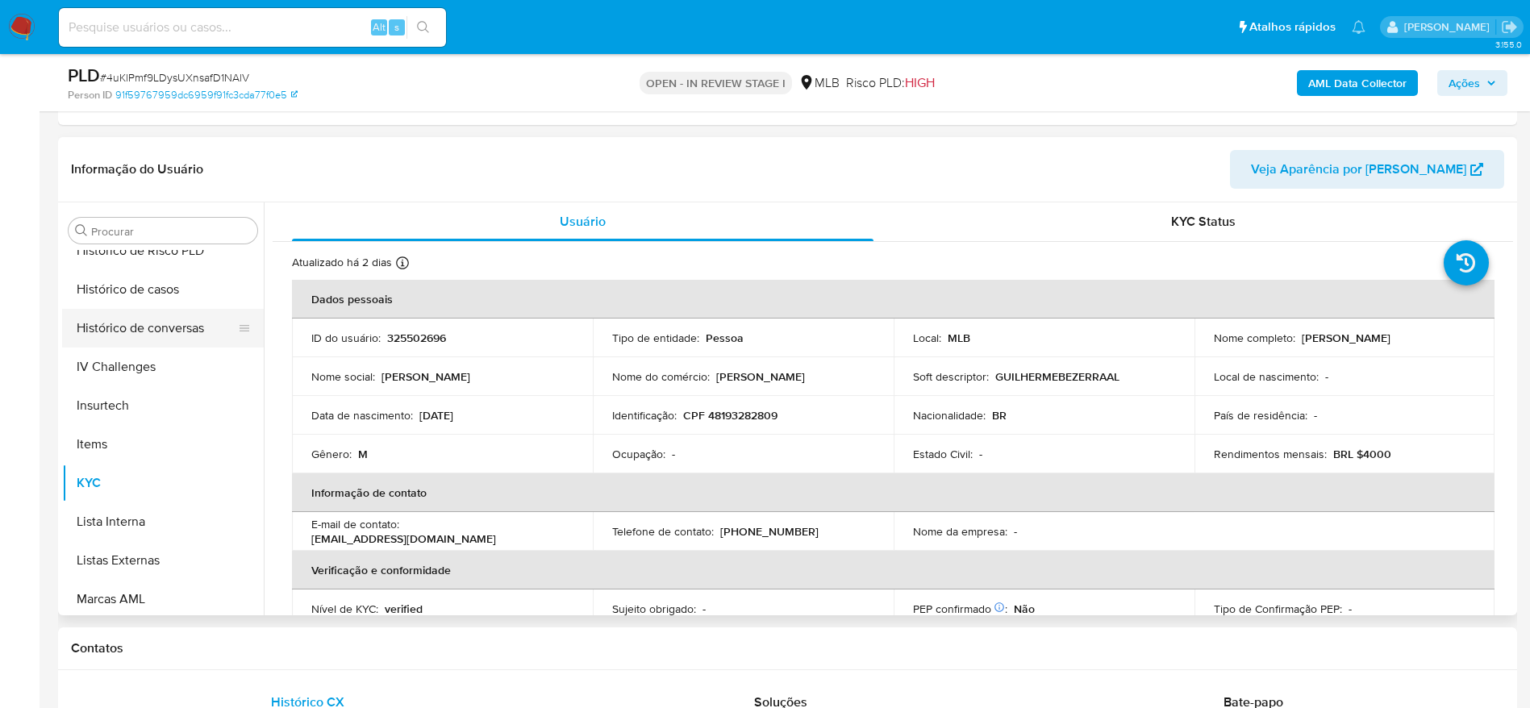
scroll to position [478, 0]
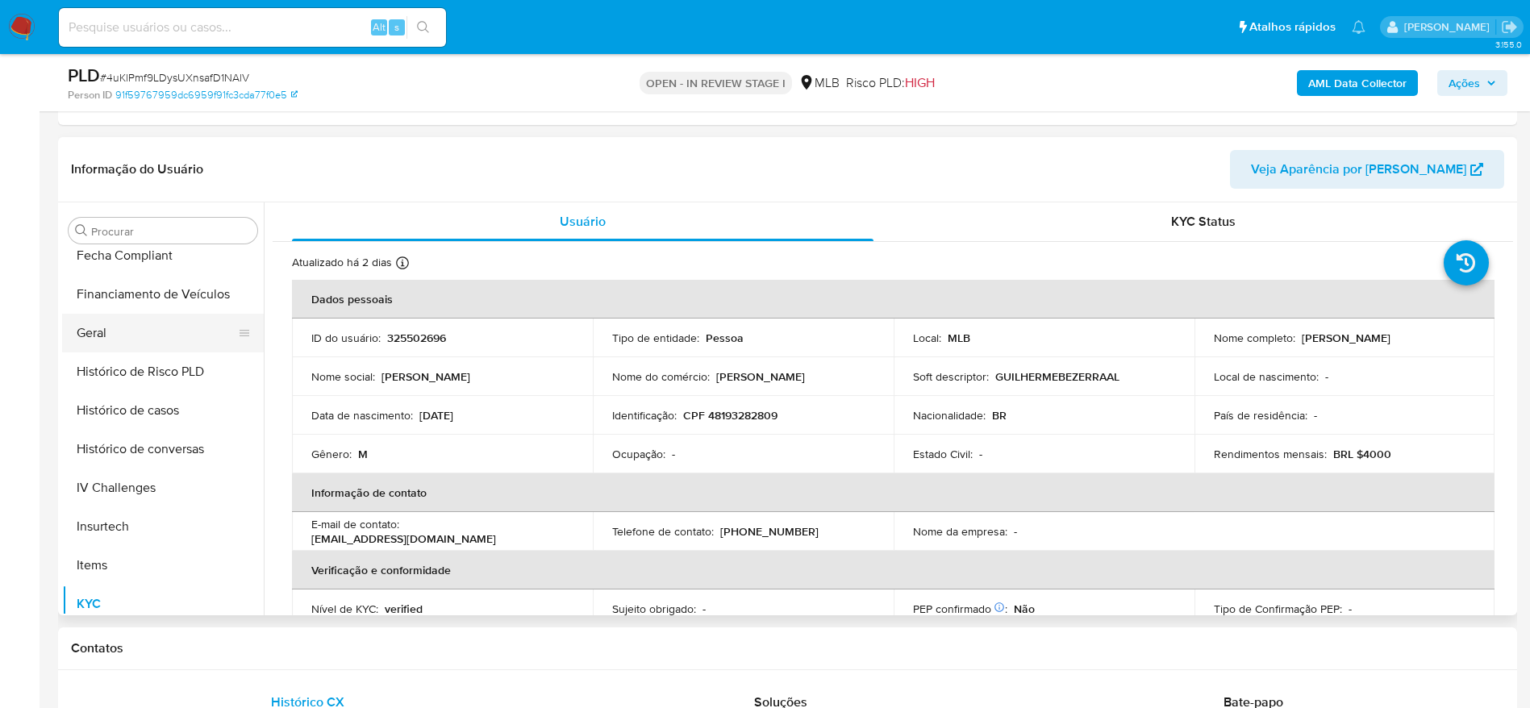
click at [122, 333] on button "Geral" at bounding box center [156, 333] width 189 height 39
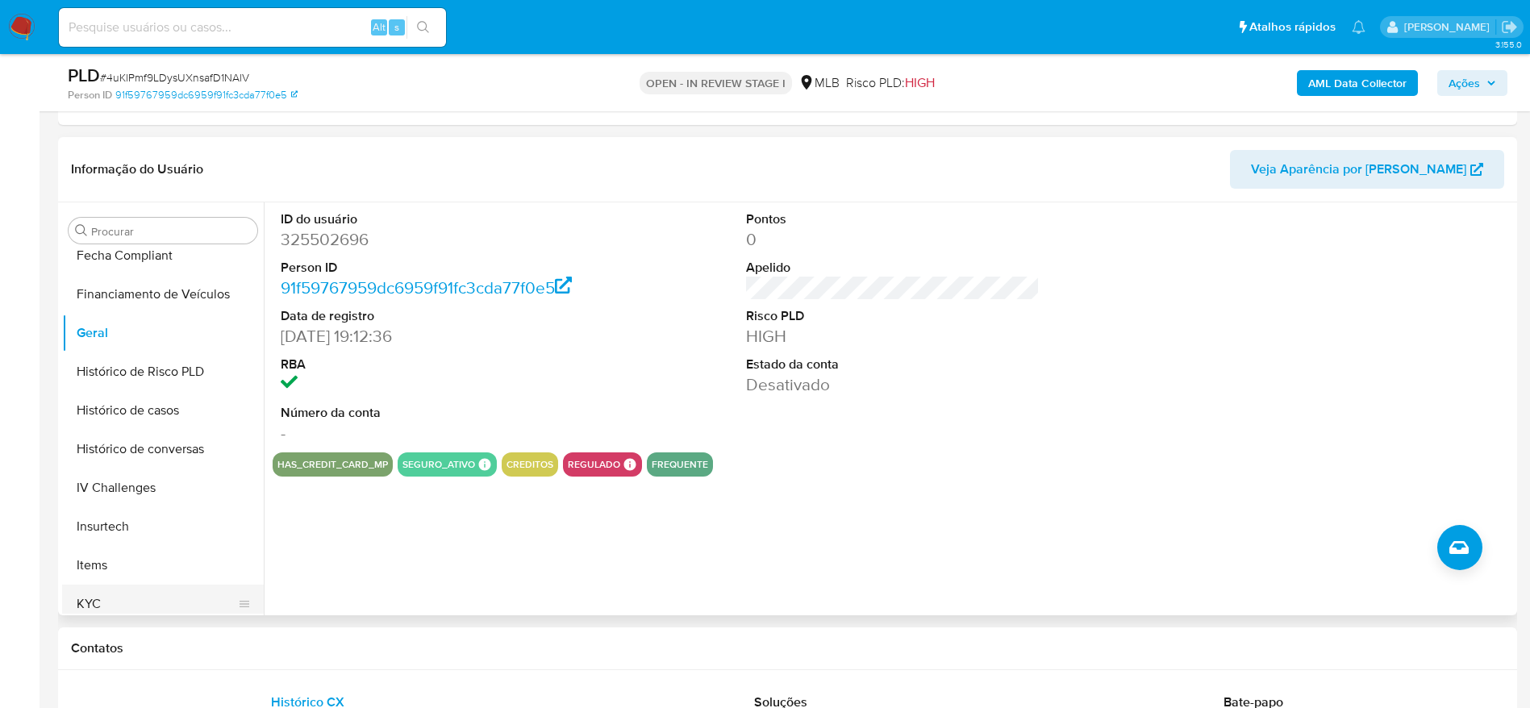
click at [128, 600] on button "KYC" at bounding box center [156, 604] width 189 height 39
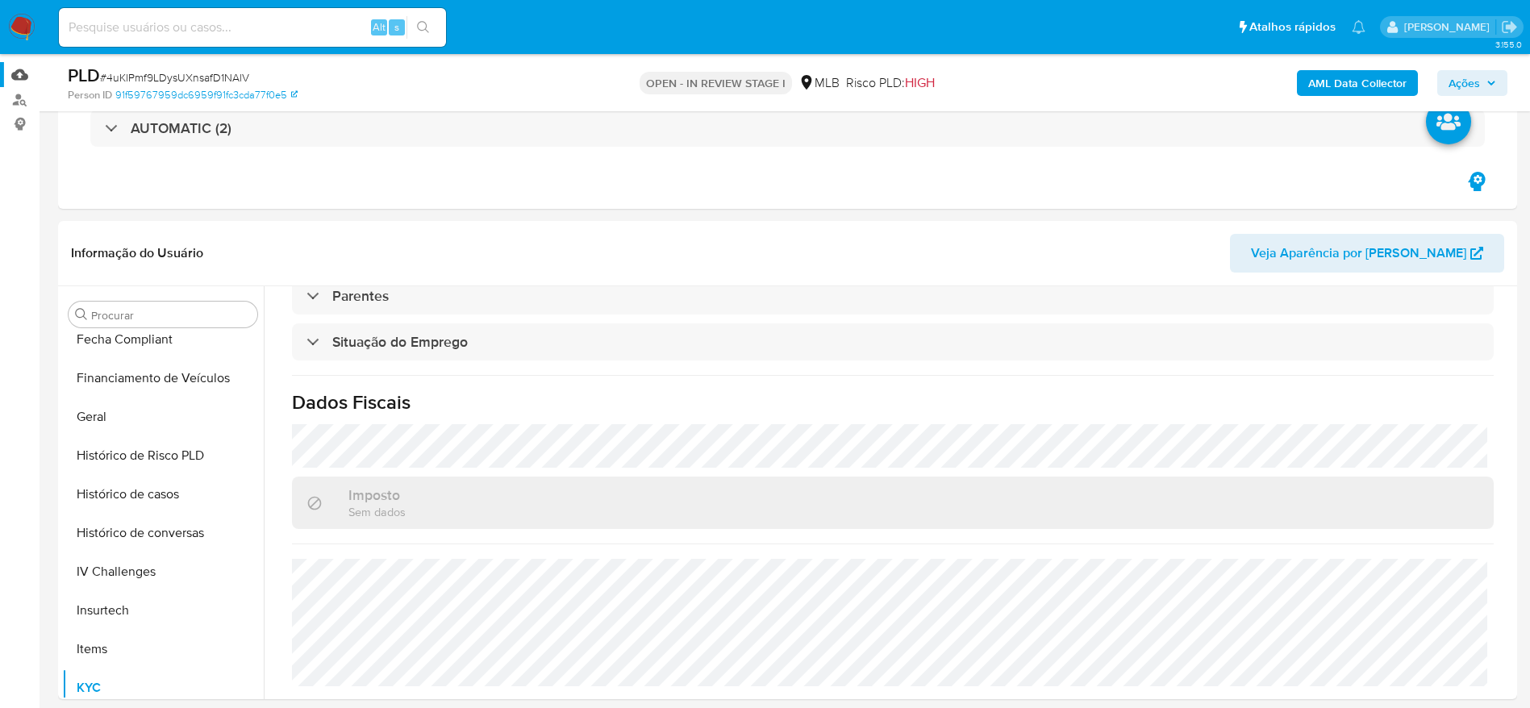
scroll to position [0, 0]
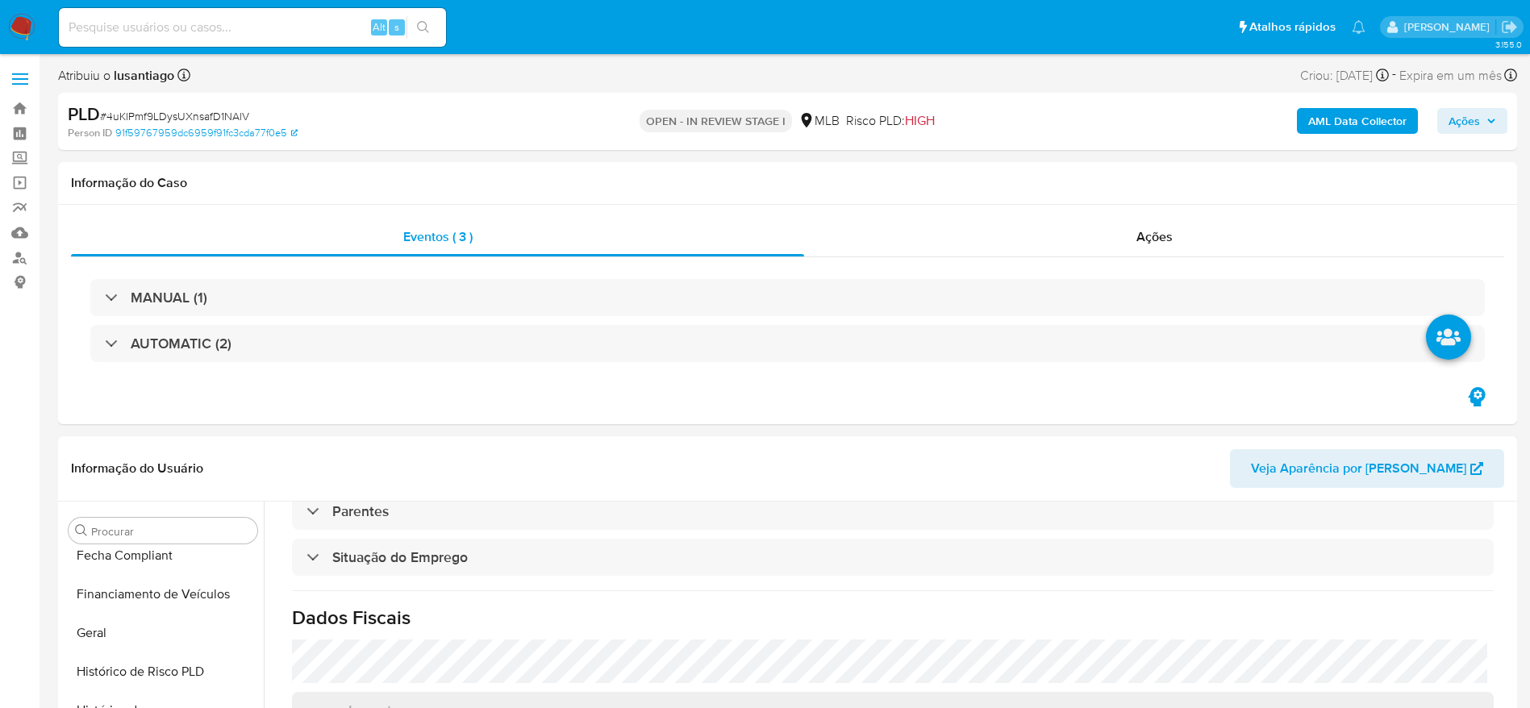
click at [1487, 110] on span "Ações" at bounding box center [1473, 121] width 48 height 23
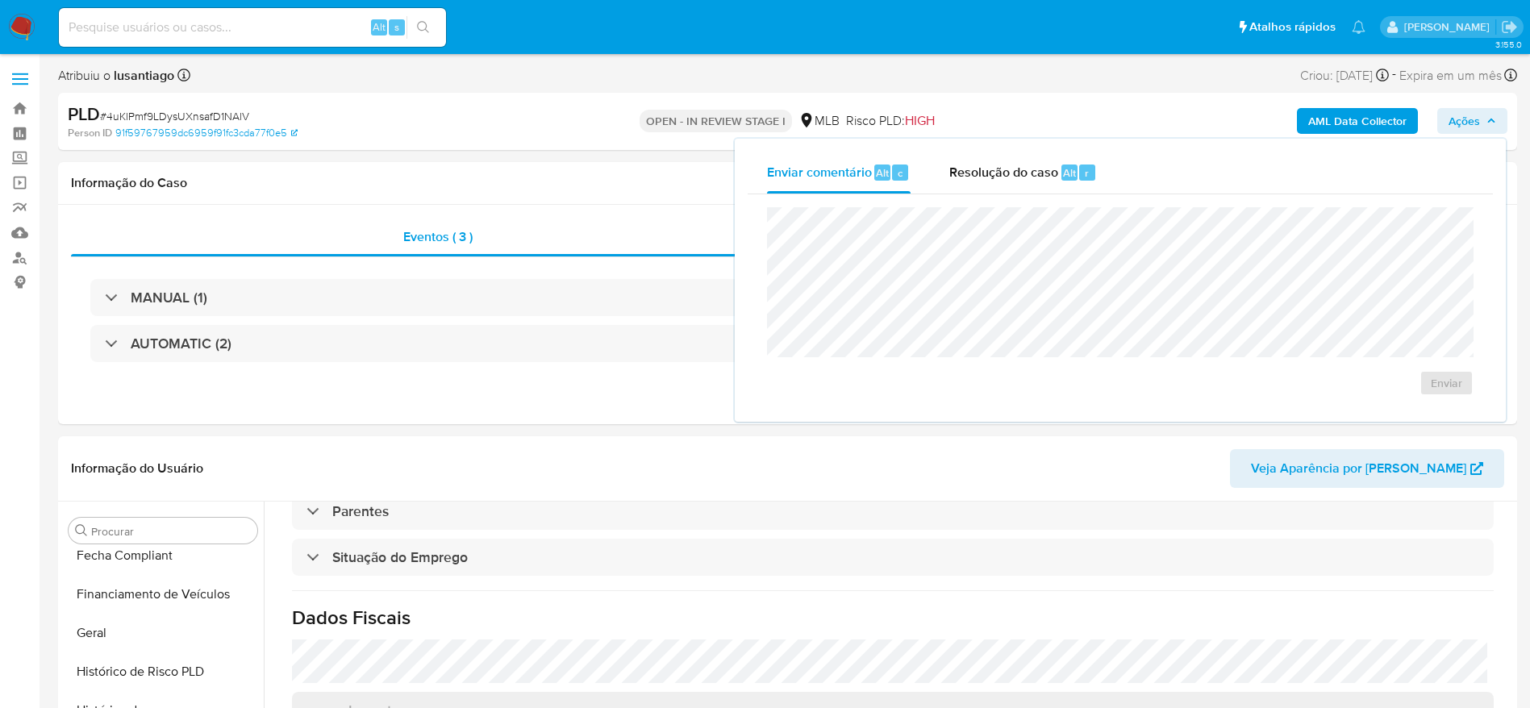
drag, startPoint x: 975, startPoint y: 173, endPoint x: 975, endPoint y: 206, distance: 33.1
click at [975, 177] on span "Resolução do caso" at bounding box center [1003, 172] width 109 height 19
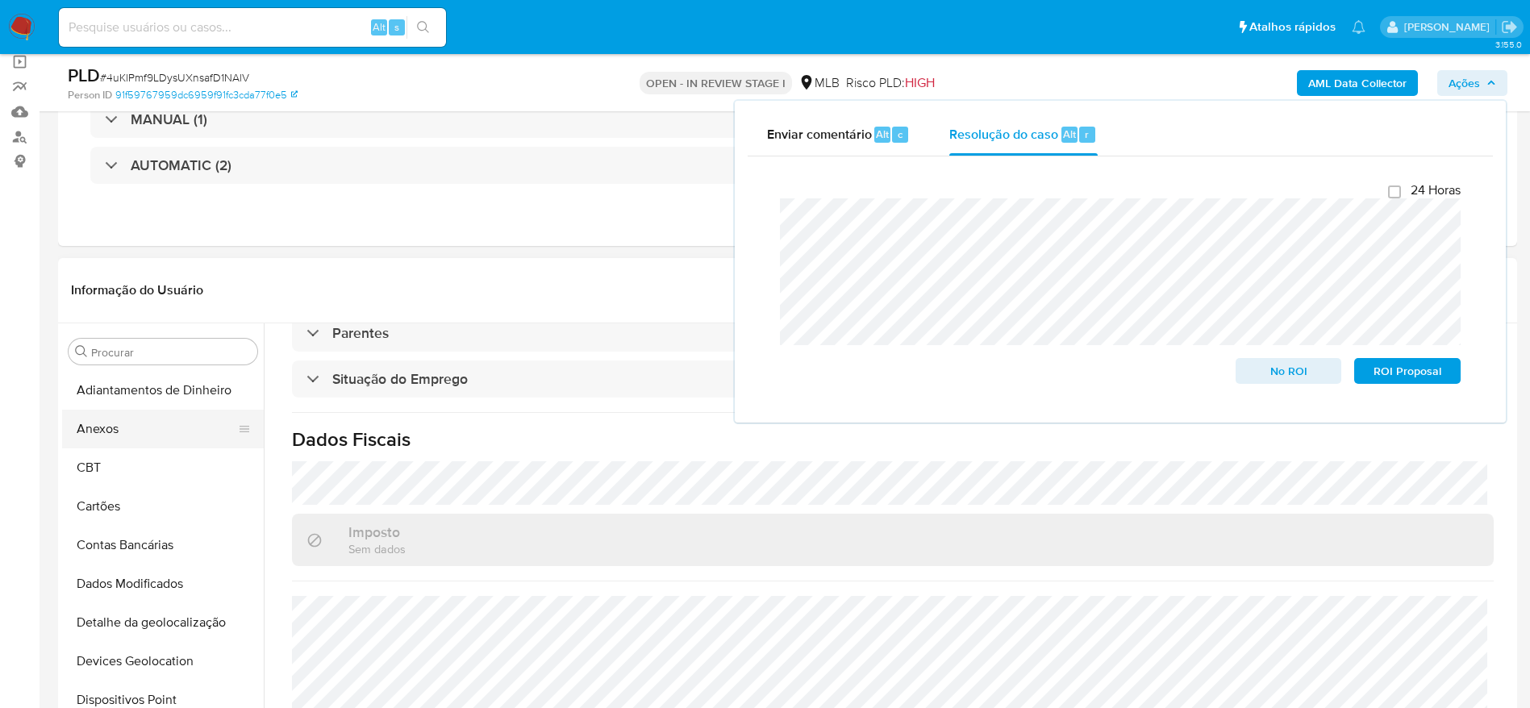
click at [115, 429] on button "Anexos" at bounding box center [156, 429] width 189 height 39
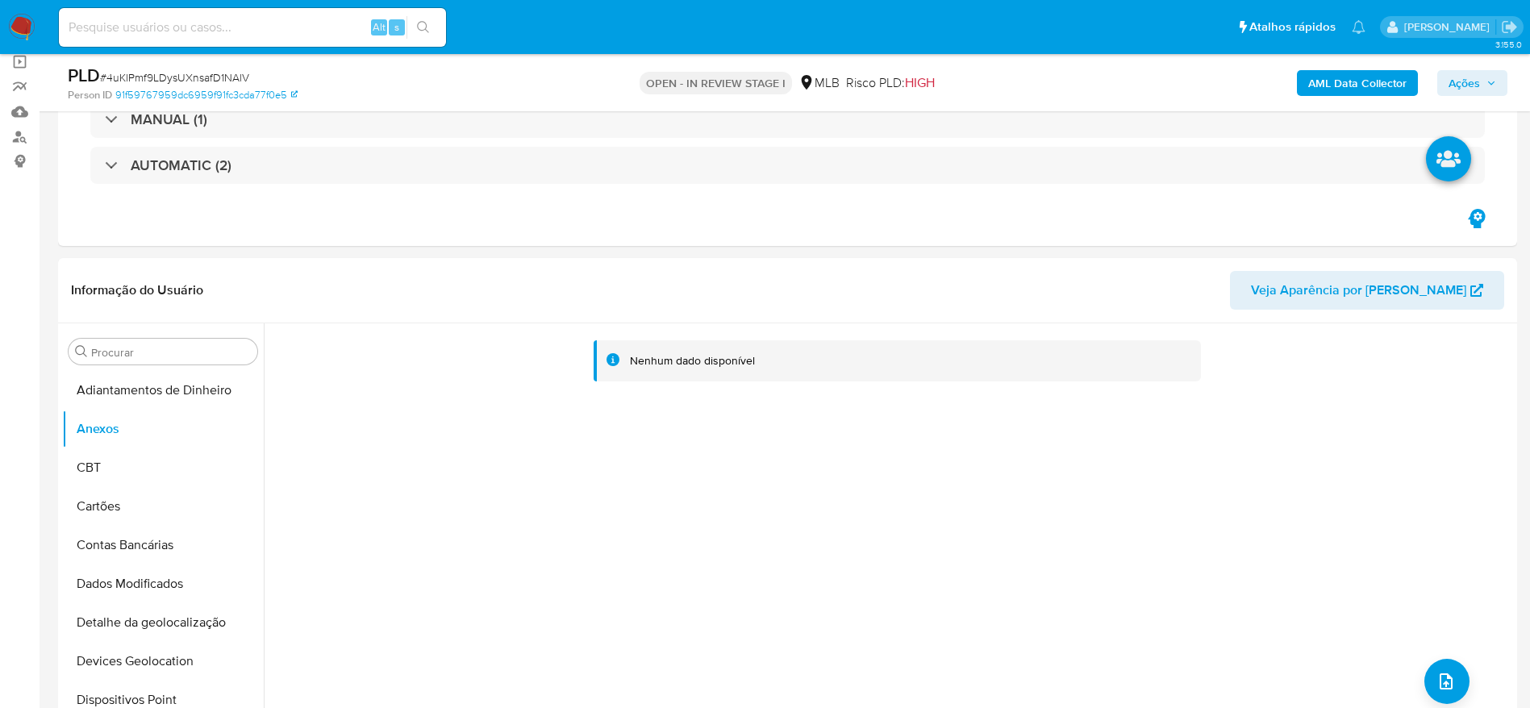
click at [1480, 73] on span "Ações" at bounding box center [1473, 83] width 48 height 23
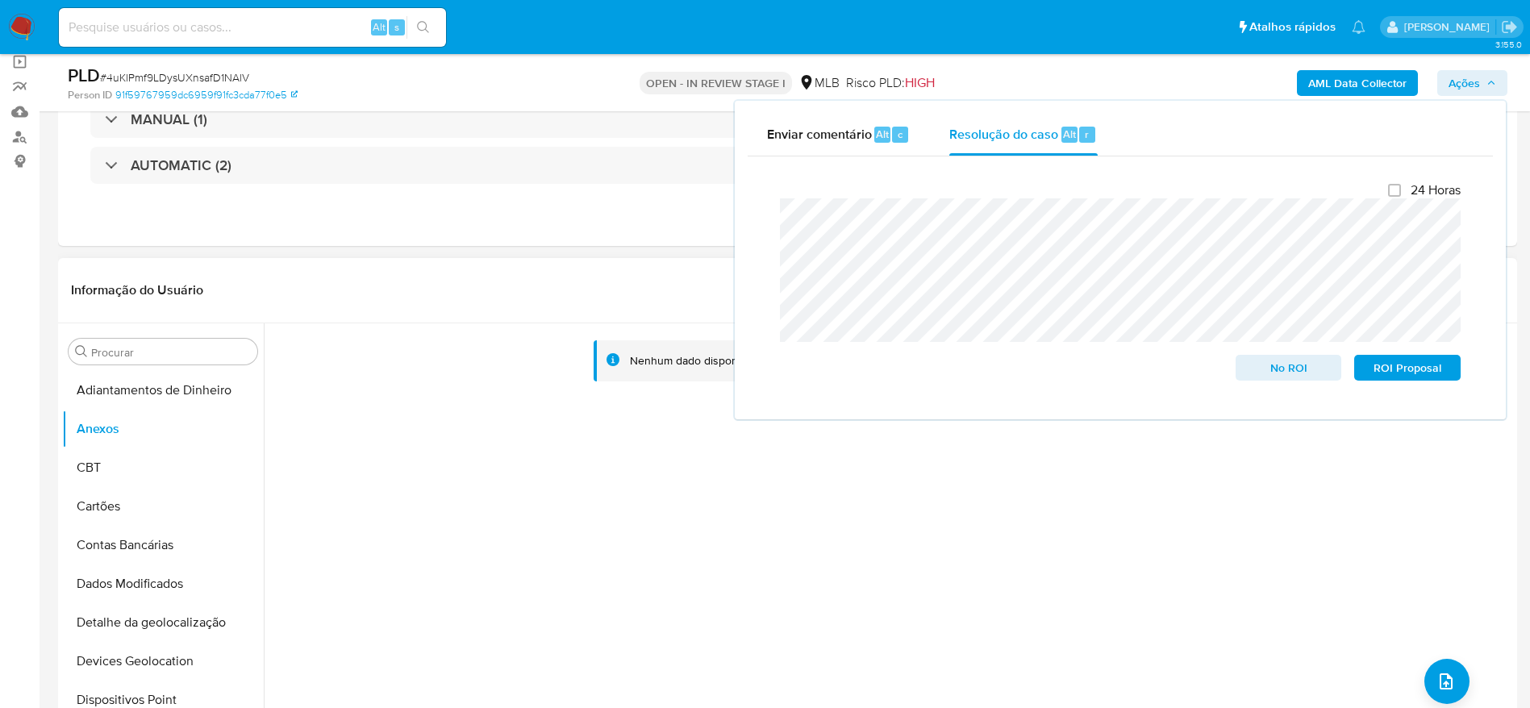
click at [399, 504] on div "Nenhum dado disponível" at bounding box center [889, 529] width 1250 height 413
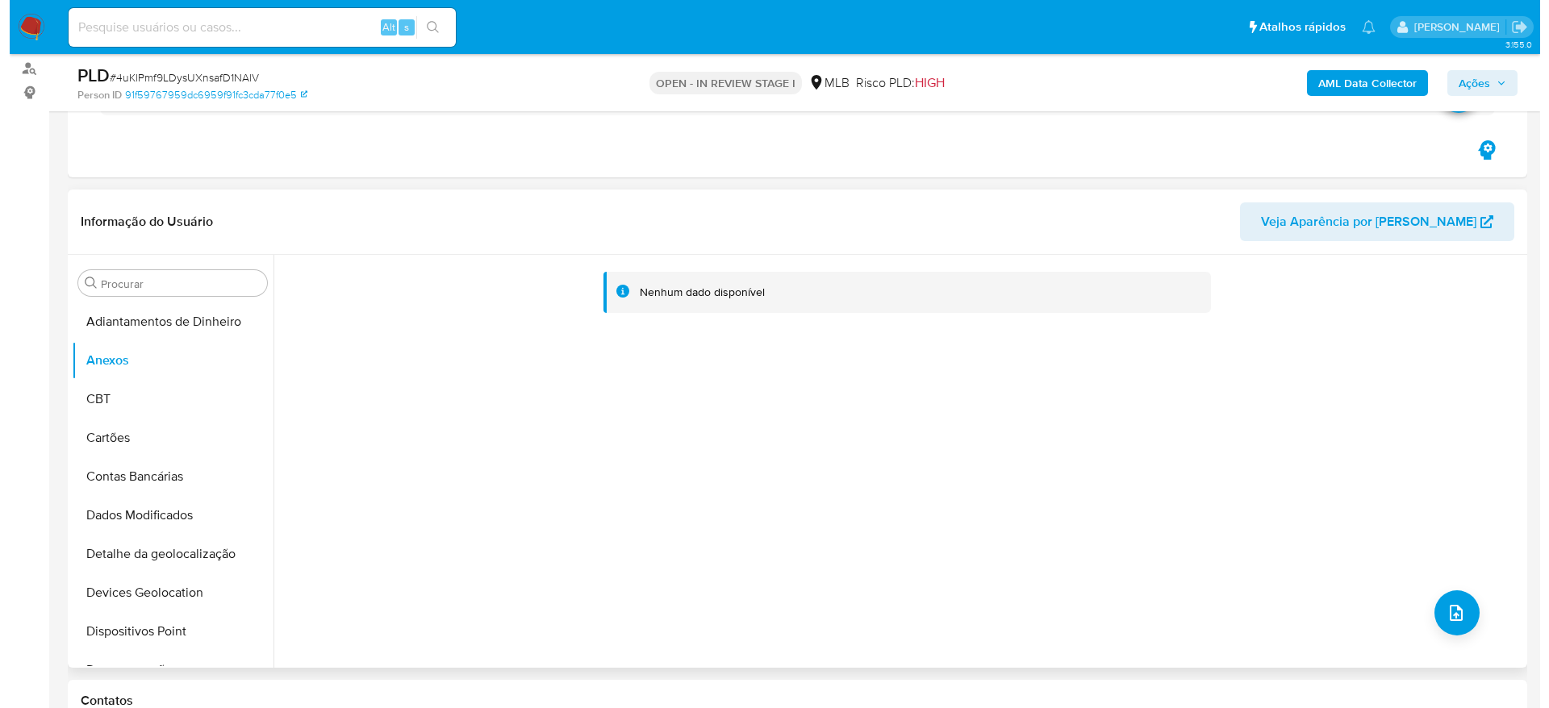
scroll to position [242, 0]
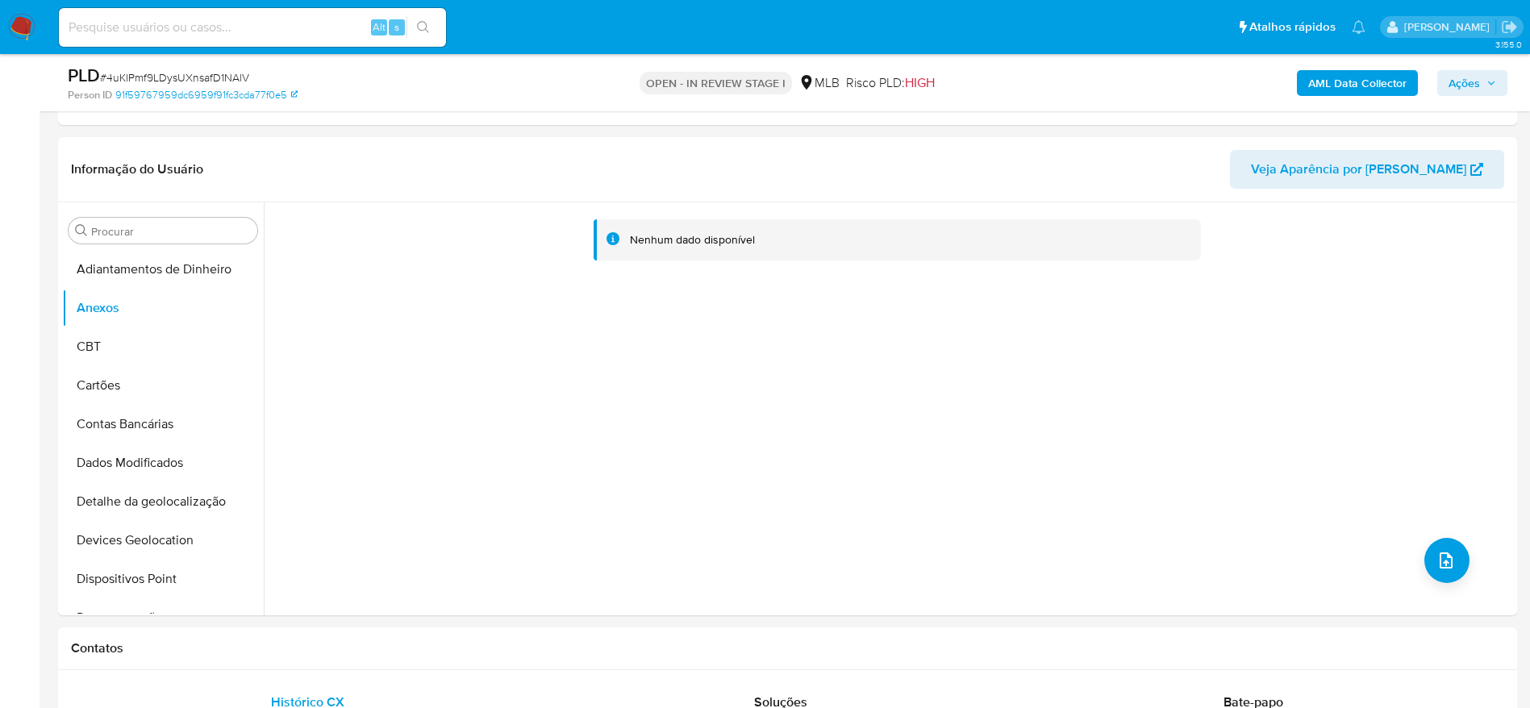
click at [1355, 74] on b "AML Data Collector" at bounding box center [1357, 83] width 98 height 26
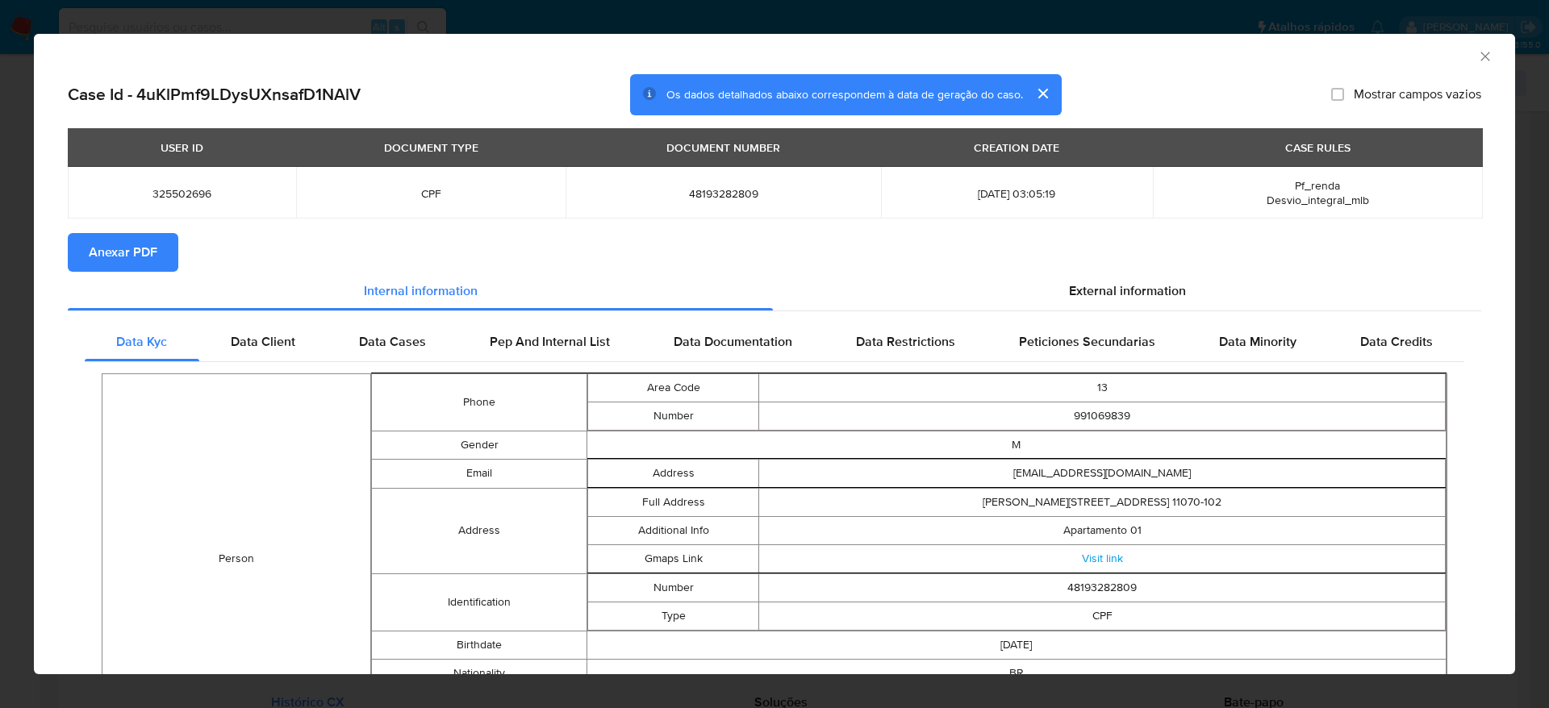
click at [144, 249] on span "Anexar PDF" at bounding box center [123, 252] width 69 height 35
click at [1477, 62] on icon "Fechar a janela" at bounding box center [1485, 56] width 16 height 16
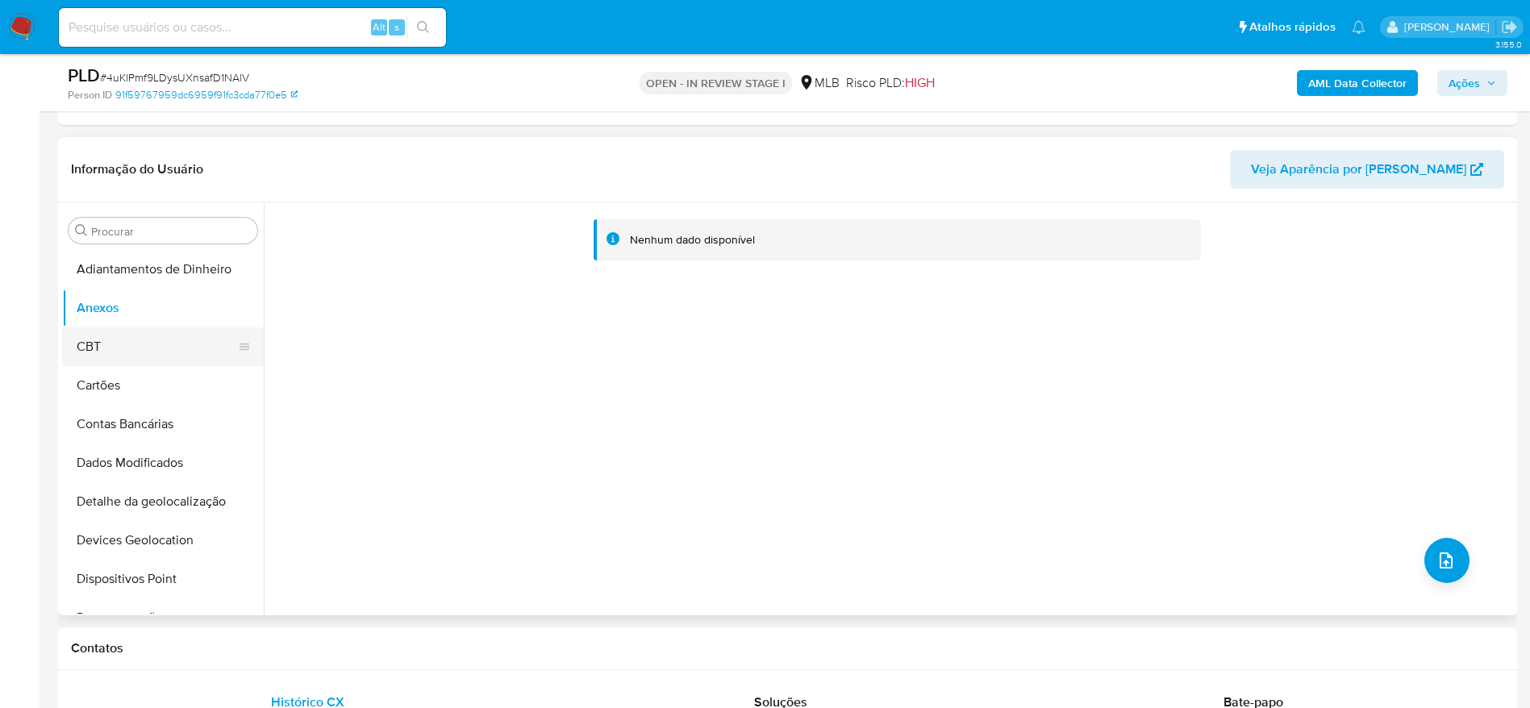
click at [96, 347] on button "CBT" at bounding box center [156, 347] width 189 height 39
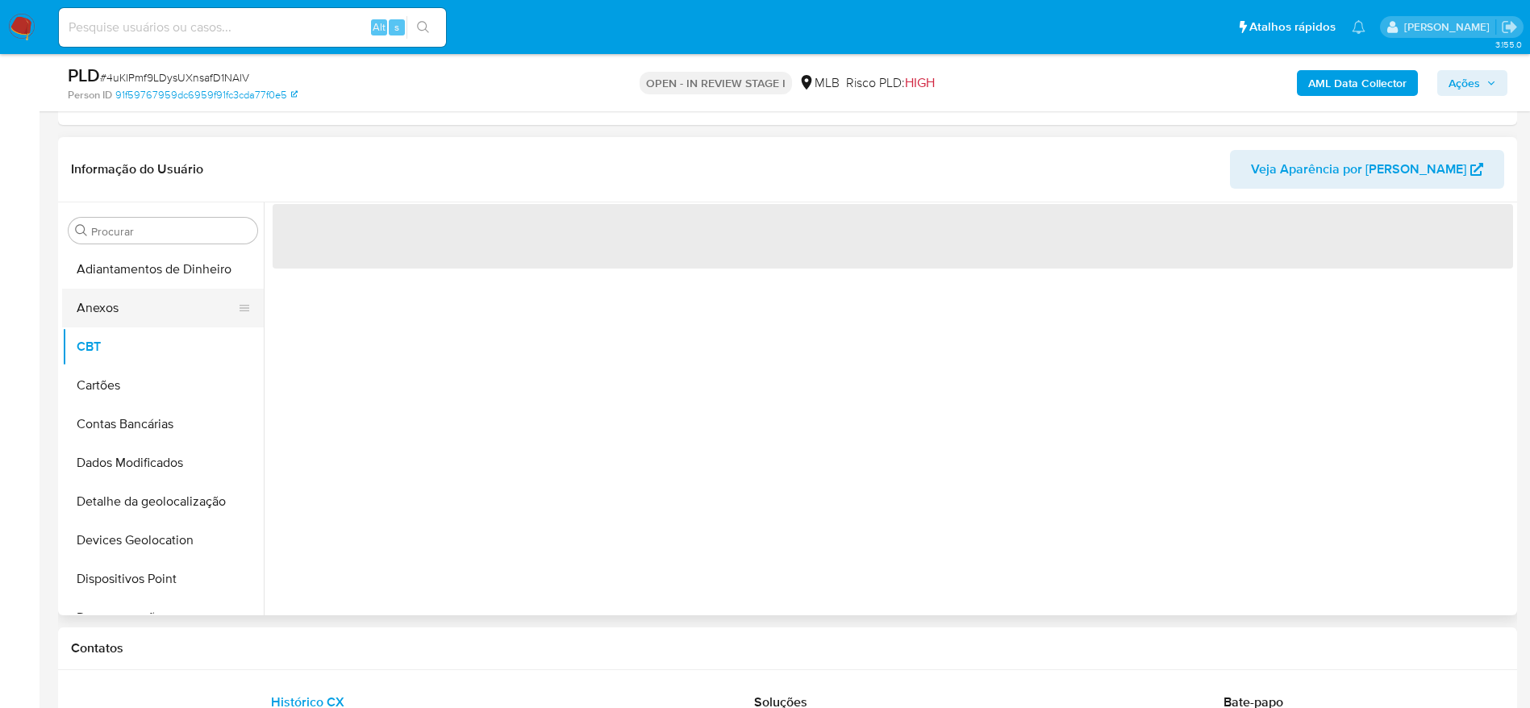
click at [119, 296] on button "Anexos" at bounding box center [156, 308] width 189 height 39
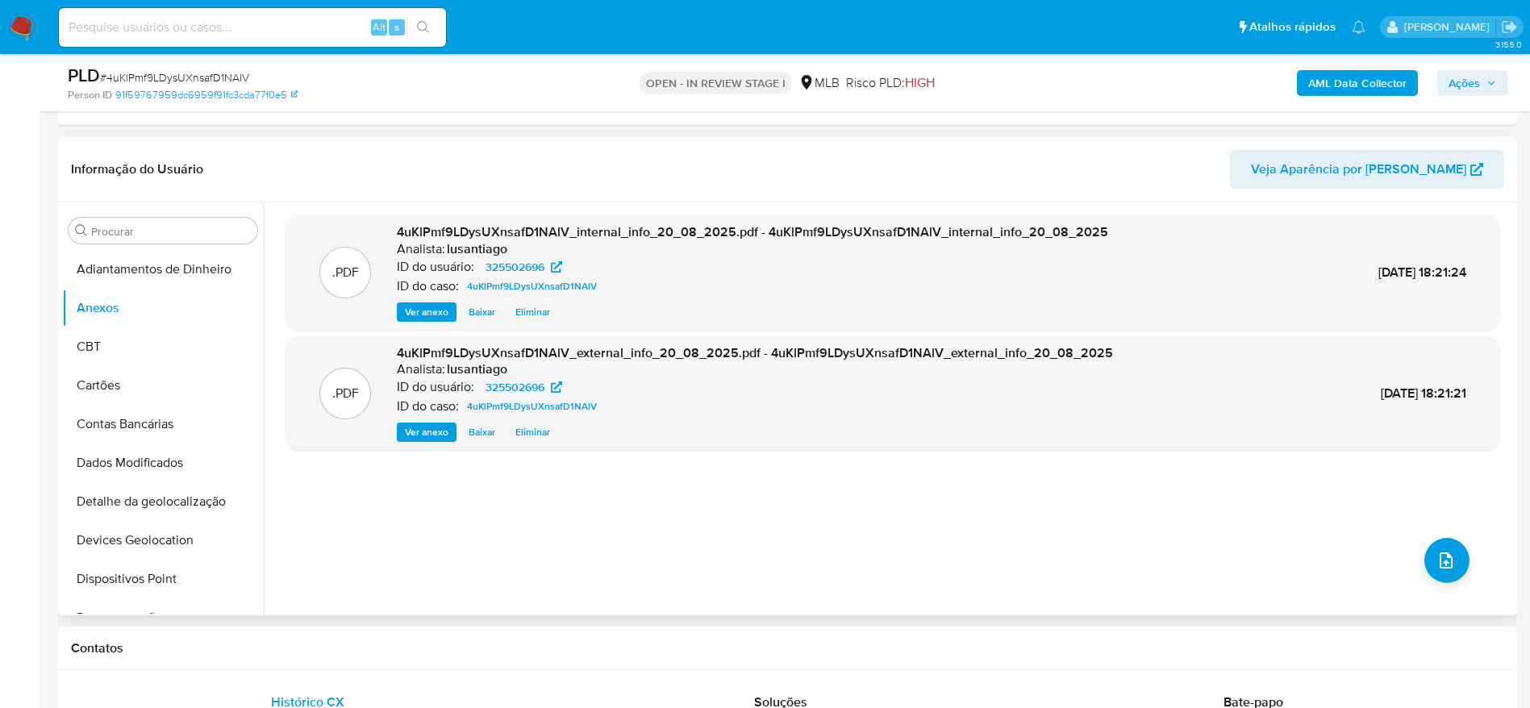
click at [809, 533] on div ".PDF 4uKlPmf9LDysUXnsafD1NAlV_internal_info_20_08_2025.pdf - 4uKlPmf9LDysUXnsaf…" at bounding box center [893, 408] width 1215 height 387
click at [1437, 554] on icon "upload-file" at bounding box center [1446, 560] width 19 height 19
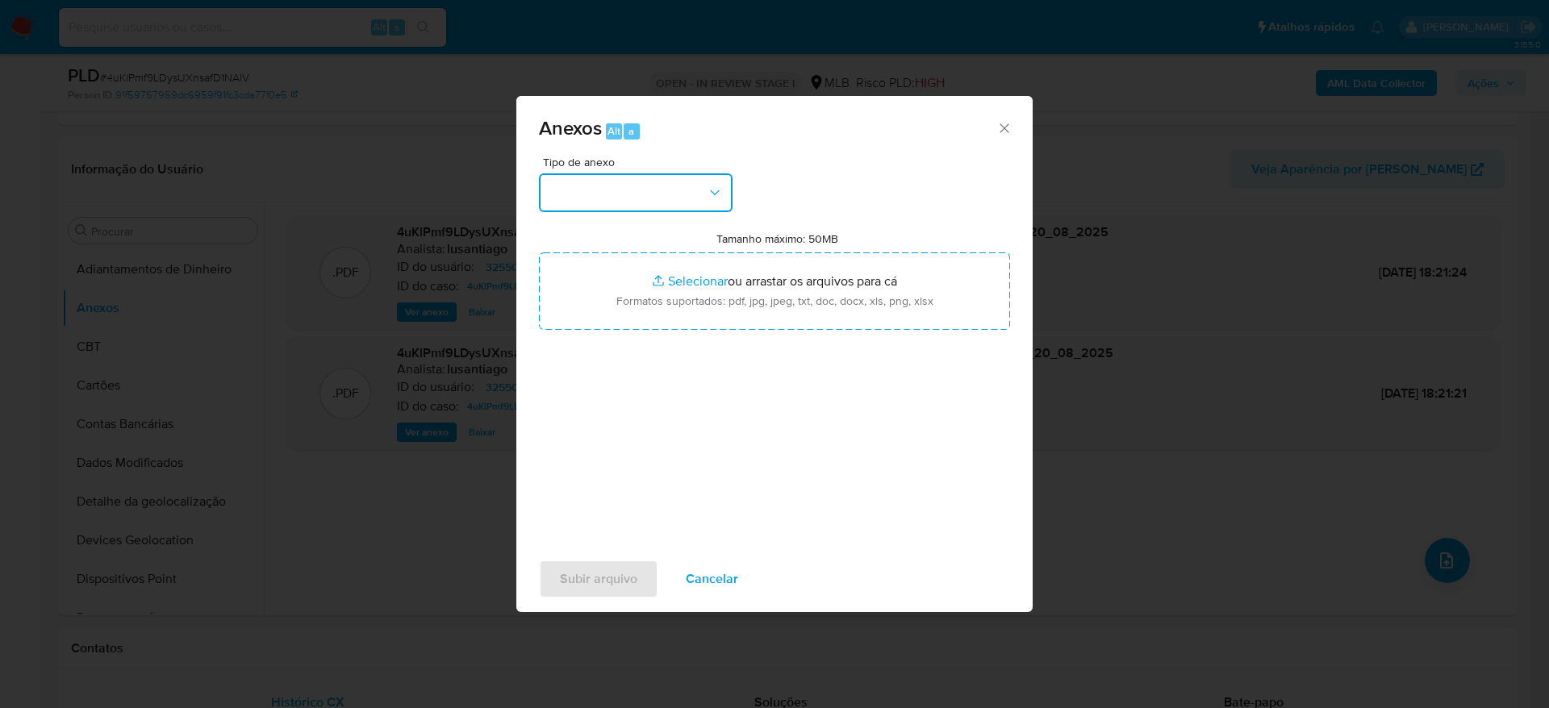
click at [703, 182] on button "button" at bounding box center [636, 192] width 194 height 39
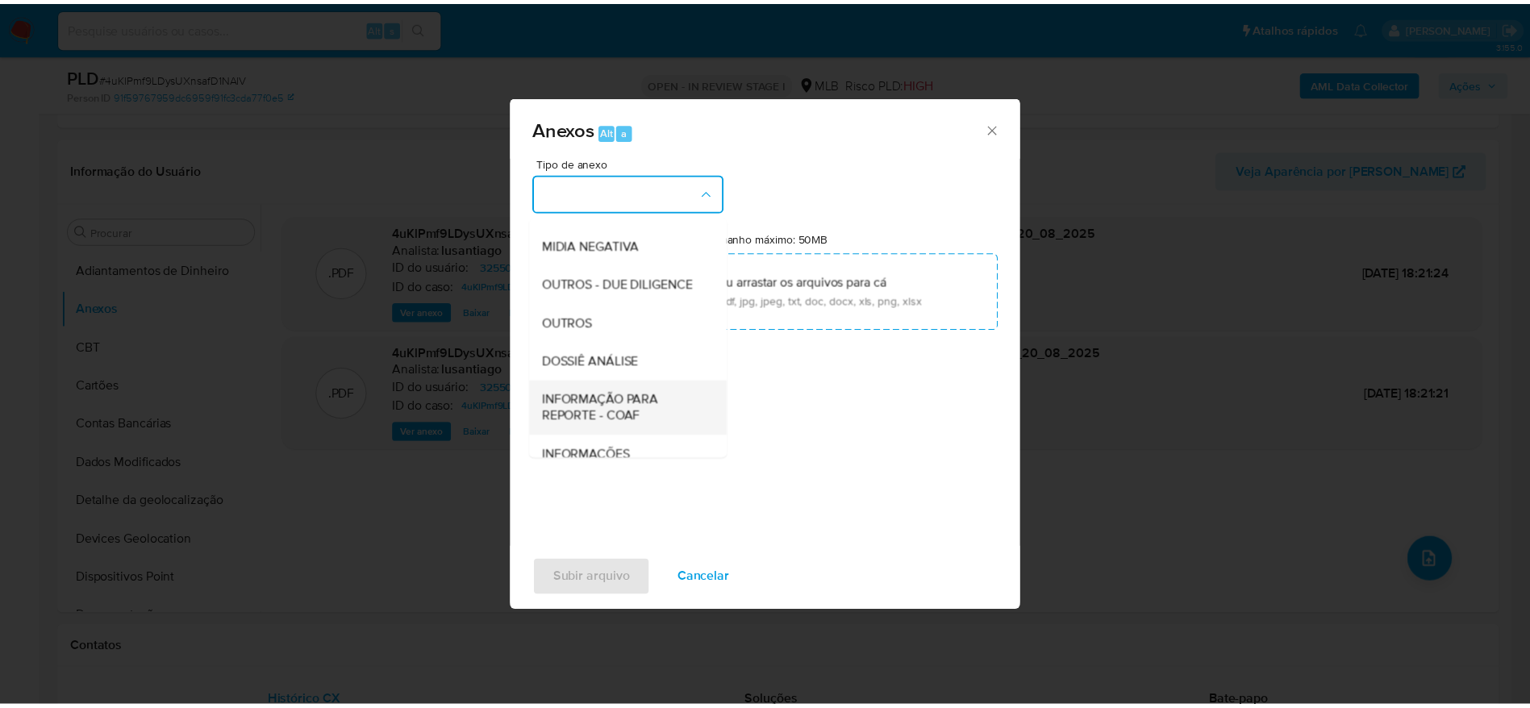
scroll to position [248, 0]
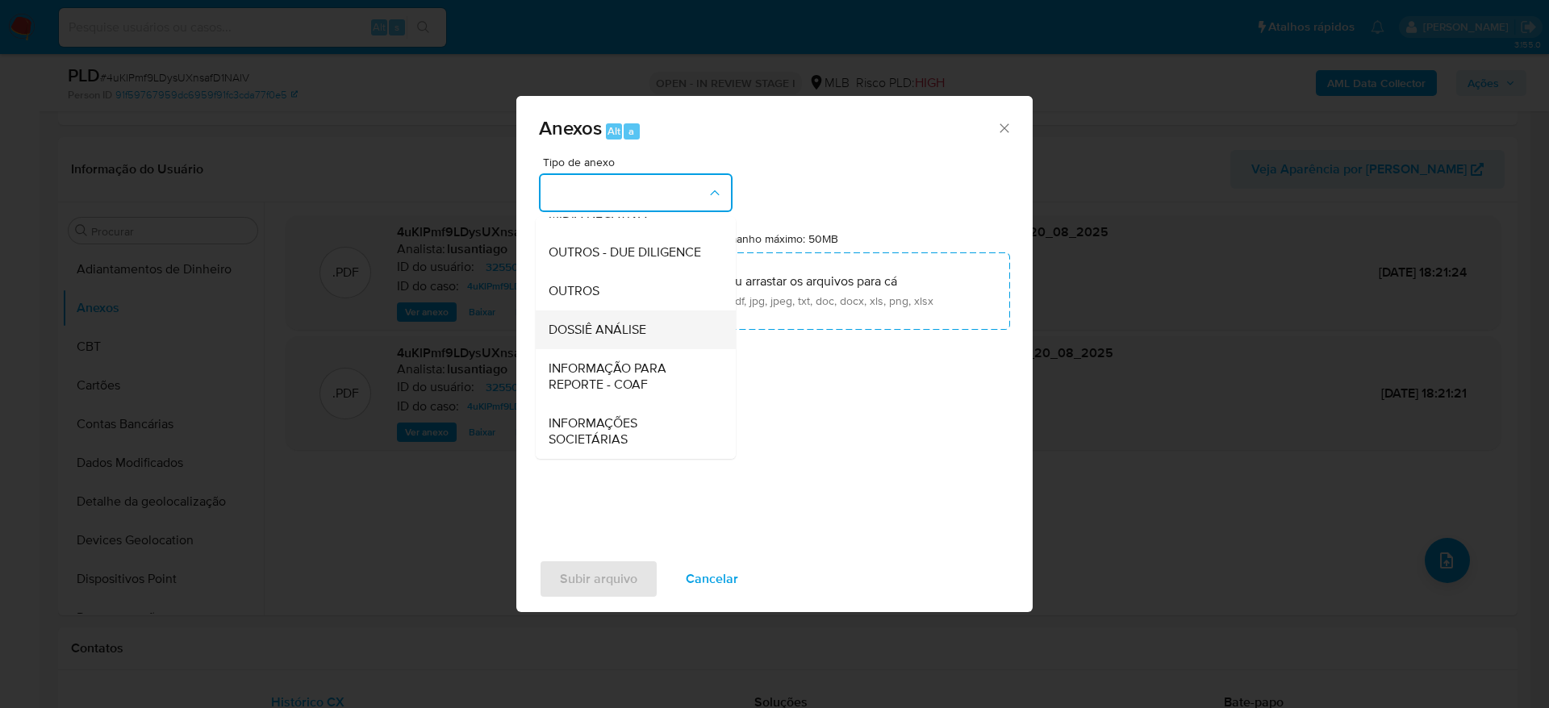
click at [613, 324] on span "DOSSIÊ ANÁLISE" at bounding box center [598, 330] width 98 height 16
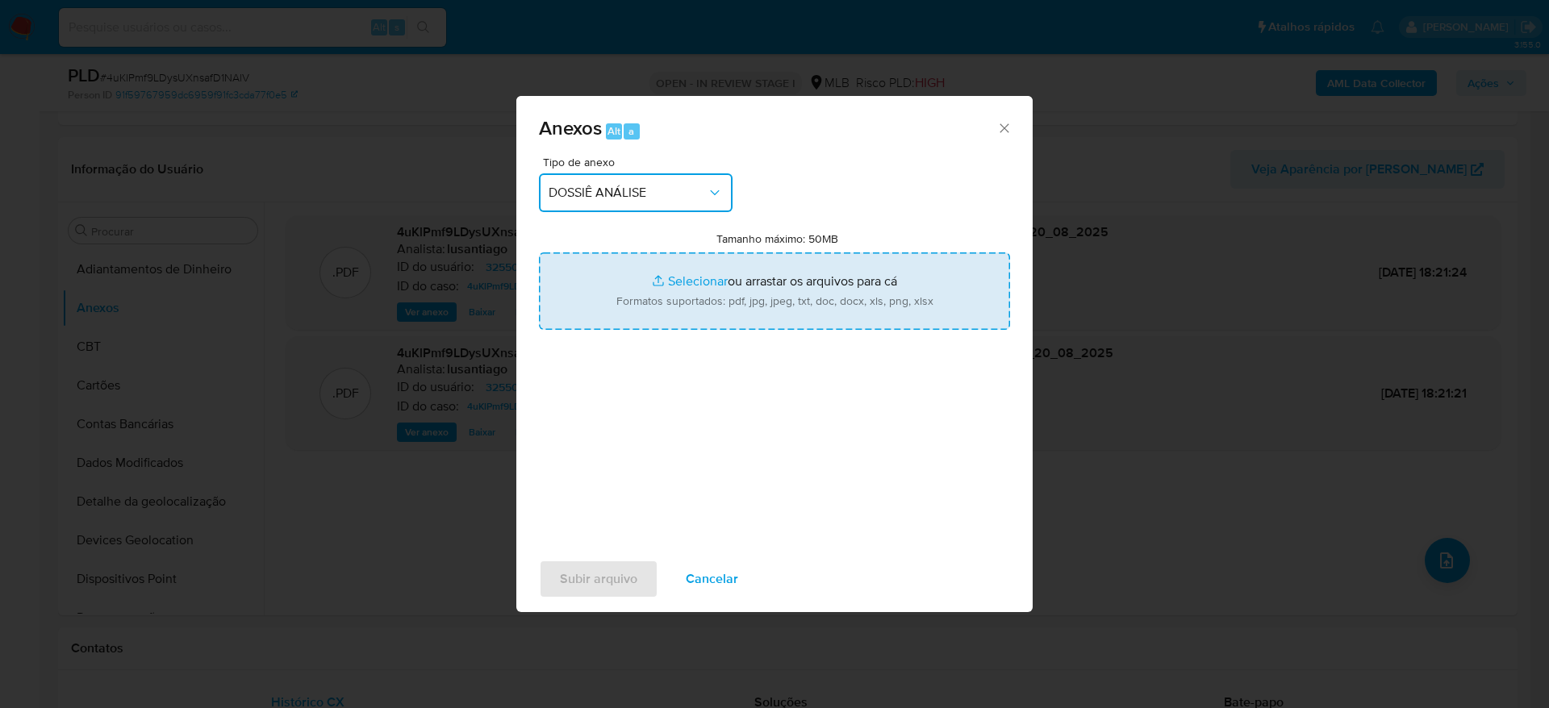
type input "C:\fakepath\Mulan 325502696_2025_08_20_11_01_17 (1).xlsx"
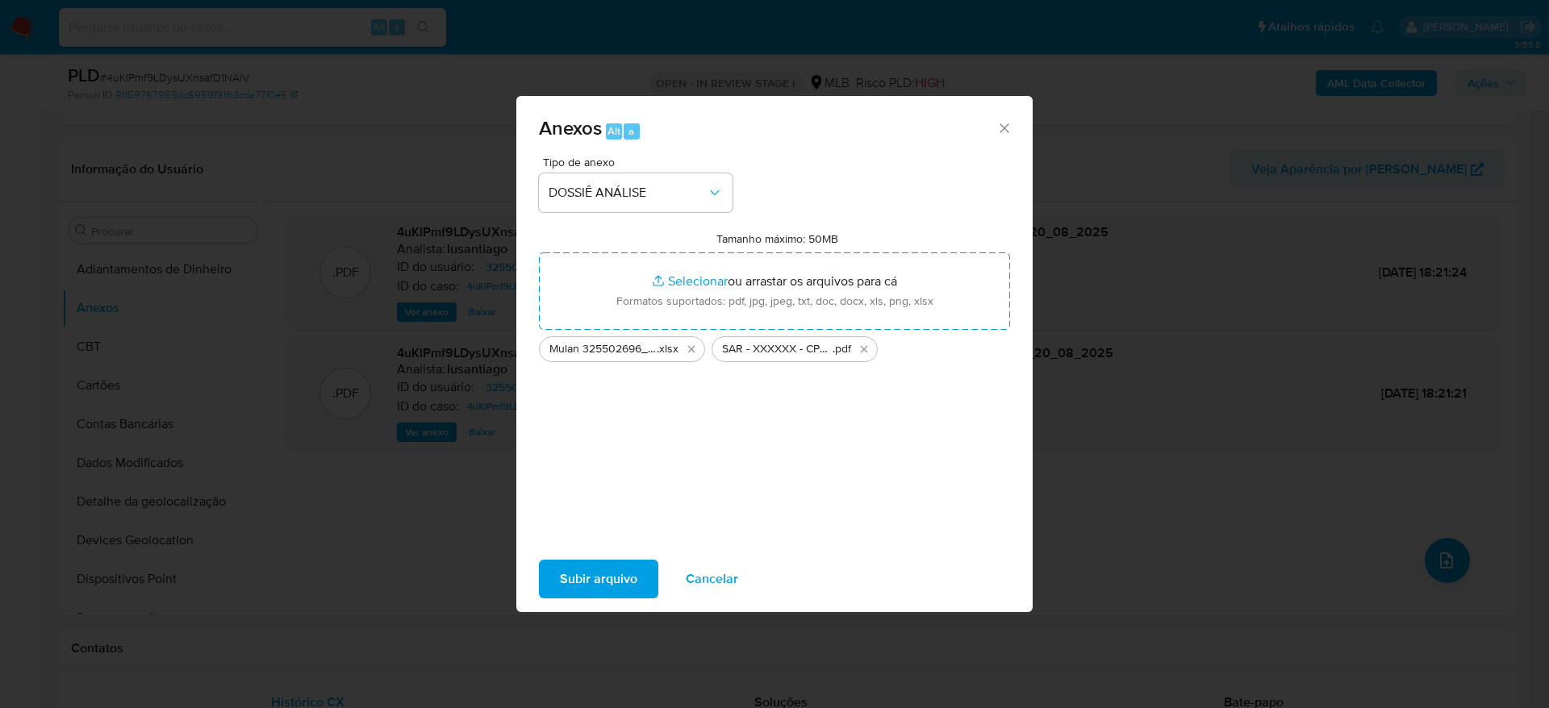
click at [627, 574] on span "Subir arquivo" at bounding box center [598, 578] width 77 height 35
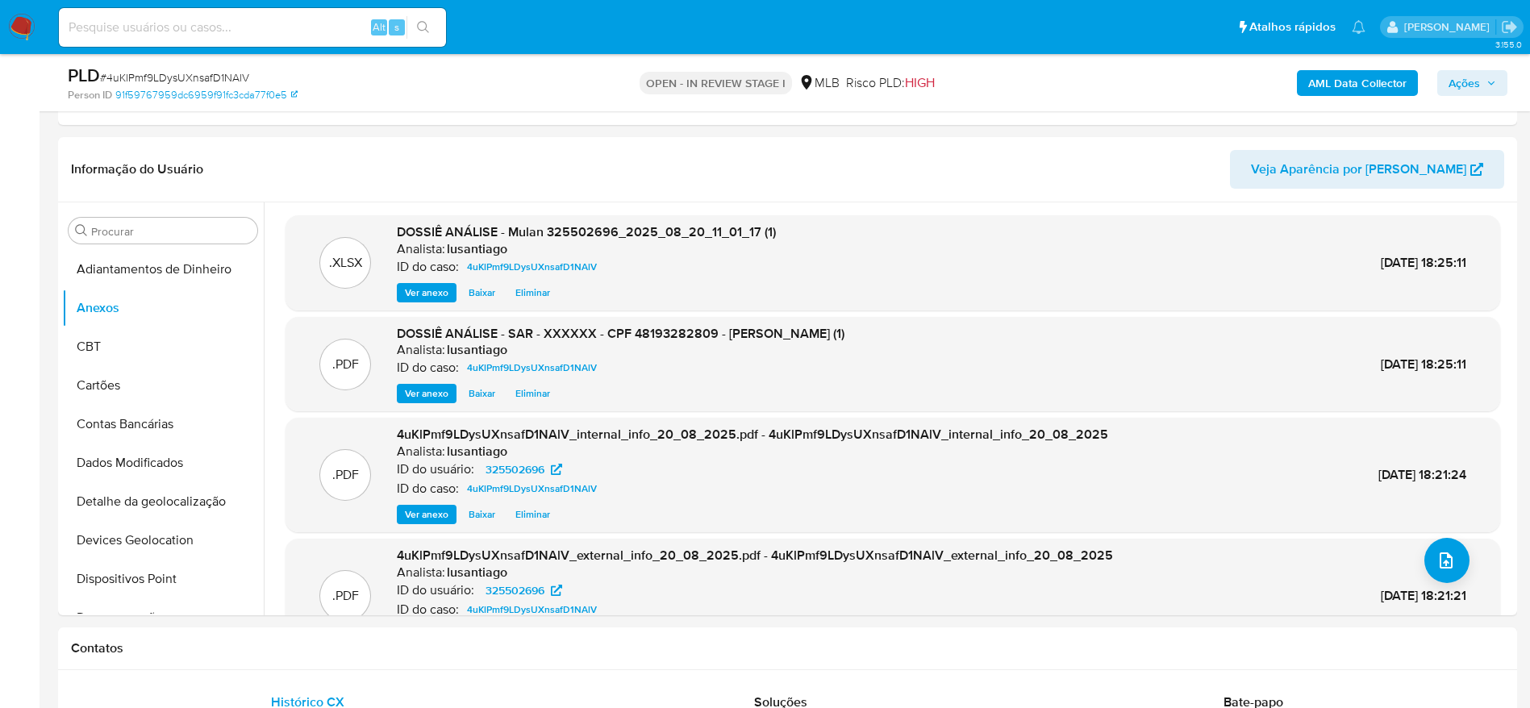
click at [1467, 82] on span "Ações" at bounding box center [1464, 83] width 31 height 26
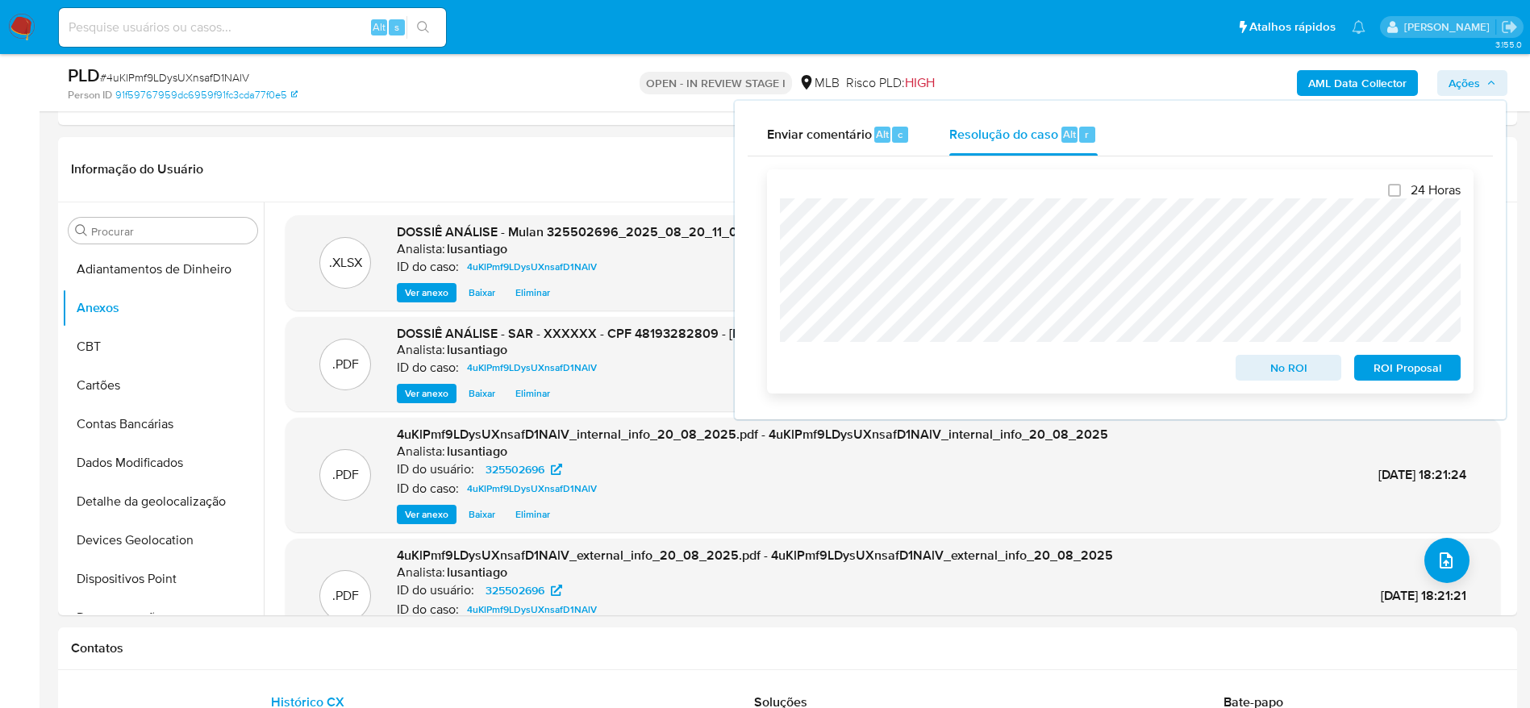
click at [1413, 378] on span "ROI Proposal" at bounding box center [1408, 368] width 84 height 23
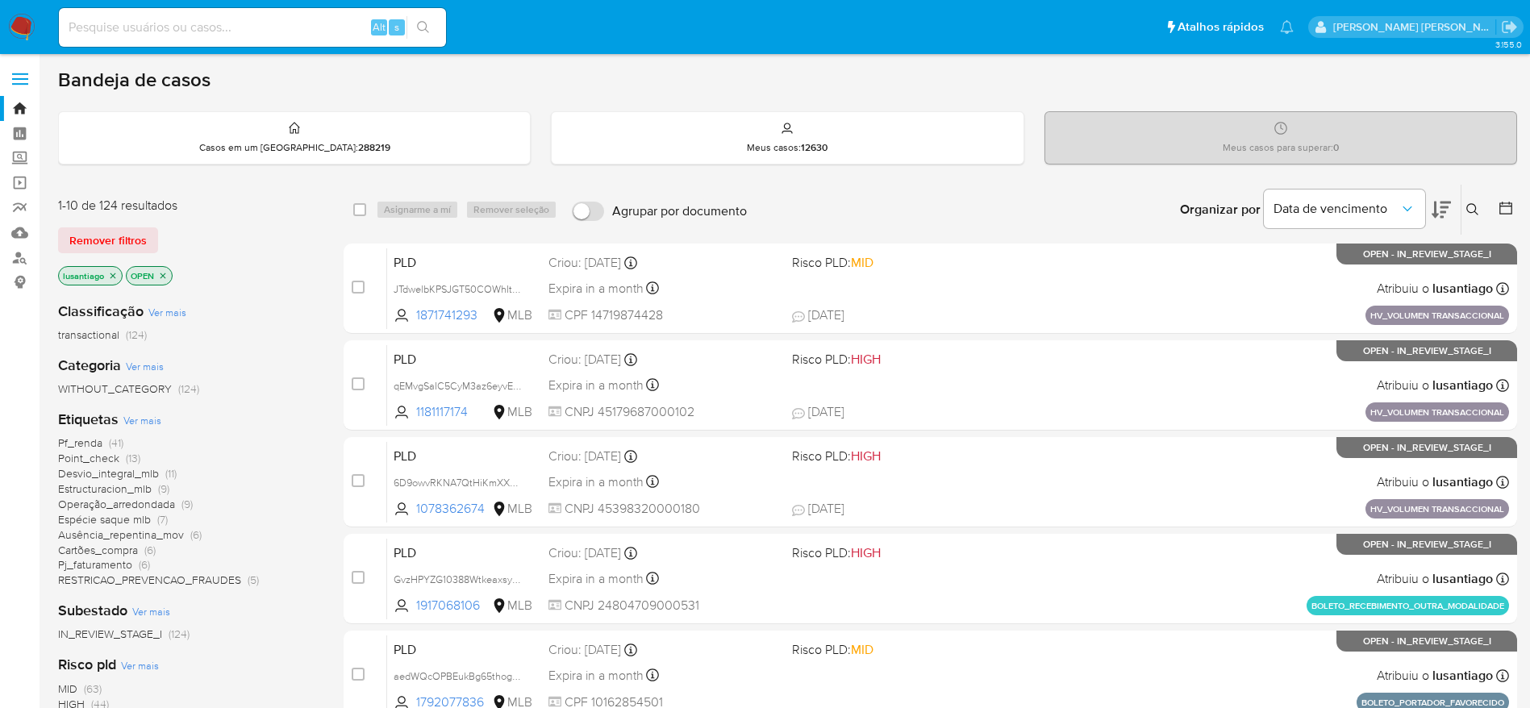
click at [293, 30] on input at bounding box center [252, 27] width 387 height 21
paste input "2514903165"
type input "2514903165"
click at [430, 21] on icon "search-icon" at bounding box center [423, 27] width 13 height 13
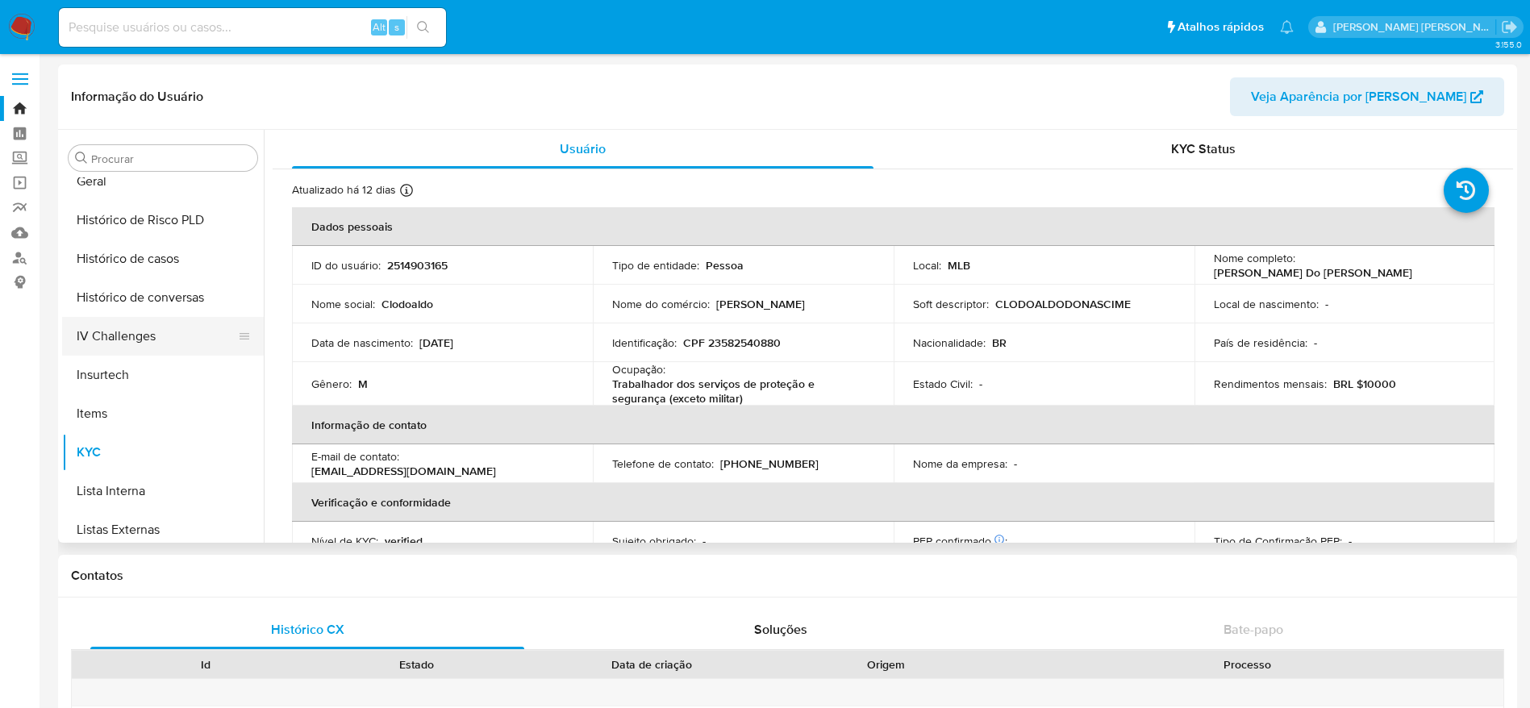
scroll to position [478, 0]
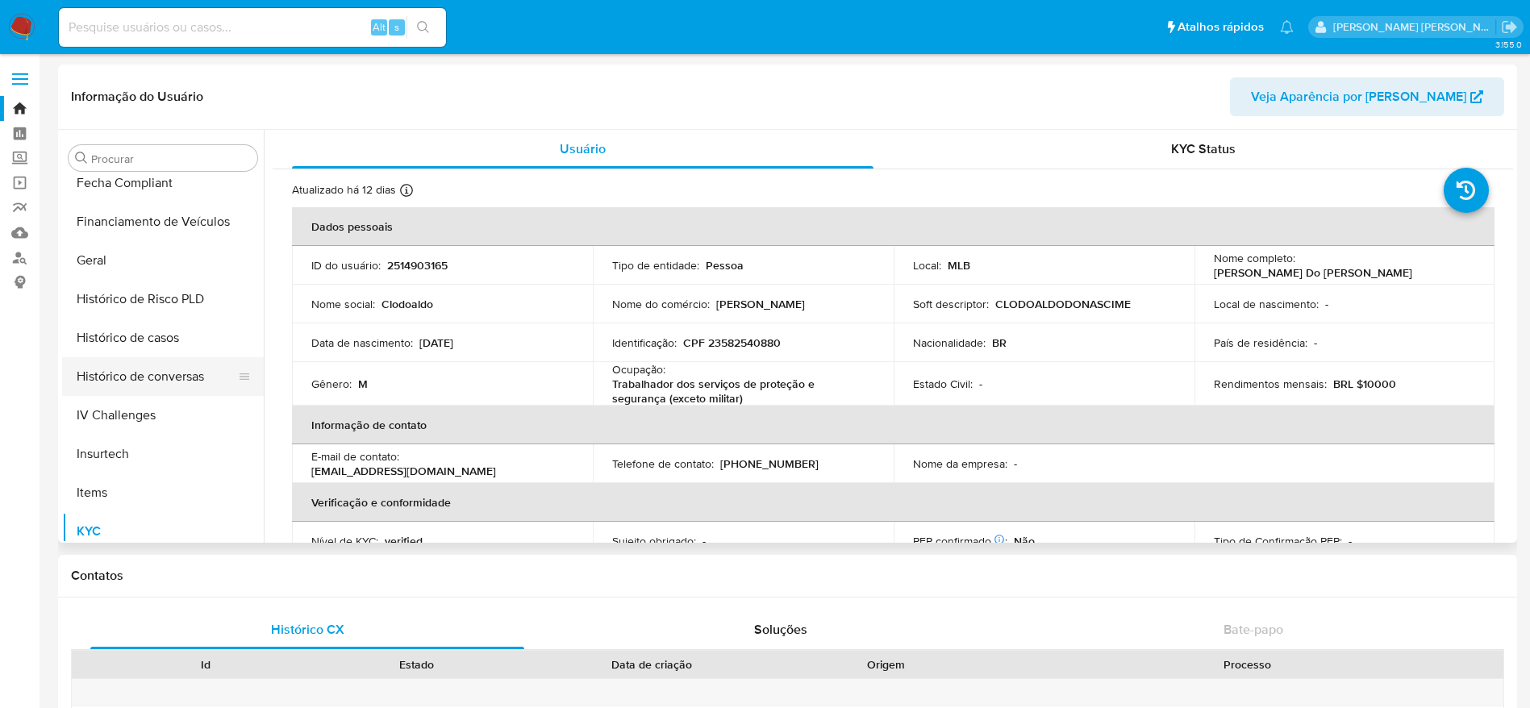
select select "10"
click at [140, 332] on button "Histórico de casos" at bounding box center [156, 338] width 189 height 39
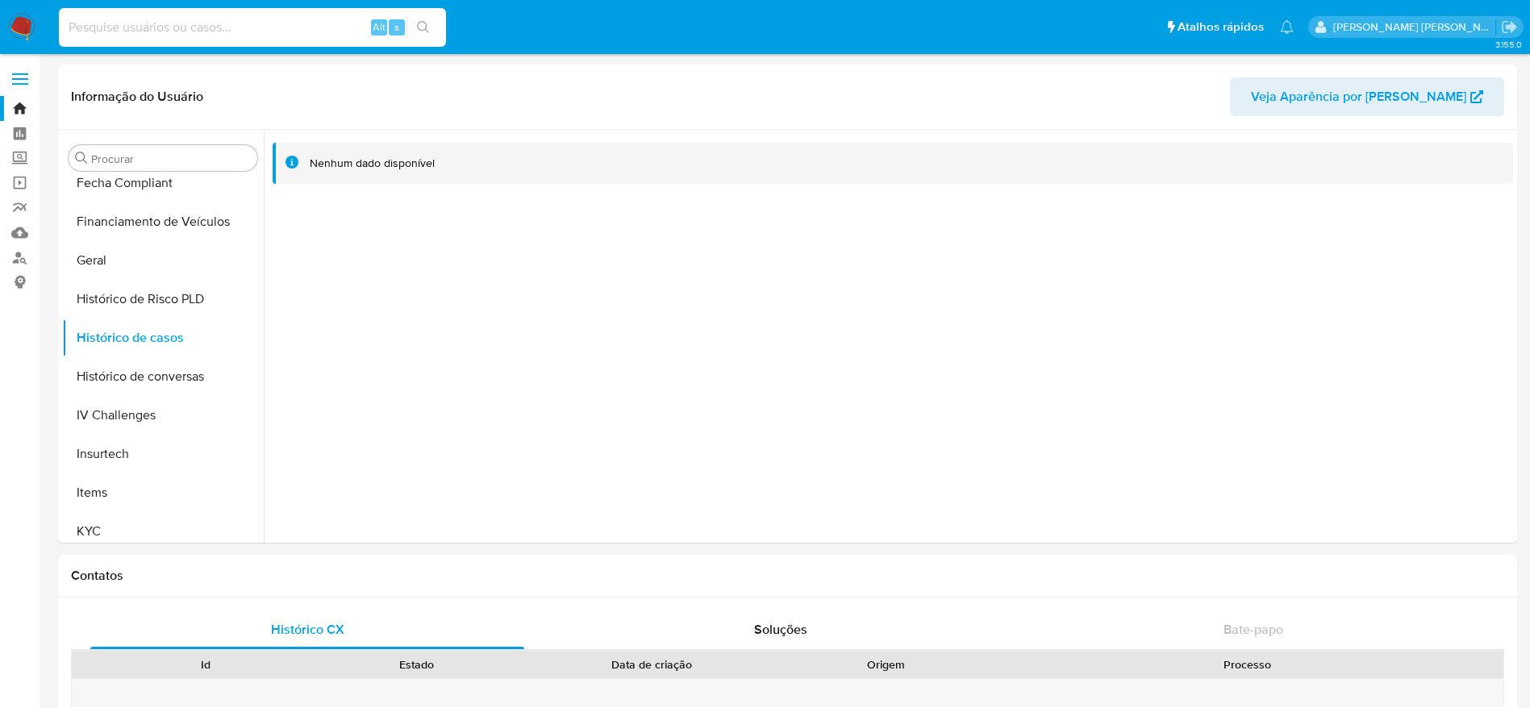
click at [240, 31] on input at bounding box center [252, 27] width 387 height 21
paste input "692476793"
type input "692476793"
click at [423, 25] on icon "search-icon" at bounding box center [423, 27] width 13 height 13
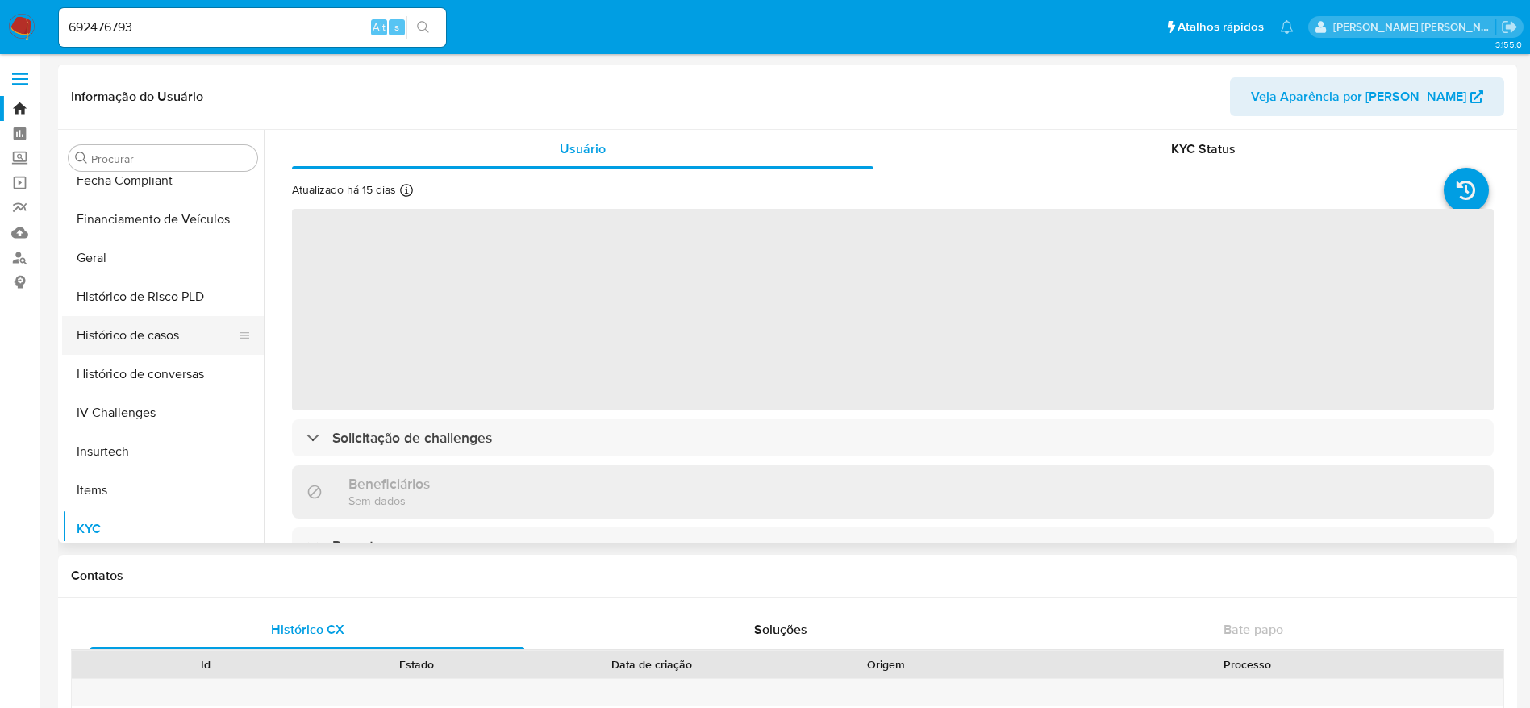
scroll to position [478, 0]
click at [142, 329] on button "Histórico de casos" at bounding box center [156, 338] width 189 height 39
select select "10"
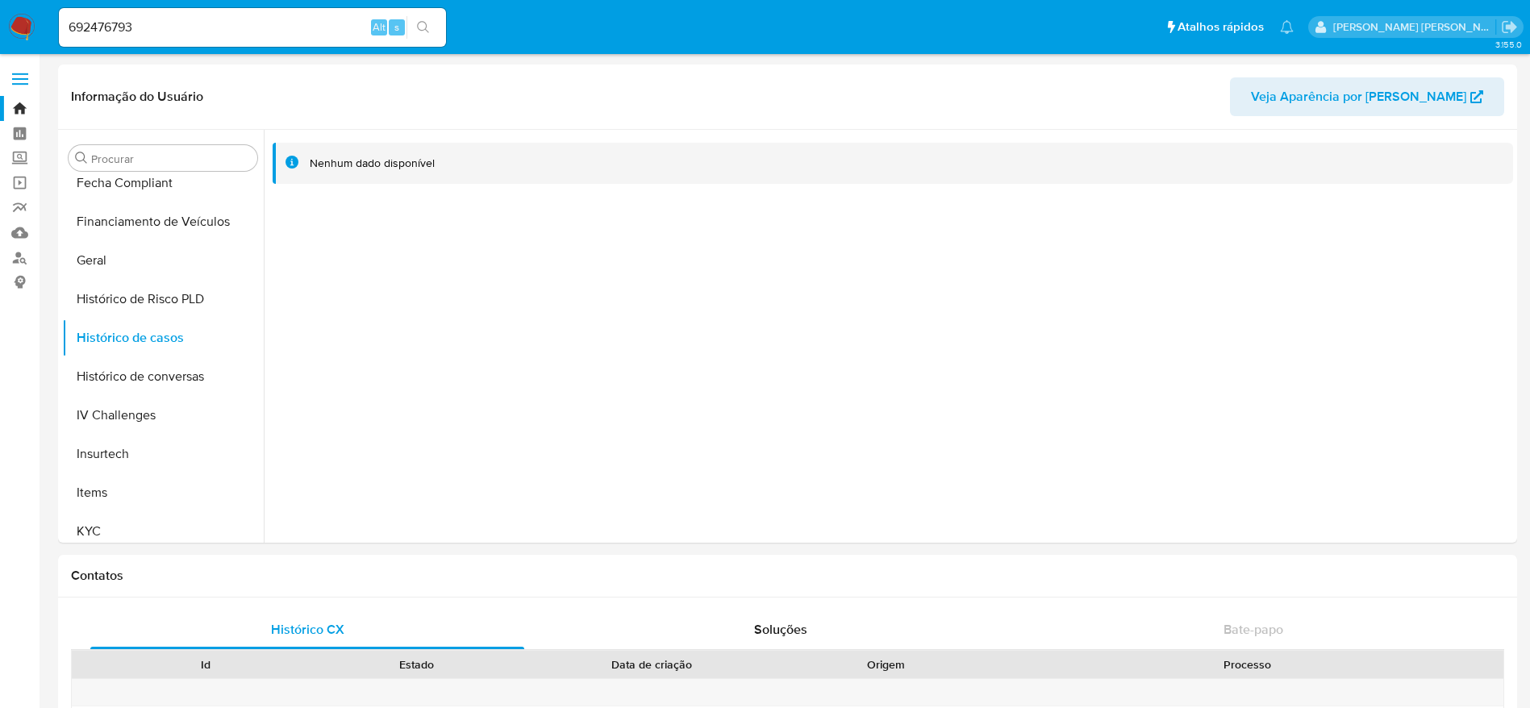
click at [229, 42] on div "692476793 Alt s" at bounding box center [252, 27] width 387 height 39
click at [230, 36] on input "692476793" at bounding box center [252, 27] width 387 height 21
paste input "2539837604"
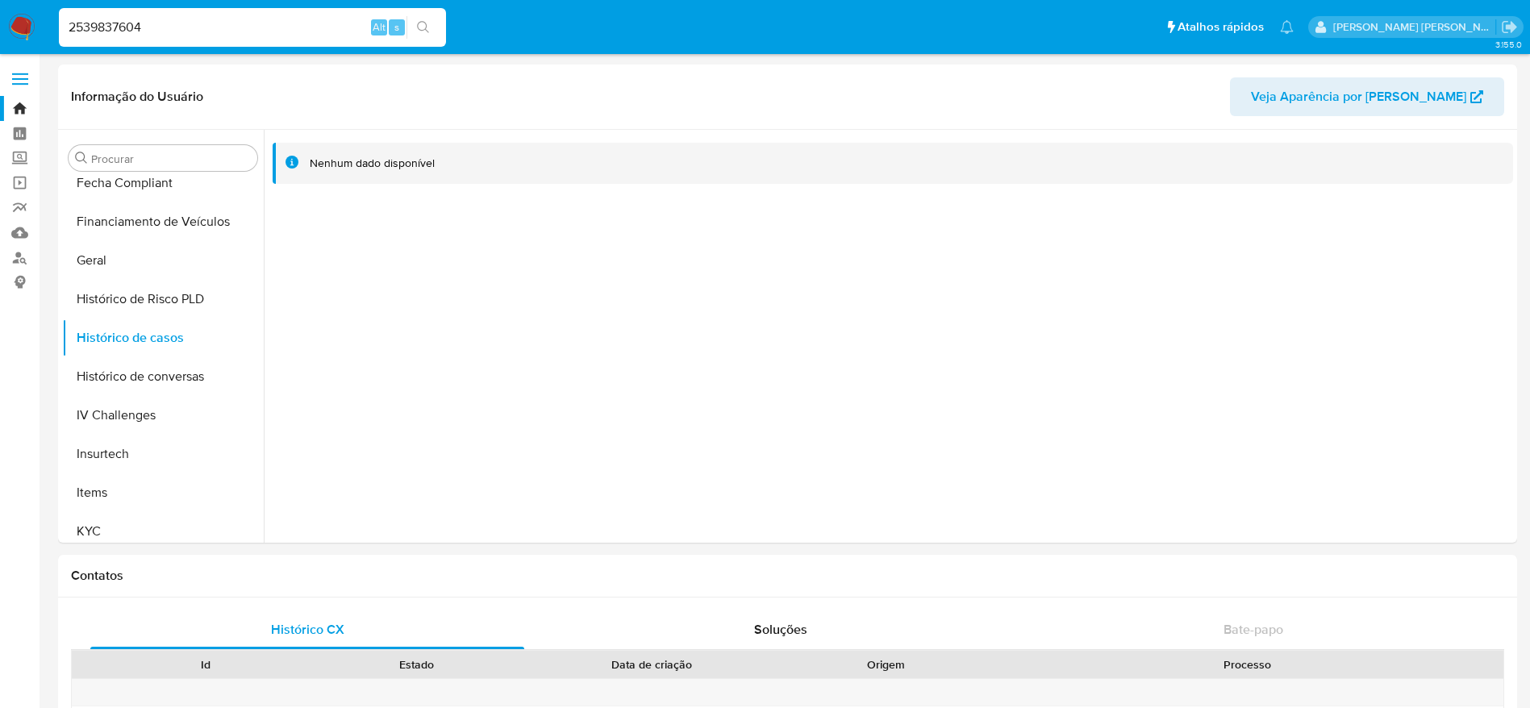
type input "2539837604"
click at [425, 33] on icon "search-icon" at bounding box center [423, 27] width 13 height 13
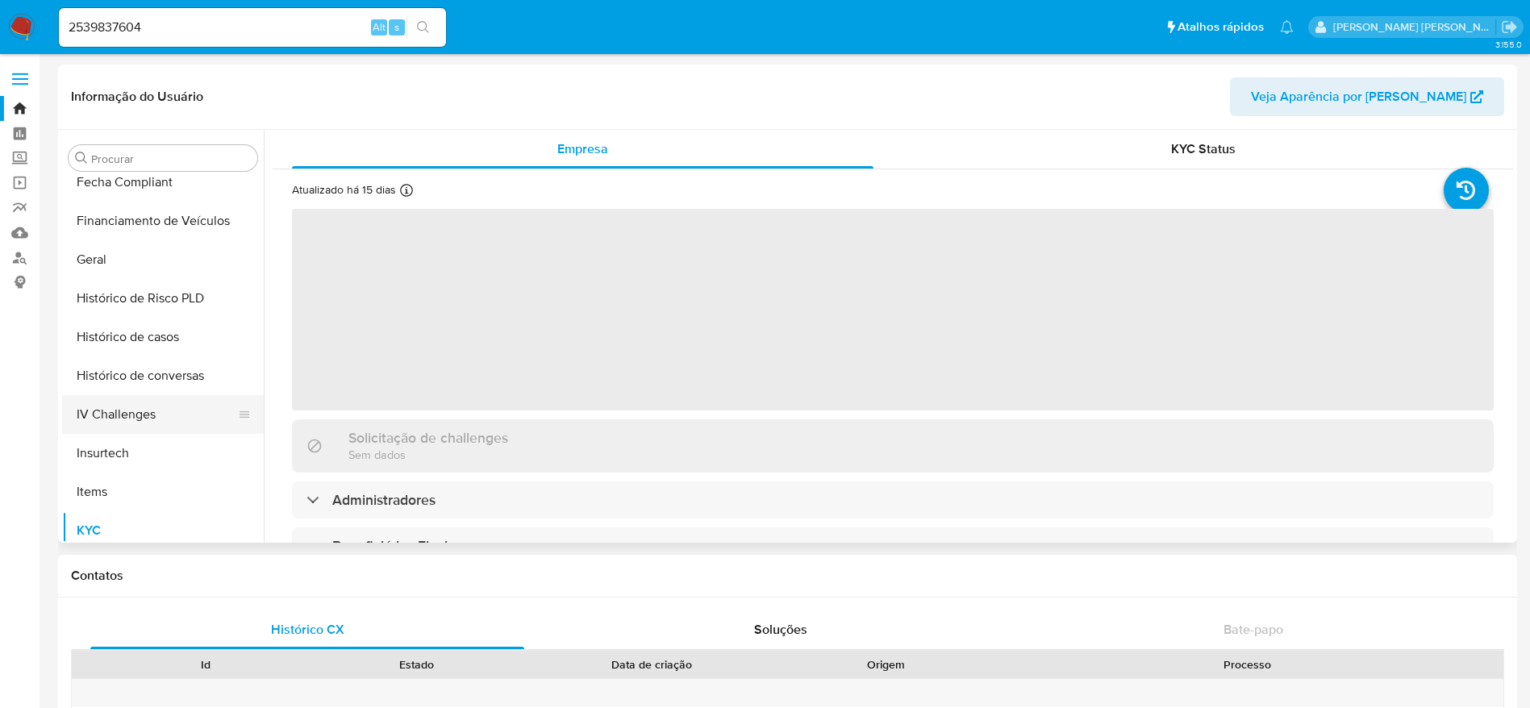
scroll to position [478, 0]
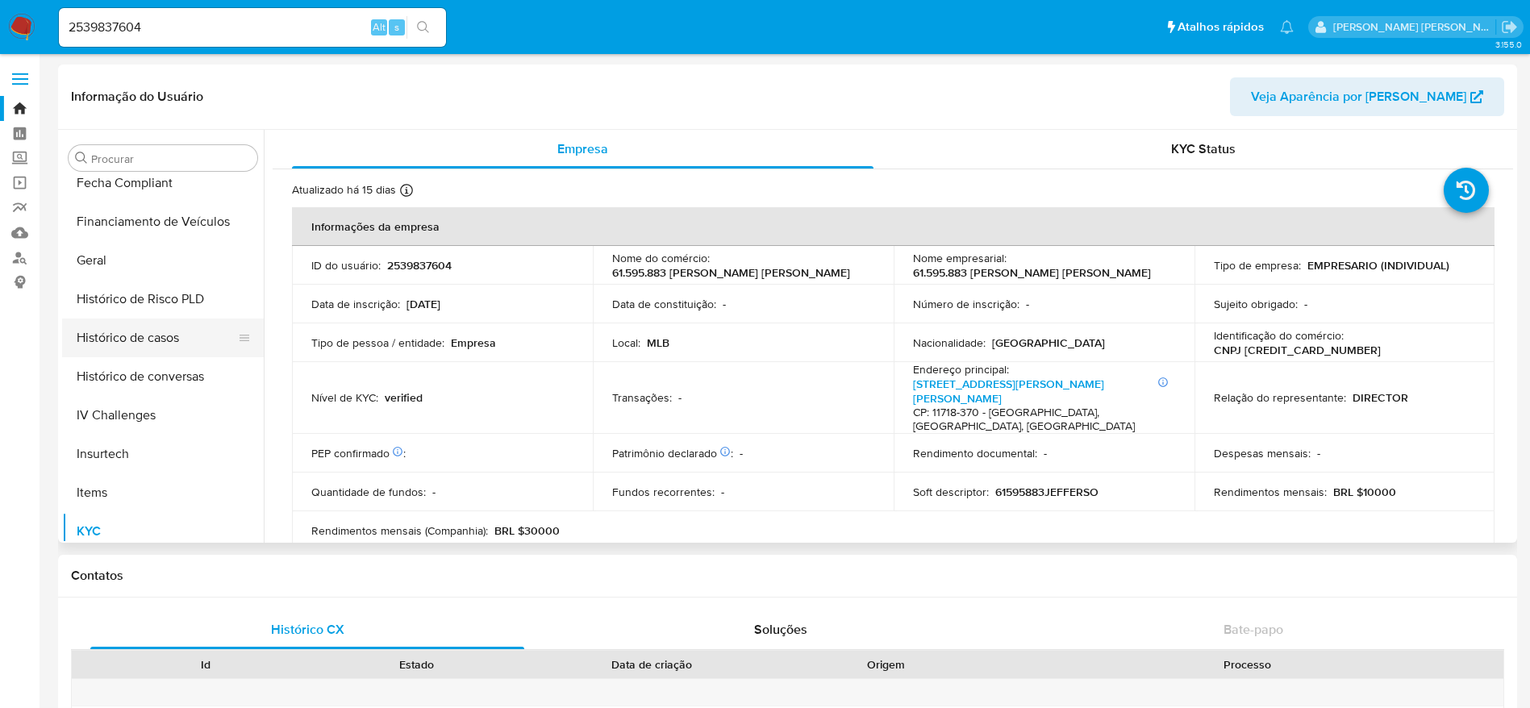
click at [156, 336] on button "Histórico de casos" at bounding box center [156, 338] width 189 height 39
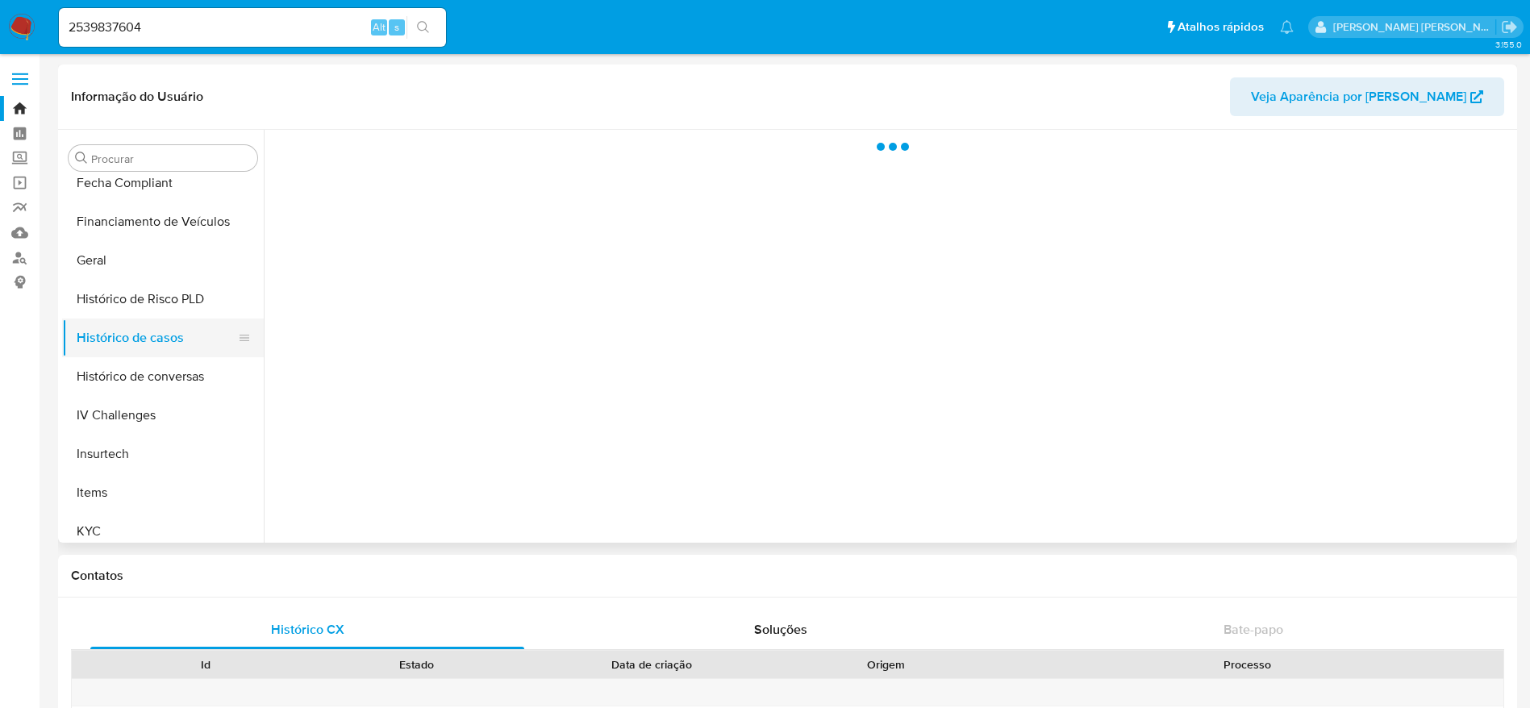
select select "10"
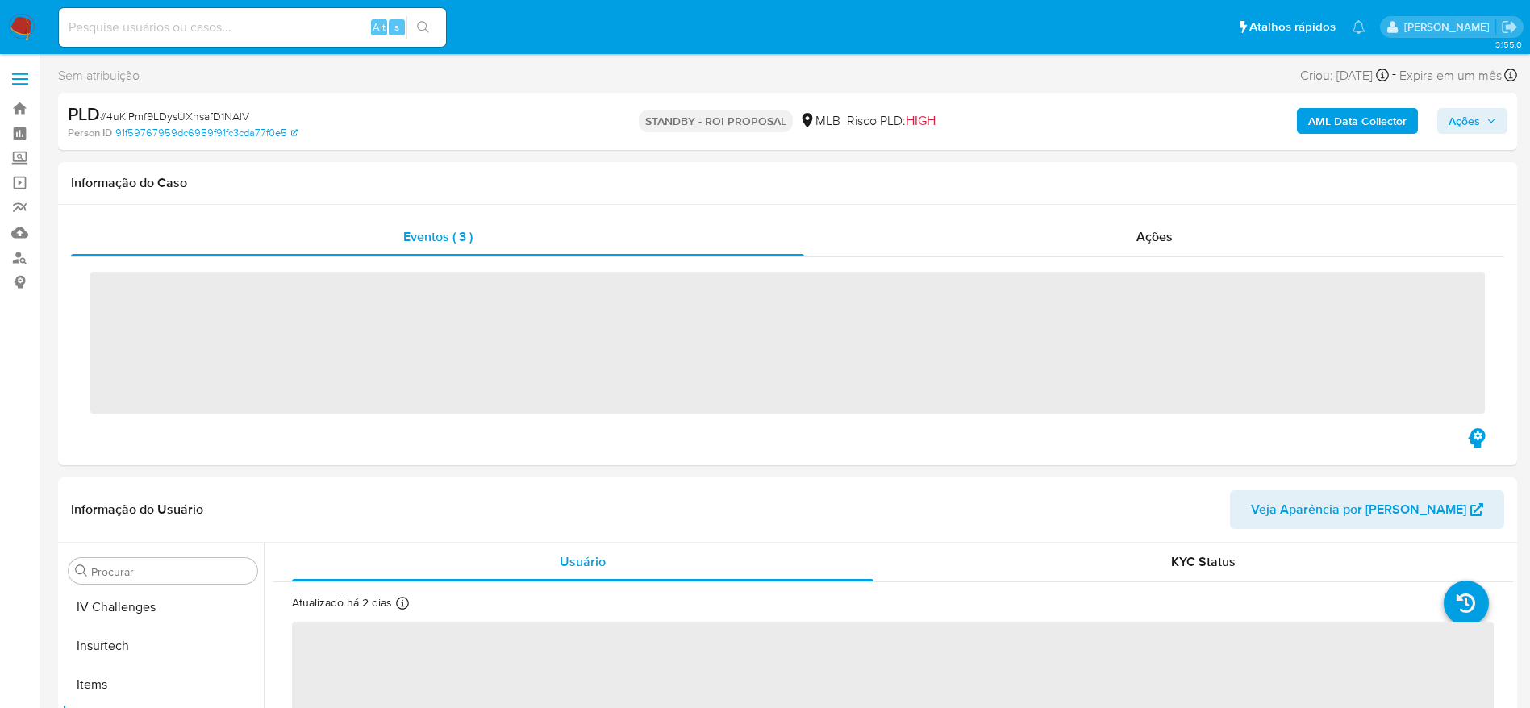
scroll to position [720, 0]
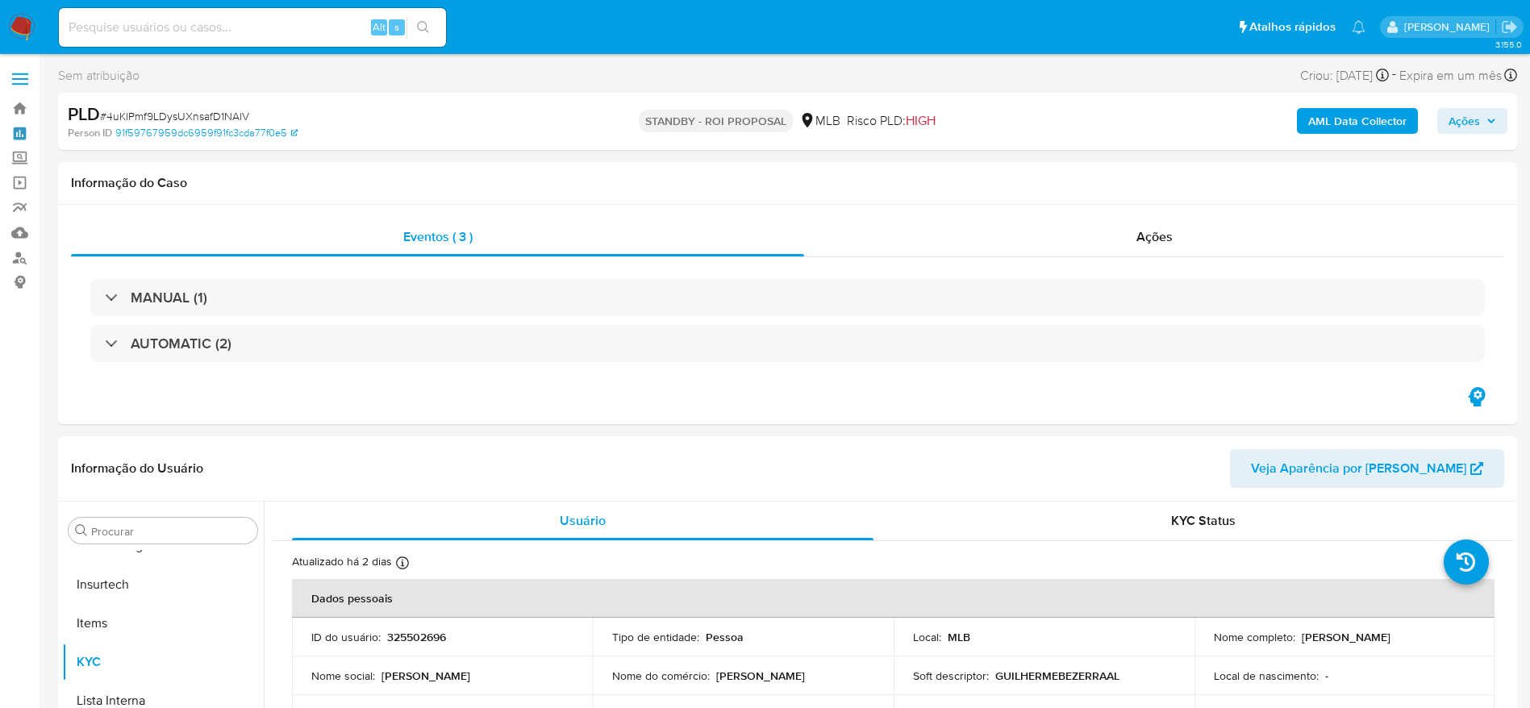
drag, startPoint x: 20, startPoint y: 130, endPoint x: 248, endPoint y: 16, distance: 255.0
click at [19, 130] on link "Painel" at bounding box center [96, 133] width 192 height 25
select select "10"
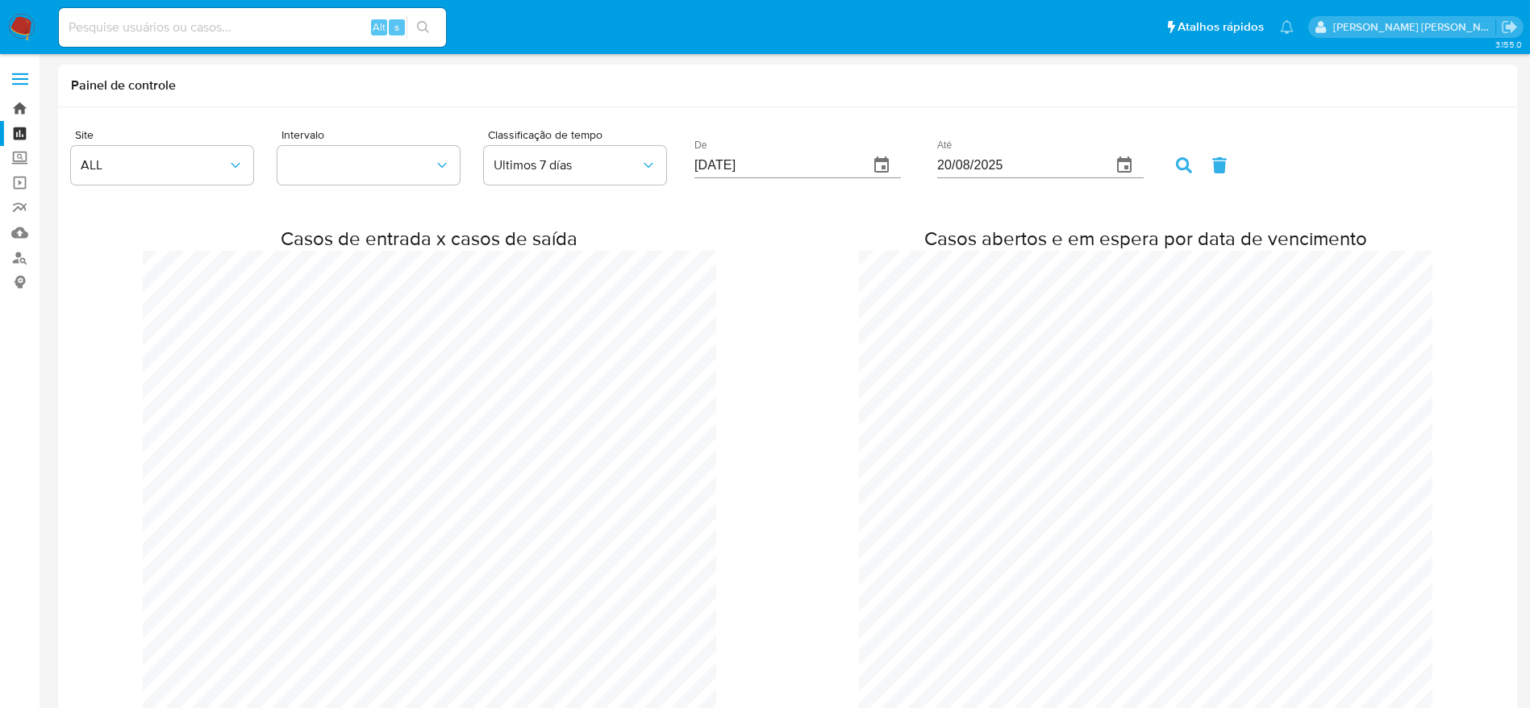
click at [18, 103] on link "Bandeja" at bounding box center [96, 108] width 192 height 25
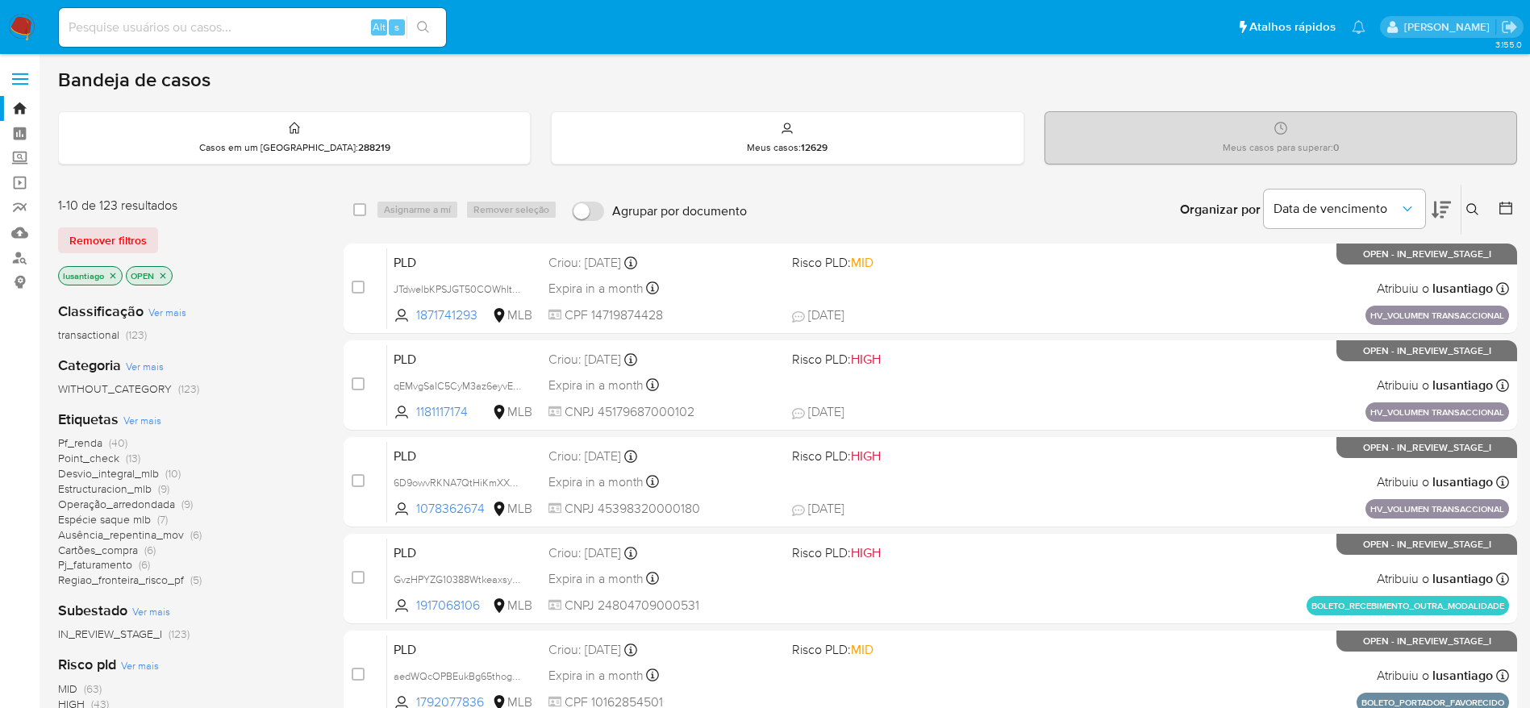
click at [81, 444] on span "Pf_renda" at bounding box center [80, 443] width 44 height 16
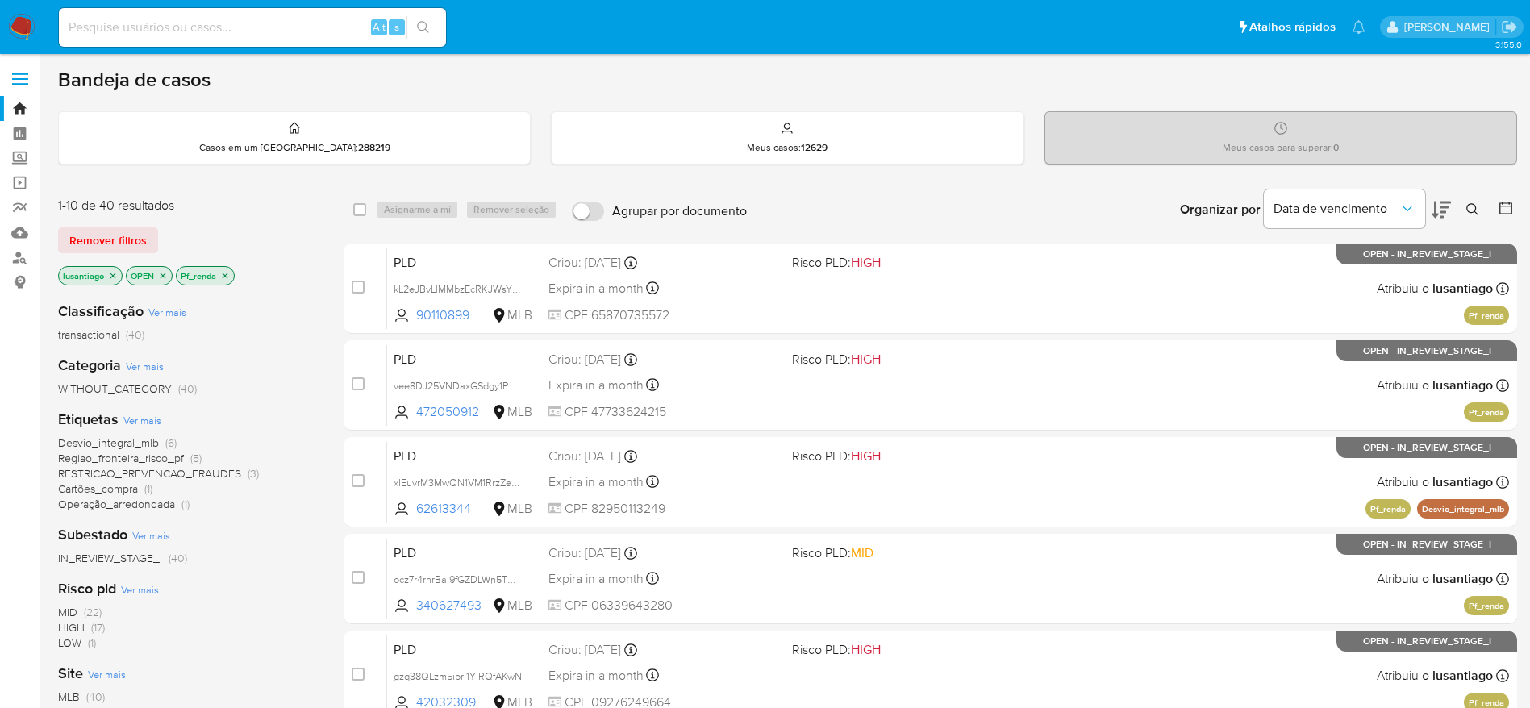
click at [228, 275] on icon "close-filter" at bounding box center [225, 276] width 10 height 10
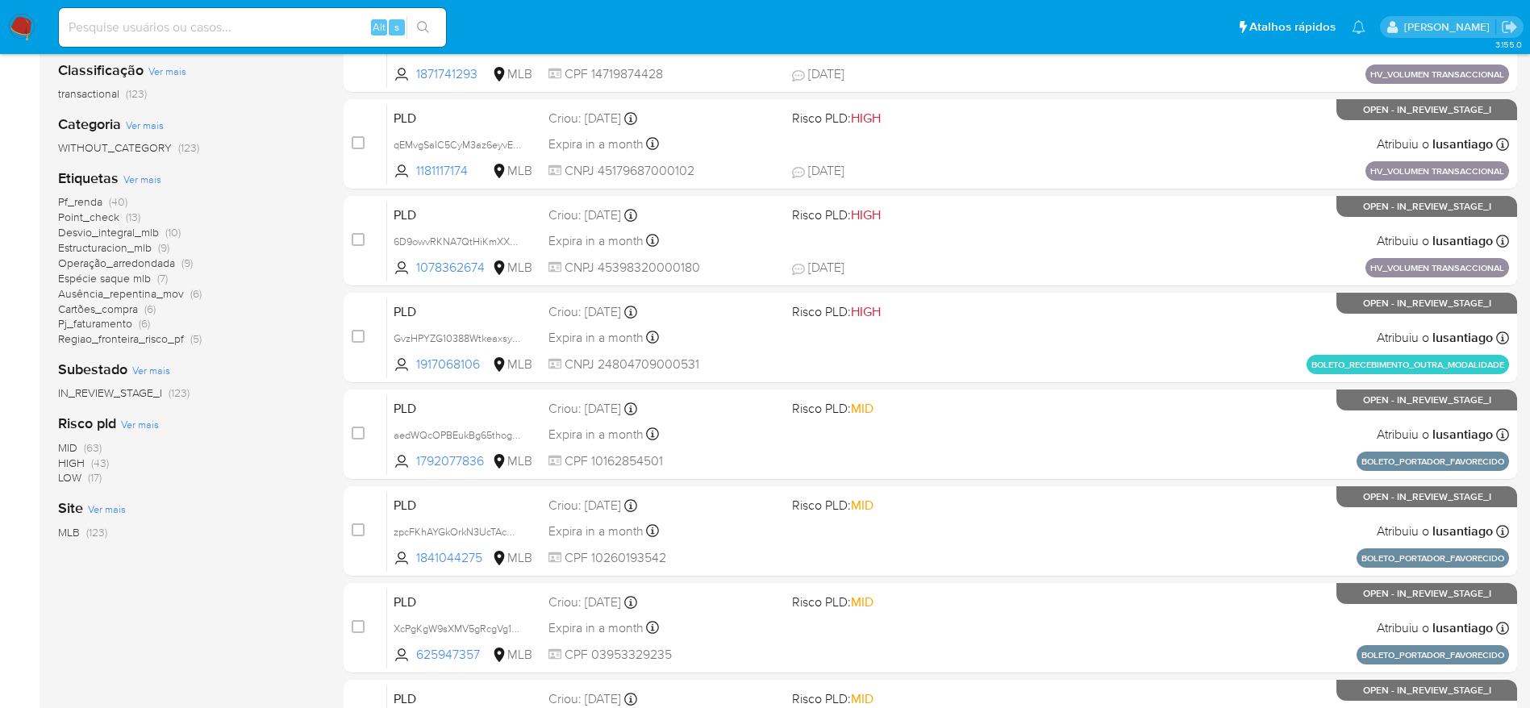
scroll to position [242, 0]
click at [71, 462] on span "HIGH" at bounding box center [71, 462] width 27 height 16
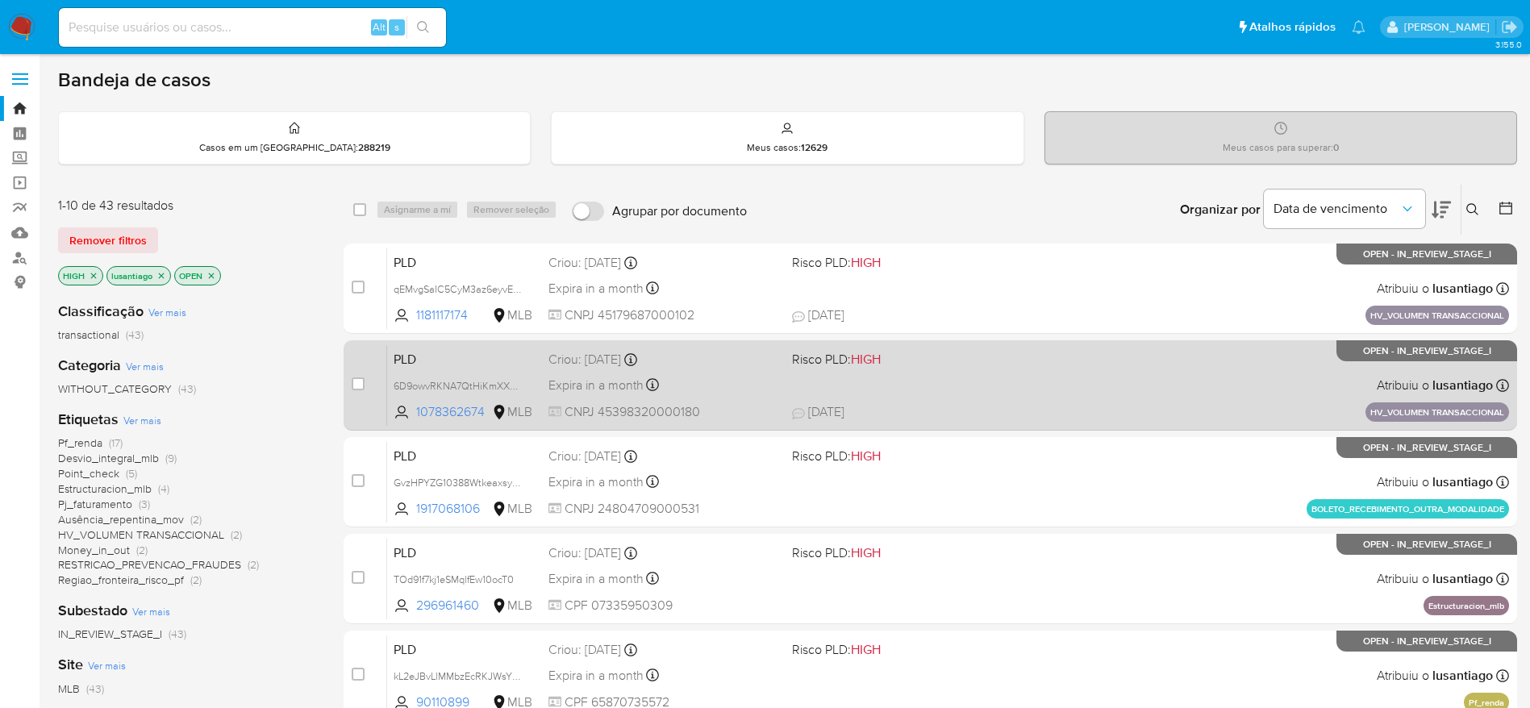
scroll to position [121, 0]
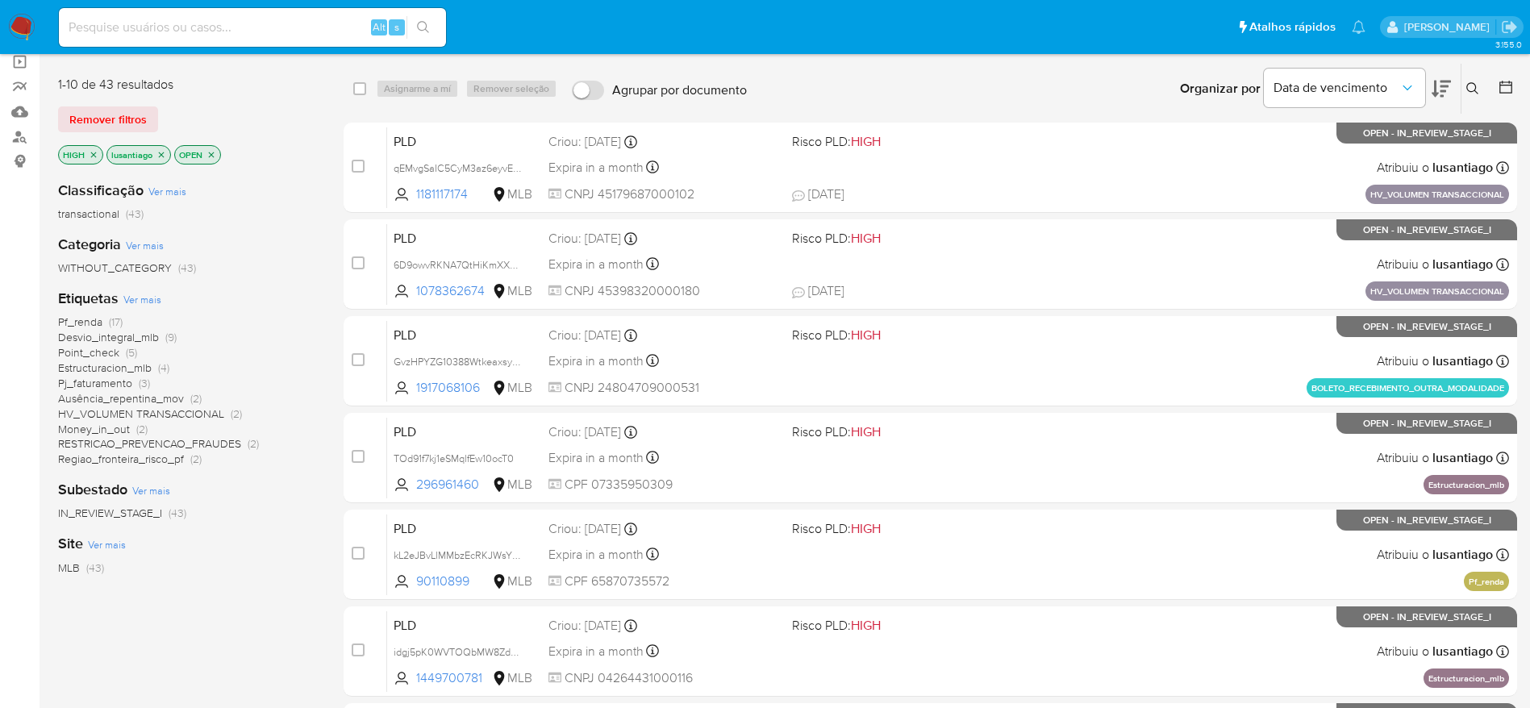
click at [70, 318] on span "Pf_renda" at bounding box center [80, 322] width 44 height 16
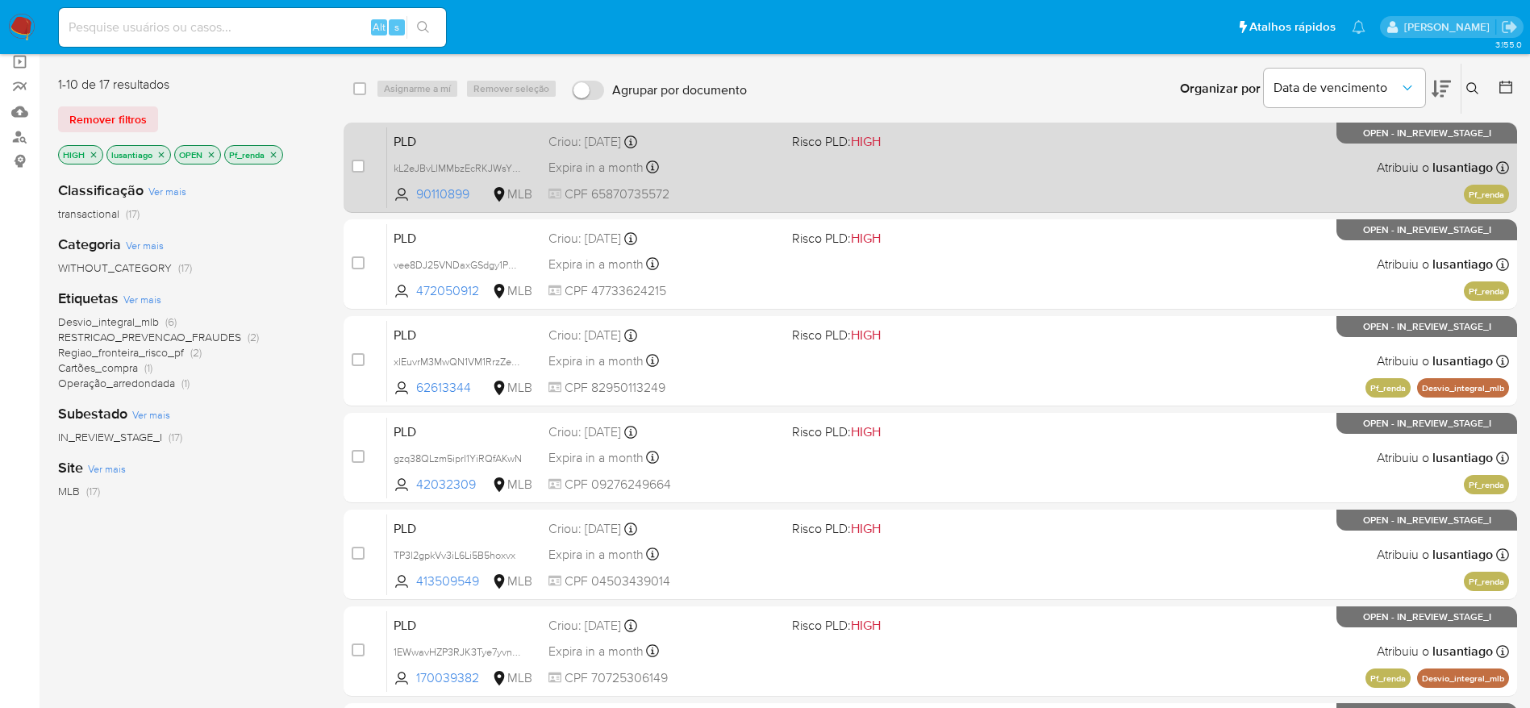
click at [719, 173] on div "Expira in a month Expira em 26/09/2025 00:32:30" at bounding box center [664, 167] width 231 height 22
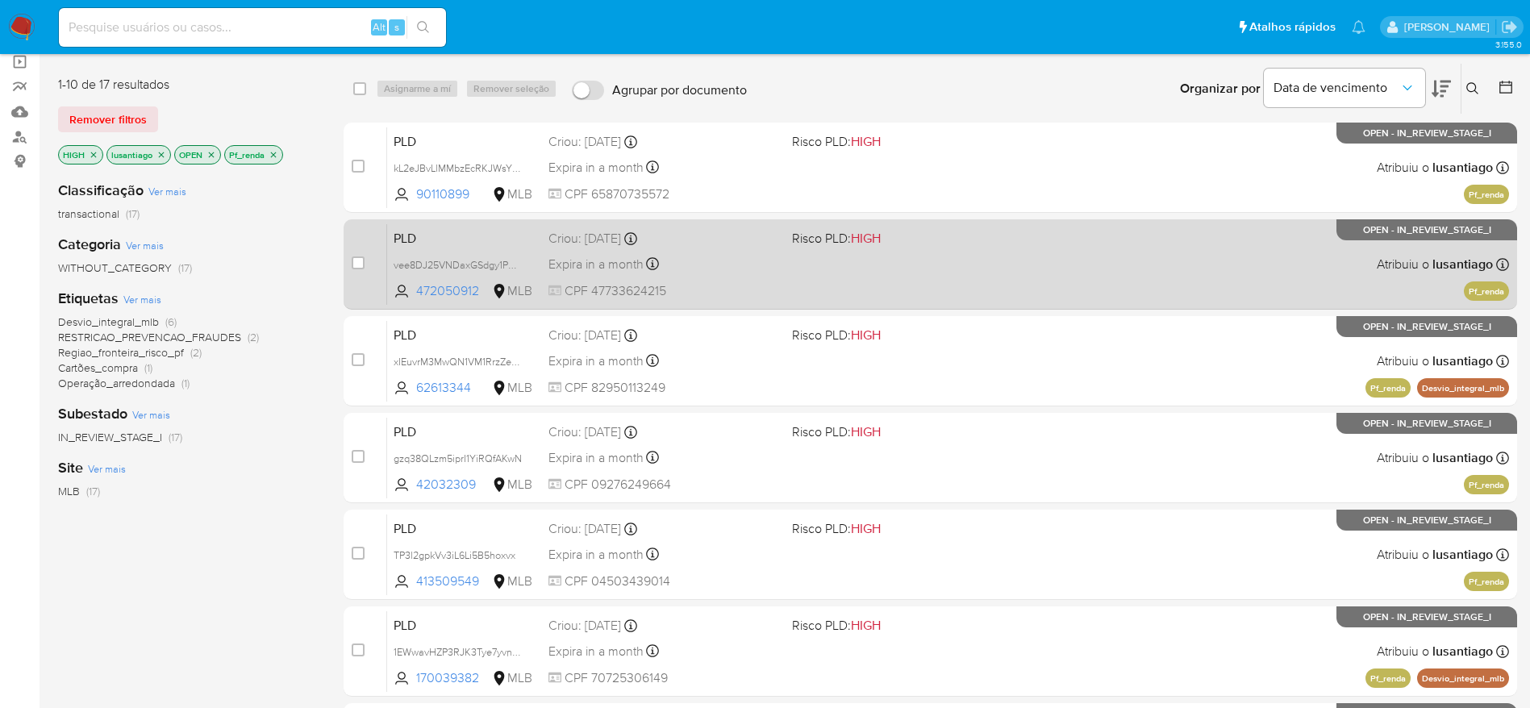
click at [724, 254] on div "Expira in a month Expira em 26/09/2025 00:25:28" at bounding box center [664, 264] width 231 height 22
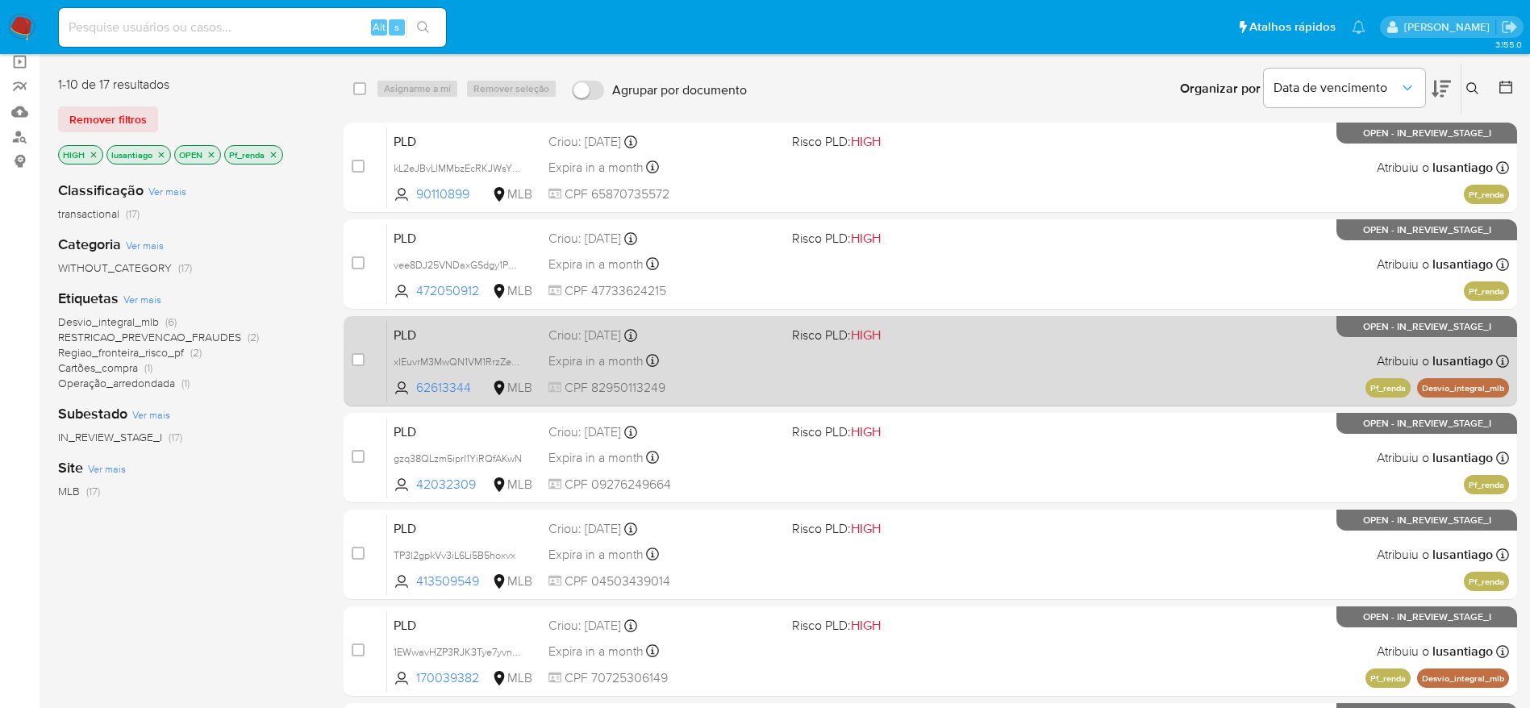
click at [761, 353] on div "Expira in a month Expira em 26/09/2025 00:25:01" at bounding box center [664, 361] width 231 height 22
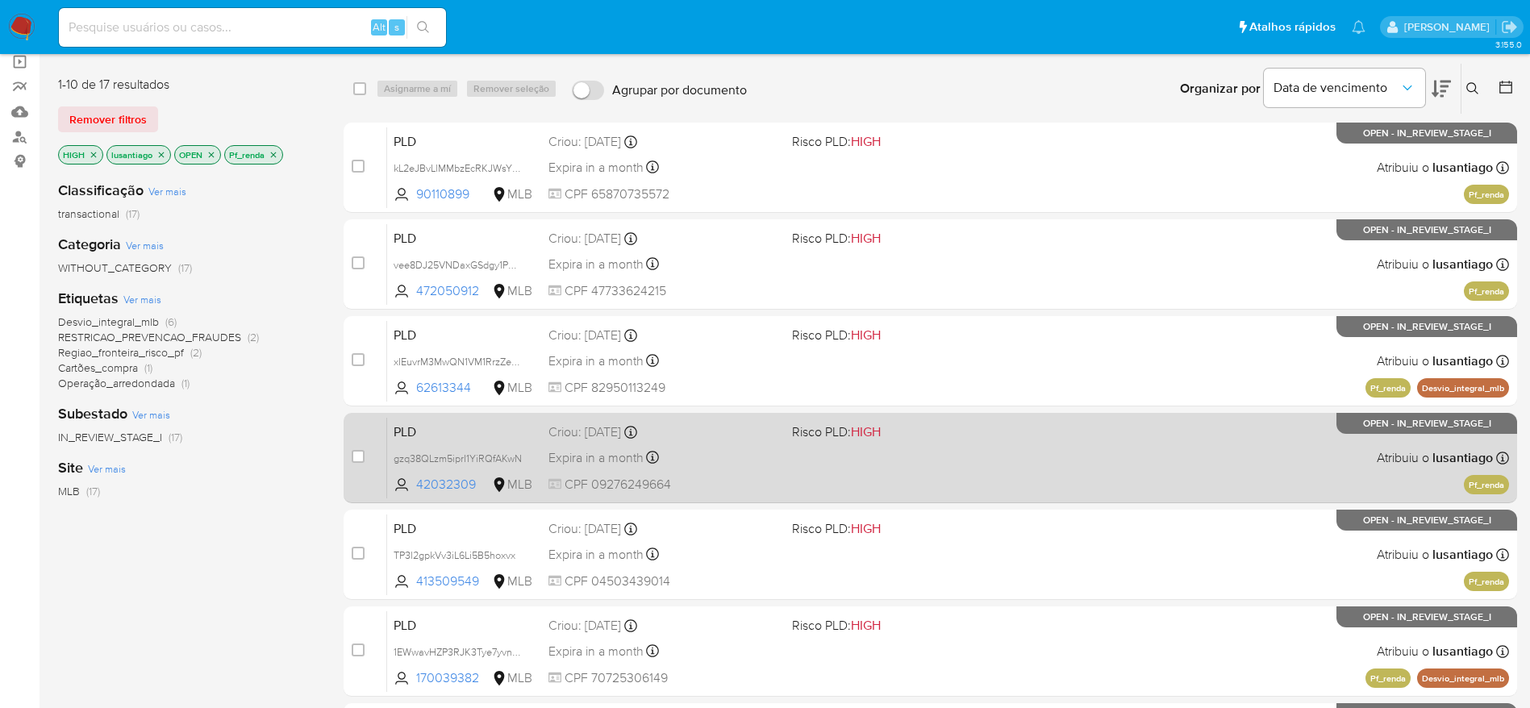
click at [726, 457] on div "Expira in a month Expira em 26/09/2025 00:18:12" at bounding box center [664, 458] width 231 height 22
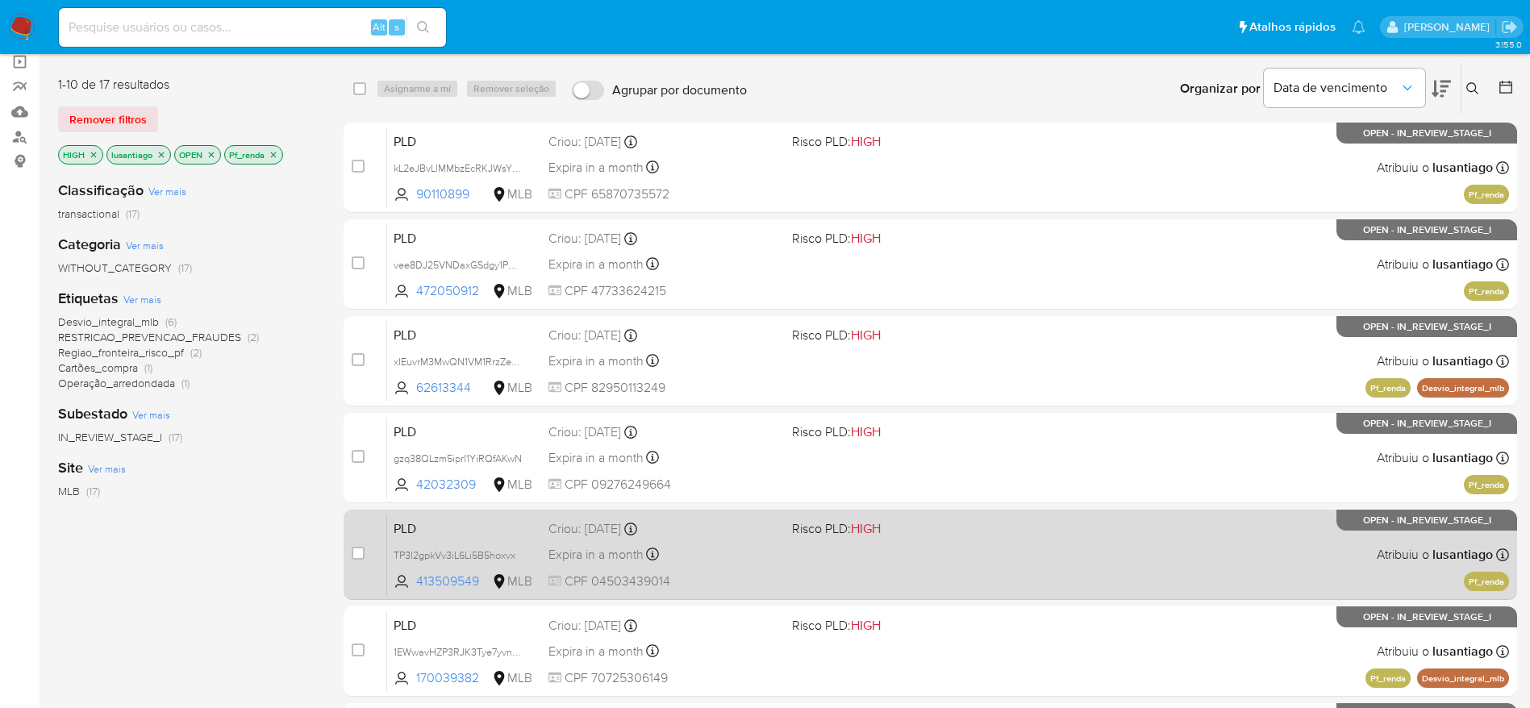
click at [795, 568] on div "PLD TP3l2gpkVv3iL6Li5B5hoxvx 413509549 MLB Risco PLD: HIGH Criou: 12/08/2025 Cr…" at bounding box center [948, 554] width 1122 height 81
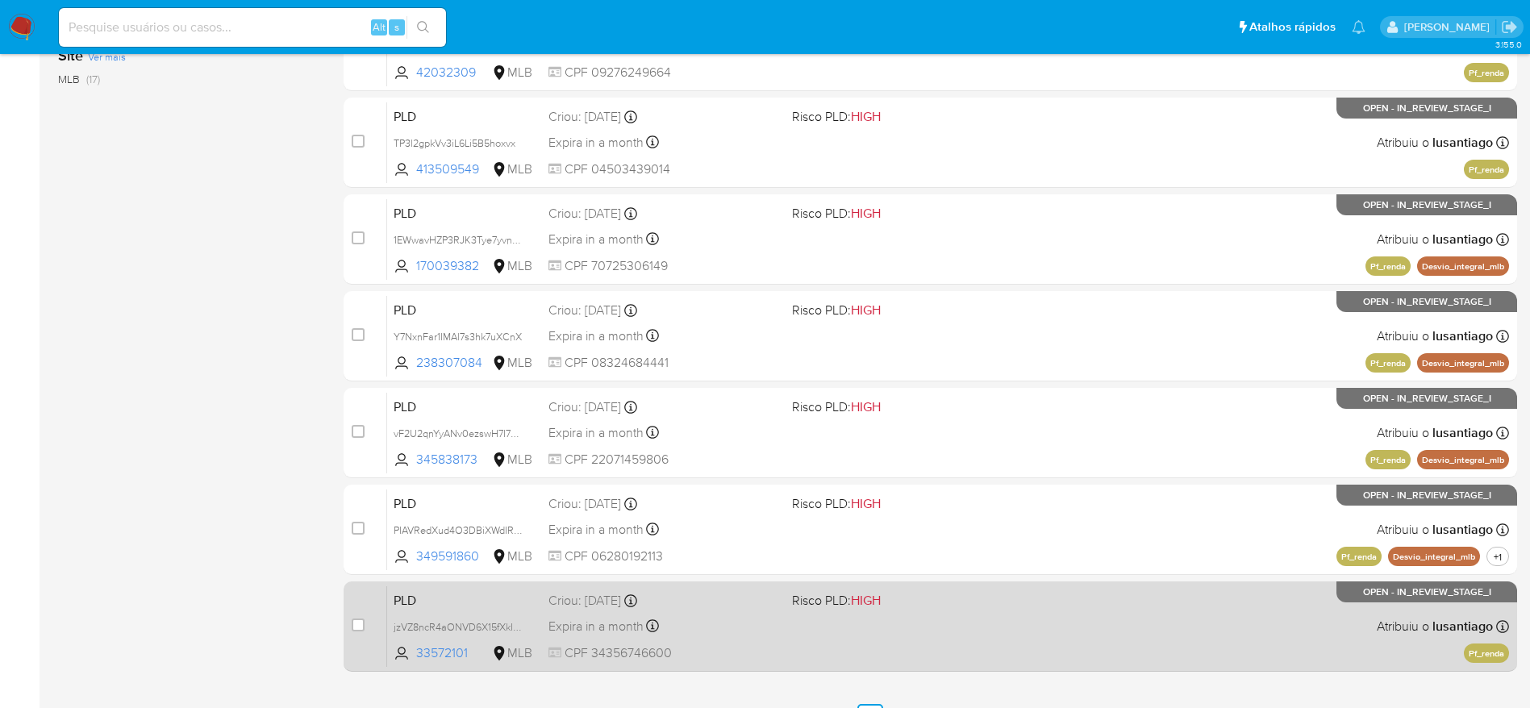
click at [738, 615] on div "Expira in a month Expira em 26/09/2025 00:08:56" at bounding box center [664, 626] width 231 height 22
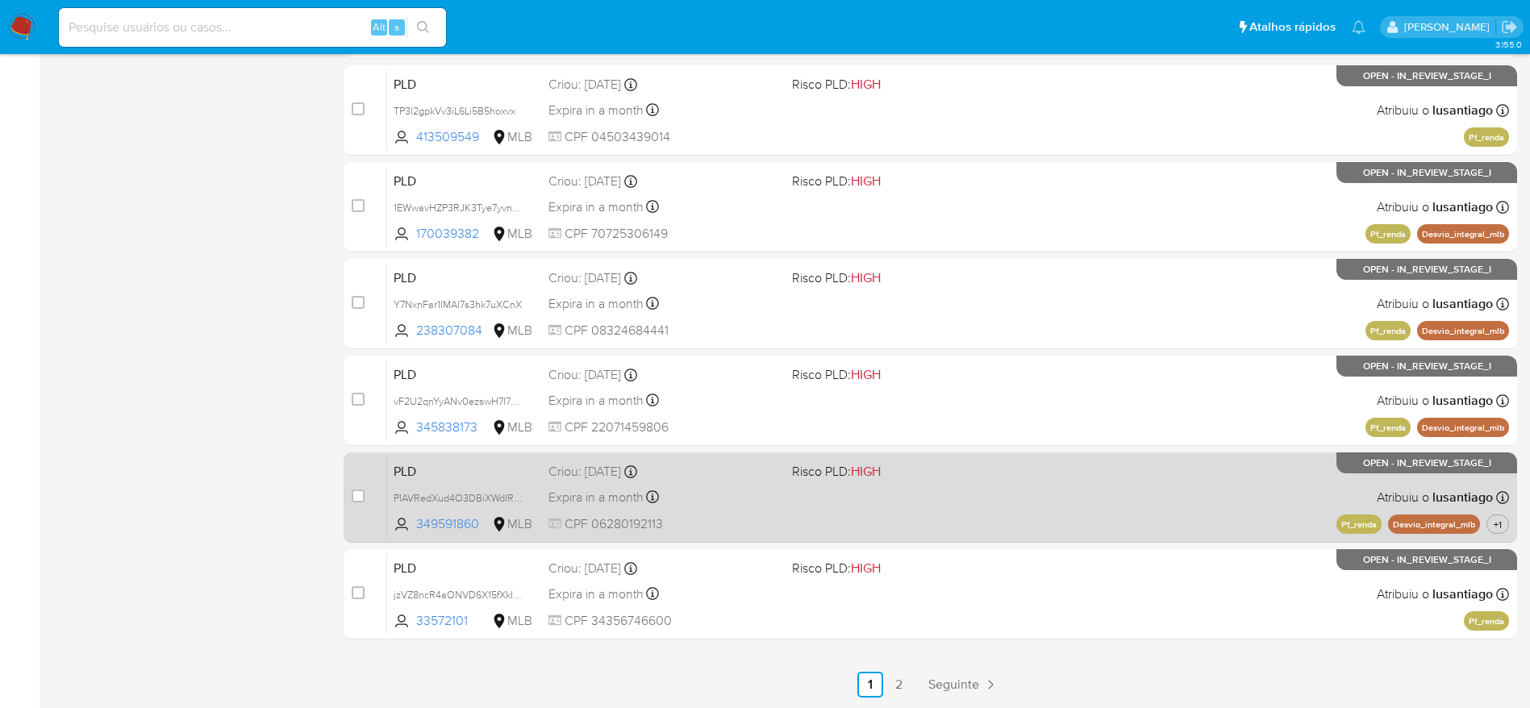
click at [707, 488] on div "Expira in a month Expira em 26/09/2025 00:10:38" at bounding box center [664, 497] width 231 height 22
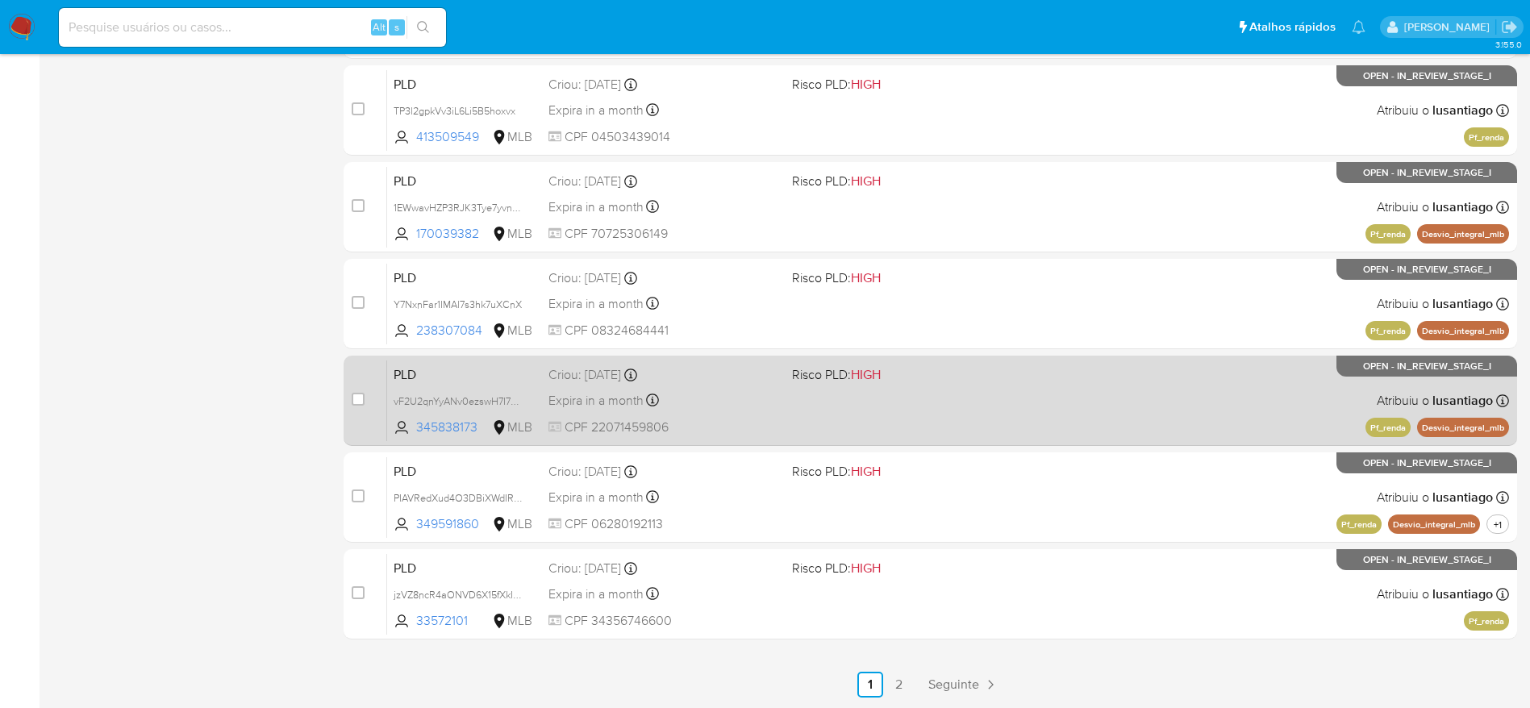
click at [725, 426] on span "CPF 22071459806" at bounding box center [664, 428] width 231 height 18
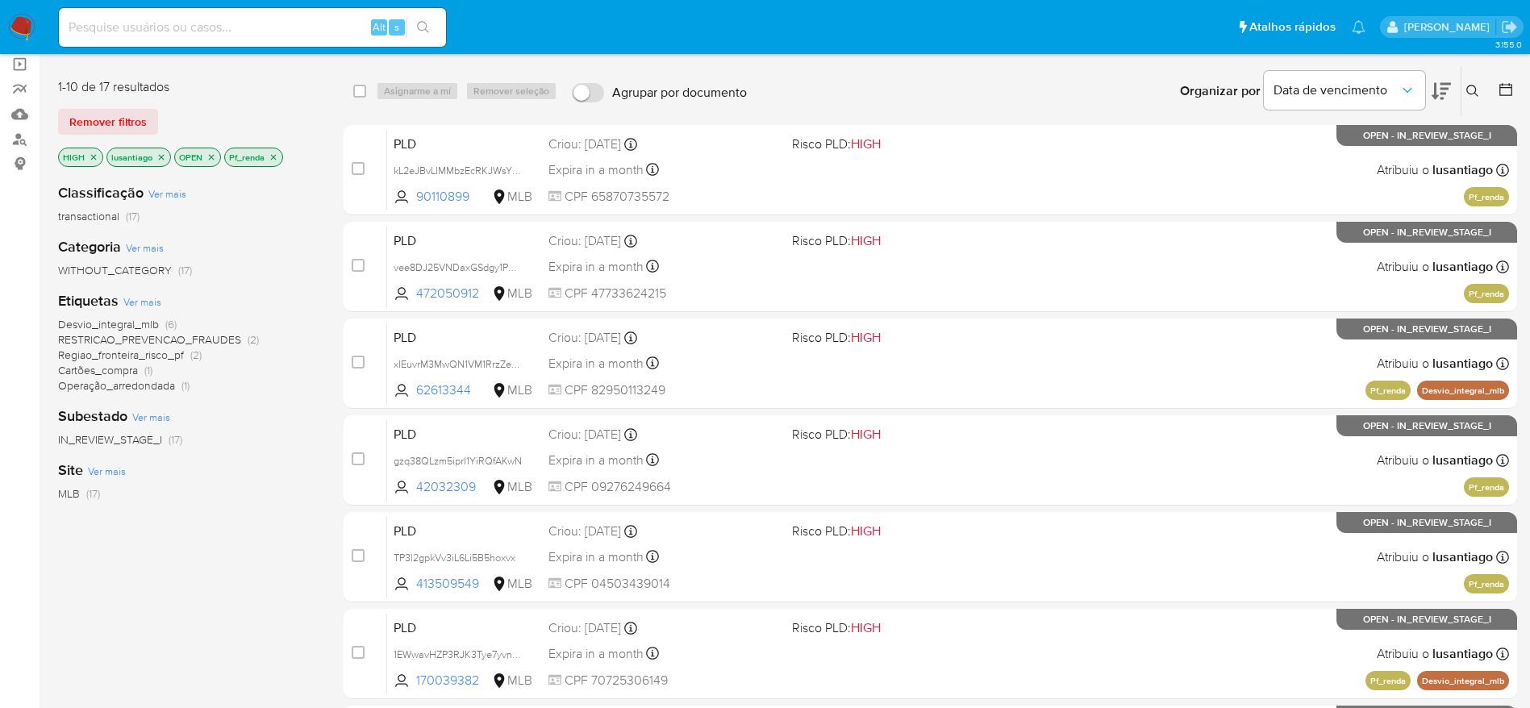
scroll to position [0, 0]
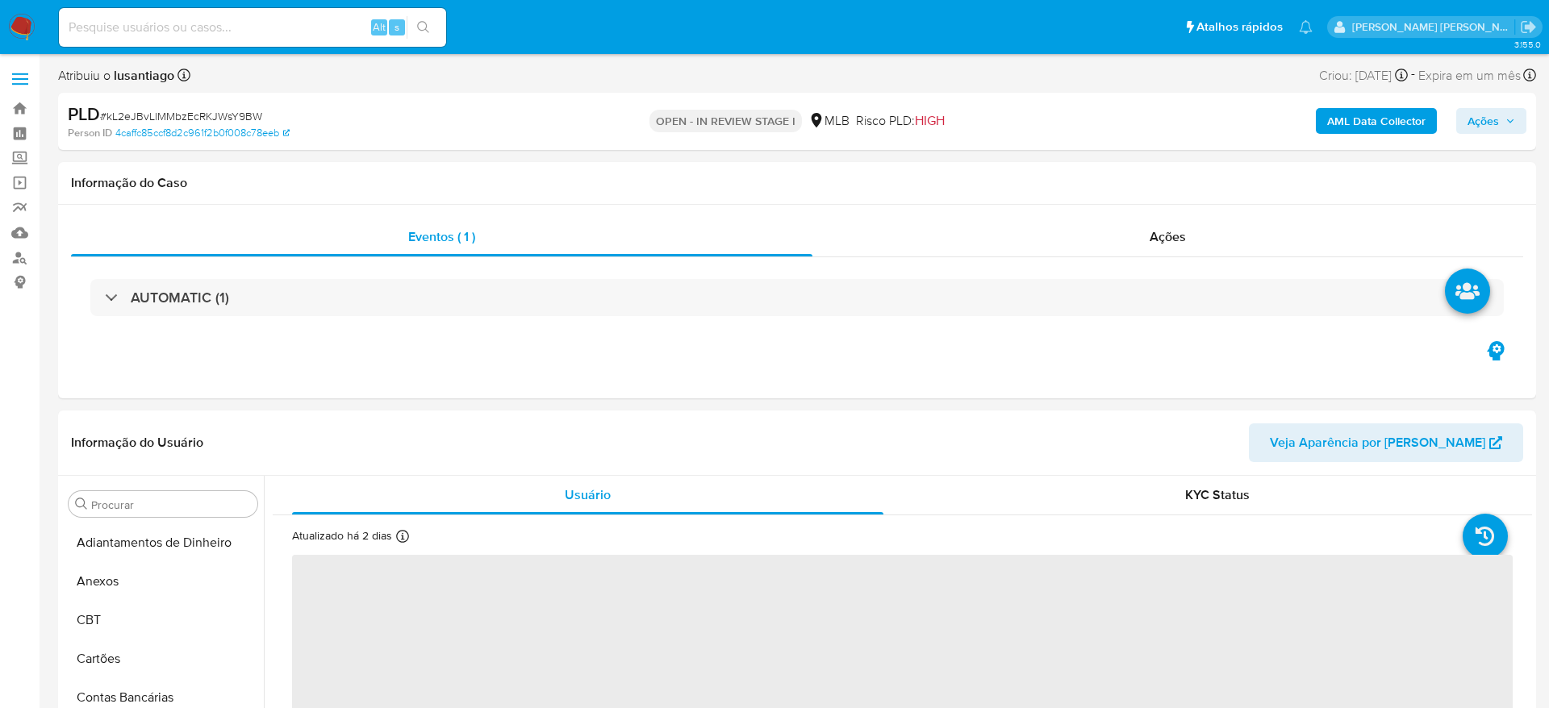
select select "10"
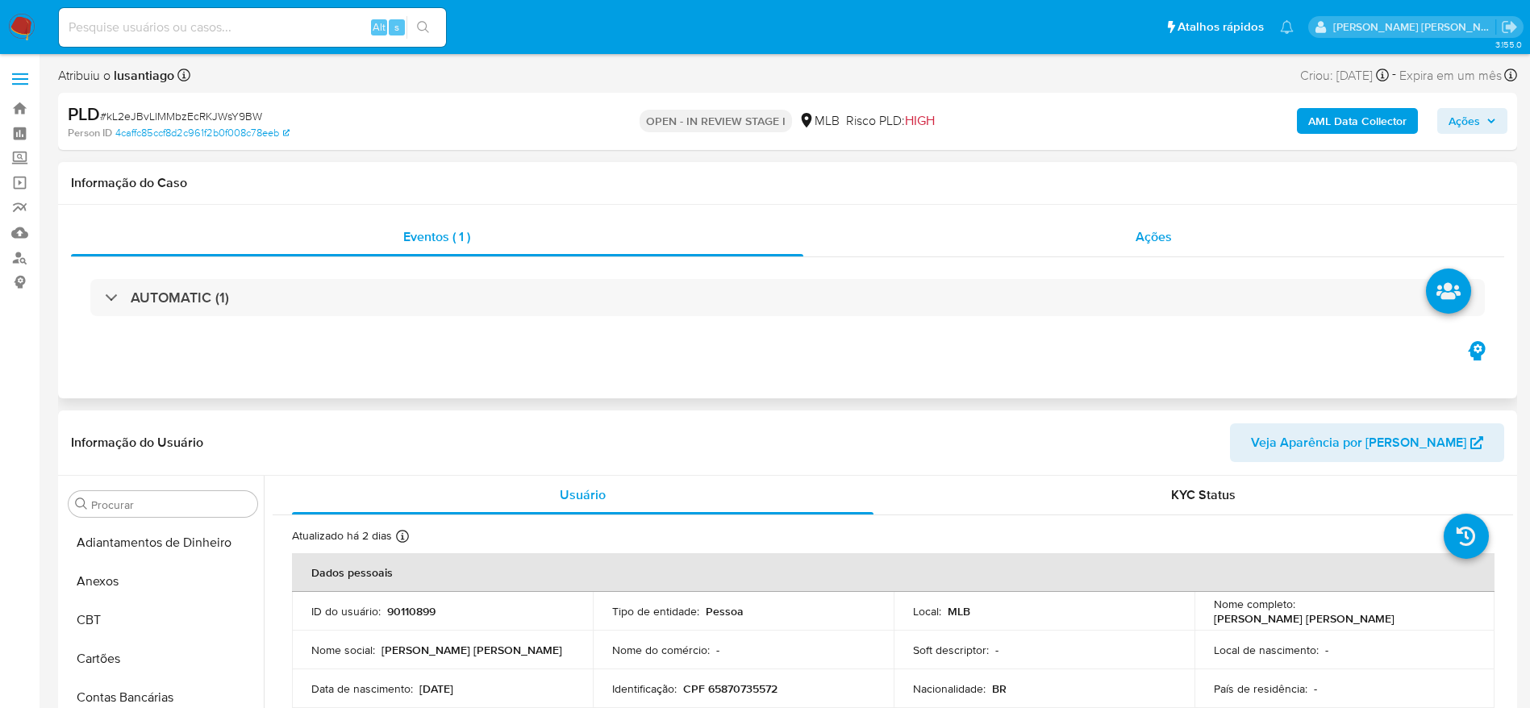
scroll to position [720, 0]
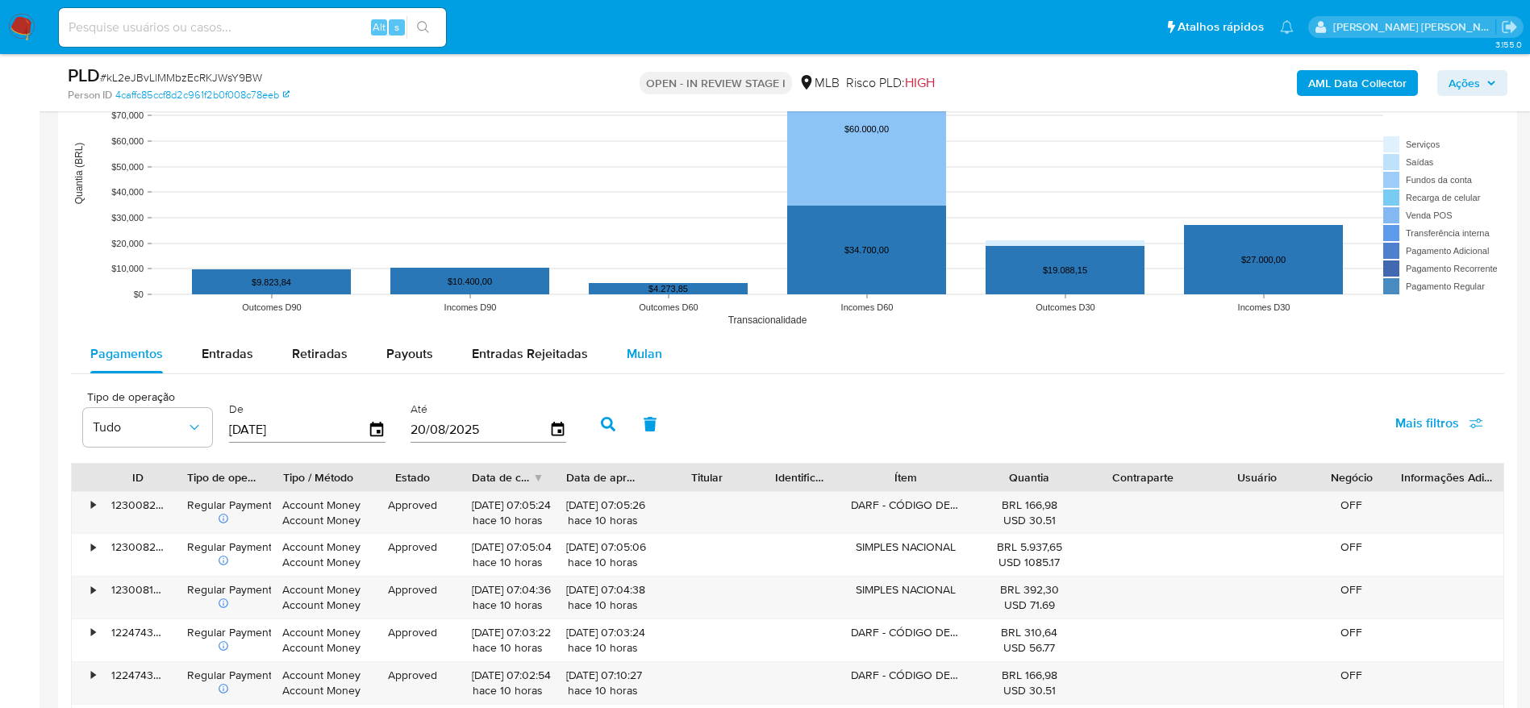
click at [613, 363] on button "Mulan" at bounding box center [644, 354] width 74 height 39
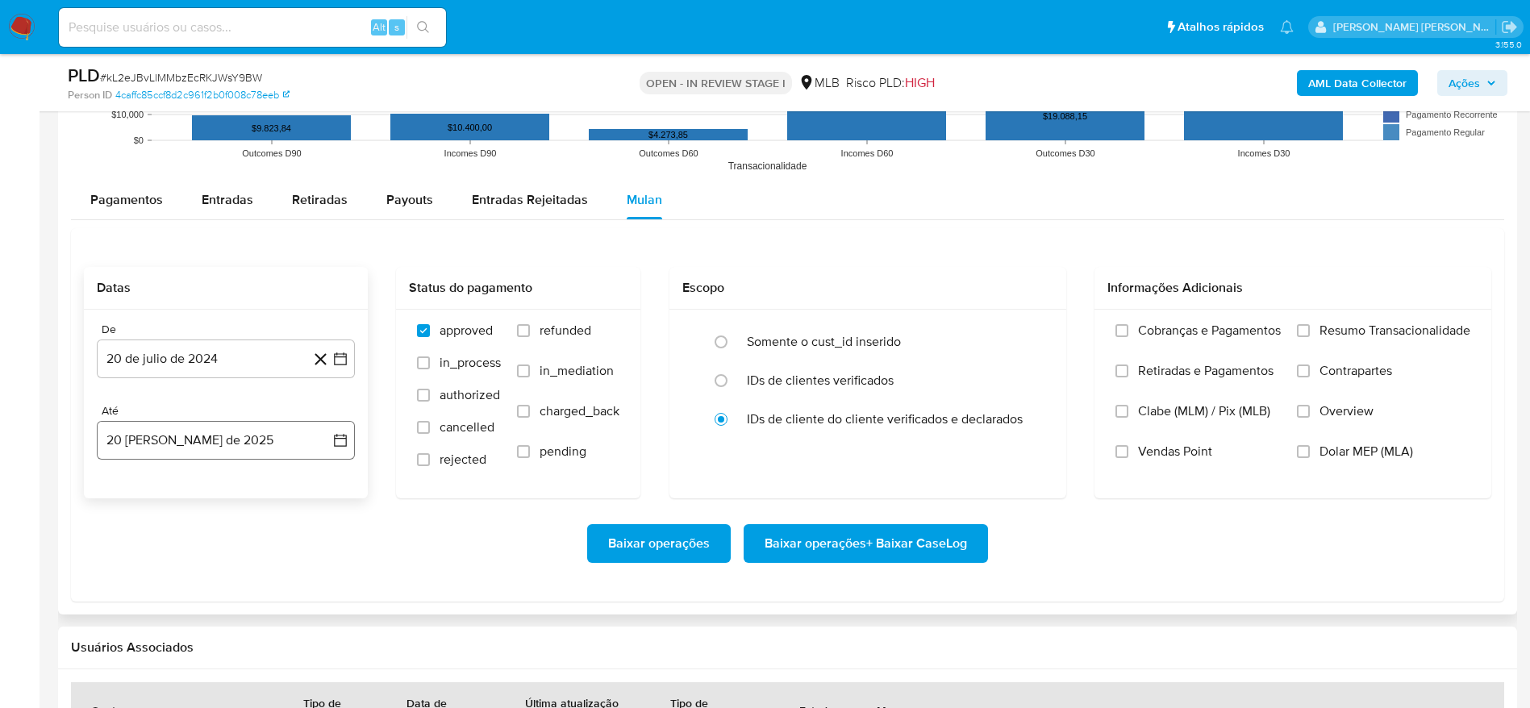
scroll to position [1815, 0]
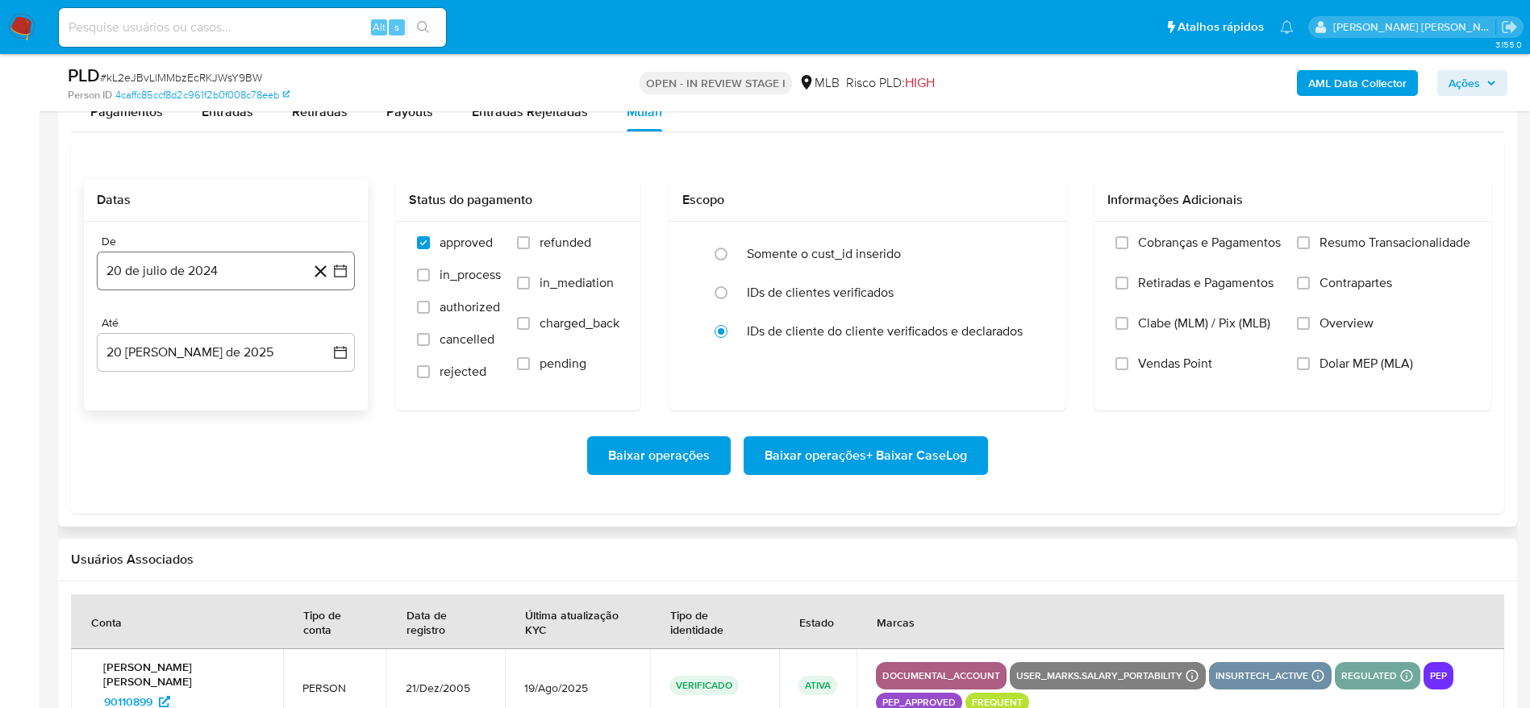
click at [186, 274] on button "20 de julio de 2024" at bounding box center [226, 271] width 258 height 39
click at [194, 323] on span "julio 2024" at bounding box center [218, 329] width 60 height 16
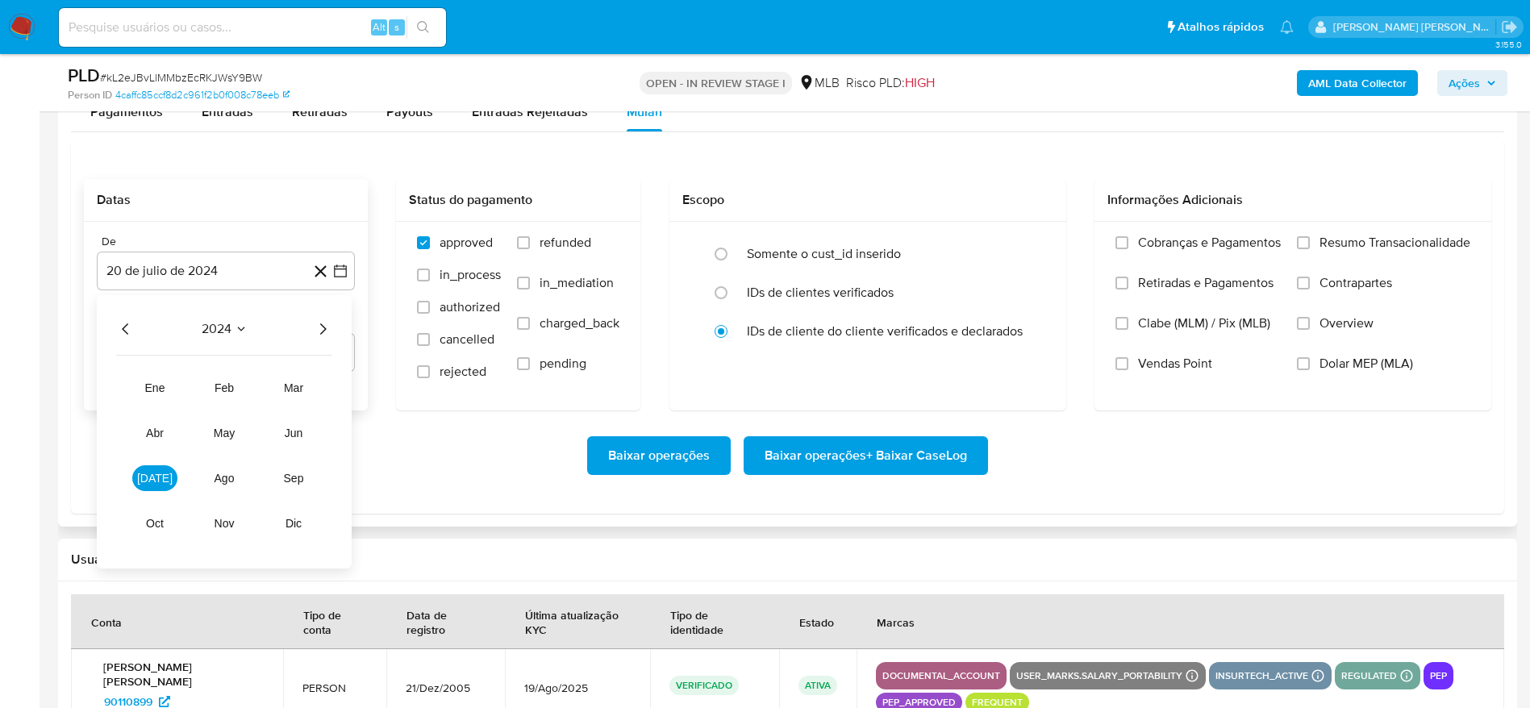
click at [320, 333] on icon "Año siguiente" at bounding box center [323, 328] width 6 height 11
click at [154, 480] on span "[DATE]" at bounding box center [154, 478] width 35 height 13
click at [164, 390] on button "1" at bounding box center [161, 389] width 26 height 26
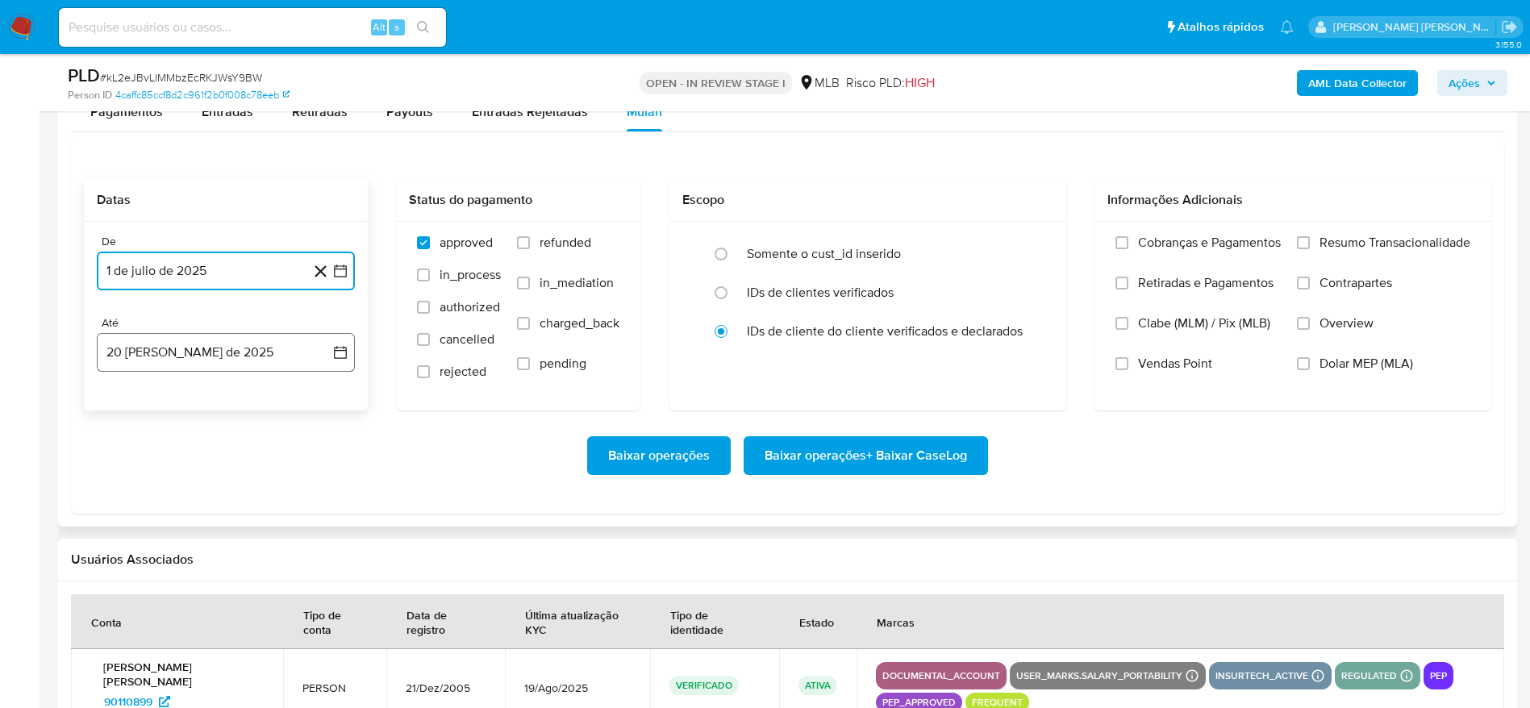
click at [169, 347] on button "20 [PERSON_NAME] de 2025" at bounding box center [226, 352] width 258 height 39
click at [156, 565] on button "19" at bounding box center [161, 567] width 26 height 26
click at [1397, 248] on span "Resumo Transacionalidade" at bounding box center [1395, 243] width 151 height 16
click at [1310, 248] on input "Resumo Transacionalidade" at bounding box center [1303, 242] width 13 height 13
click at [924, 451] on span "Baixar operações + Baixar CaseLog" at bounding box center [866, 455] width 202 height 35
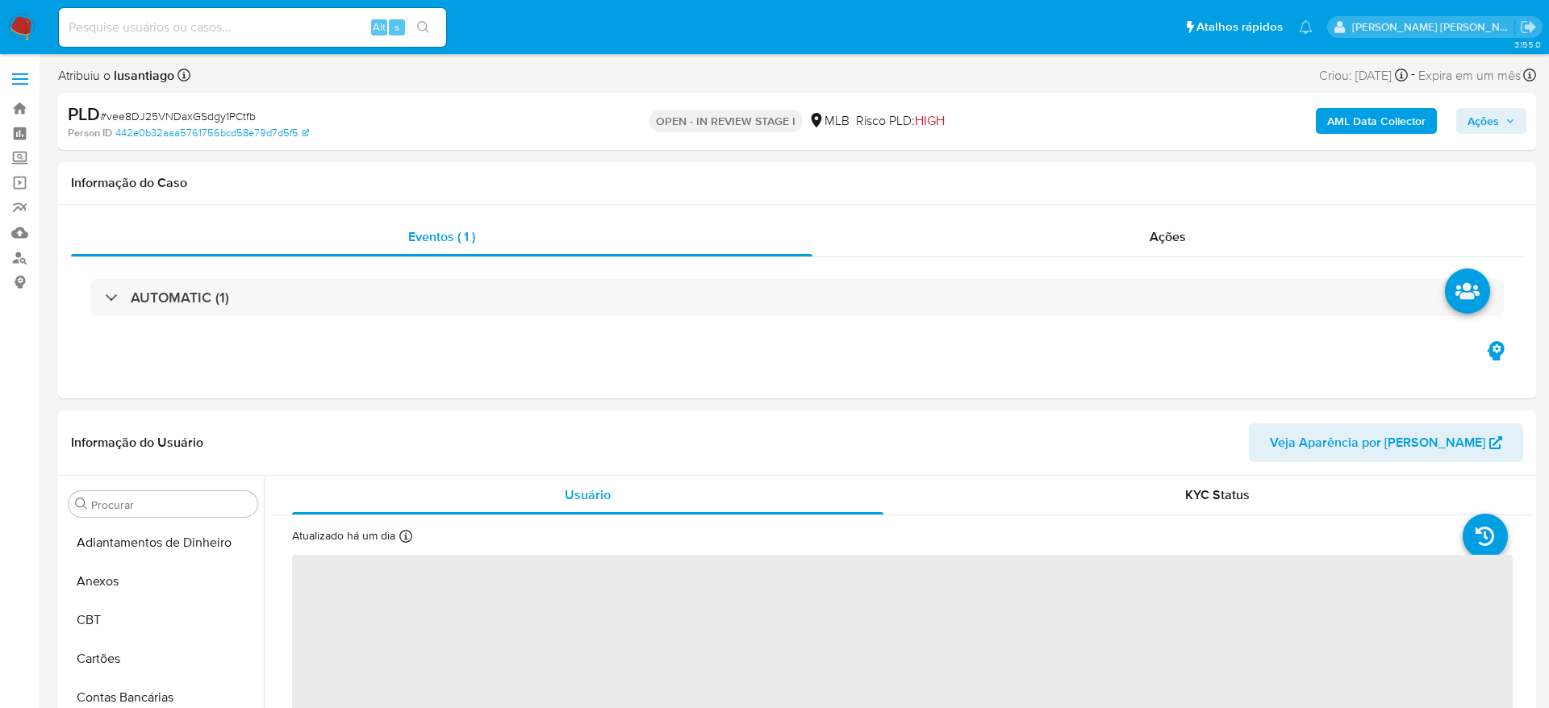
select select "10"
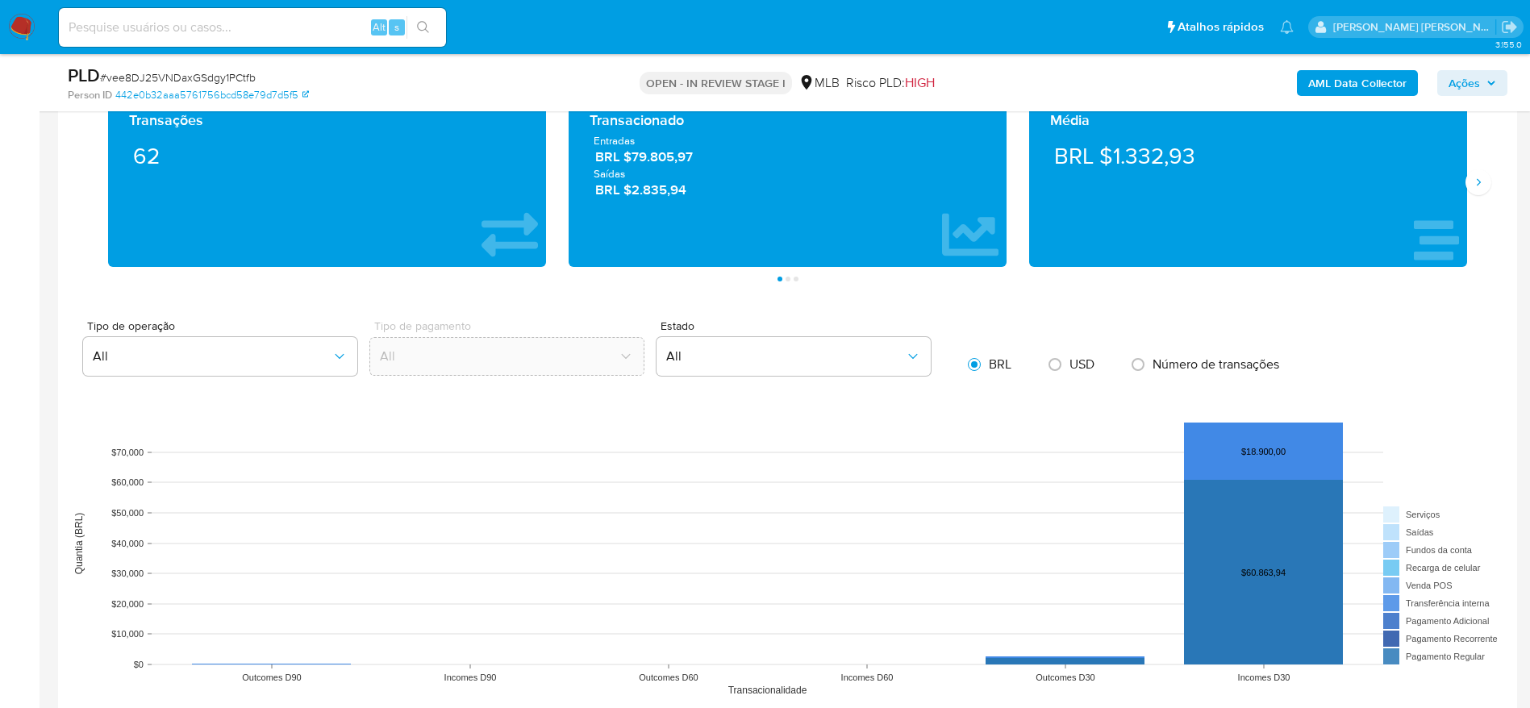
scroll to position [1694, 0]
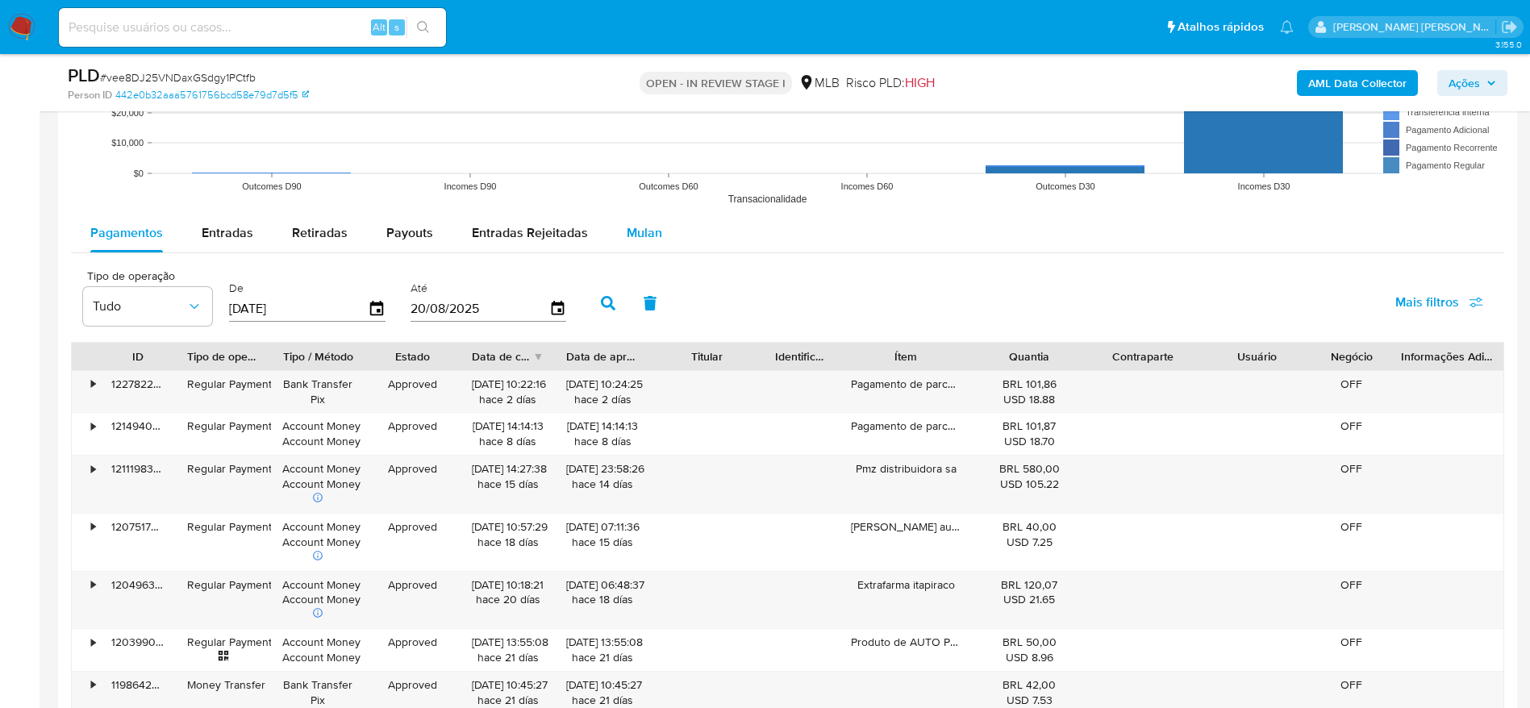
click at [652, 227] on span "Mulan" at bounding box center [644, 232] width 35 height 19
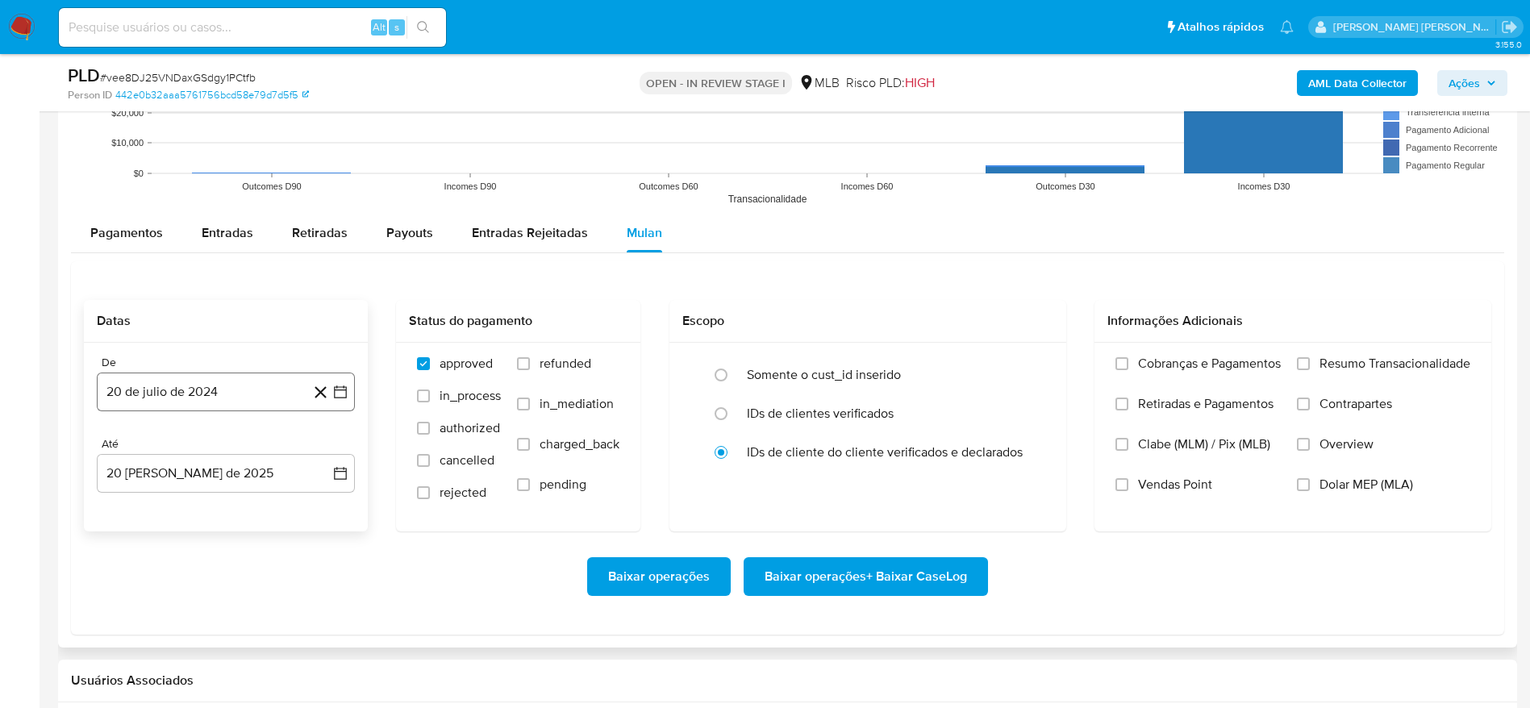
click at [208, 391] on button "20 de julio de 2024" at bounding box center [226, 392] width 258 height 39
click at [219, 445] on span "julio 2024" at bounding box center [218, 450] width 60 height 16
click at [323, 449] on icon "Año siguiente" at bounding box center [322, 449] width 19 height 19
click at [157, 593] on span "[DATE]" at bounding box center [154, 599] width 35 height 13
click at [161, 503] on button "1" at bounding box center [161, 510] width 26 height 26
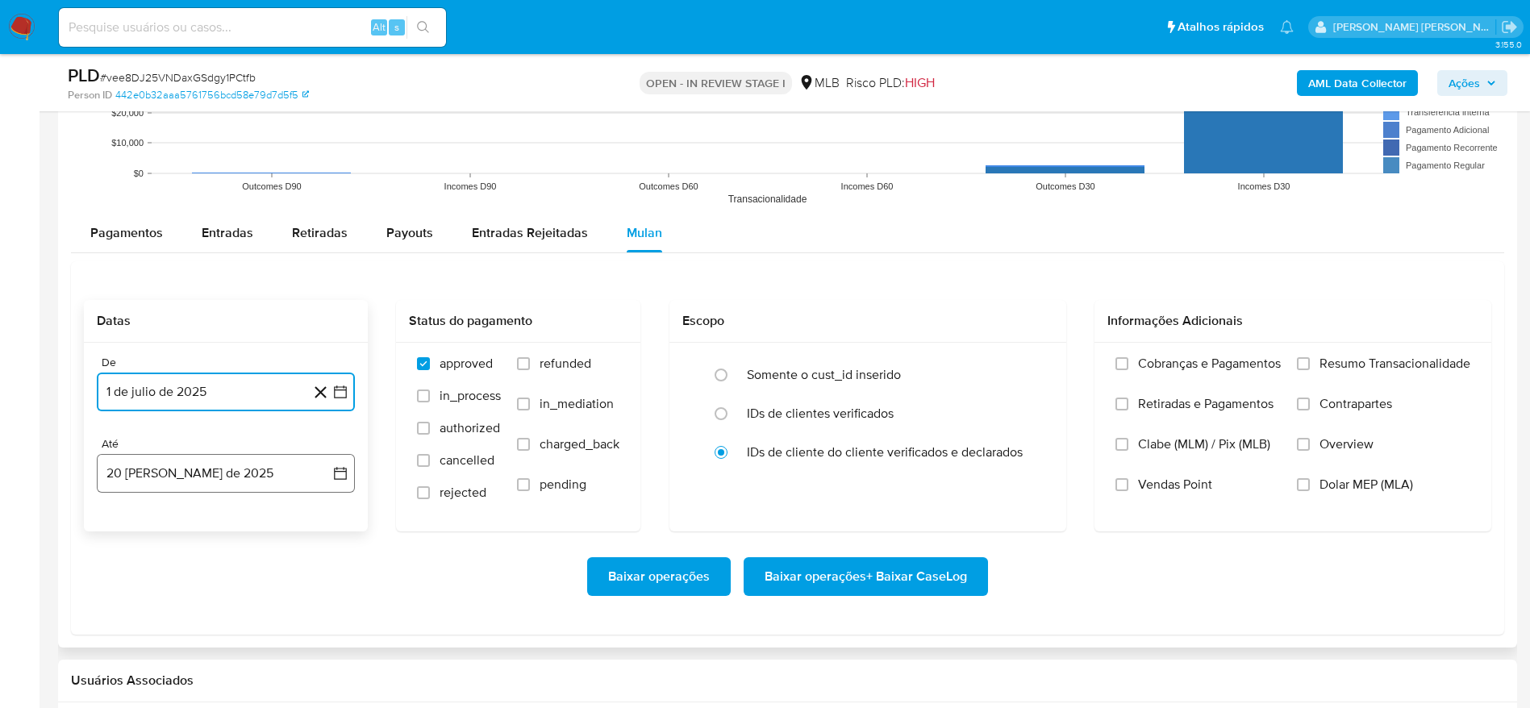
click at [148, 463] on button "20 [PERSON_NAME] de 2025" at bounding box center [226, 473] width 258 height 39
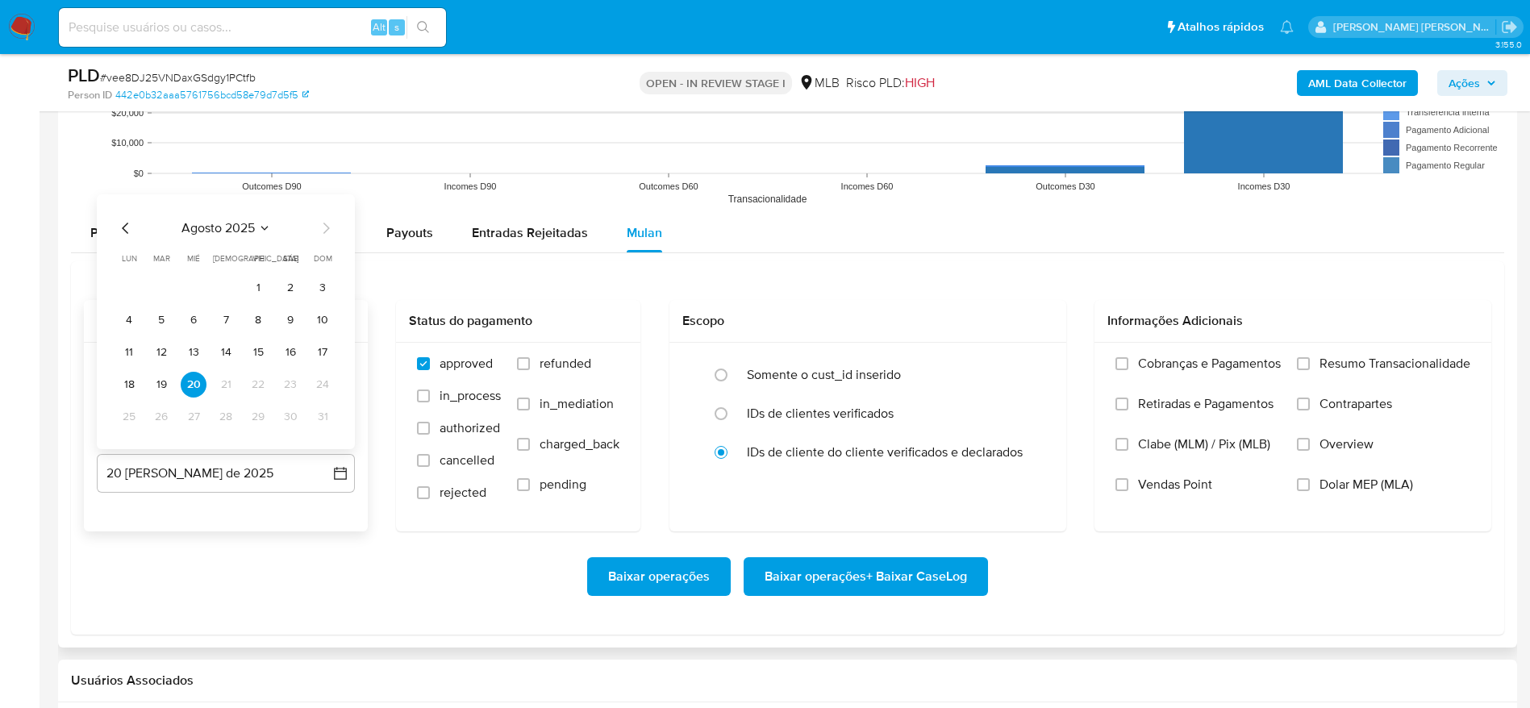
click at [169, 398] on tbody "1 2 3 4 5 6 7 8 9 10 11 12 13 14 15 16 17 18 19 20 21 22 23 24 25 26 27 28 29 3…" at bounding box center [225, 352] width 219 height 155
click at [164, 386] on button "19" at bounding box center [161, 385] width 26 height 26
click at [1388, 365] on span "Resumo Transacionalidade" at bounding box center [1395, 364] width 151 height 16
click at [1310, 365] on input "Resumo Transacionalidade" at bounding box center [1303, 363] width 13 height 13
click at [881, 576] on span "Baixar operações + Baixar CaseLog" at bounding box center [866, 576] width 202 height 35
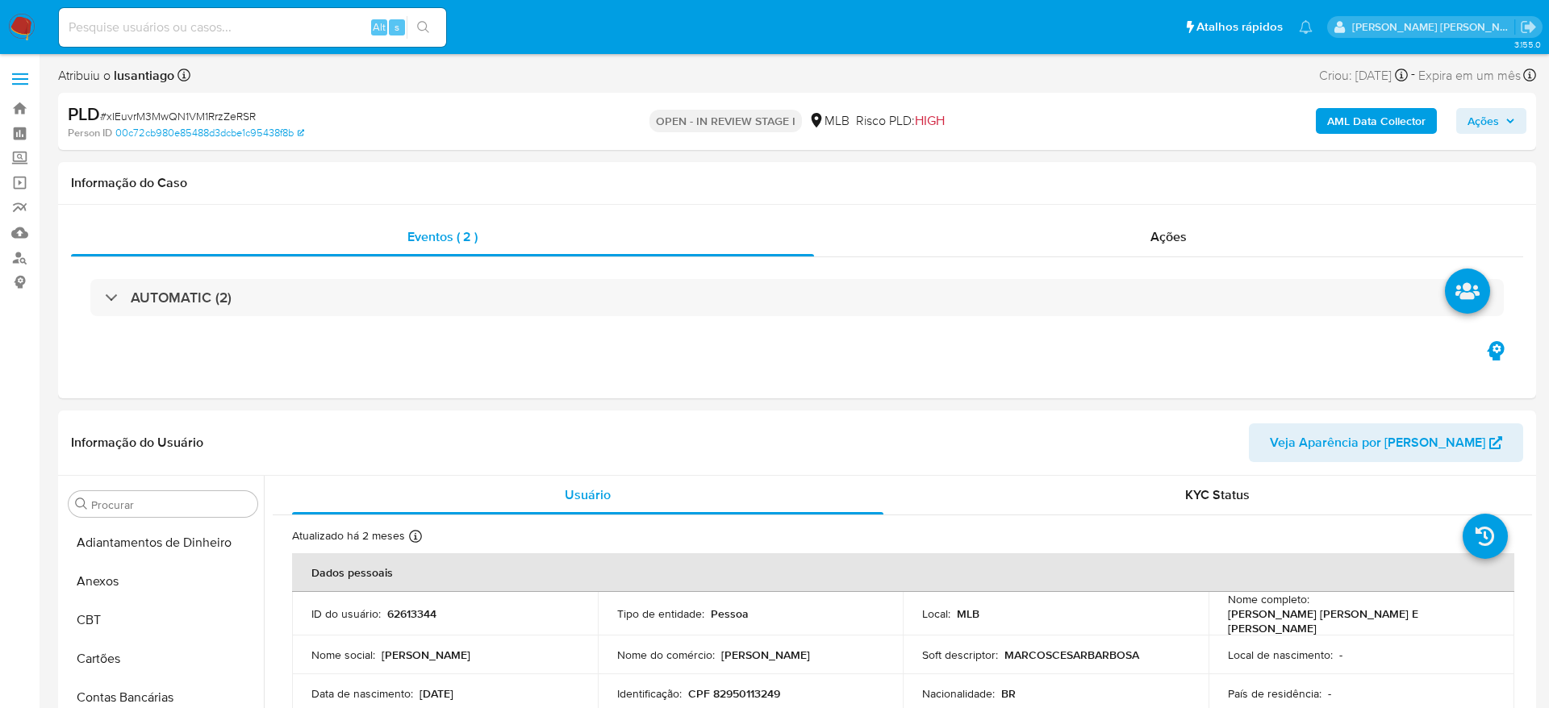
select select "10"
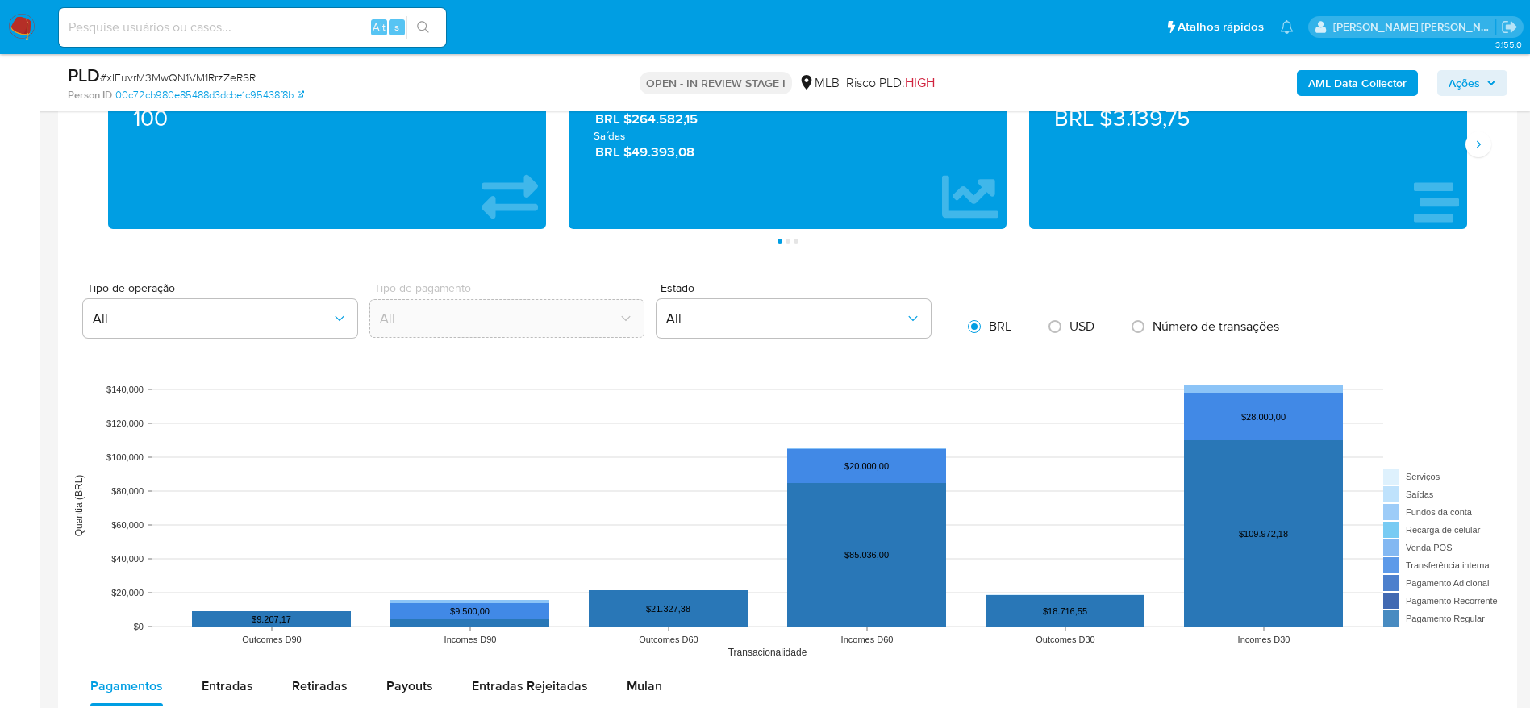
scroll to position [1694, 0]
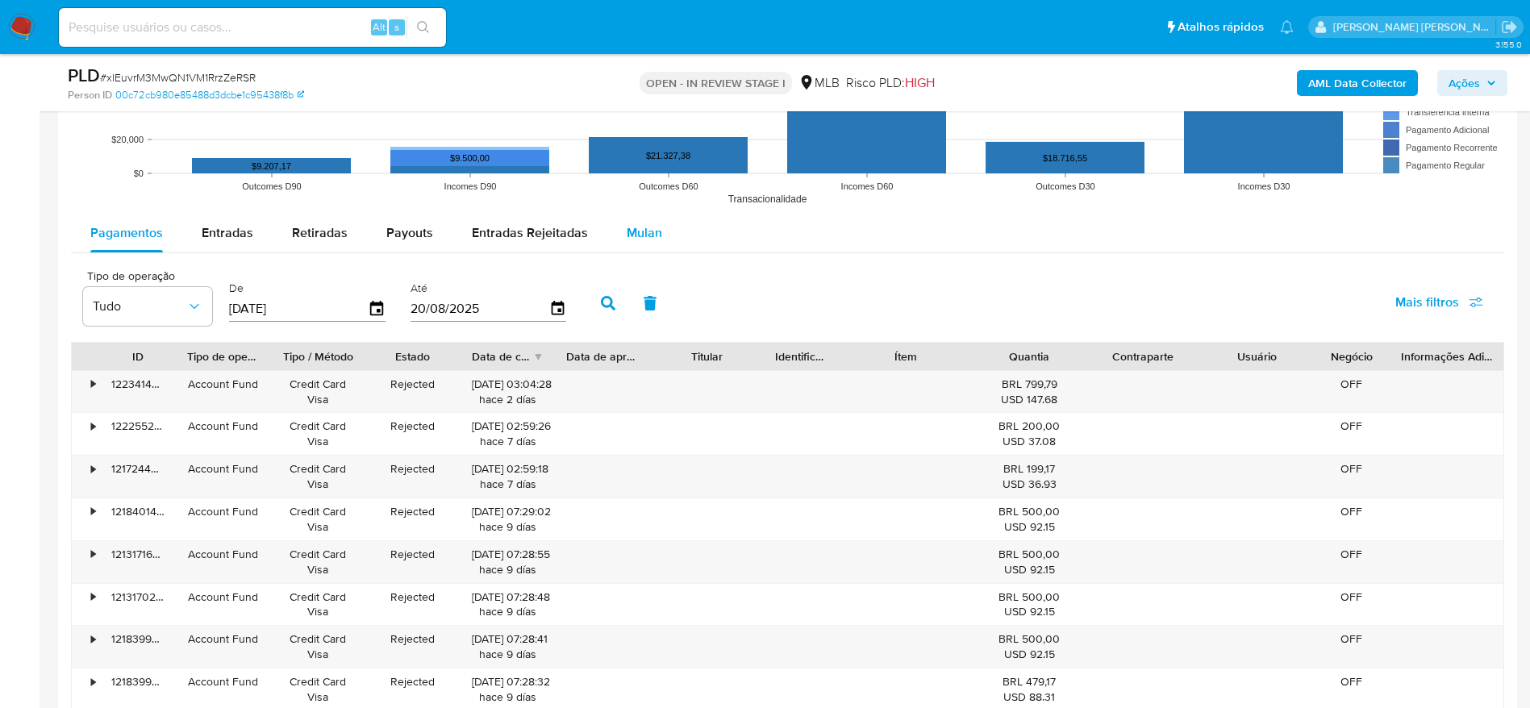
click at [631, 228] on span "Mulan" at bounding box center [644, 232] width 35 height 19
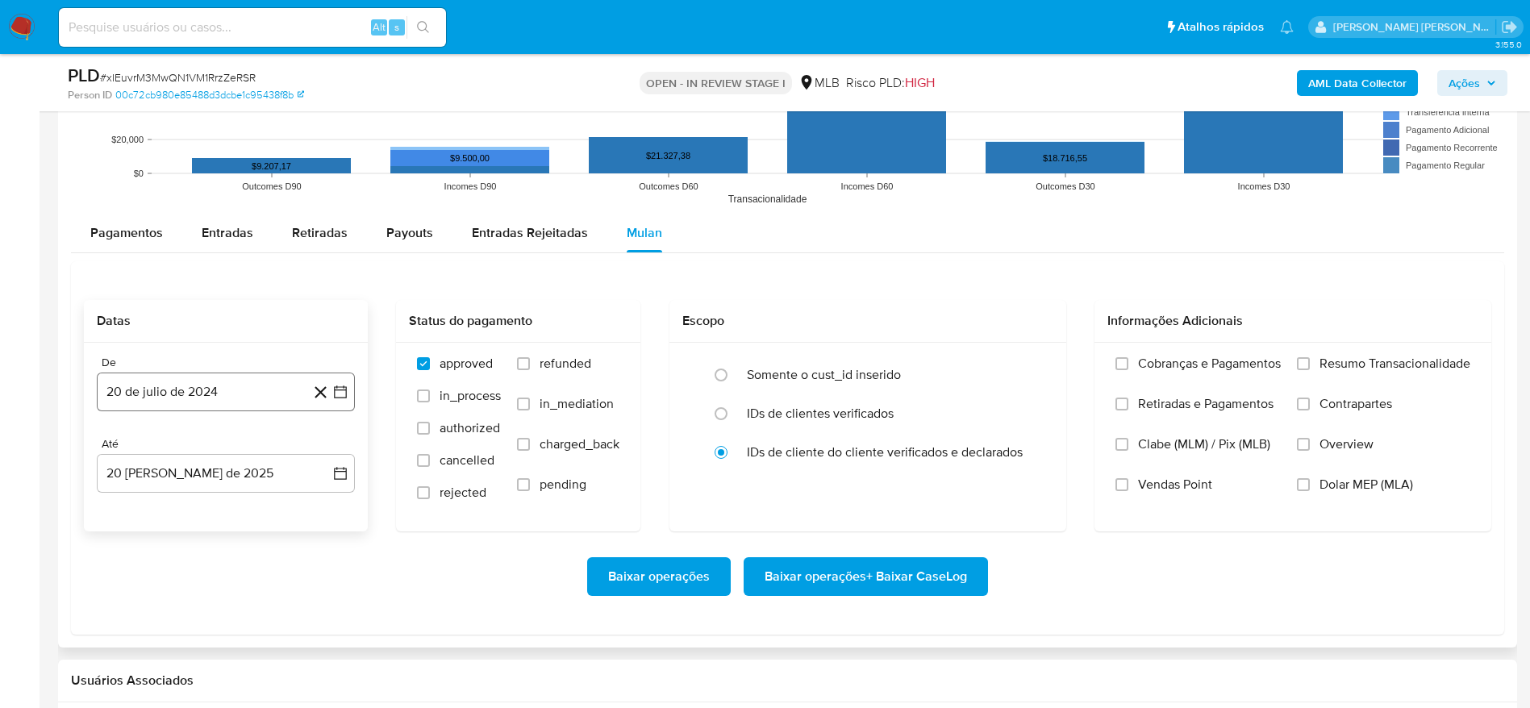
click at [144, 399] on button "20 de julio de 2024" at bounding box center [226, 392] width 258 height 39
click at [208, 453] on span "julio 2024" at bounding box center [218, 450] width 60 height 16
click at [322, 455] on icon "Año siguiente" at bounding box center [322, 449] width 19 height 19
click at [148, 597] on span "[DATE]" at bounding box center [154, 599] width 35 height 13
click at [165, 507] on button "1" at bounding box center [161, 510] width 26 height 26
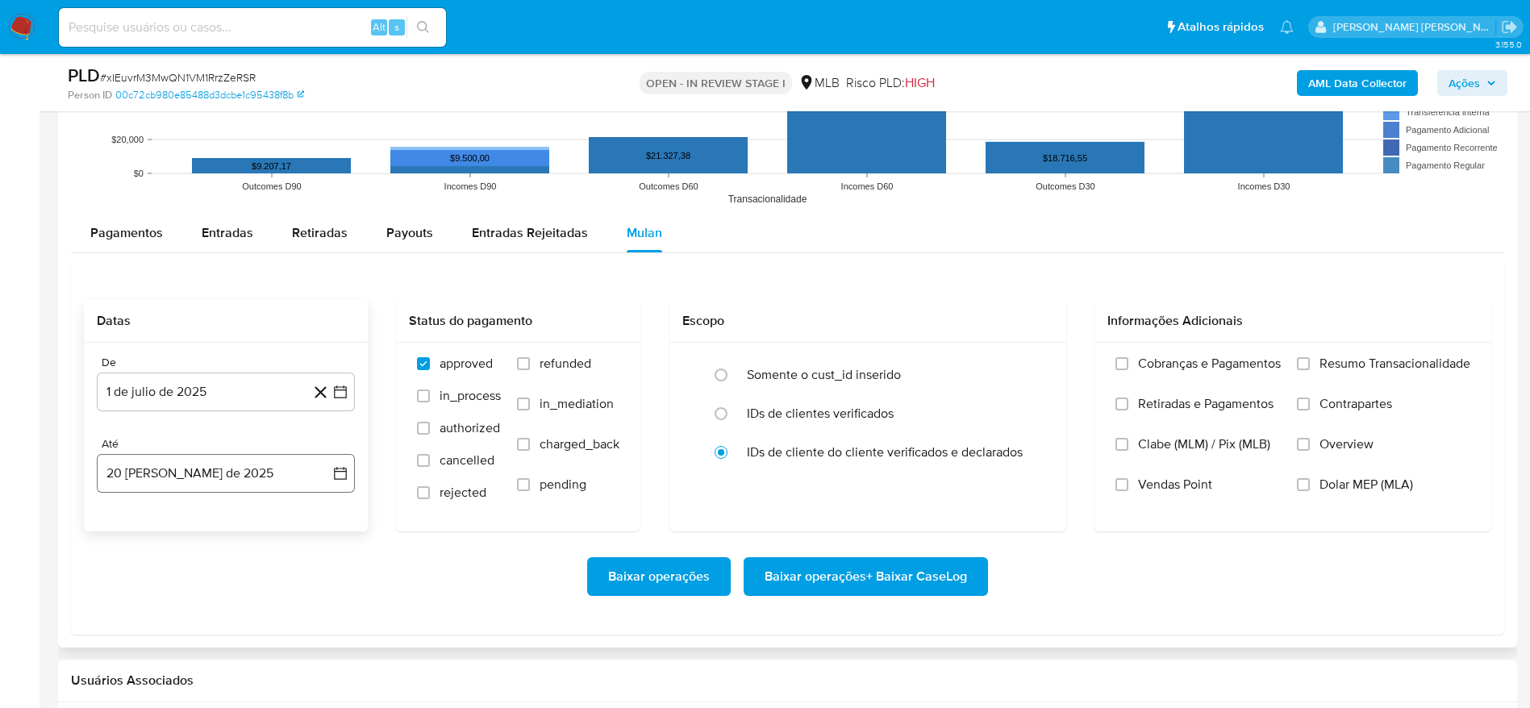
drag, startPoint x: 171, startPoint y: 453, endPoint x: 162, endPoint y: 478, distance: 26.5
click at [170, 453] on div "Até 20 de agosto de 2025 20-08-2025" at bounding box center [226, 465] width 258 height 56
click at [162, 478] on button "20 [PERSON_NAME] de 2025" at bounding box center [226, 473] width 258 height 39
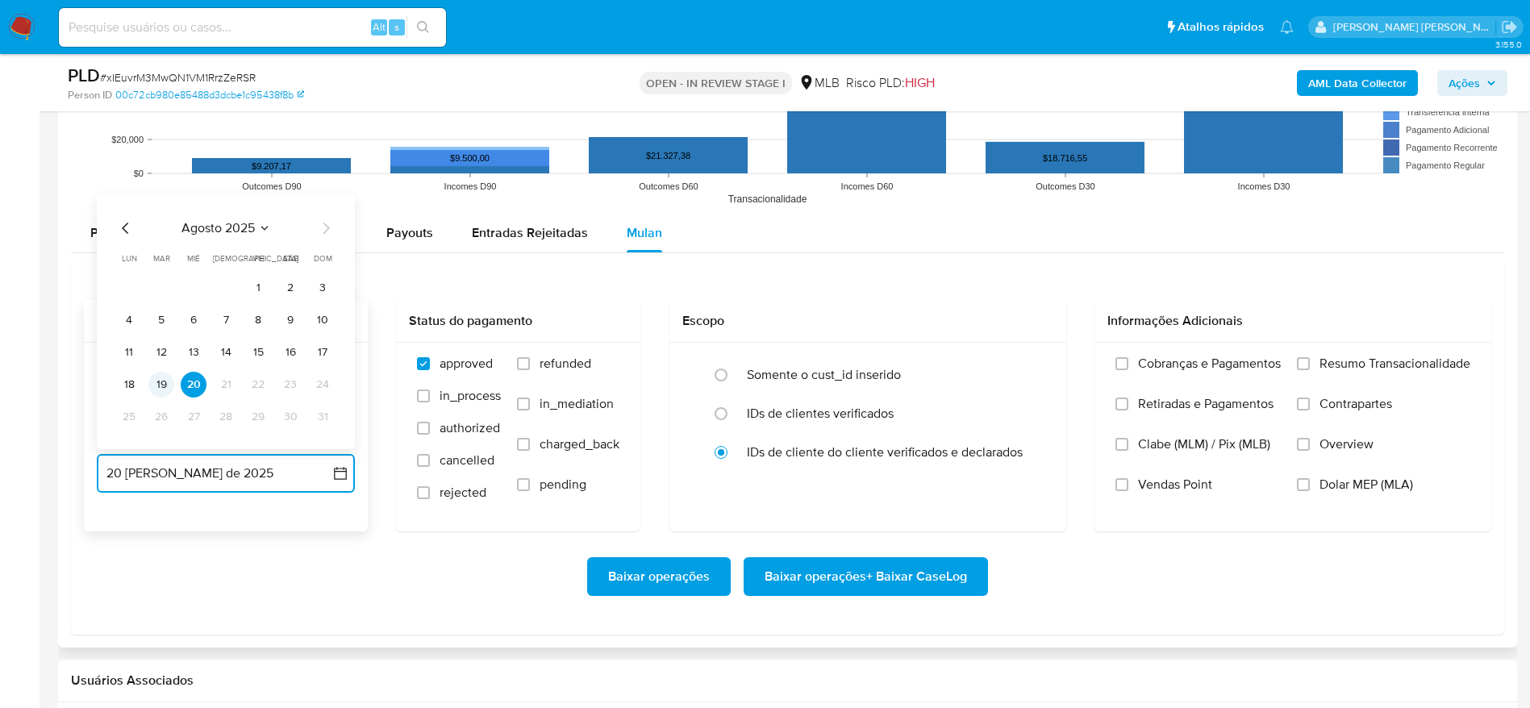
click at [159, 382] on button "19" at bounding box center [161, 385] width 26 height 26
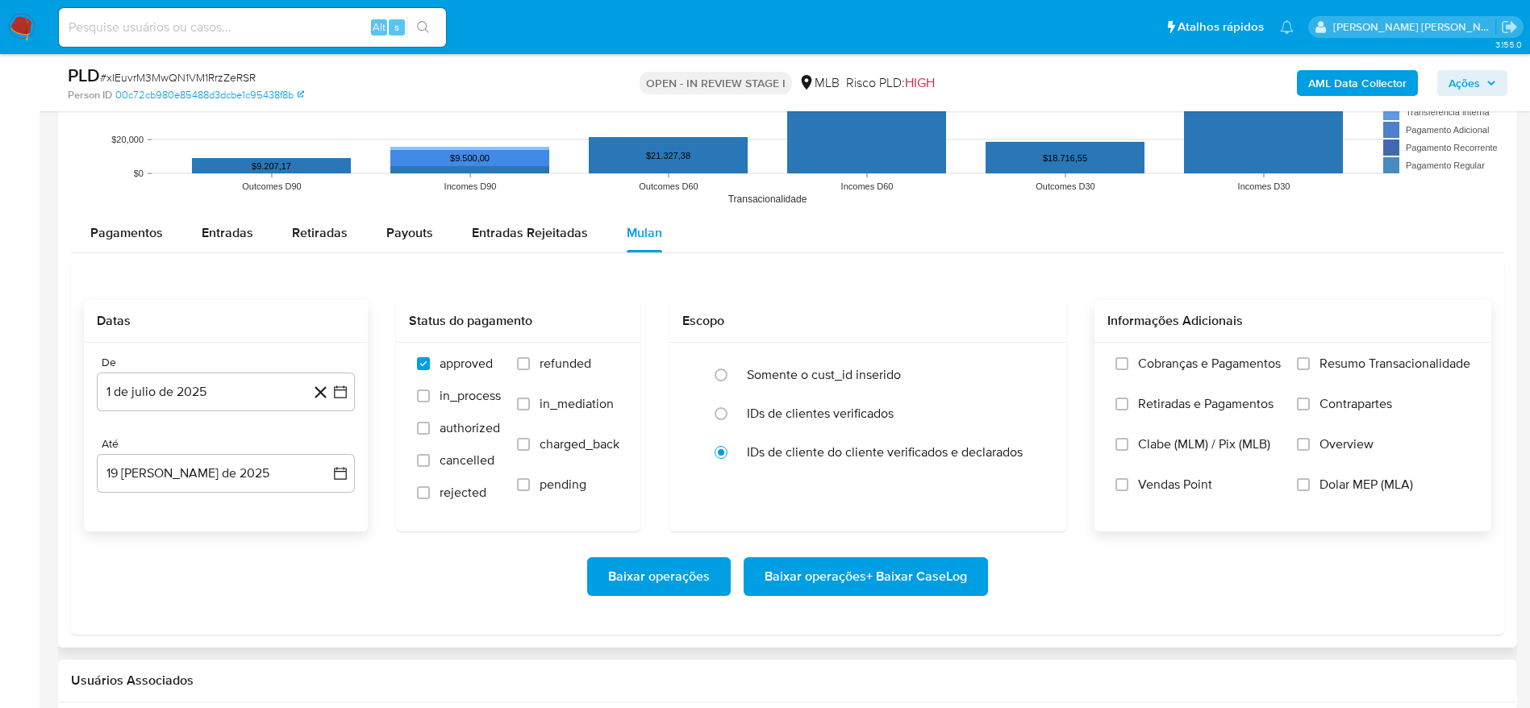
click at [1357, 372] on span "Resumo Transacionalidade" at bounding box center [1395, 364] width 151 height 16
click at [1310, 370] on input "Resumo Transacionalidade" at bounding box center [1303, 363] width 13 height 13
click at [884, 576] on span "Baixar operações + Baixar CaseLog" at bounding box center [866, 576] width 202 height 35
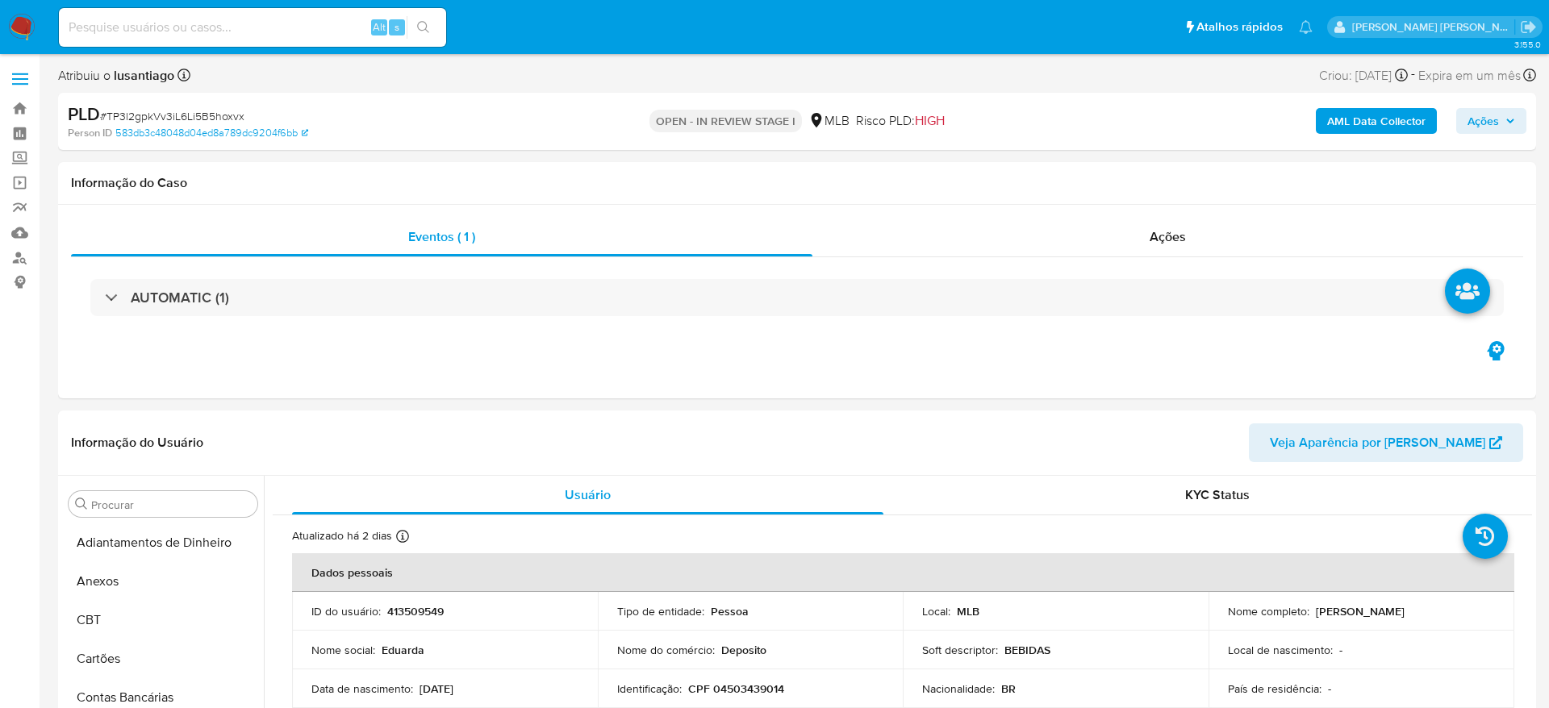
select select "10"
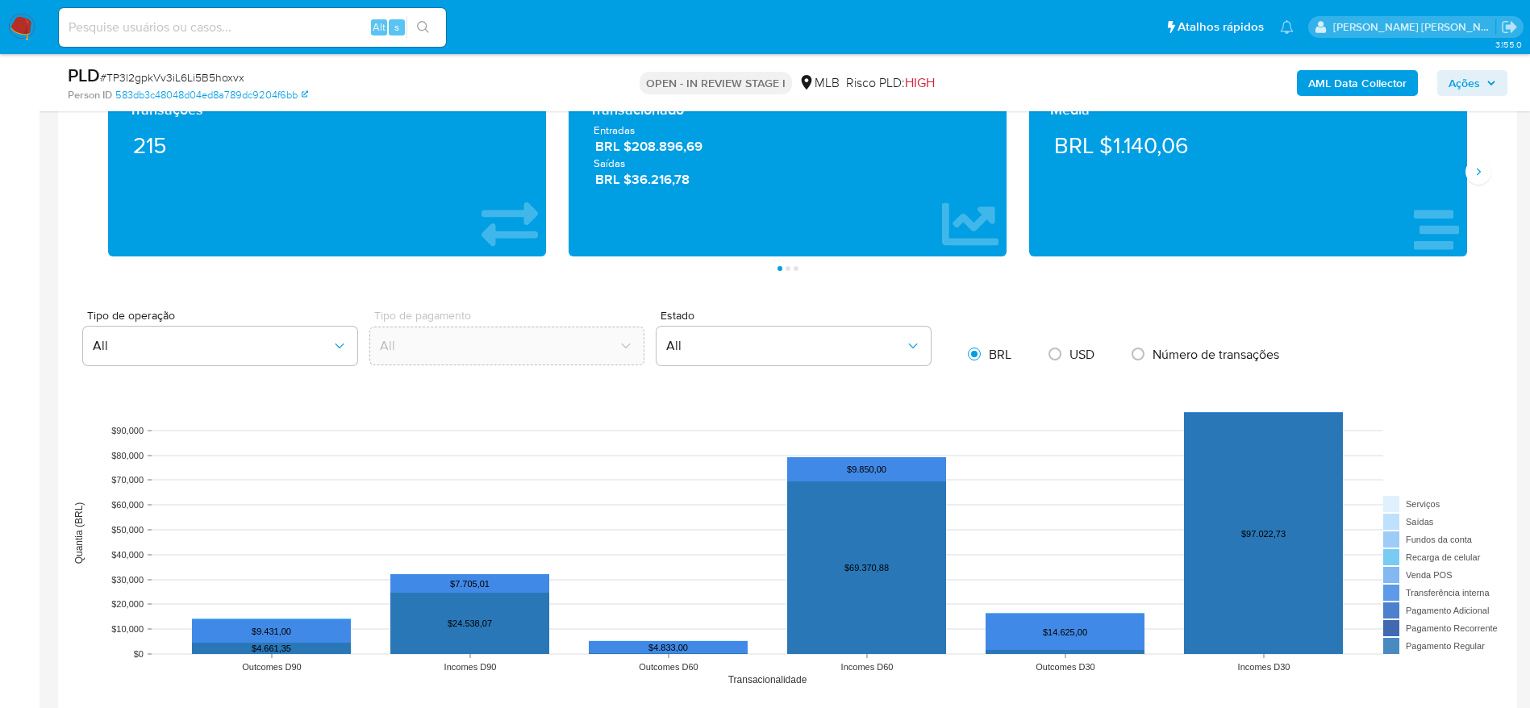
scroll to position [1210, 0]
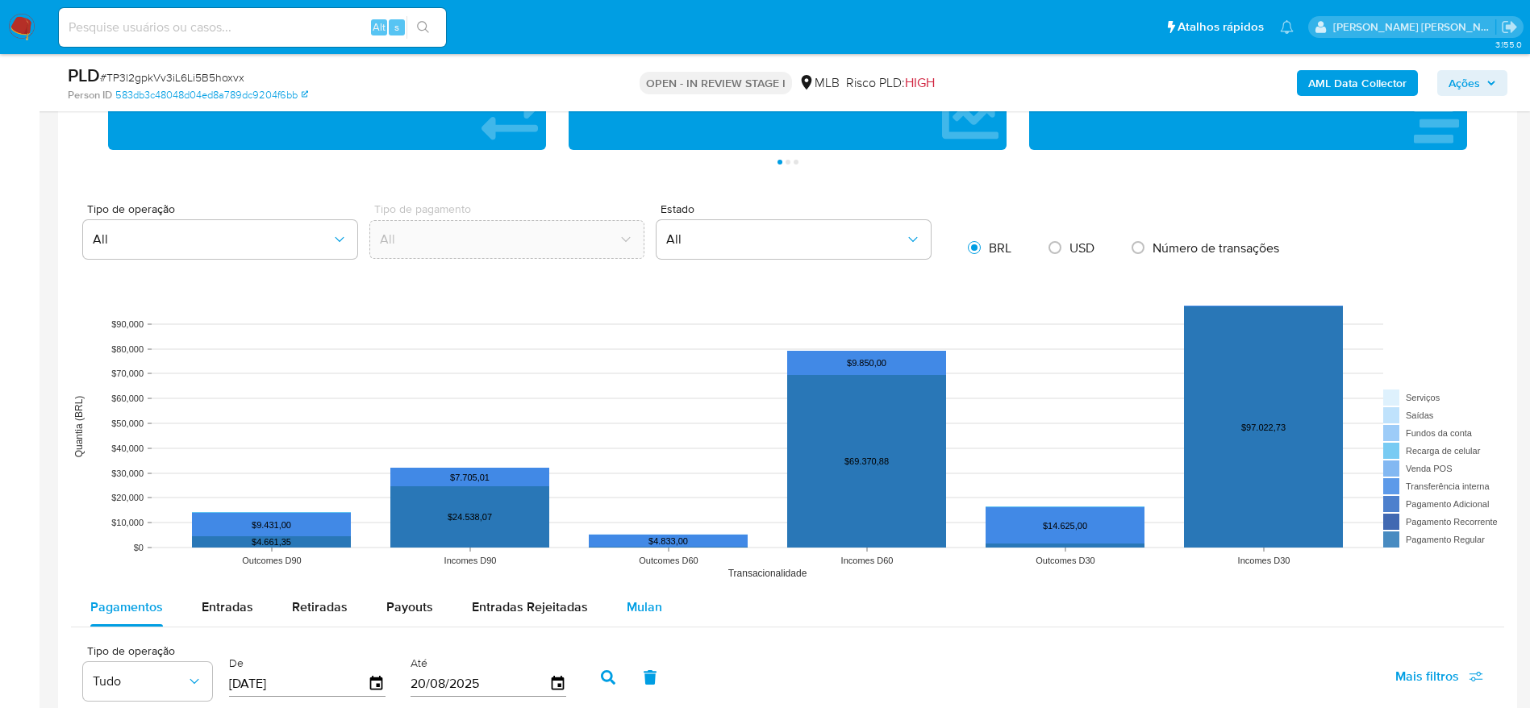
click at [640, 595] on div "Mulan" at bounding box center [644, 607] width 35 height 39
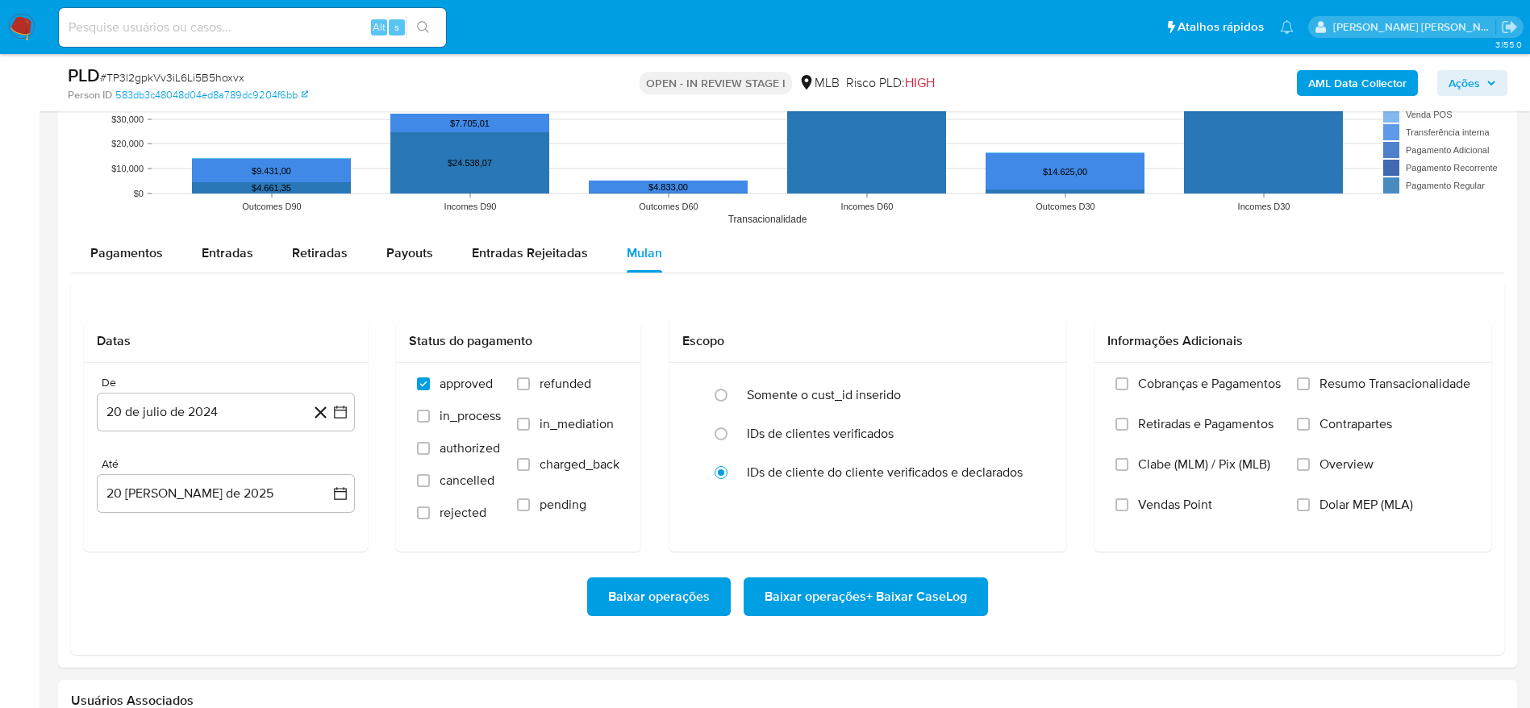
scroll to position [1573, 0]
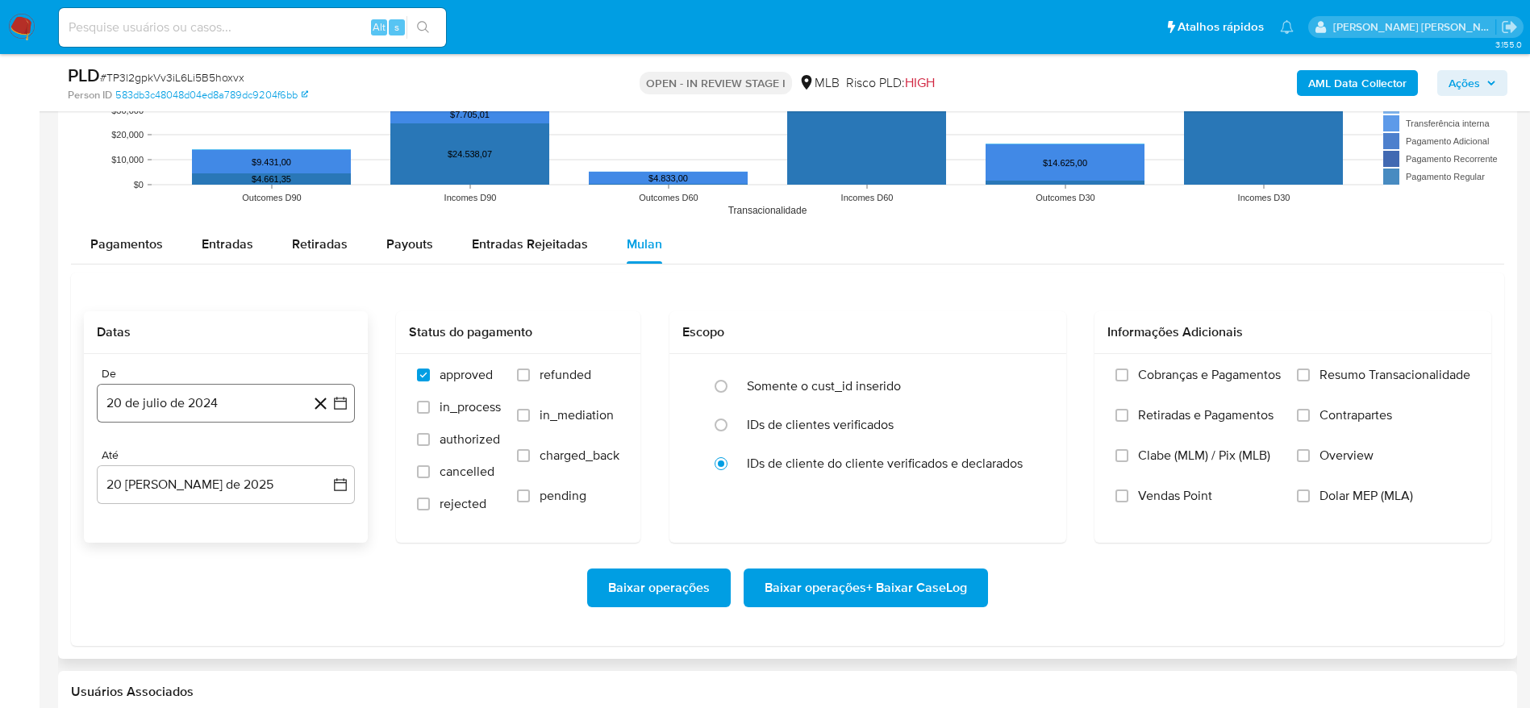
click at [136, 404] on button "20 de julio de 2024" at bounding box center [226, 403] width 258 height 39
click at [206, 463] on span "julio 2024" at bounding box center [218, 461] width 60 height 16
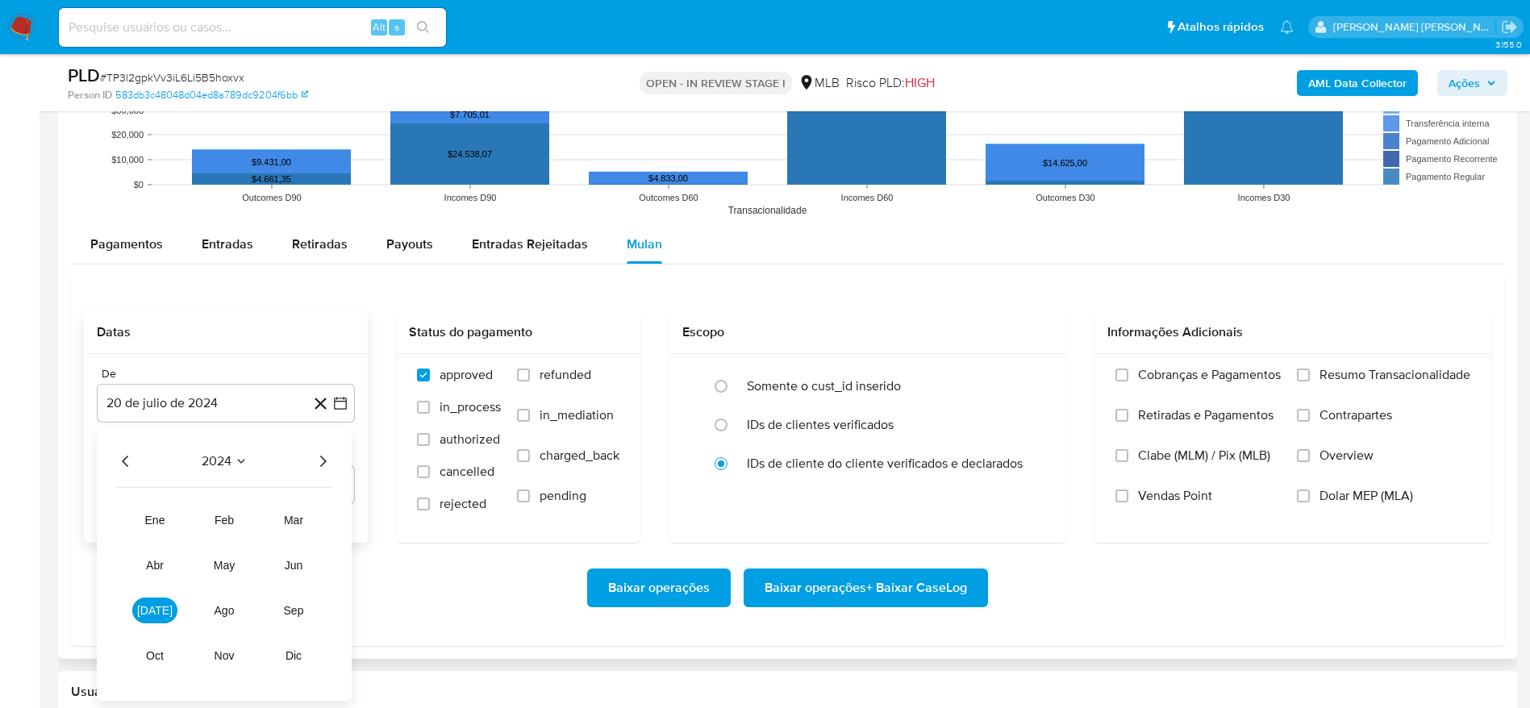
click at [313, 468] on icon "Año siguiente" at bounding box center [322, 461] width 19 height 19
click at [149, 611] on span "[DATE]" at bounding box center [154, 610] width 35 height 13
click at [164, 524] on button "1" at bounding box center [161, 521] width 26 height 26
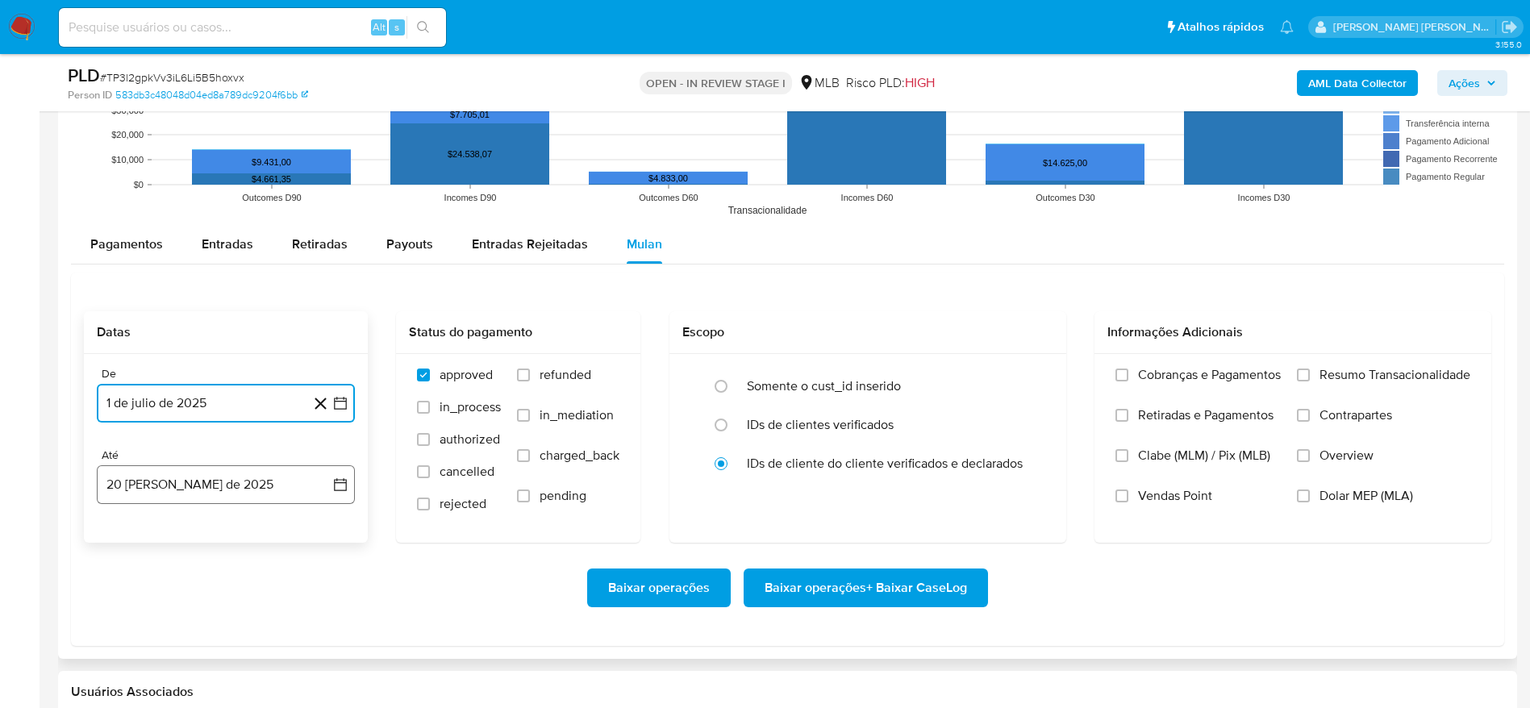
click at [163, 473] on button "20 [PERSON_NAME] de 2025" at bounding box center [226, 484] width 258 height 39
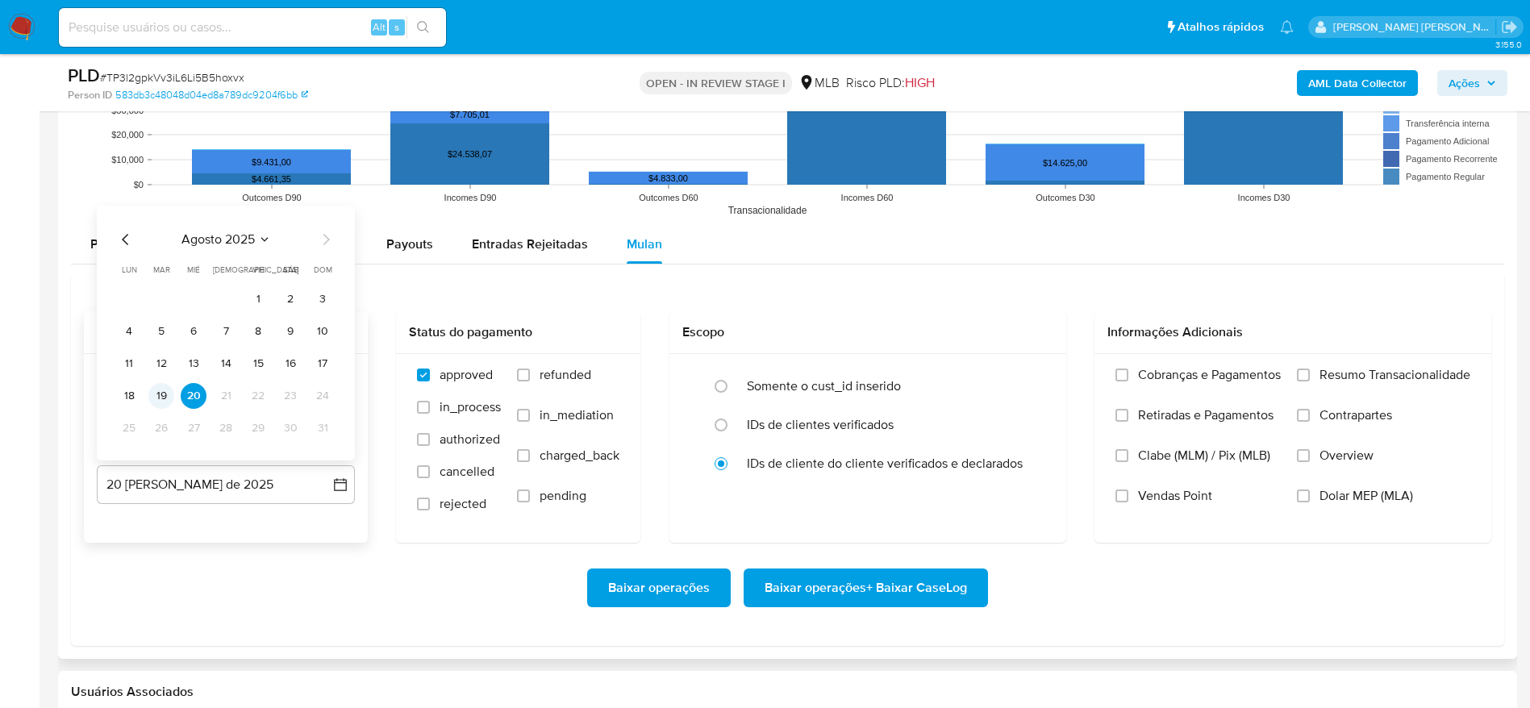
click at [160, 392] on button "19" at bounding box center [161, 396] width 26 height 26
click at [1379, 367] on span "Resumo Transacionalidade" at bounding box center [1395, 375] width 151 height 16
click at [1310, 369] on input "Resumo Transacionalidade" at bounding box center [1303, 375] width 13 height 13
click at [885, 578] on span "Baixar operações + Baixar CaseLog" at bounding box center [866, 587] width 202 height 35
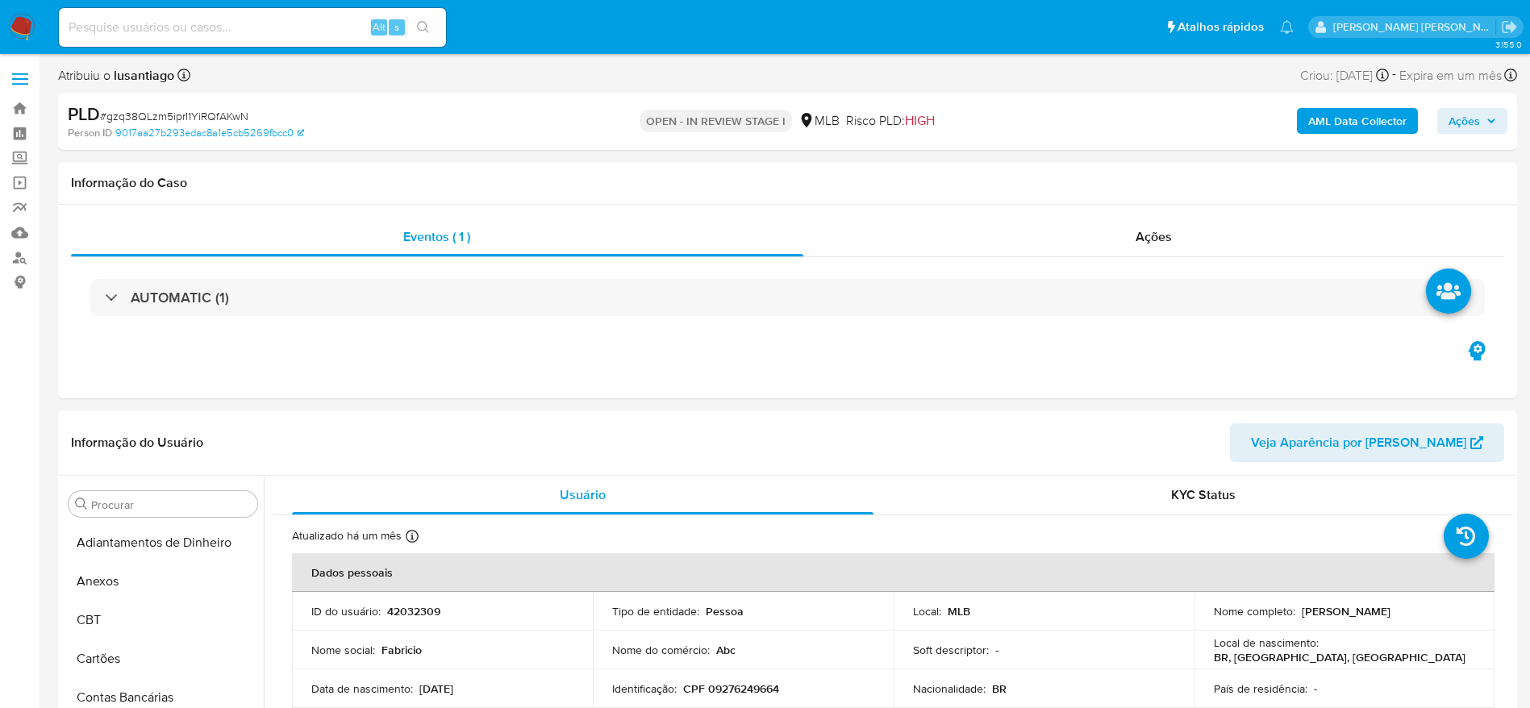
select select "10"
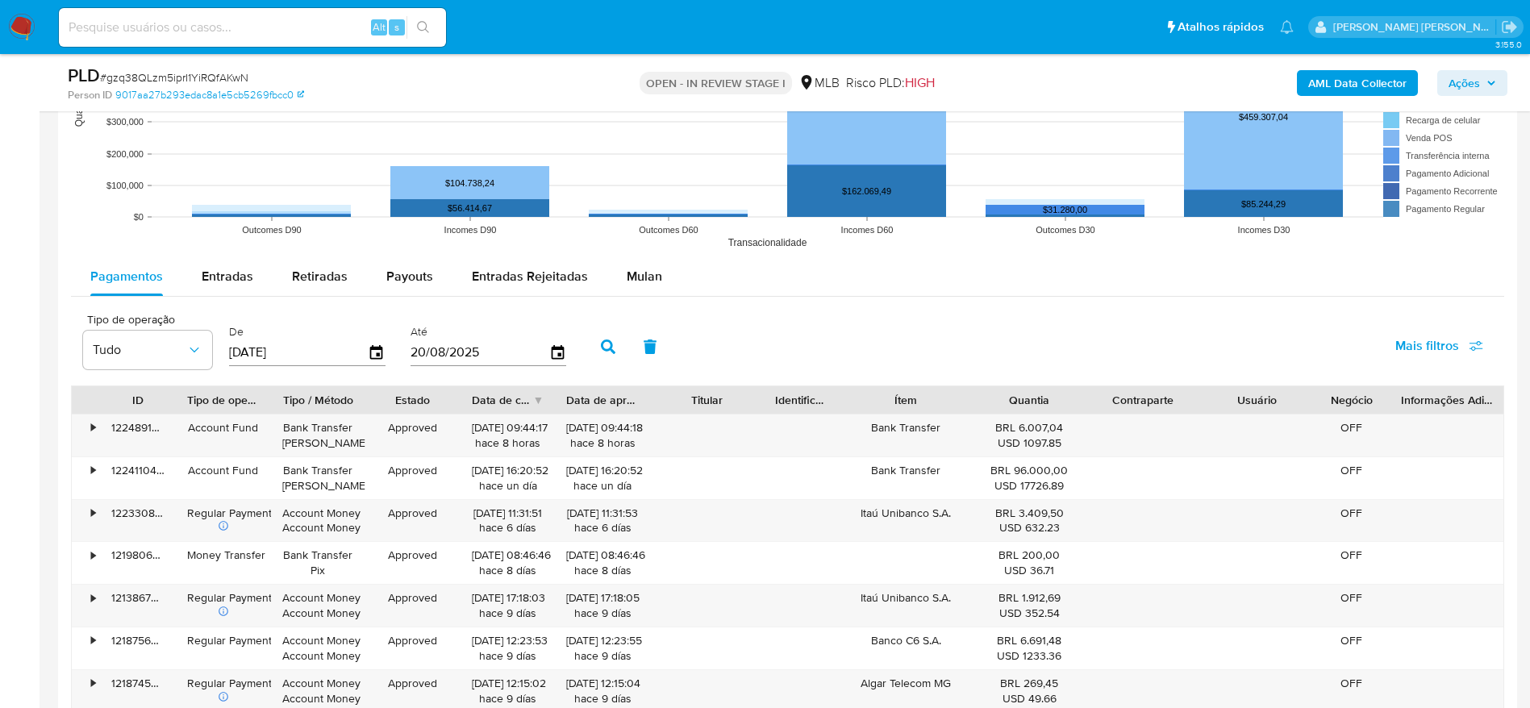
scroll to position [1573, 0]
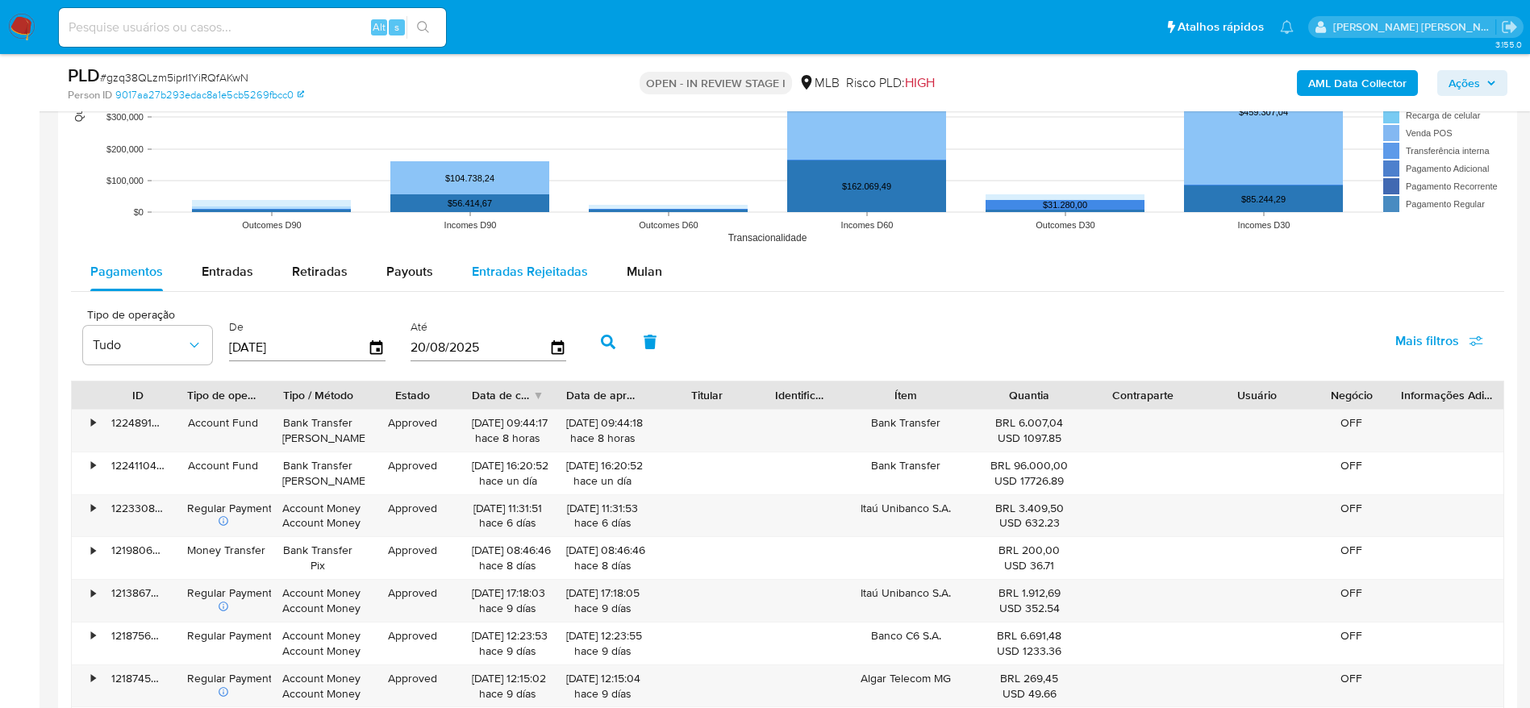
drag, startPoint x: 640, startPoint y: 265, endPoint x: 544, endPoint y: 283, distance: 98.4
click at [640, 265] on span "Mulan" at bounding box center [644, 271] width 35 height 19
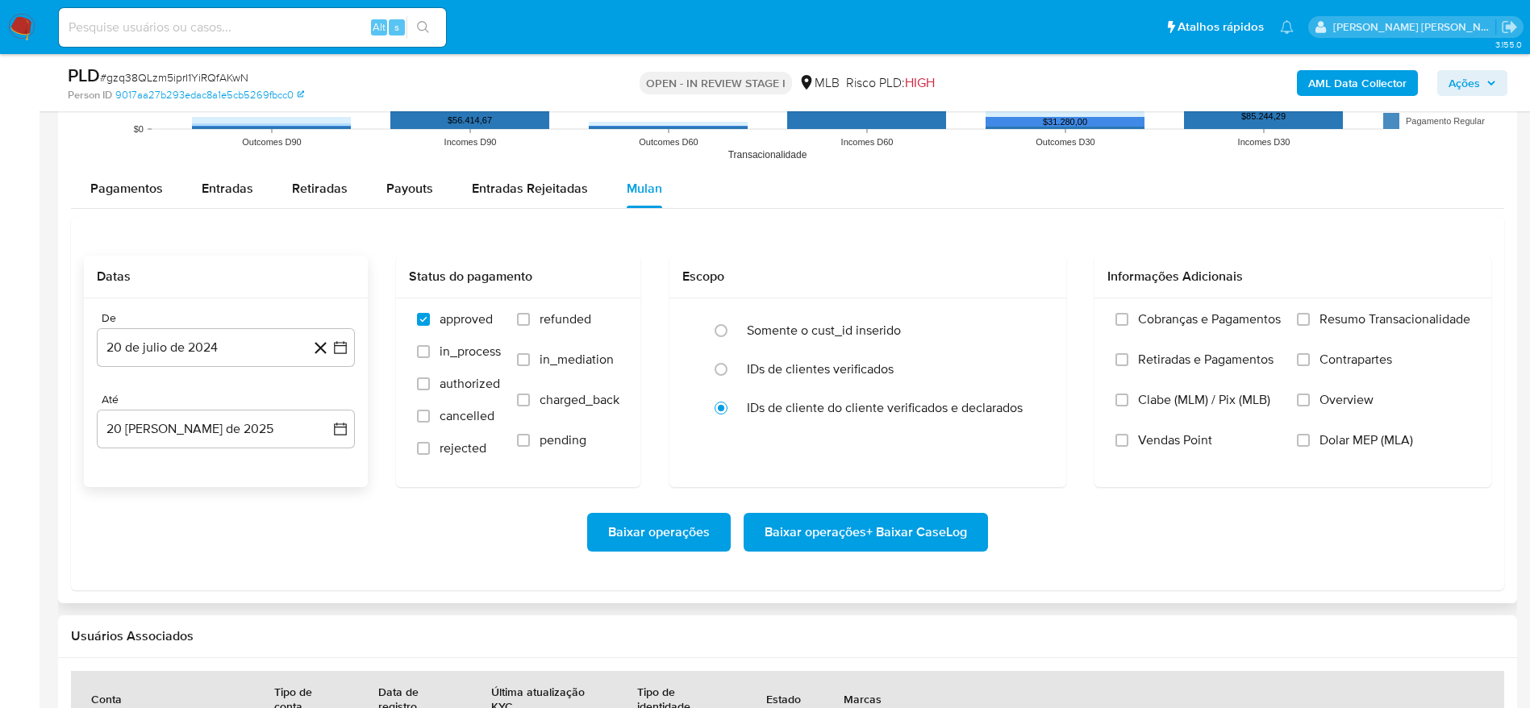
scroll to position [1694, 0]
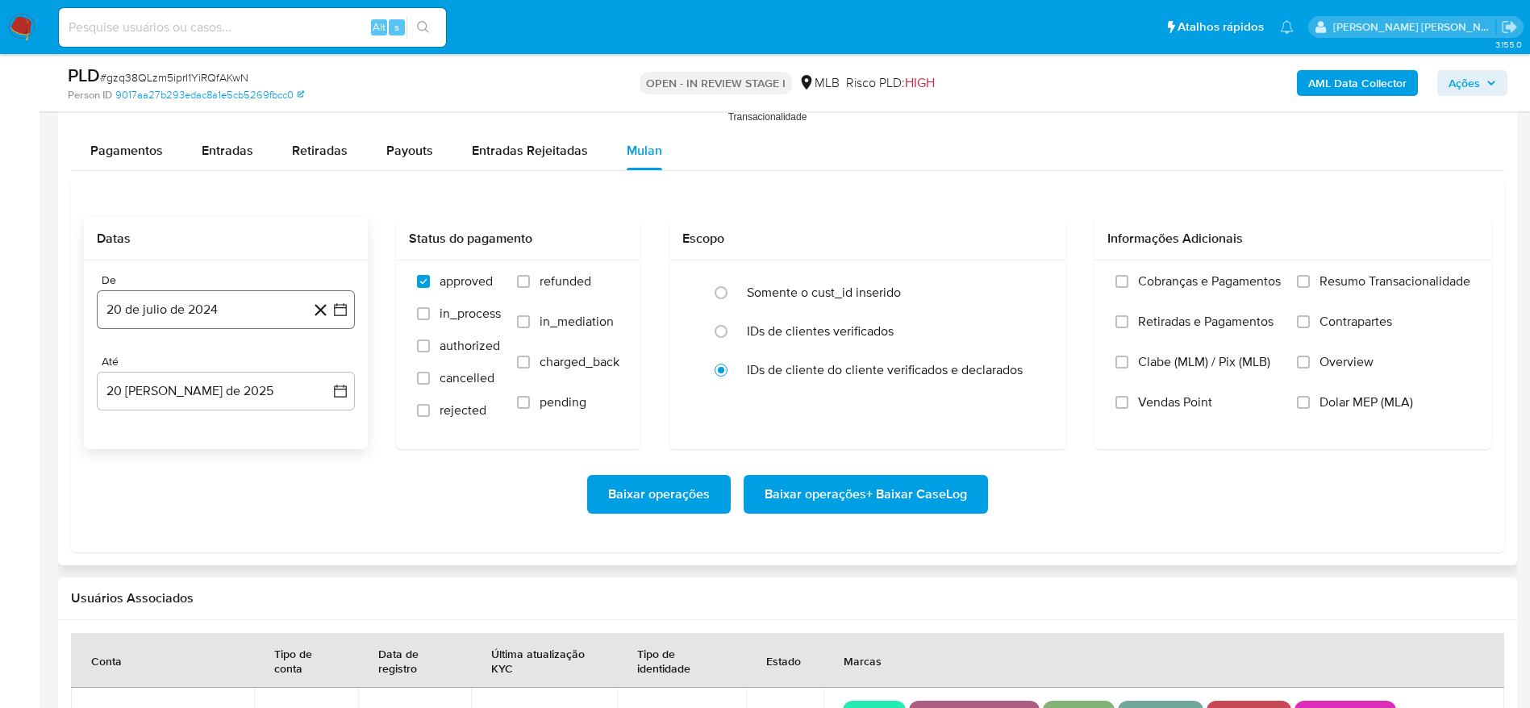
click at [184, 307] on button "20 de julio de 2024" at bounding box center [226, 309] width 258 height 39
click at [228, 364] on span "julio 2024" at bounding box center [218, 368] width 60 height 16
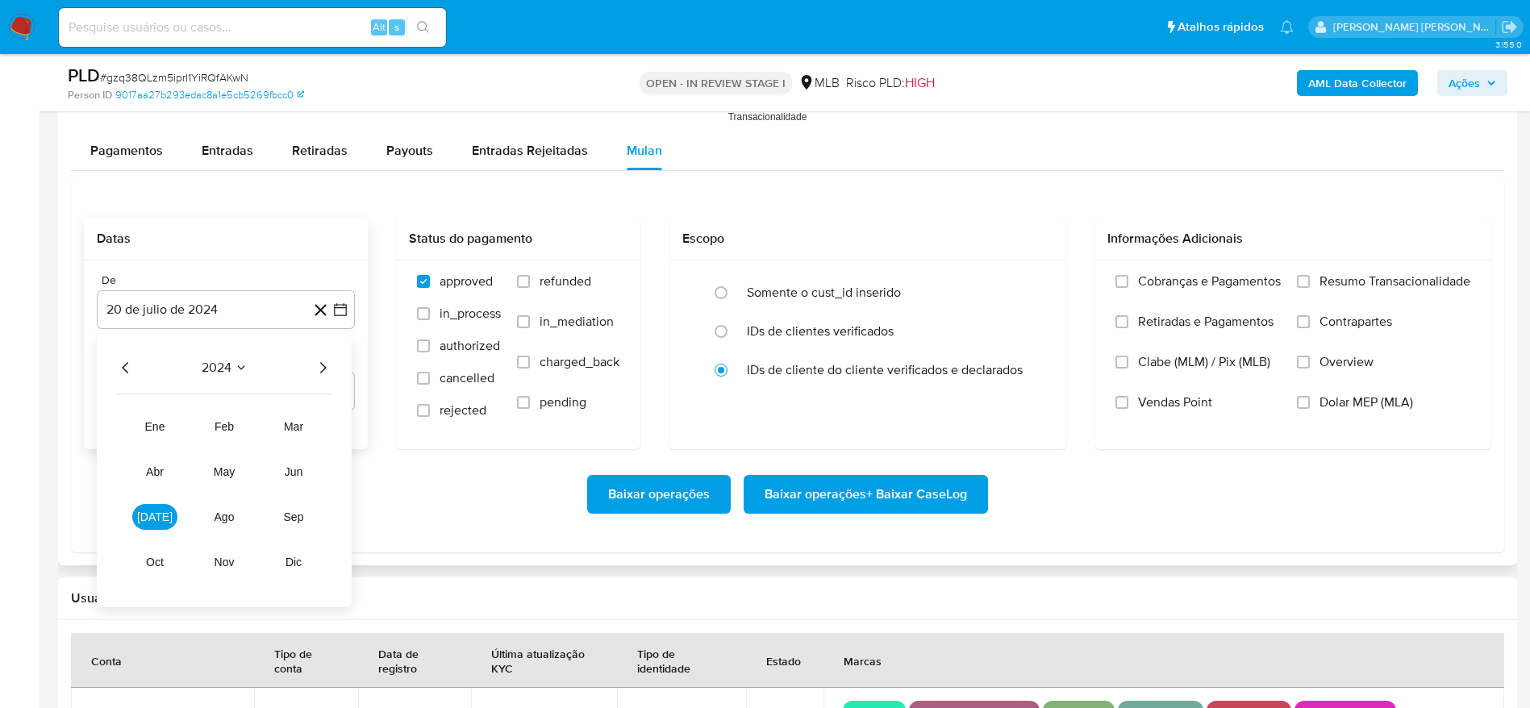
click at [325, 366] on icon "Año siguiente" at bounding box center [322, 367] width 19 height 19
click at [152, 519] on span "[DATE]" at bounding box center [154, 517] width 35 height 13
click at [153, 423] on button "1" at bounding box center [161, 428] width 26 height 26
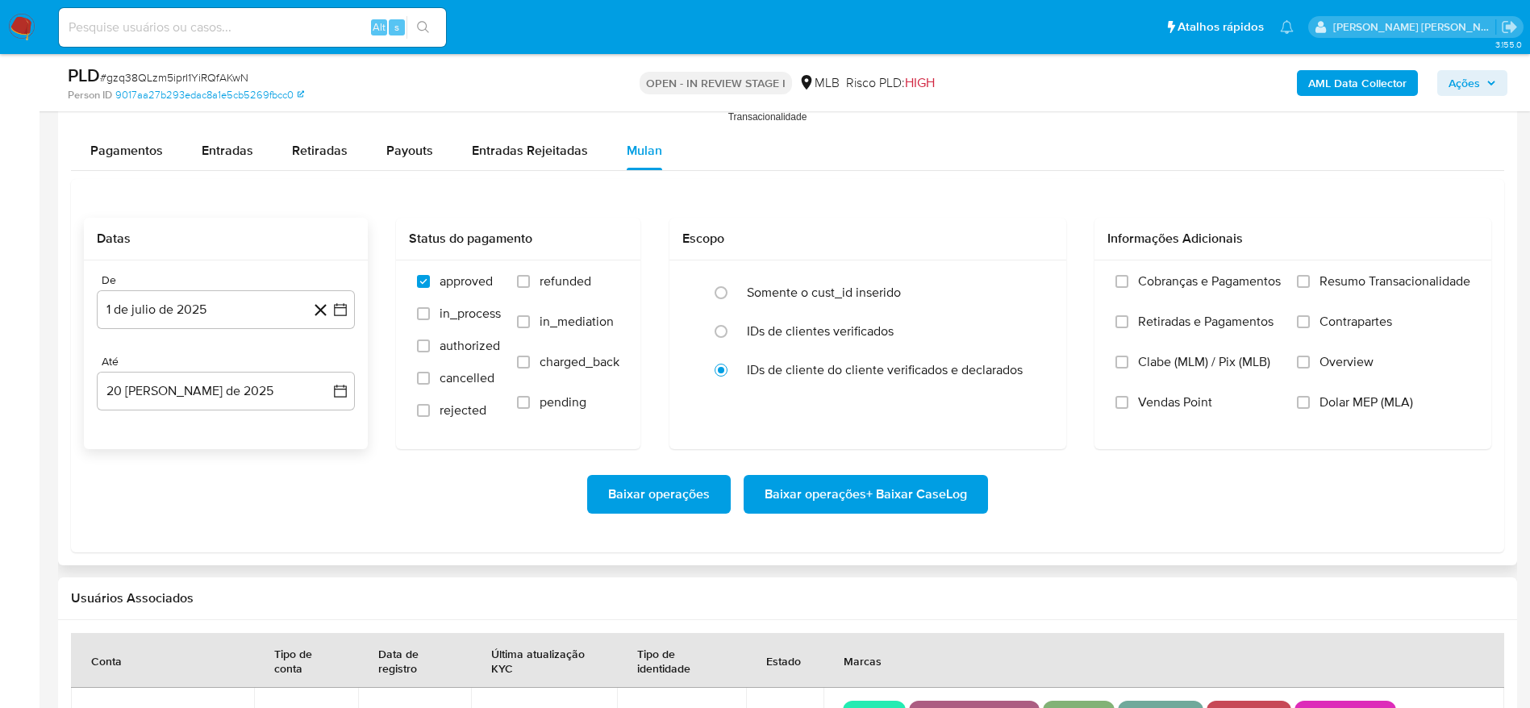
click at [168, 411] on div "De 1 de [PERSON_NAME] de 2025 [DATE] Até 20 [PERSON_NAME] de 2025 [DATE]" at bounding box center [226, 355] width 284 height 189
click at [173, 400] on button "20 [PERSON_NAME] de 2025" at bounding box center [226, 391] width 258 height 39
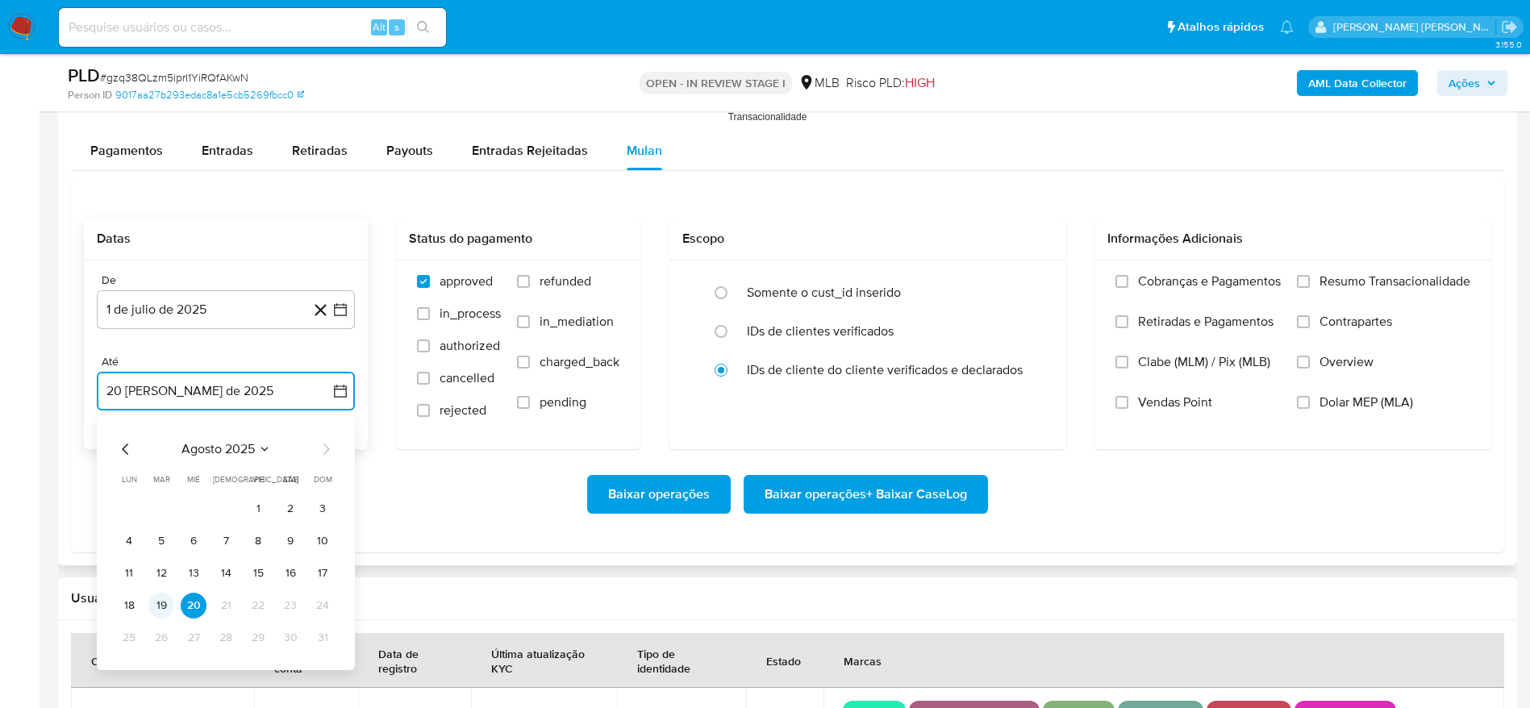
click at [167, 598] on button "19" at bounding box center [161, 606] width 26 height 26
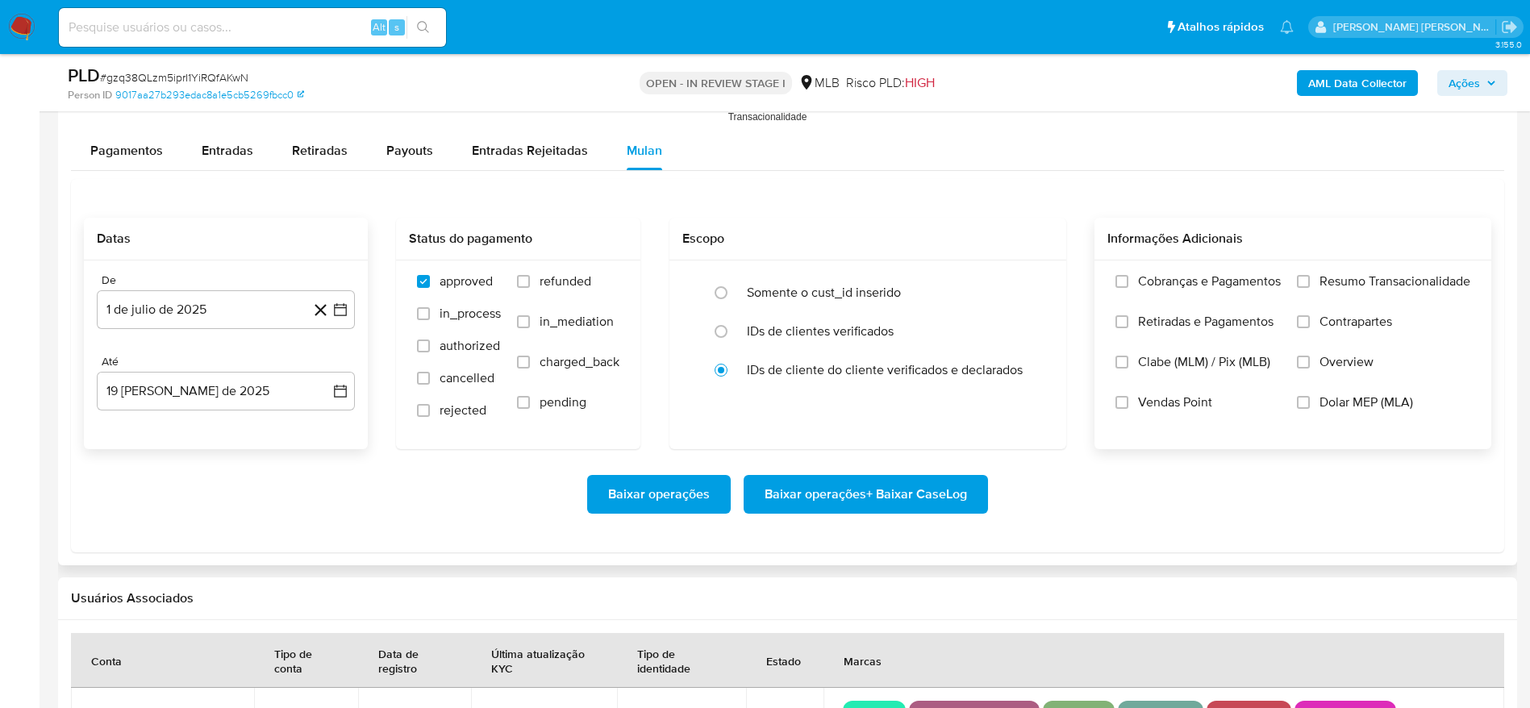
click at [1316, 279] on label "Resumo Transacionalidade" at bounding box center [1383, 293] width 173 height 40
click at [1310, 279] on input "Resumo Transacionalidade" at bounding box center [1303, 281] width 13 height 13
click at [933, 498] on span "Baixar operações + Baixar CaseLog" at bounding box center [866, 494] width 202 height 35
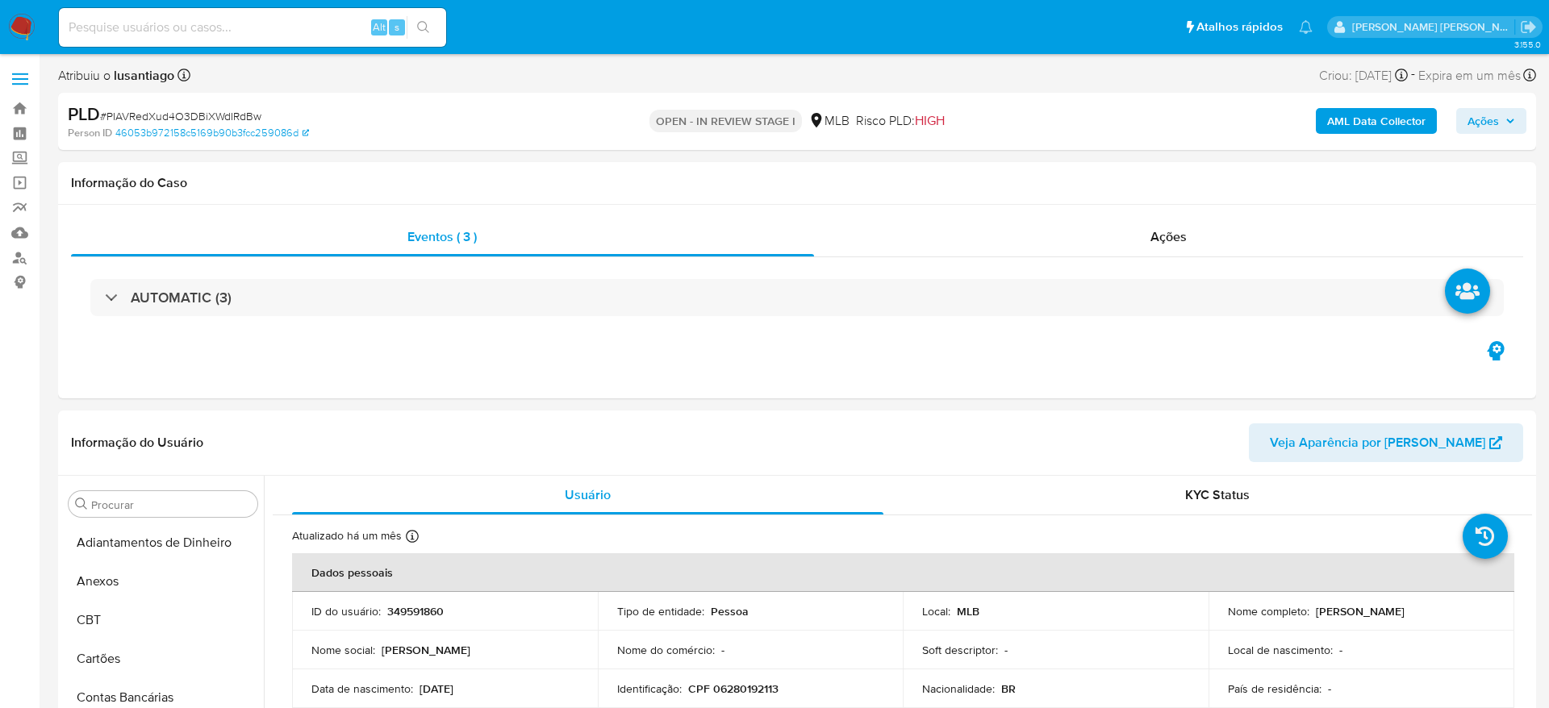
select select "10"
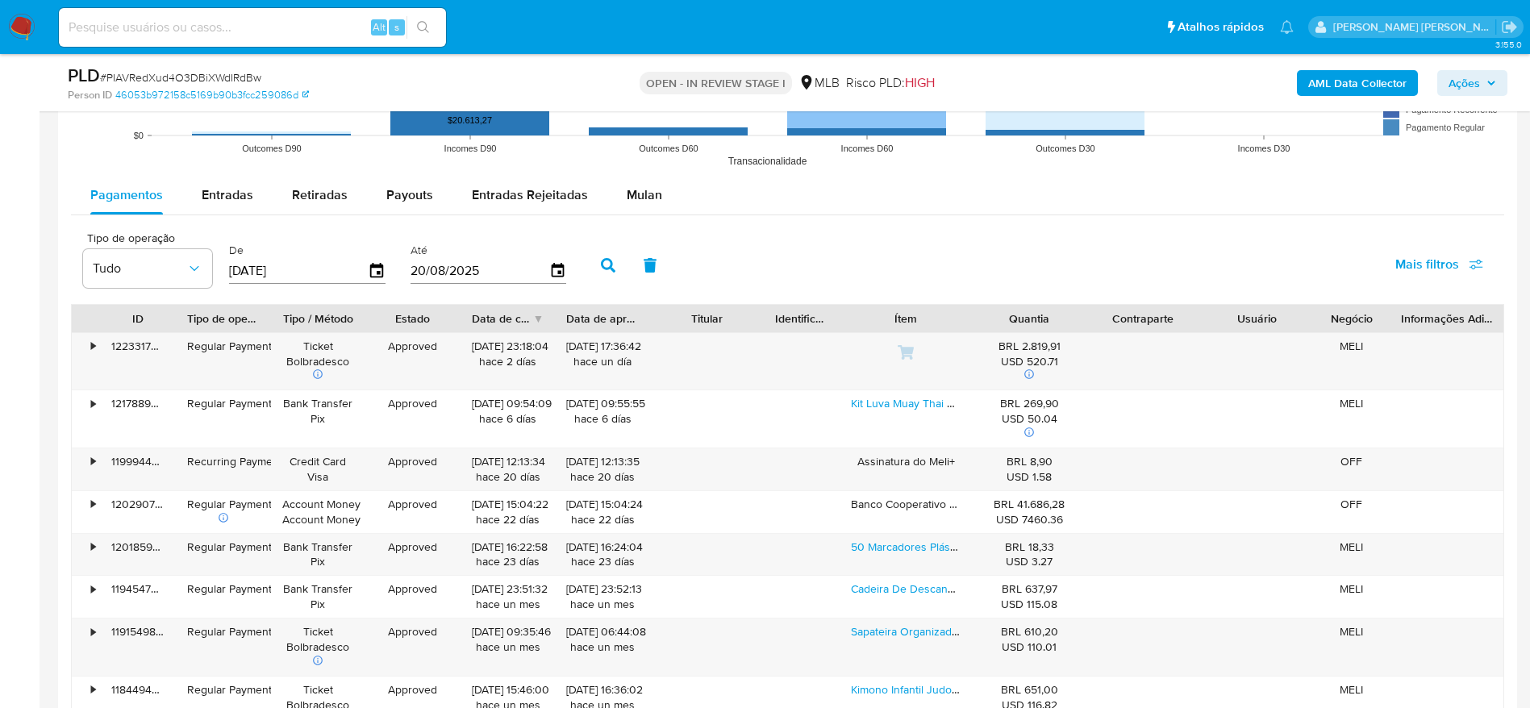
scroll to position [1694, 0]
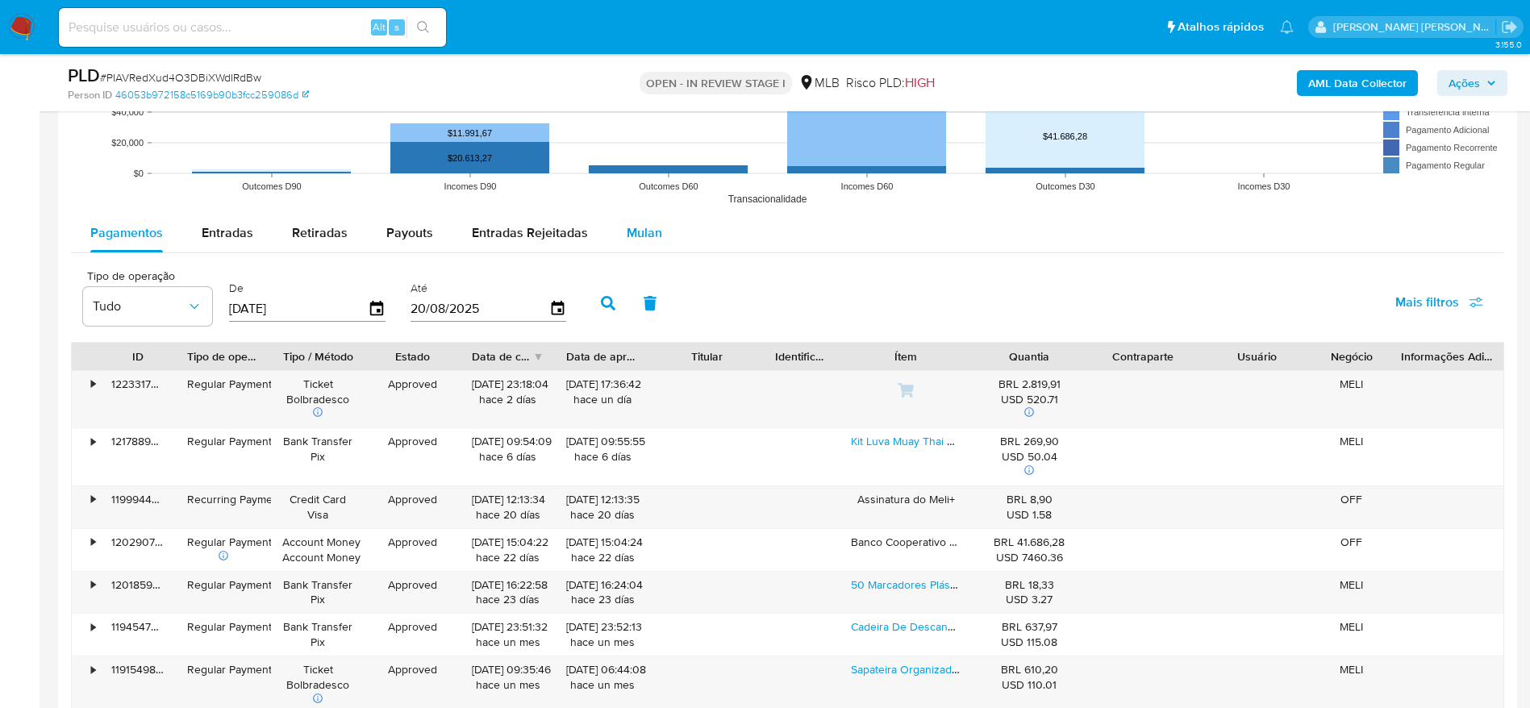
click at [635, 236] on span "Mulan" at bounding box center [644, 232] width 35 height 19
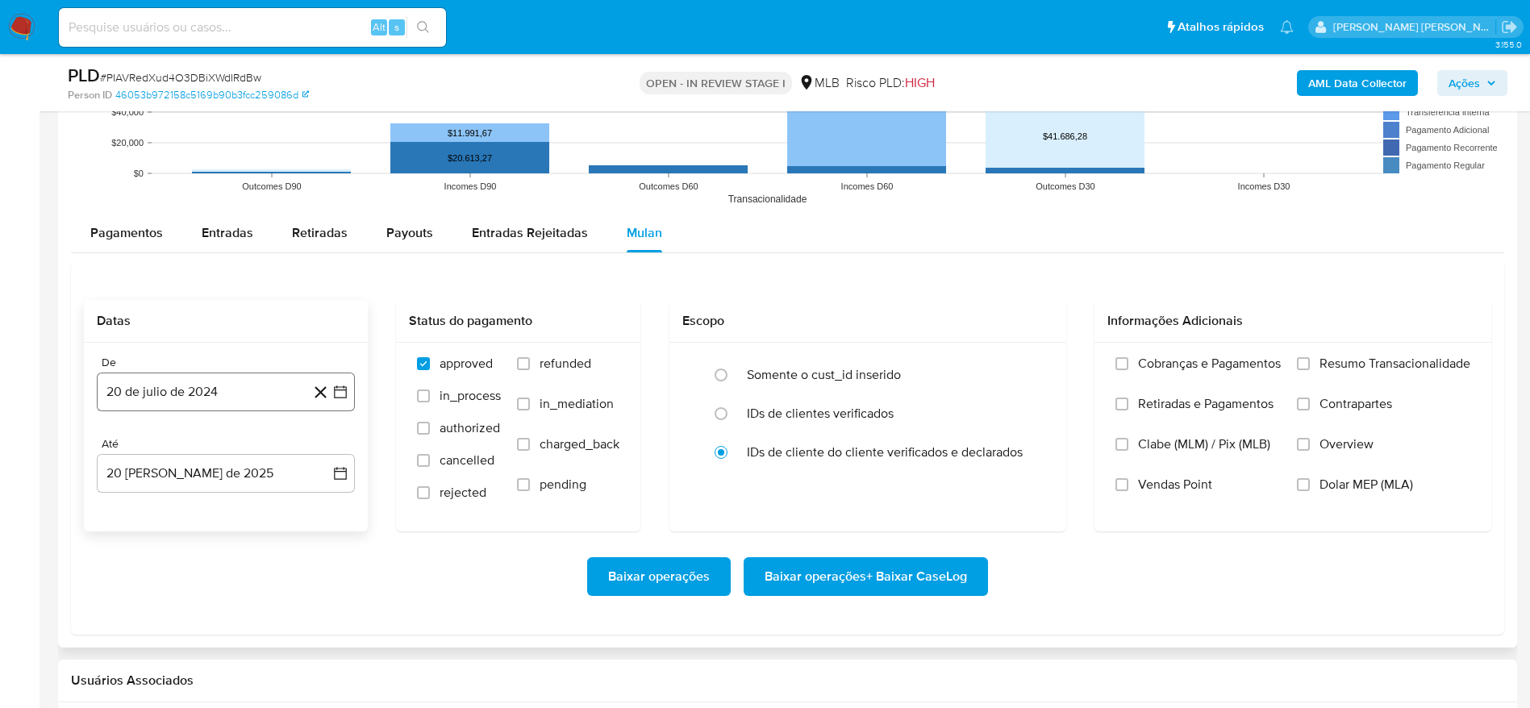
click at [216, 386] on button "20 de julio de 2024" at bounding box center [226, 392] width 258 height 39
click at [215, 450] on span "julio 2024" at bounding box center [218, 450] width 60 height 16
click at [321, 452] on icon "Año siguiente" at bounding box center [322, 449] width 19 height 19
click at [169, 602] on button "[DATE]" at bounding box center [154, 599] width 45 height 26
click at [158, 504] on button "1" at bounding box center [161, 510] width 26 height 26
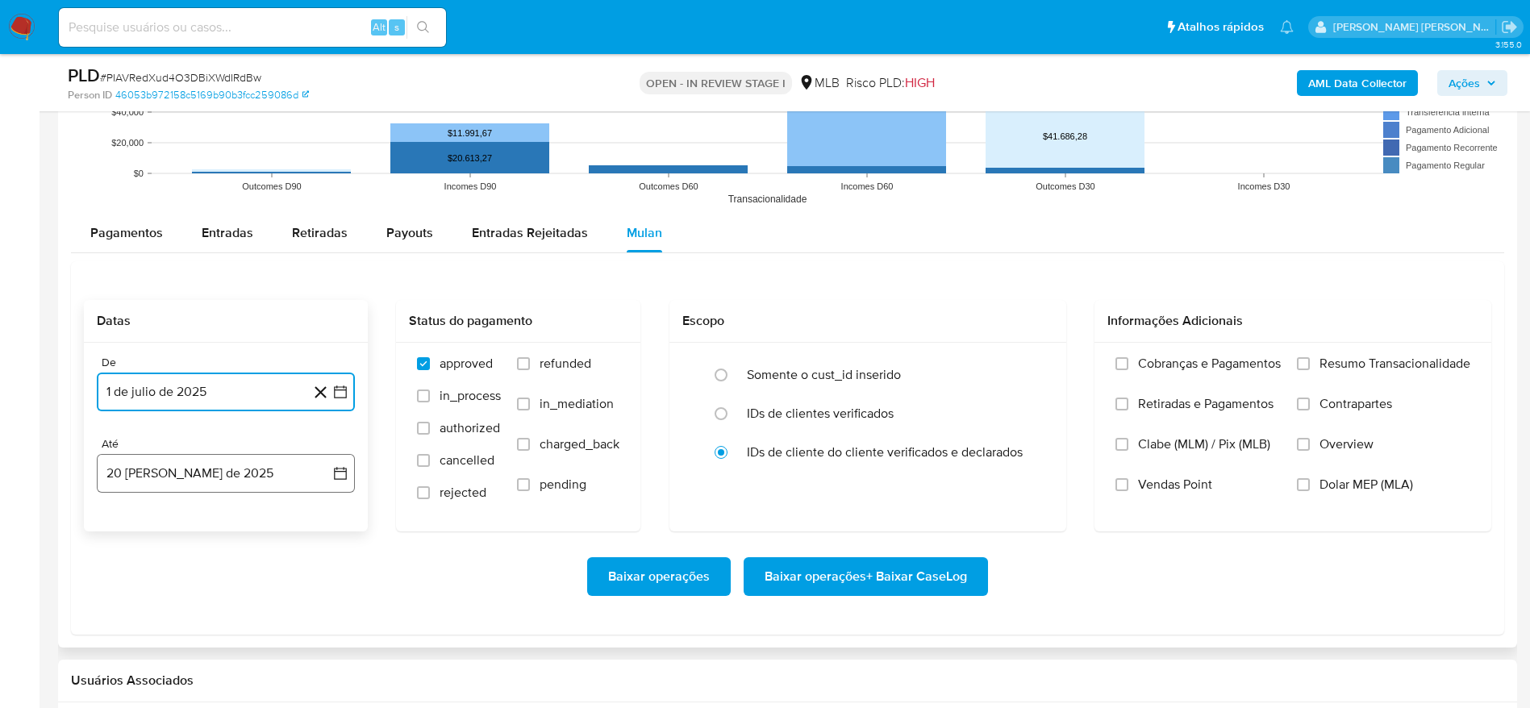
click at [165, 467] on button "20 [PERSON_NAME] de 2025" at bounding box center [226, 473] width 258 height 39
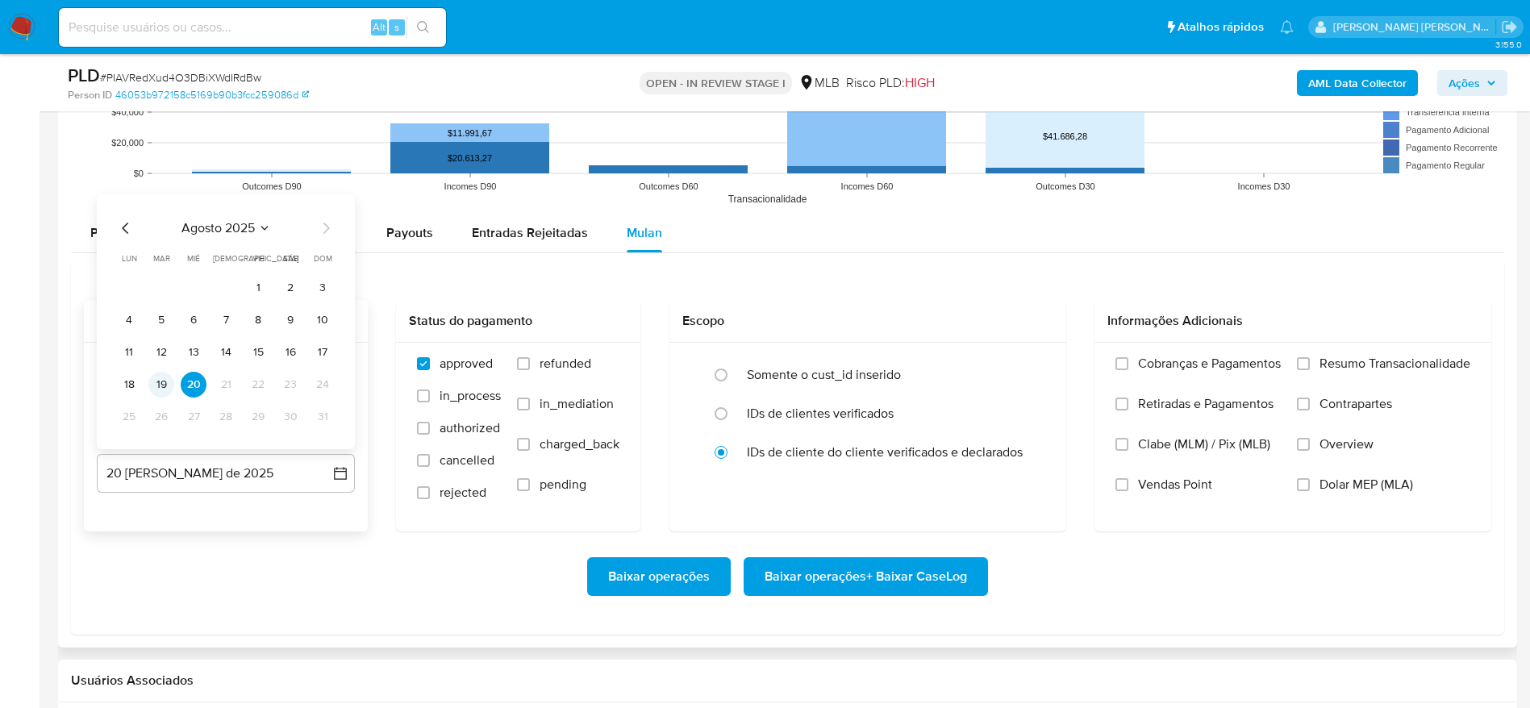
click at [155, 375] on button "19" at bounding box center [161, 385] width 26 height 26
click at [1354, 369] on span "Resumo Transacionalidade" at bounding box center [1395, 364] width 151 height 16
click at [1310, 369] on input "Resumo Transacionalidade" at bounding box center [1303, 363] width 13 height 13
click at [928, 569] on span "Baixar operações + Baixar CaseLog" at bounding box center [866, 576] width 202 height 35
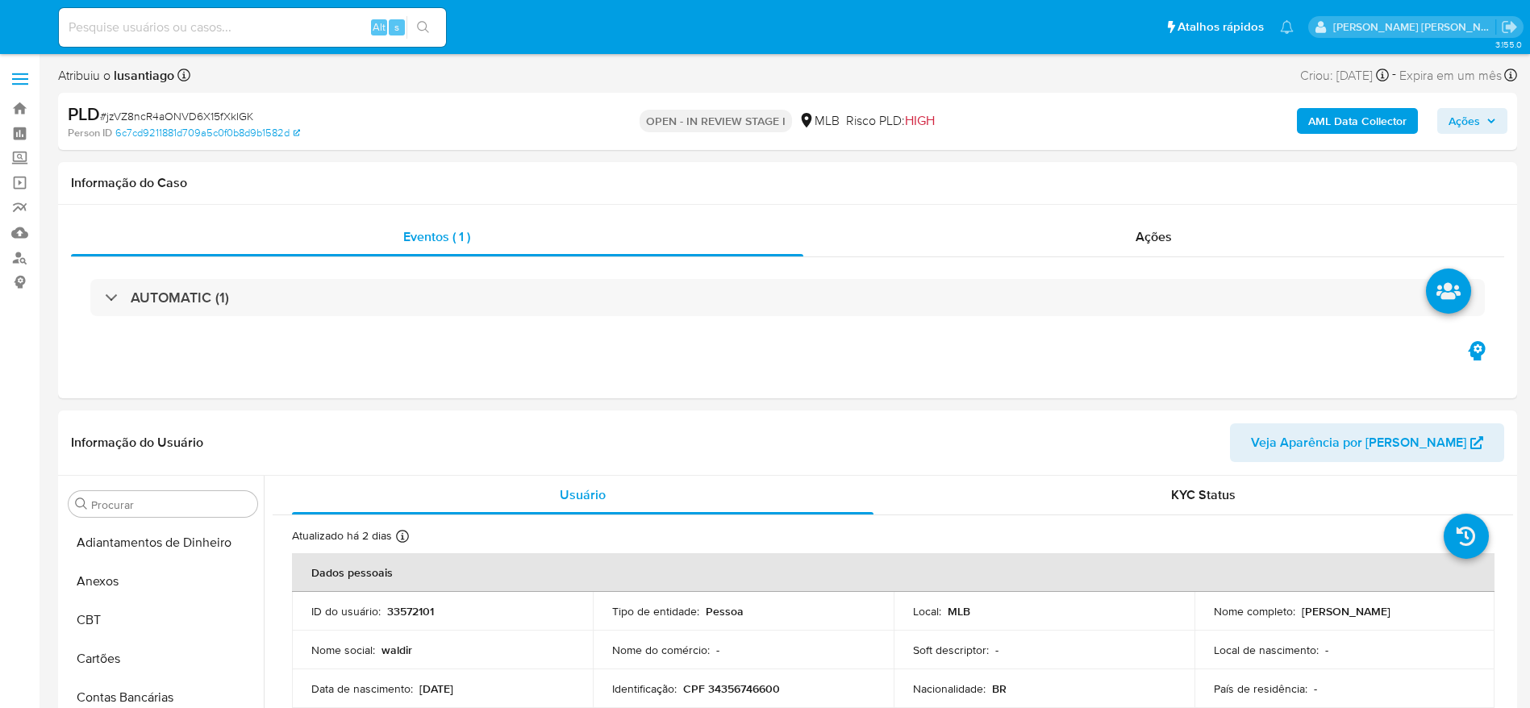
select select "10"
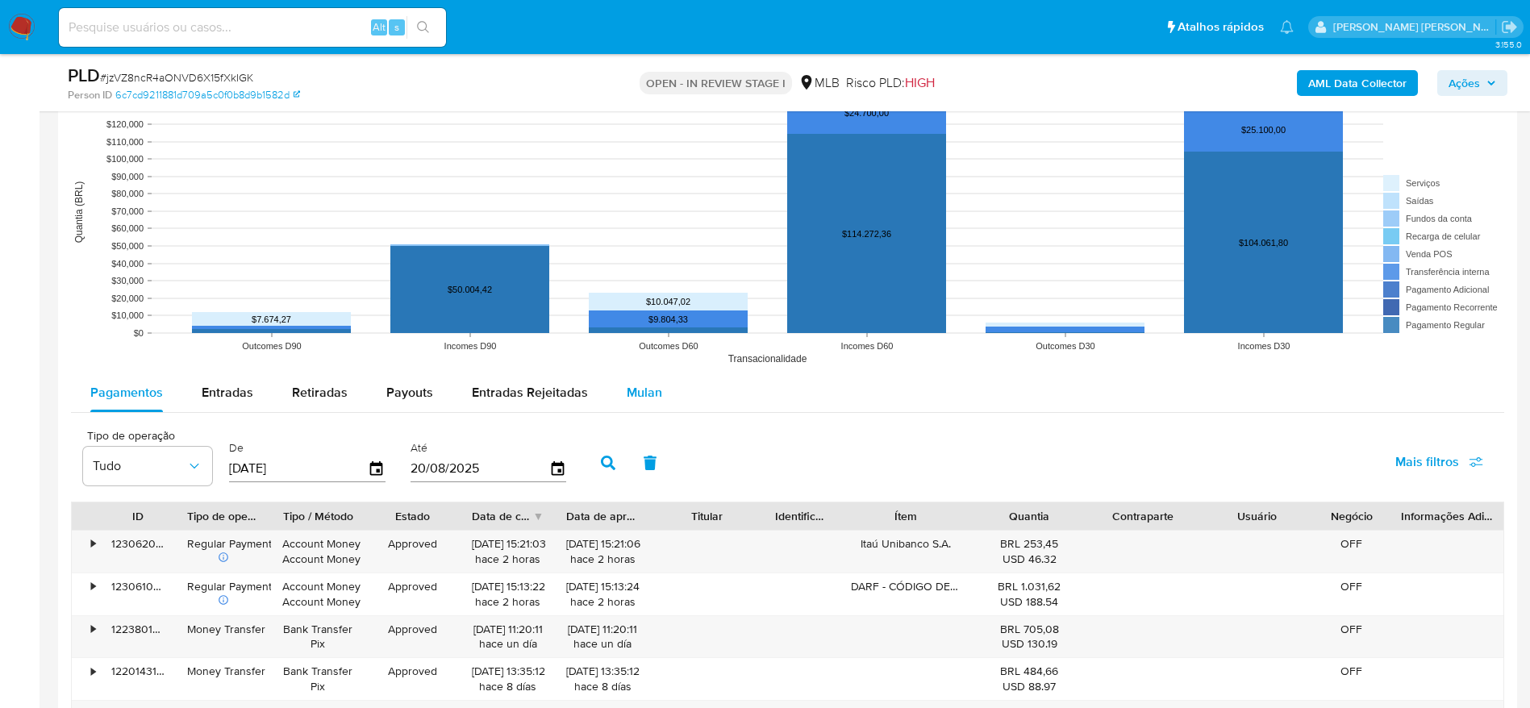
click at [644, 391] on span "Mulan" at bounding box center [644, 392] width 35 height 19
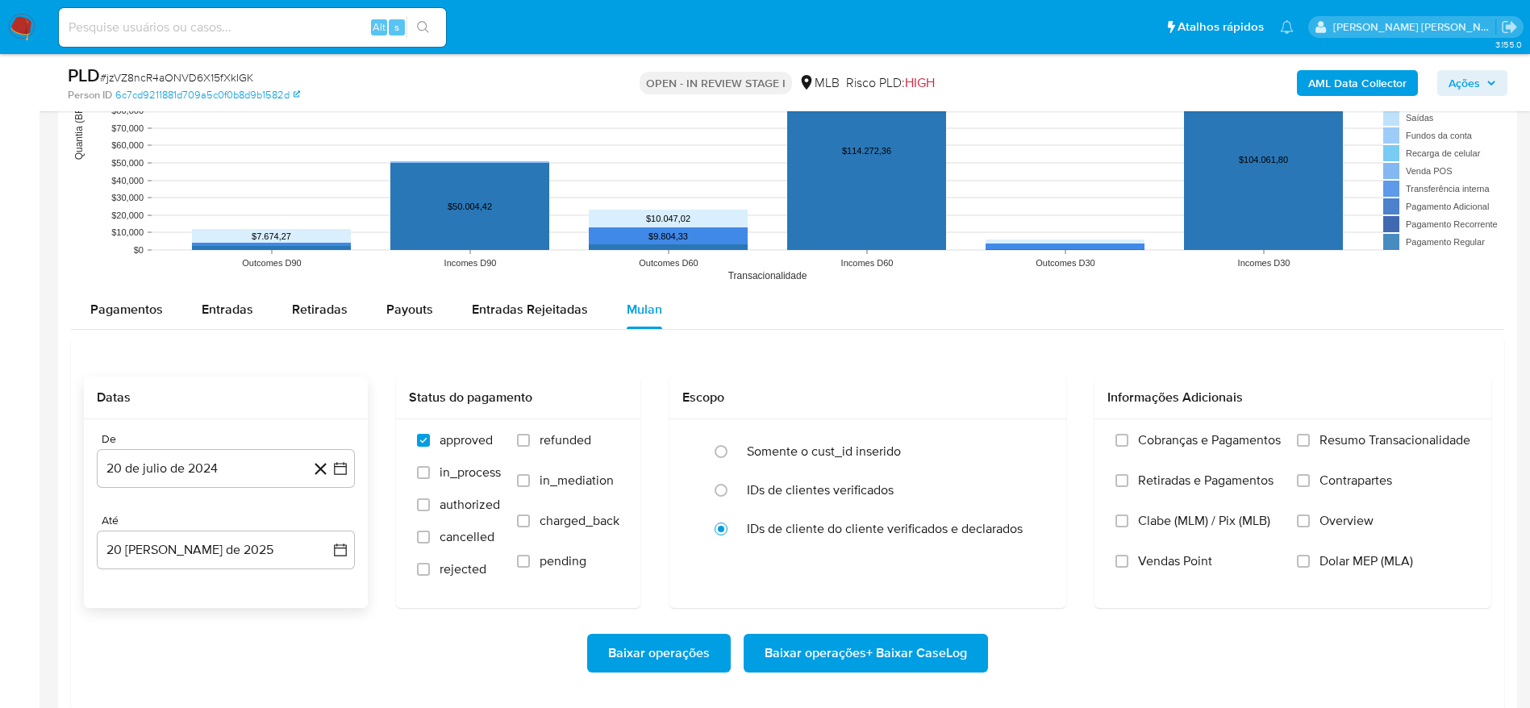
scroll to position [1573, 0]
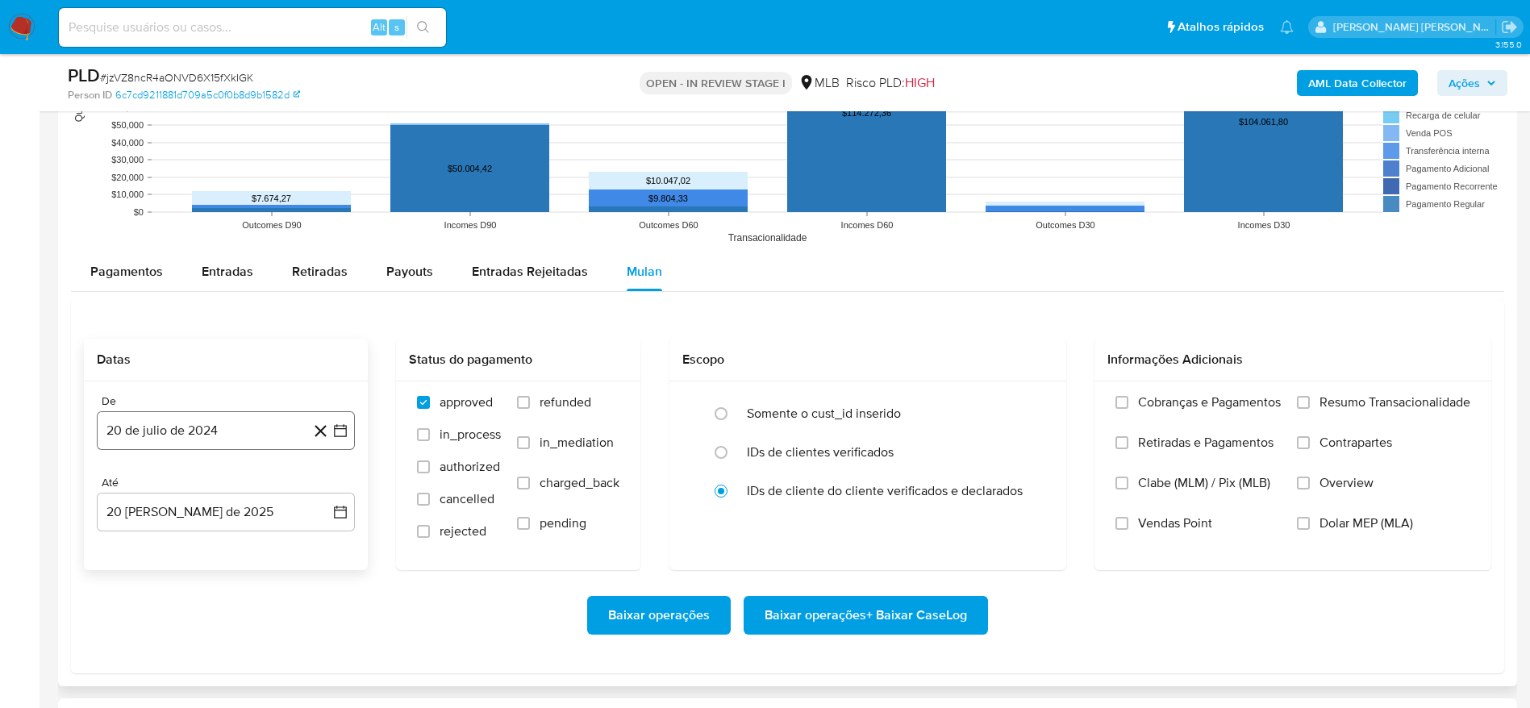
click at [198, 421] on button "20 de julio de 2024" at bounding box center [226, 430] width 258 height 39
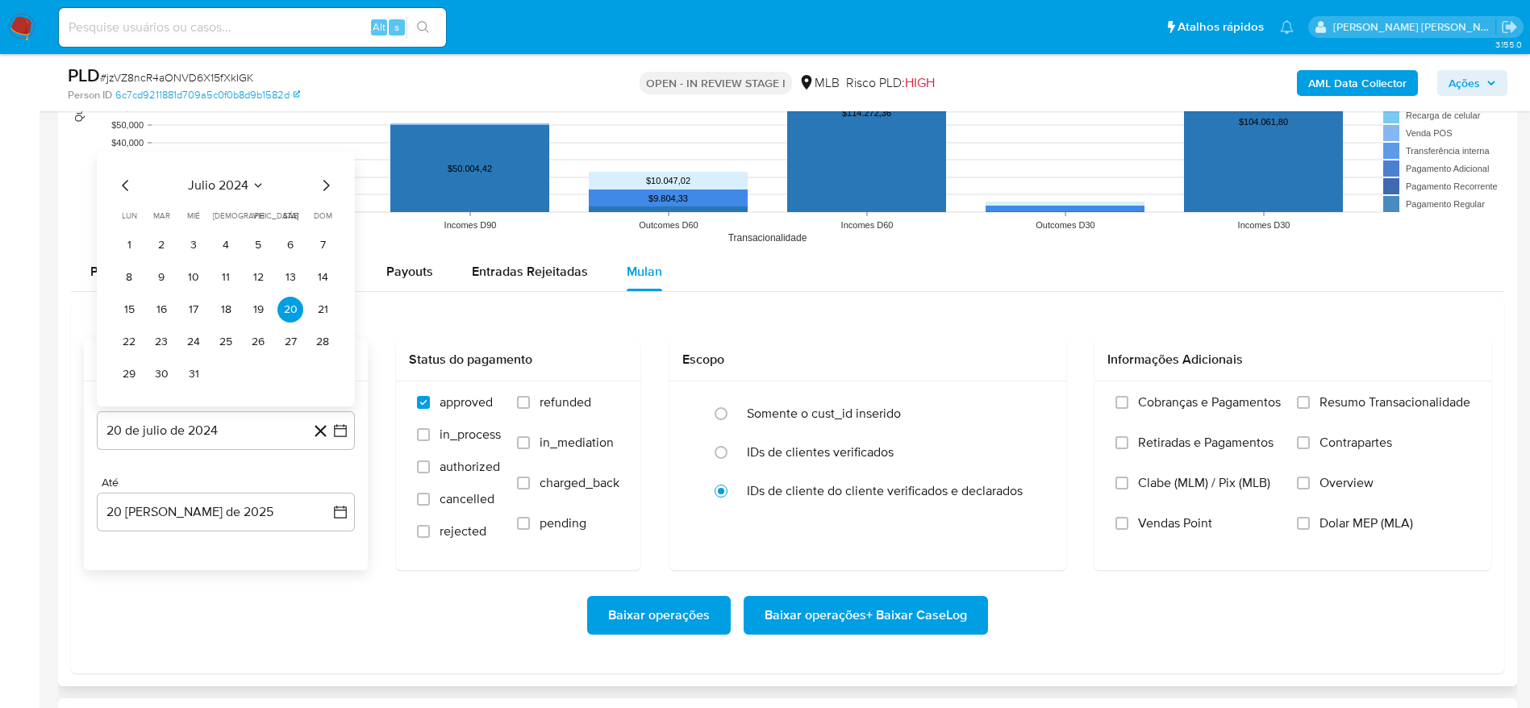
click at [212, 181] on span "julio 2024" at bounding box center [218, 185] width 60 height 16
click at [321, 168] on icon "Año siguiente" at bounding box center [322, 166] width 19 height 19
click at [151, 314] on span "[DATE]" at bounding box center [154, 316] width 35 height 13
click at [169, 245] on button "1" at bounding box center [161, 245] width 26 height 26
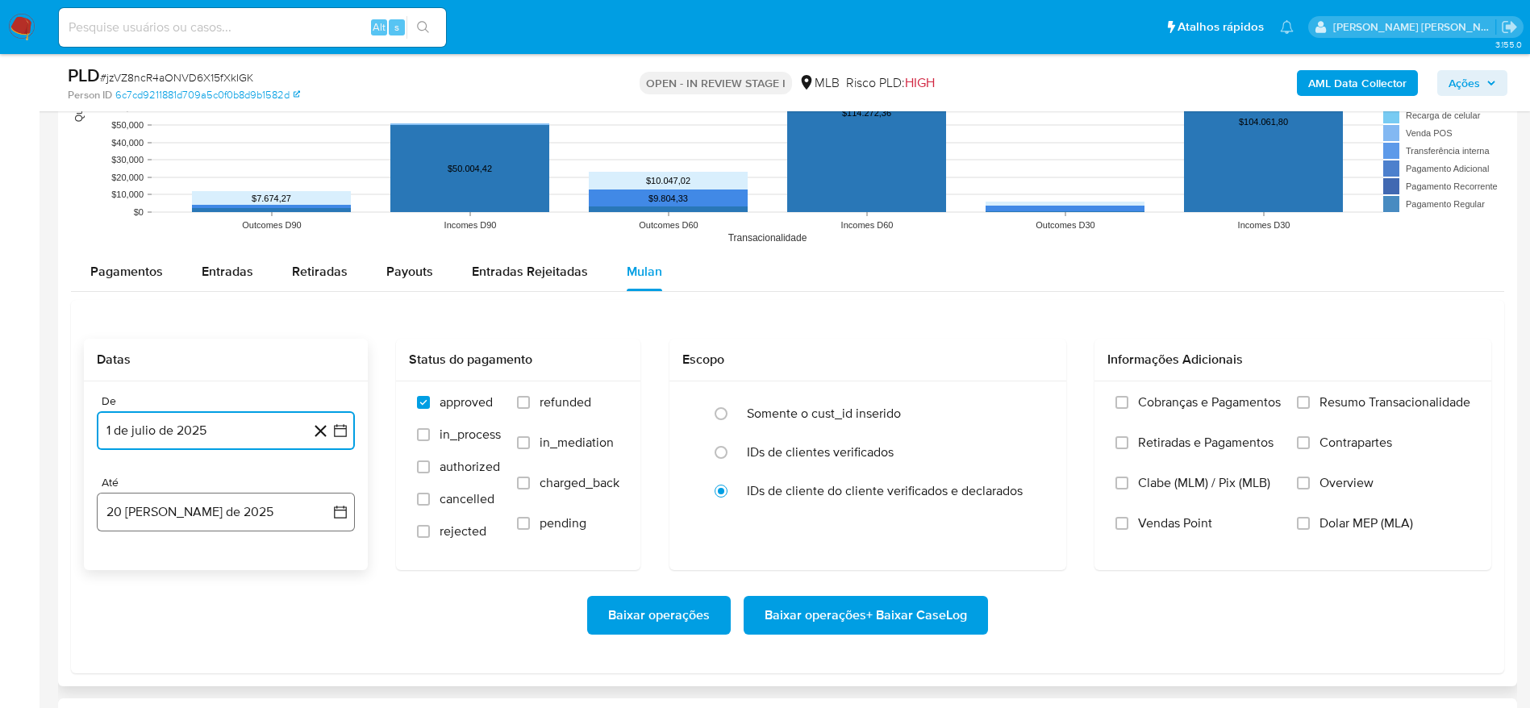
click at [170, 510] on button "20 [PERSON_NAME] de 2025" at bounding box center [226, 512] width 258 height 39
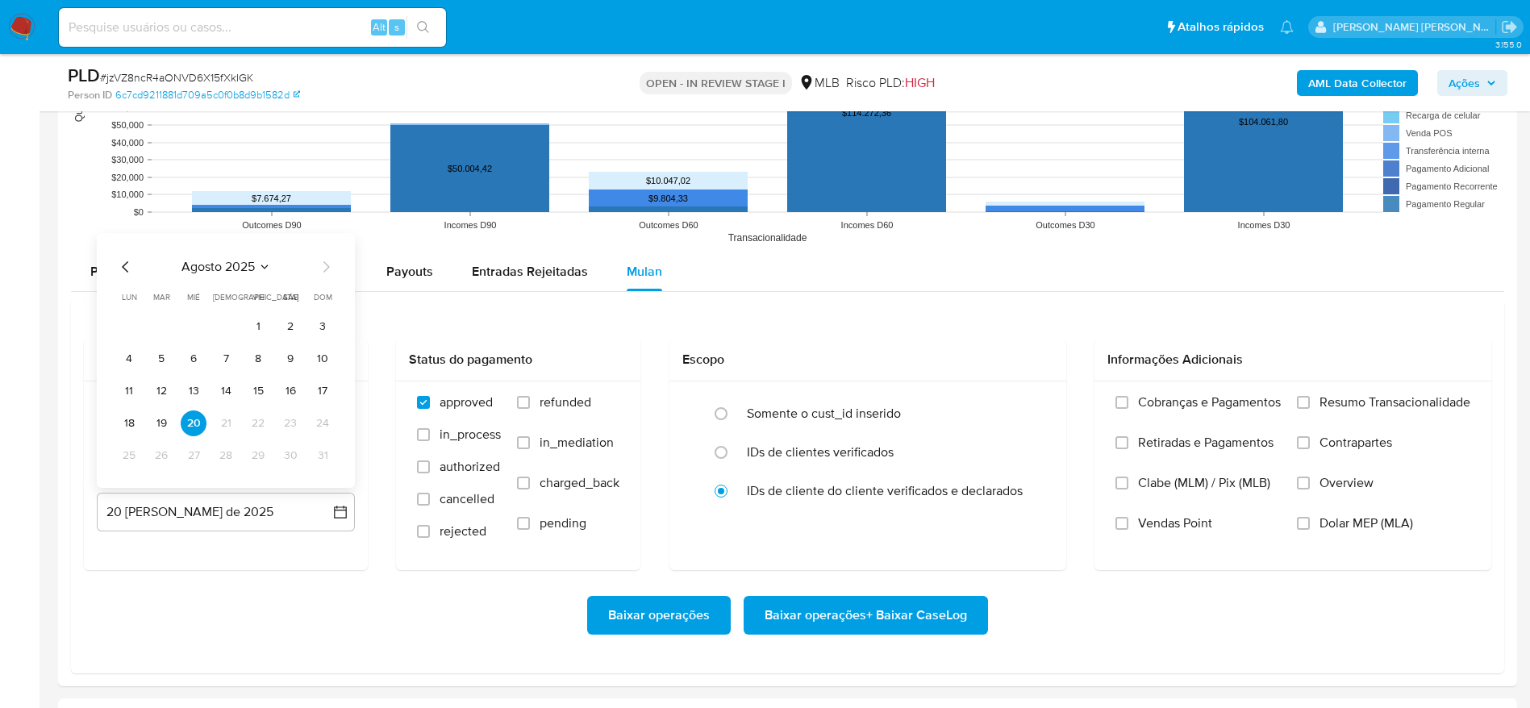
drag, startPoint x: 153, startPoint y: 423, endPoint x: 276, endPoint y: 417, distance: 122.7
click at [153, 421] on button "19" at bounding box center [161, 424] width 26 height 26
click at [1423, 399] on span "Resumo Transacionalidade" at bounding box center [1395, 402] width 151 height 16
click at [1310, 399] on input "Resumo Transacionalidade" at bounding box center [1303, 402] width 13 height 13
click at [895, 615] on span "Baixar operações + Baixar CaseLog" at bounding box center [866, 615] width 202 height 35
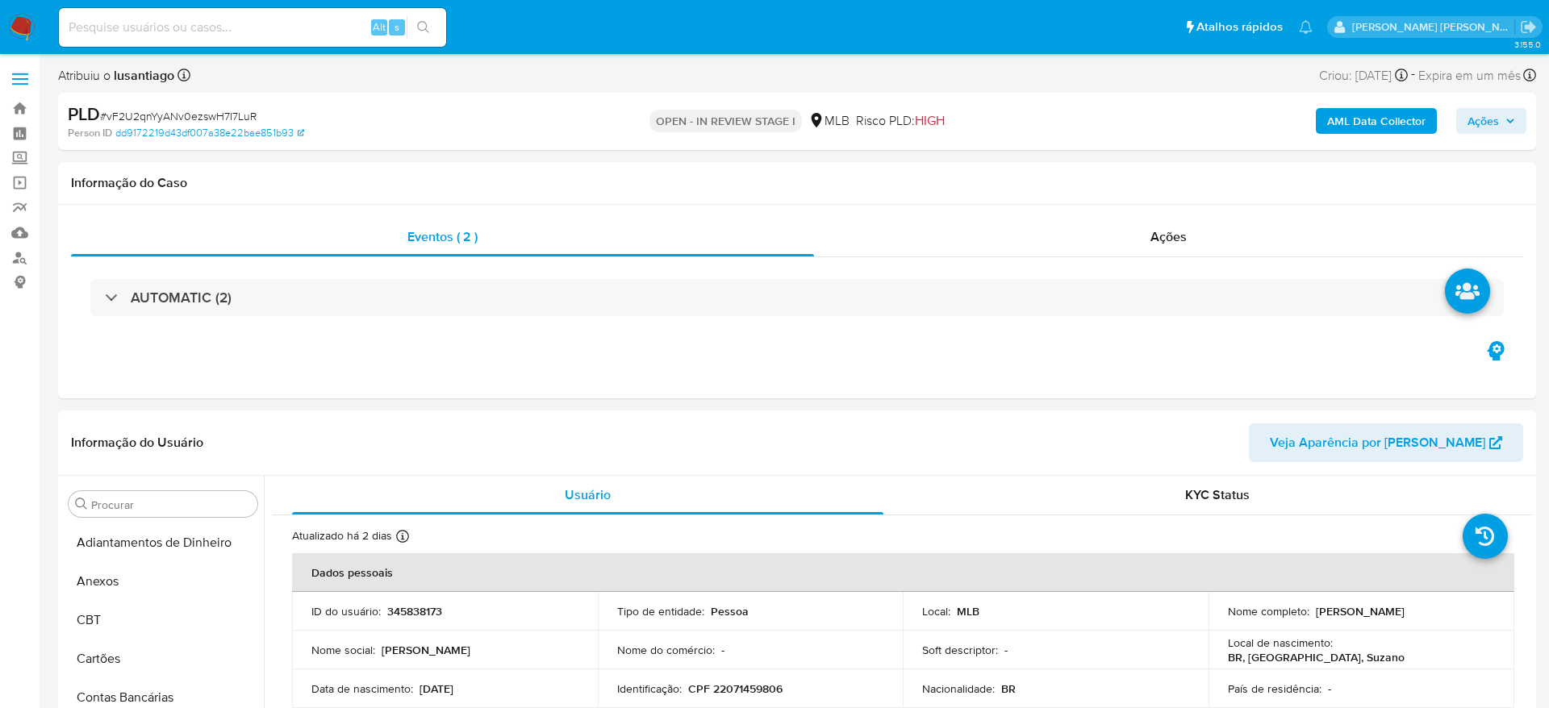
select select "10"
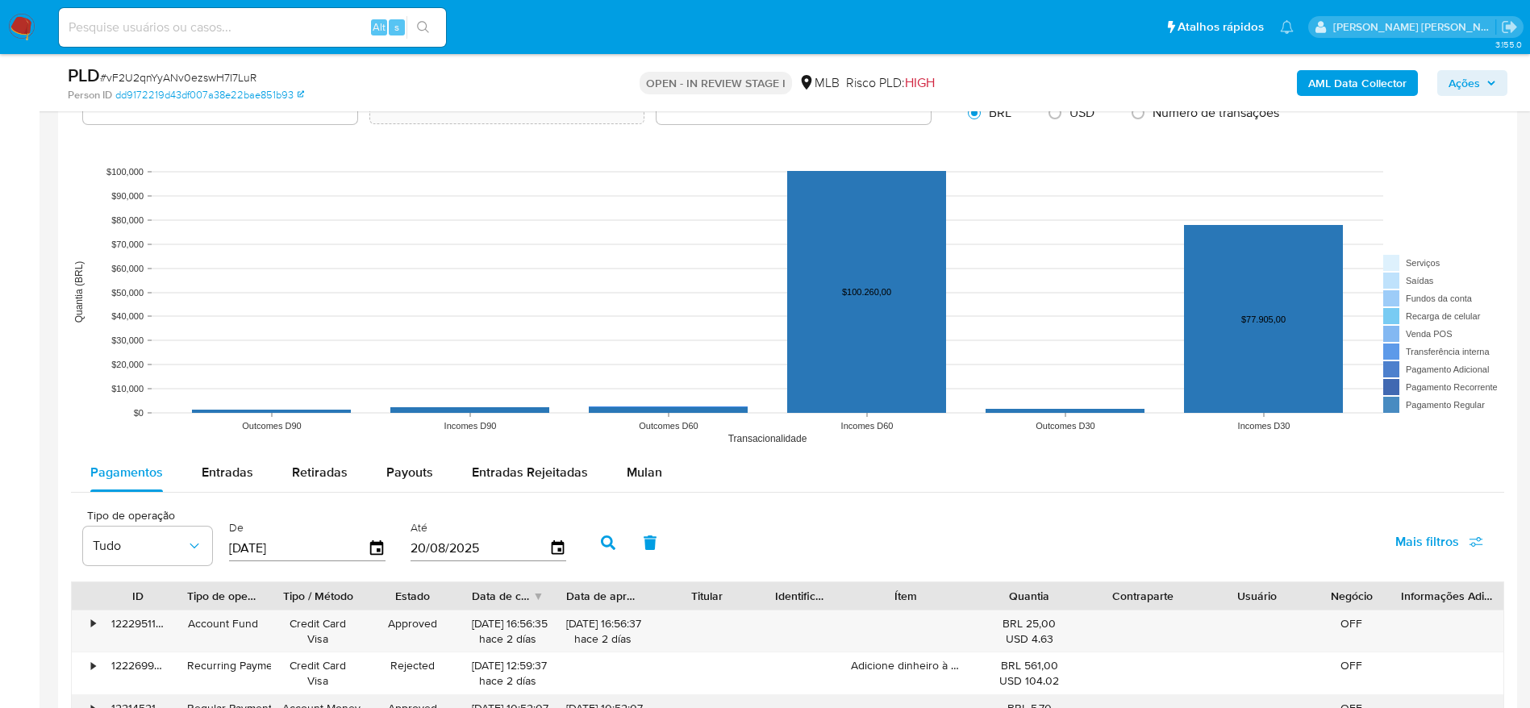
scroll to position [1815, 0]
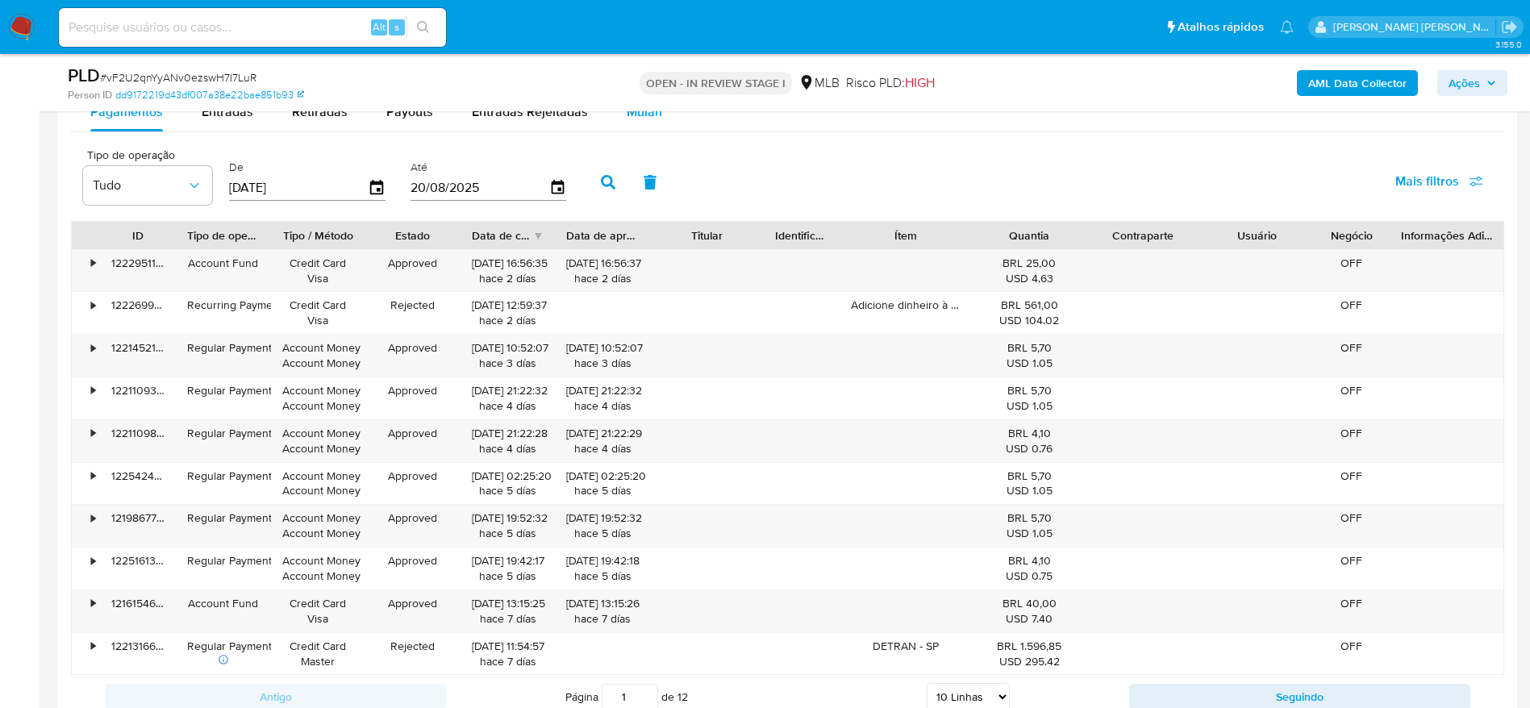
click at [642, 119] on span "Mulan" at bounding box center [644, 111] width 35 height 19
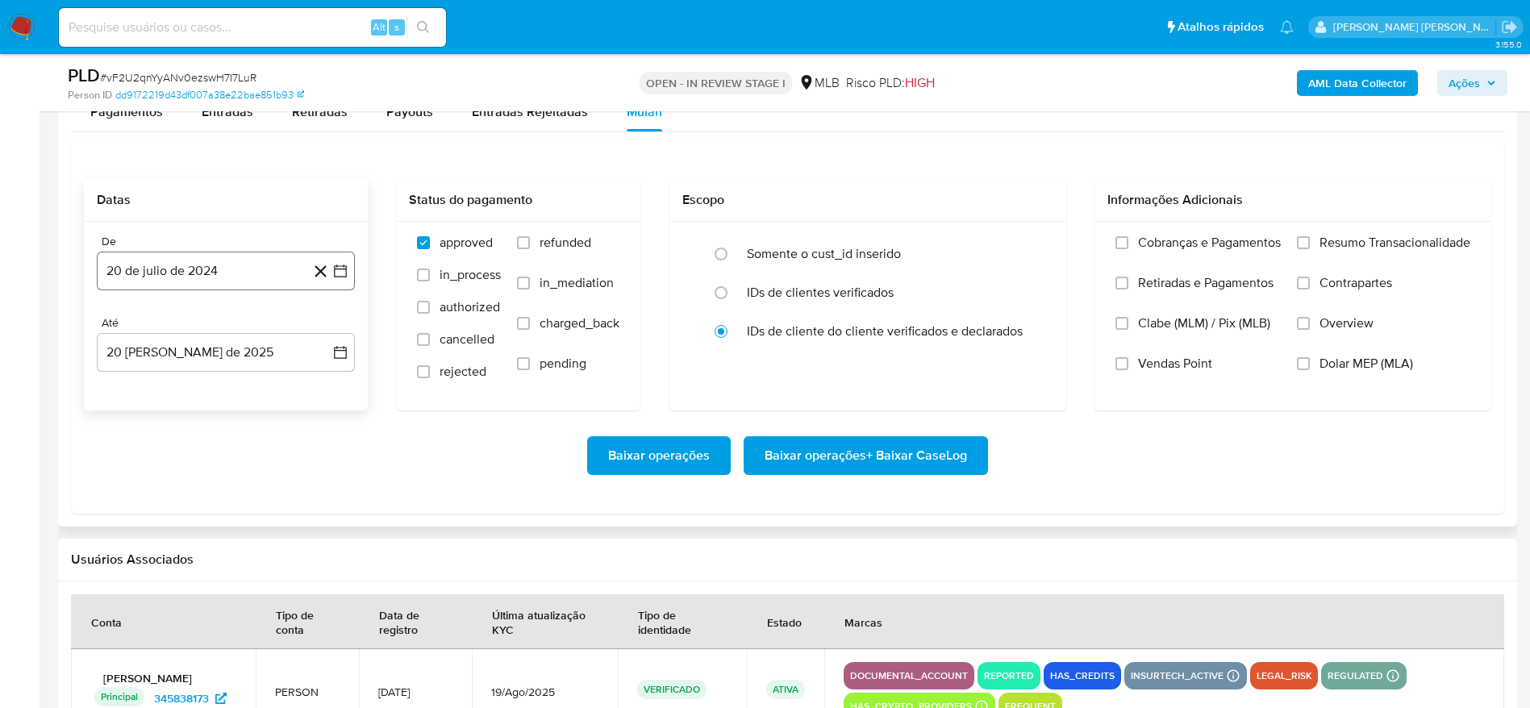
click at [250, 269] on button "20 de julio de 2024" at bounding box center [226, 271] width 258 height 39
click at [228, 332] on span "julio 2024" at bounding box center [218, 329] width 60 height 16
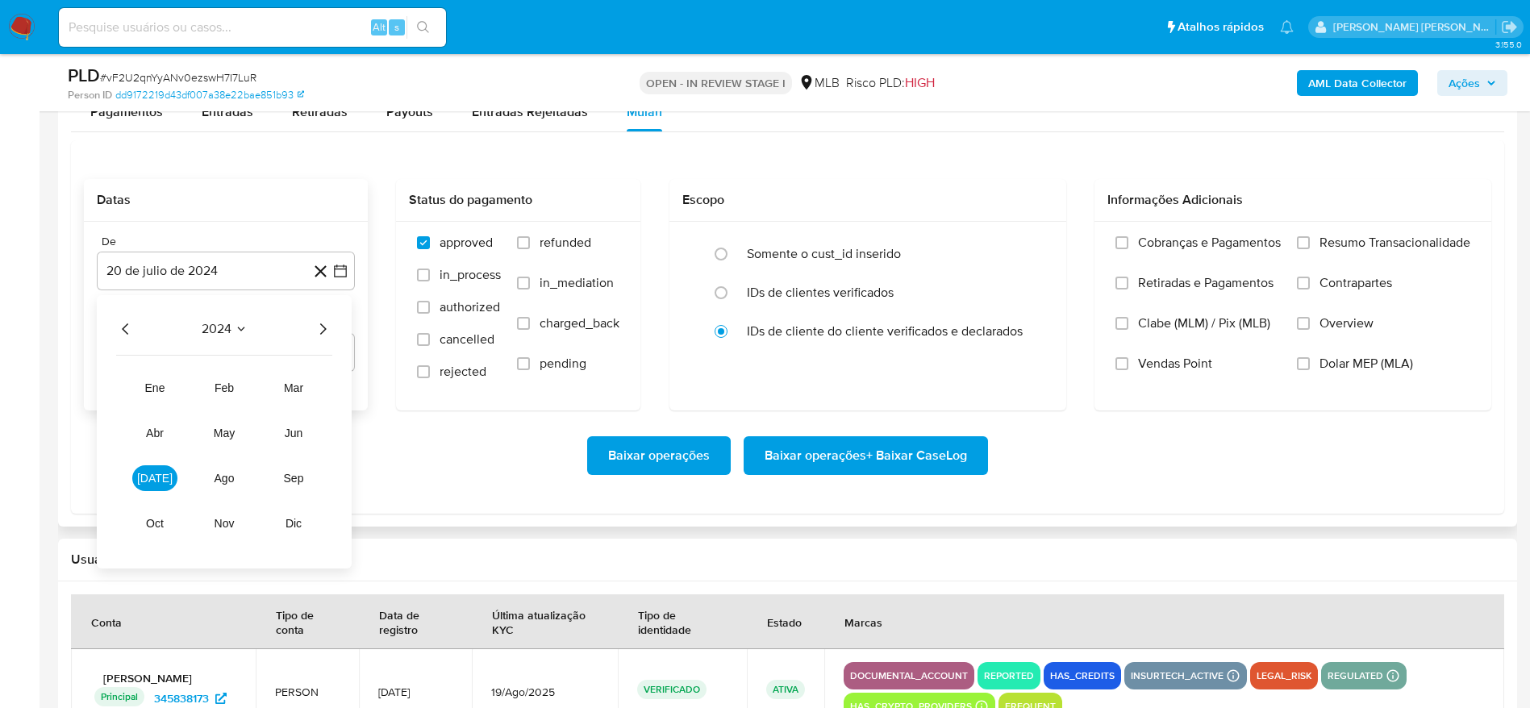
click at [322, 322] on icon "Año siguiente" at bounding box center [322, 328] width 19 height 19
click at [154, 478] on span "[DATE]" at bounding box center [154, 478] width 35 height 13
click at [155, 389] on button "1" at bounding box center [161, 389] width 26 height 26
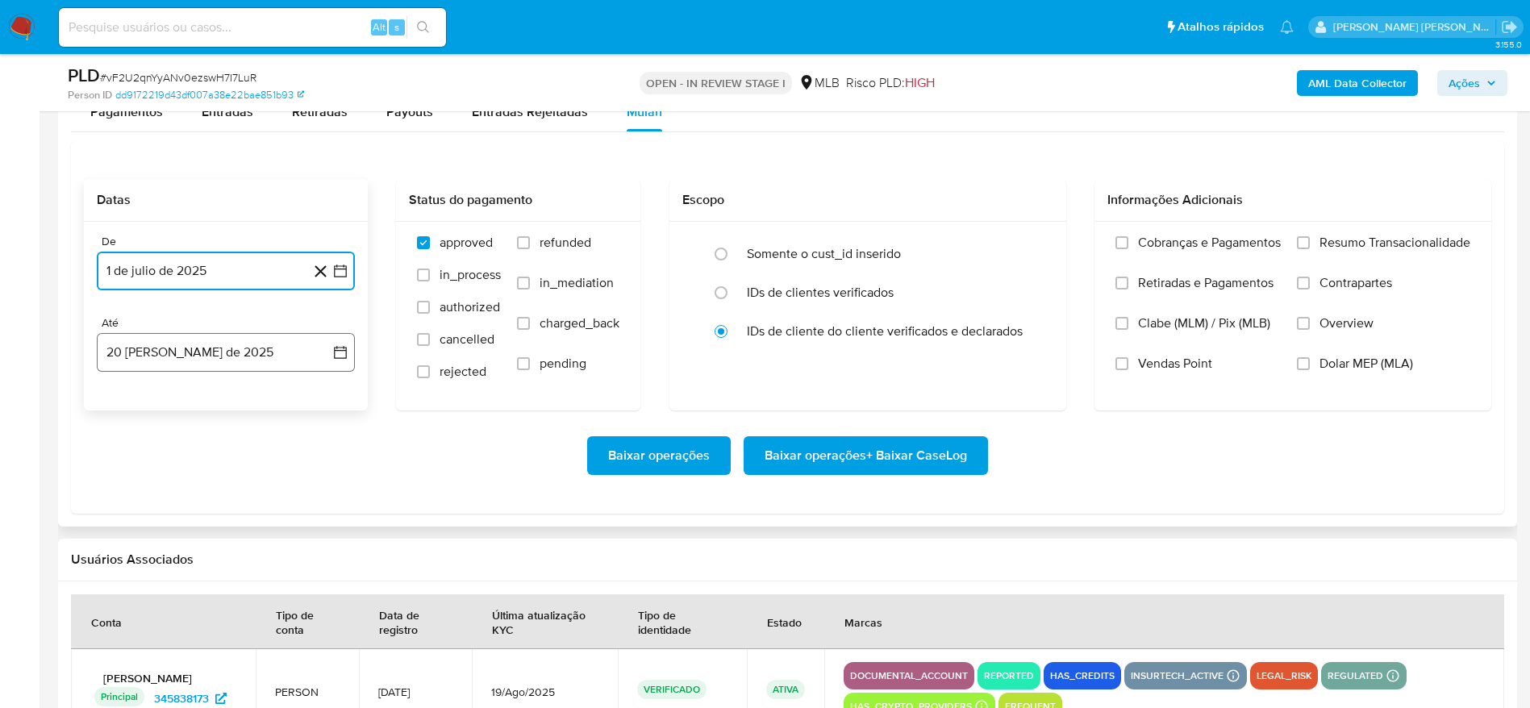
click at [161, 360] on button "20 [PERSON_NAME] de 2025" at bounding box center [226, 352] width 258 height 39
click at [164, 561] on button "19" at bounding box center [161, 567] width 26 height 26
click at [1348, 239] on span "Resumo Transacionalidade" at bounding box center [1395, 243] width 151 height 16
click at [1310, 239] on input "Resumo Transacionalidade" at bounding box center [1303, 242] width 13 height 13
click at [907, 449] on span "Baixar operações + Baixar CaseLog" at bounding box center [866, 455] width 202 height 35
